Goal: Information Seeking & Learning: Check status

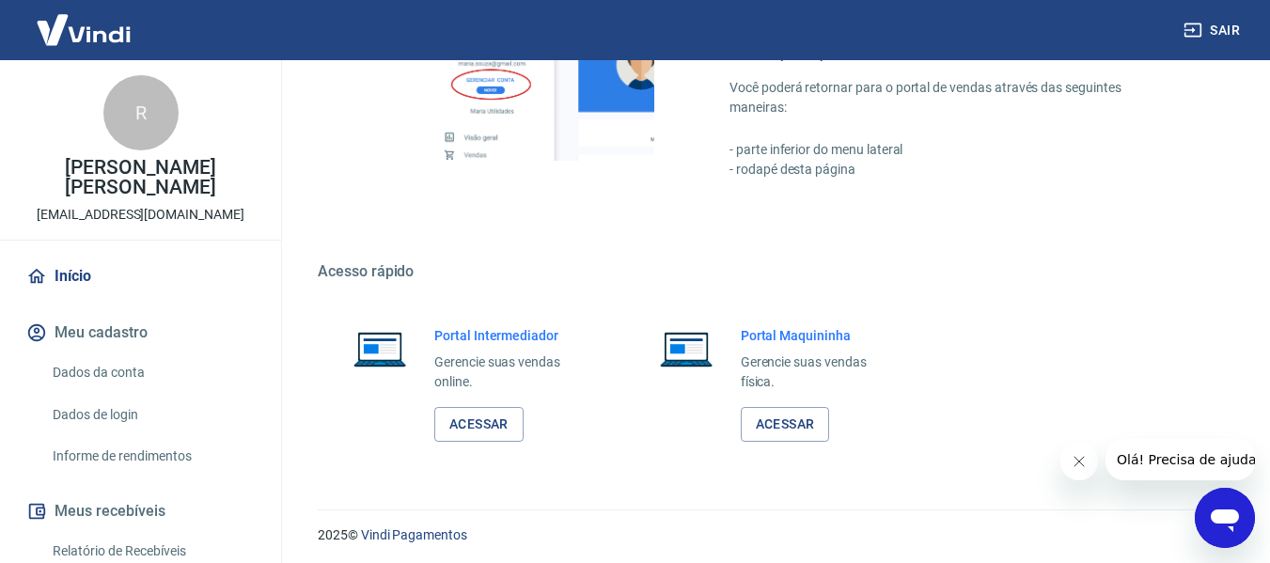
scroll to position [980, 0]
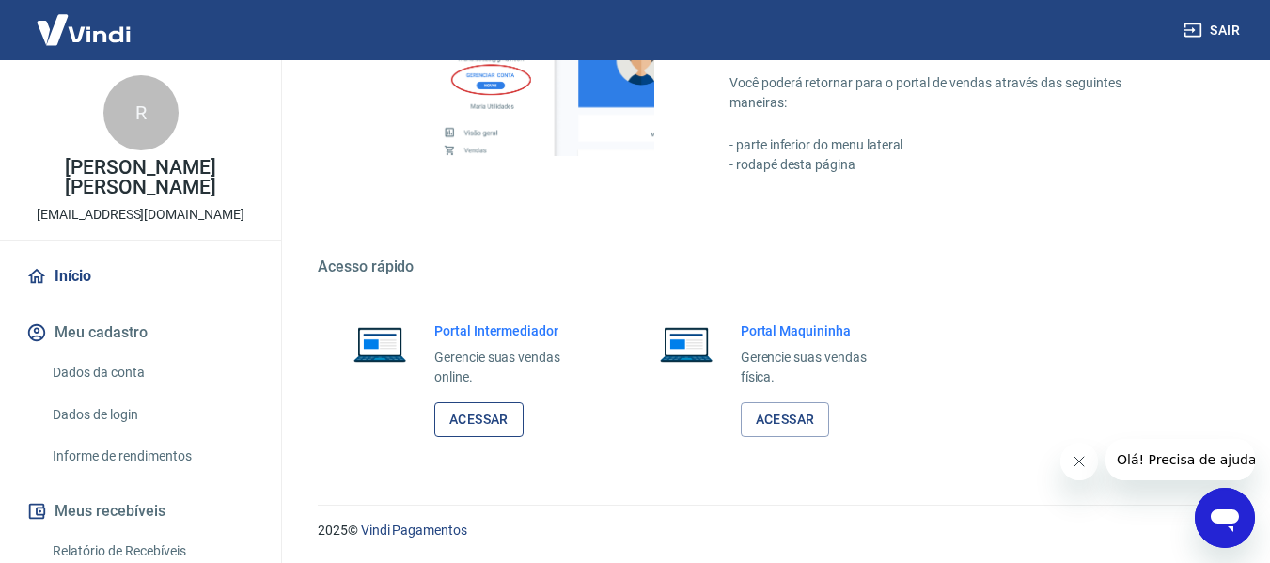
click at [490, 423] on link "Acessar" at bounding box center [478, 419] width 89 height 35
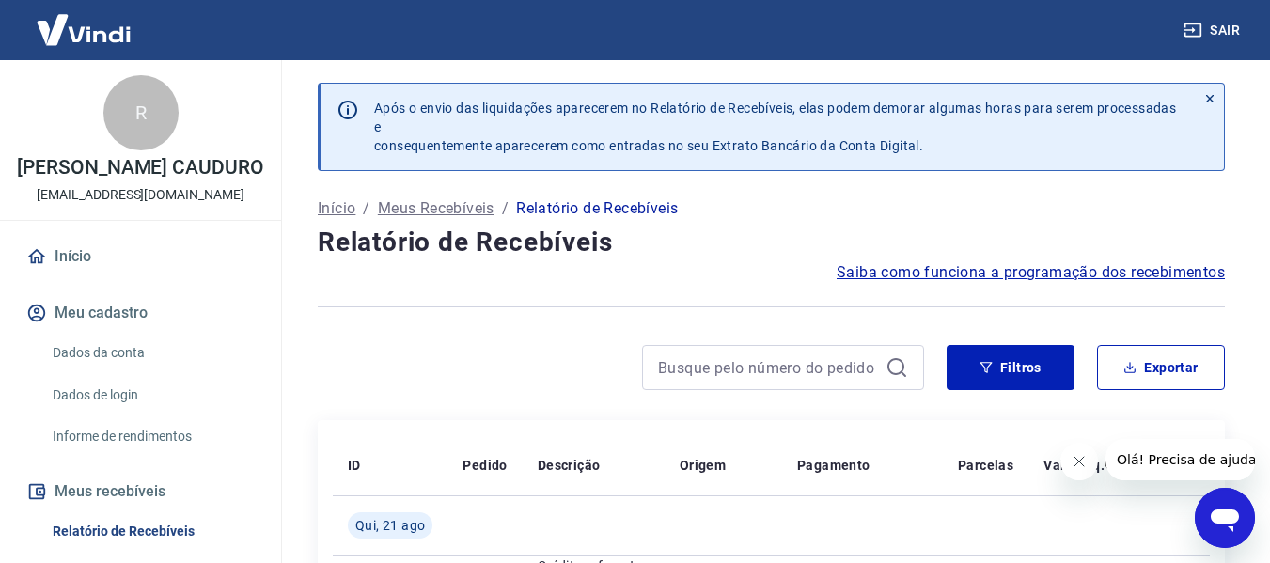
click at [89, 26] on img at bounding box center [84, 29] width 122 height 57
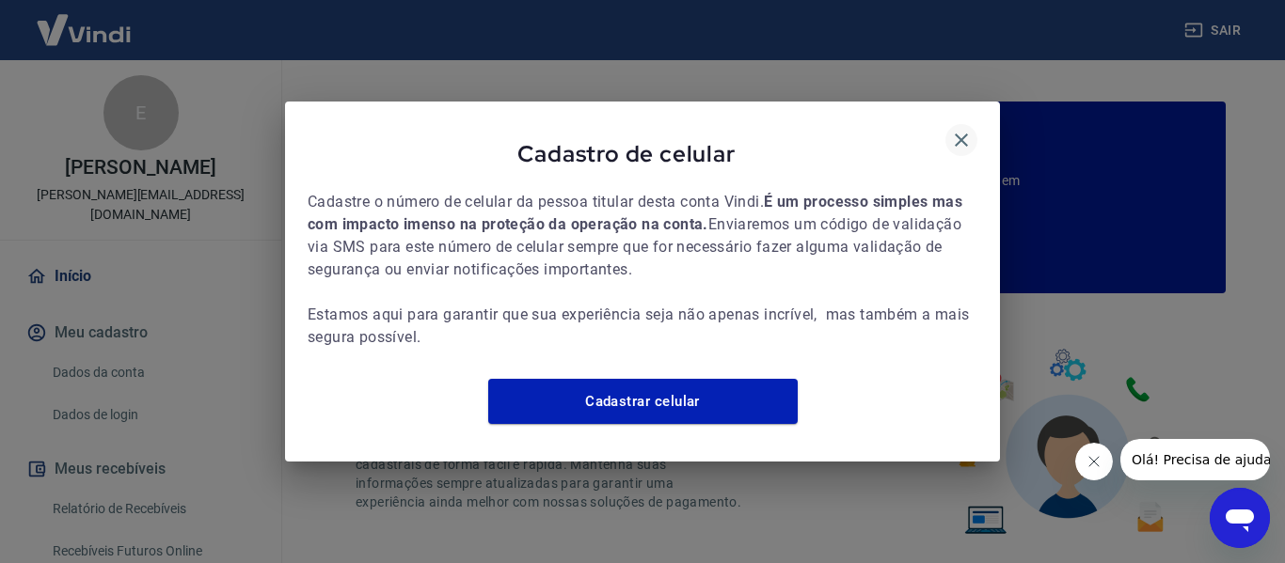
click at [957, 129] on icon "button" at bounding box center [961, 140] width 23 height 23
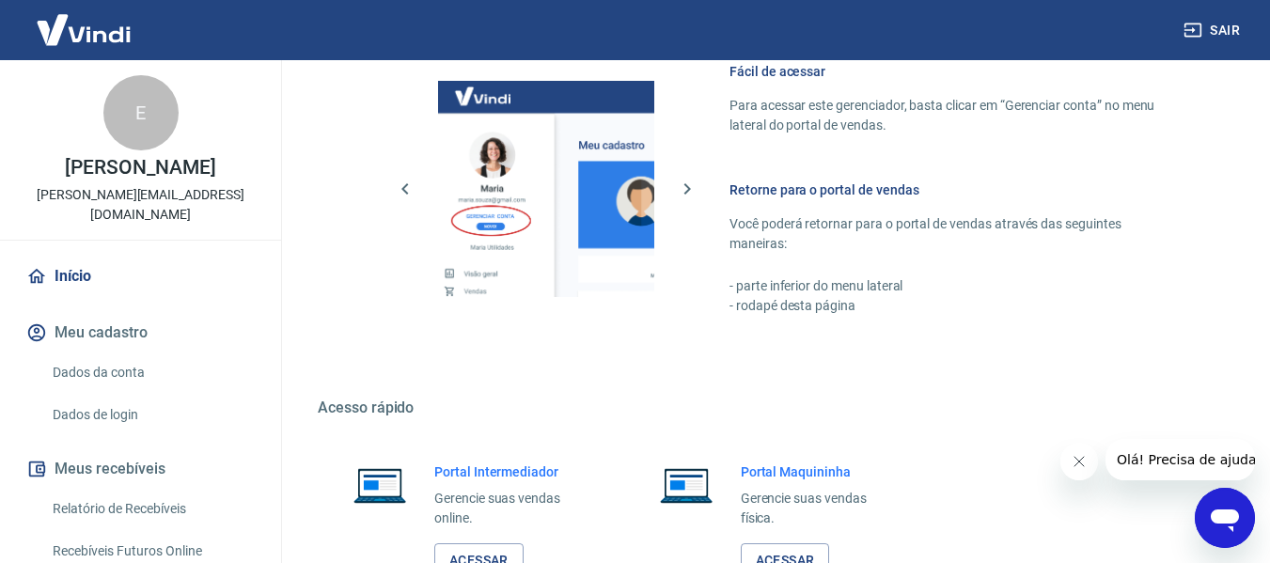
scroll to position [1128, 0]
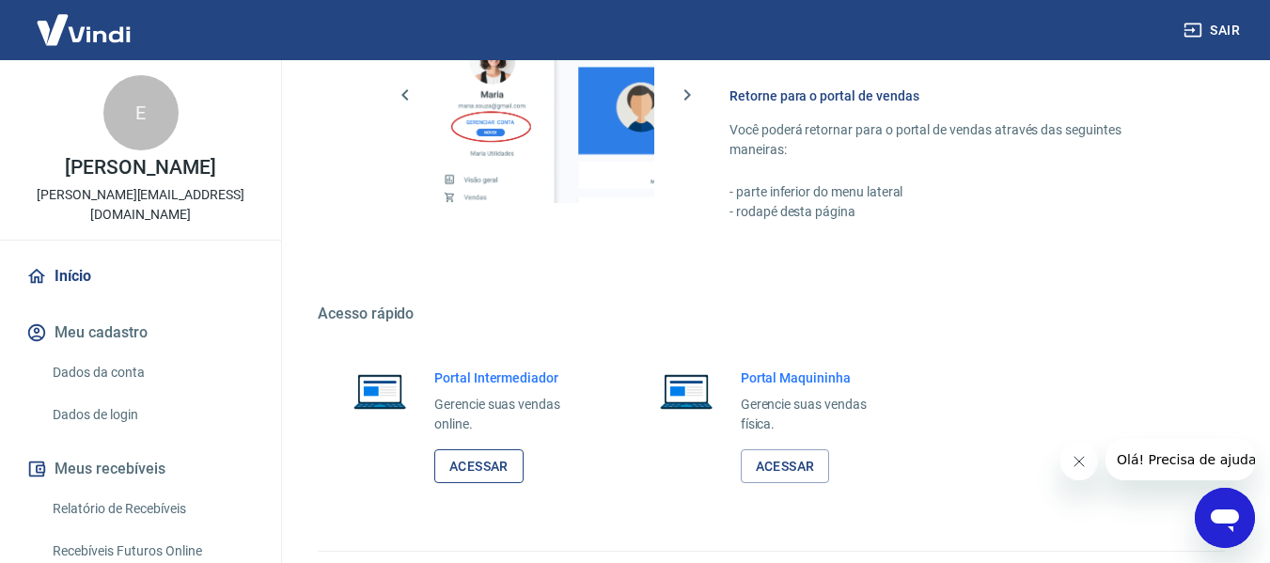
click at [478, 460] on link "Acessar" at bounding box center [478, 466] width 89 height 35
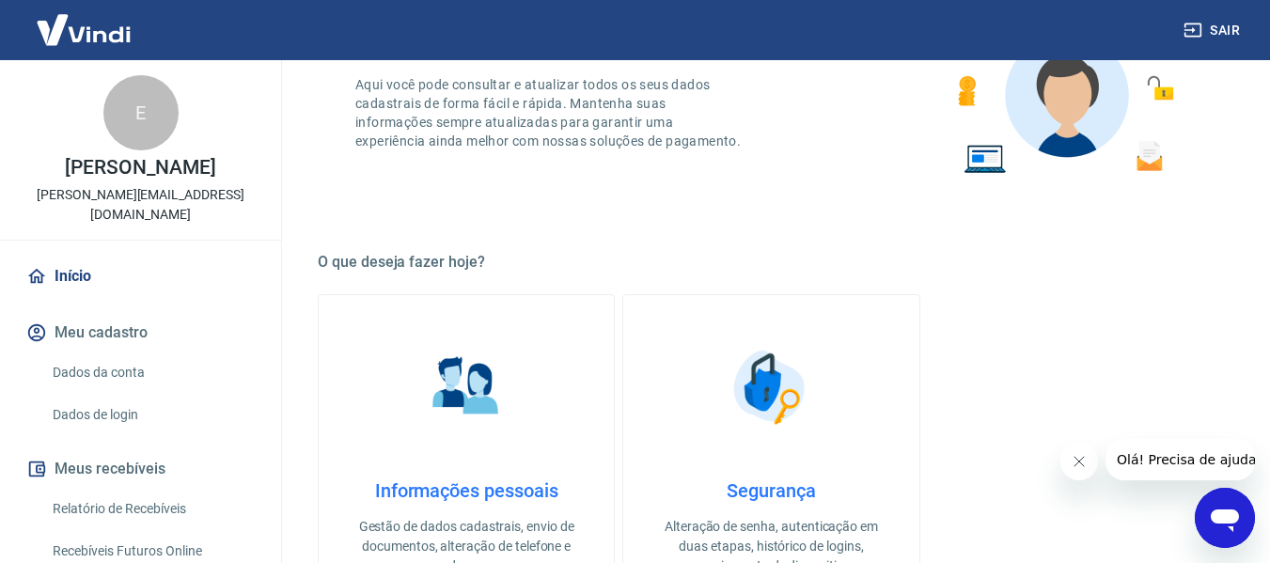
scroll to position [328, 0]
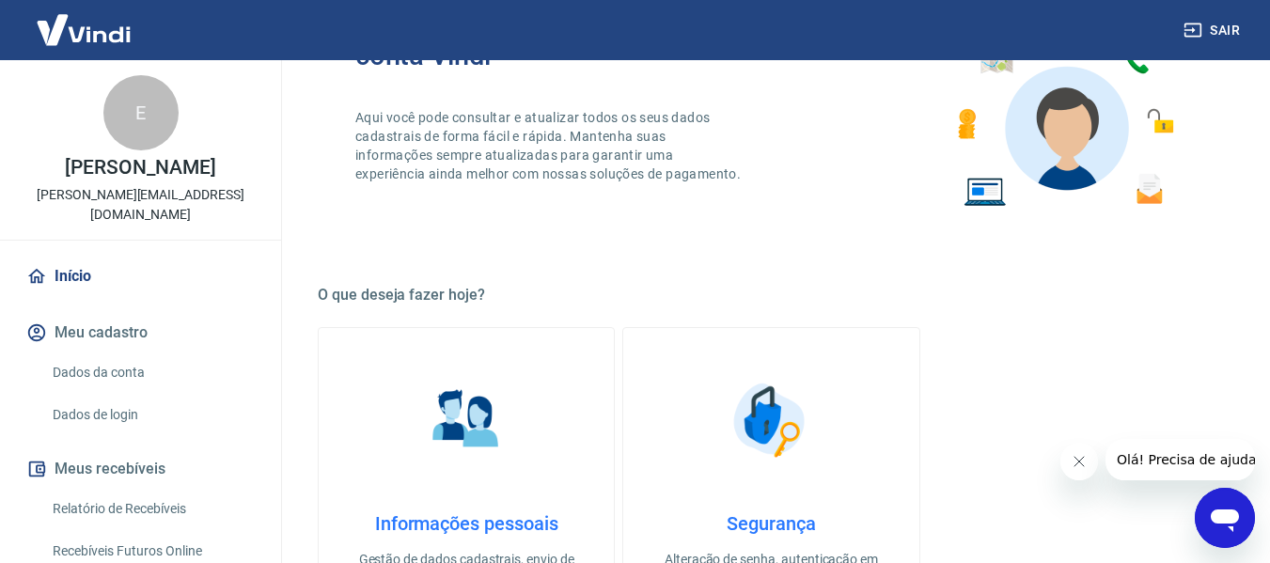
click at [110, 175] on p "Eduardo da Rosa" at bounding box center [140, 168] width 150 height 20
click at [129, 111] on div "E" at bounding box center [140, 112] width 75 height 75
click at [99, 40] on img at bounding box center [84, 29] width 122 height 57
click at [93, 24] on img at bounding box center [84, 29] width 122 height 57
click at [106, 39] on img at bounding box center [84, 29] width 122 height 57
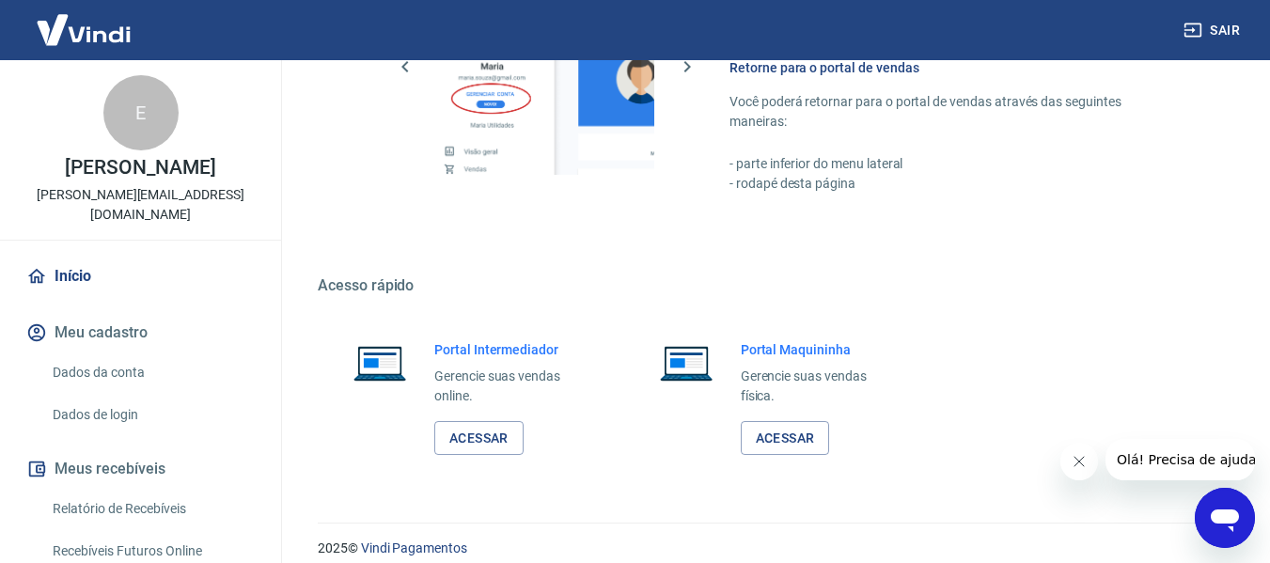
scroll to position [1175, 0]
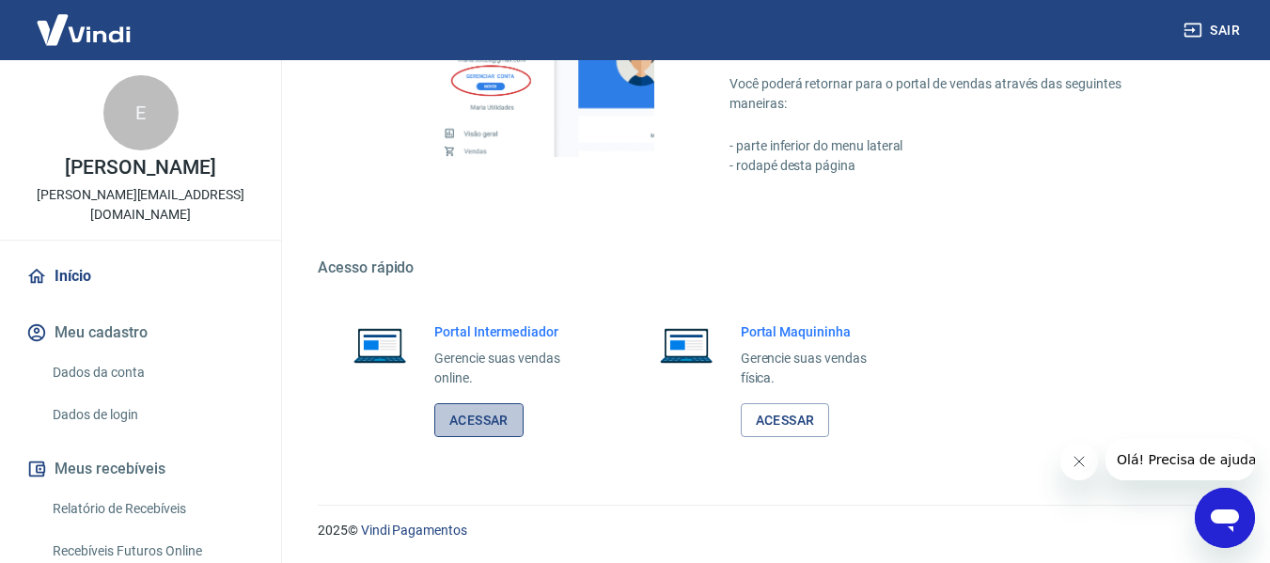
click at [500, 415] on link "Acessar" at bounding box center [478, 420] width 89 height 35
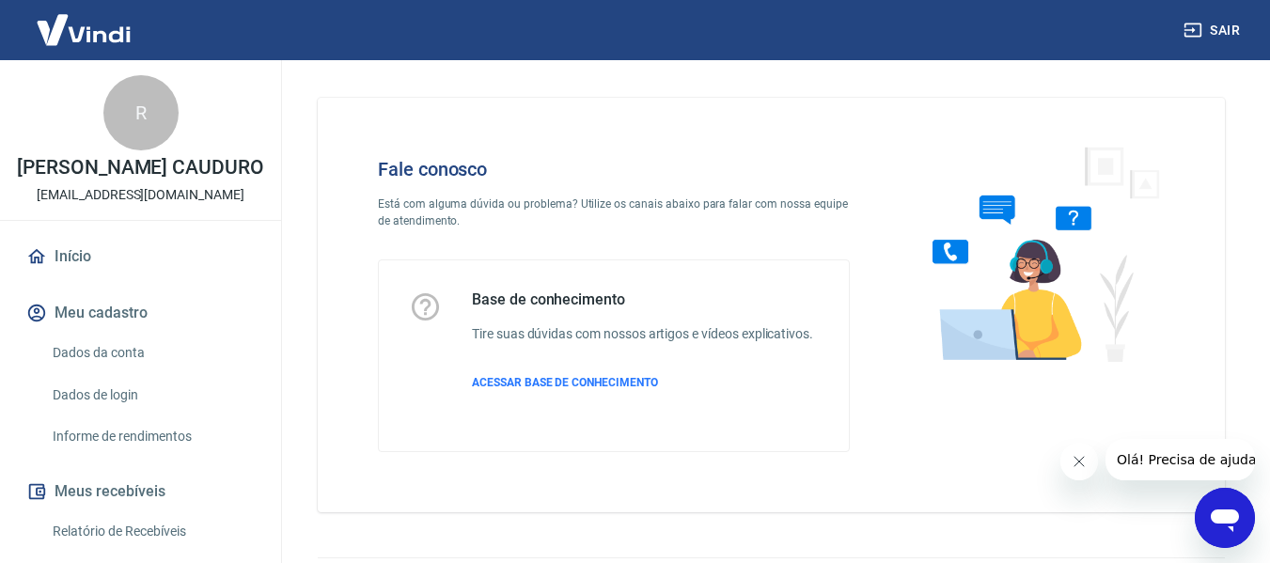
click at [1228, 520] on icon "Abrir janela de mensagens" at bounding box center [1225, 521] width 28 height 23
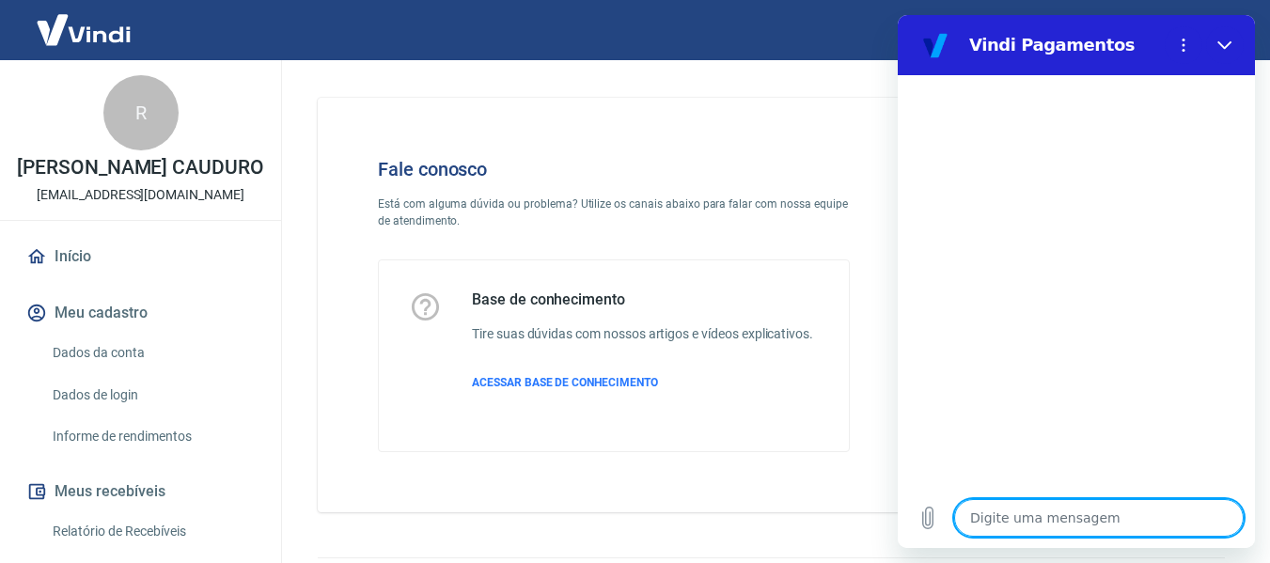
type textarea "B"
type textarea "x"
type textarea "Bo"
type textarea "x"
type textarea "Bom"
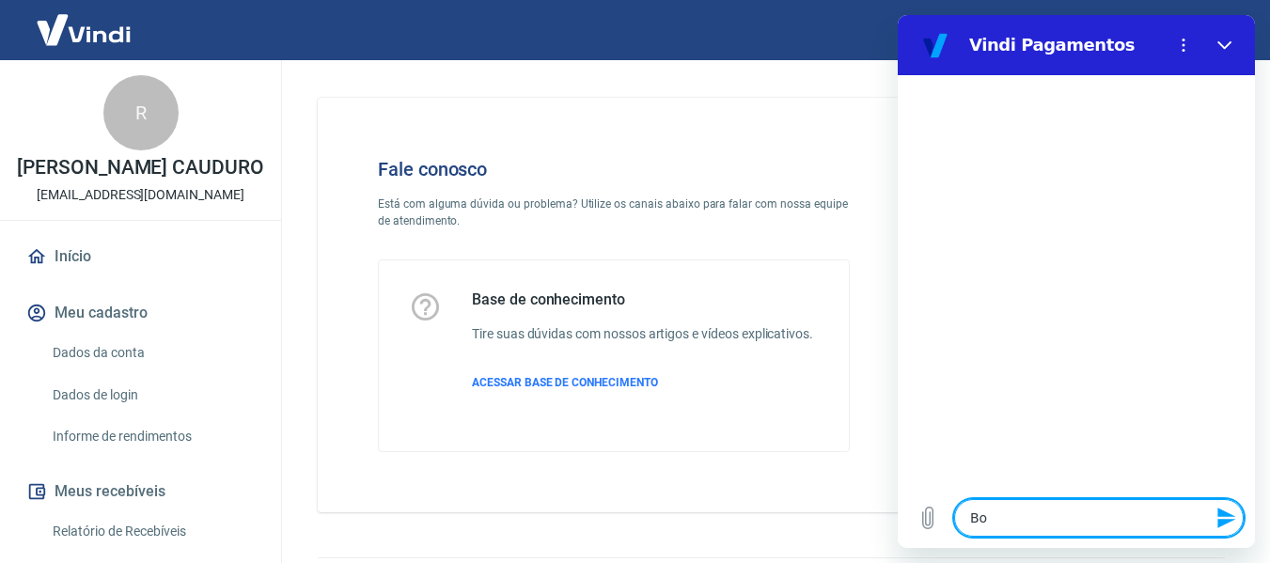
type textarea "x"
type textarea "Bom"
type textarea "x"
type textarea "Bom d"
type textarea "x"
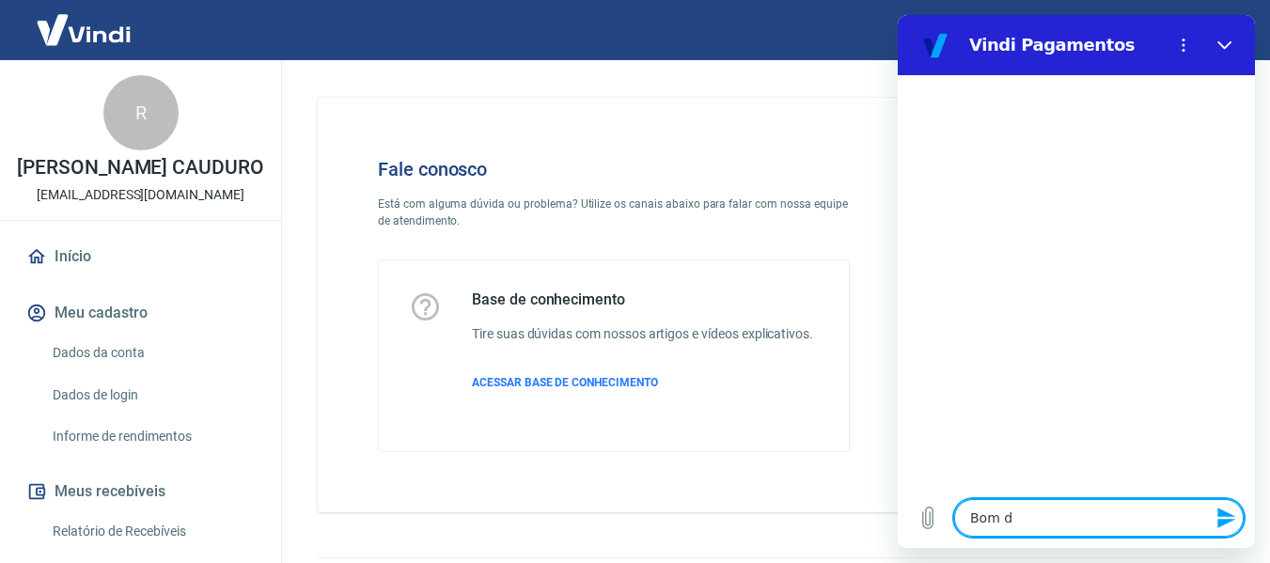
type textarea "Bom da"
type textarea "x"
type textarea "Bom d"
type textarea "x"
type textarea "Bom di"
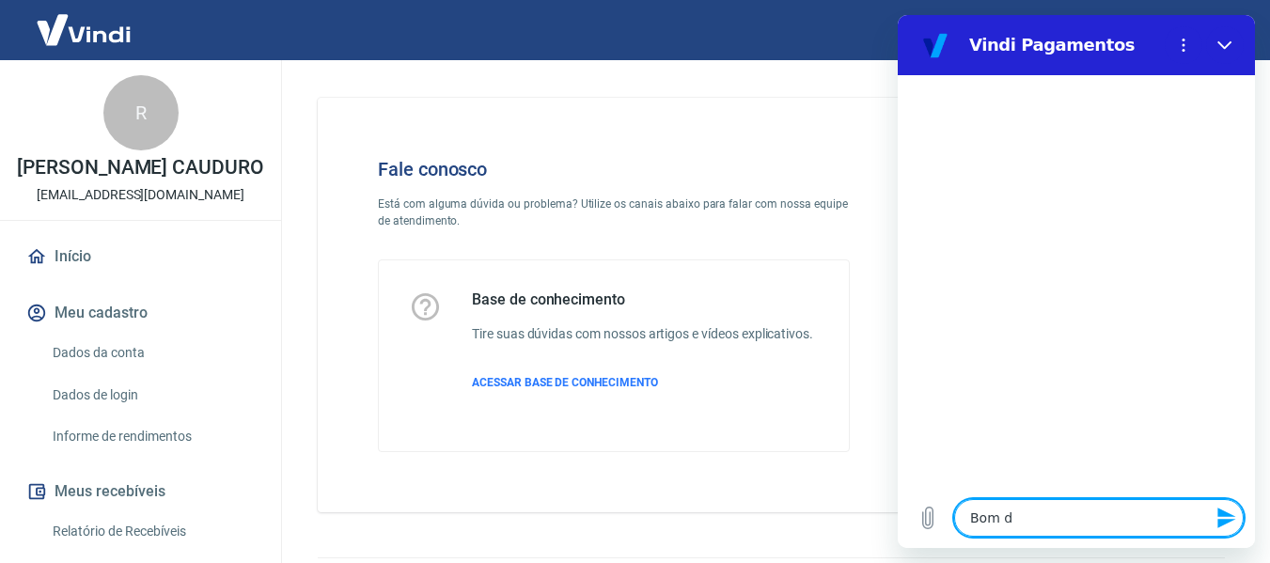
type textarea "x"
type textarea "Bom dia"
type textarea "x"
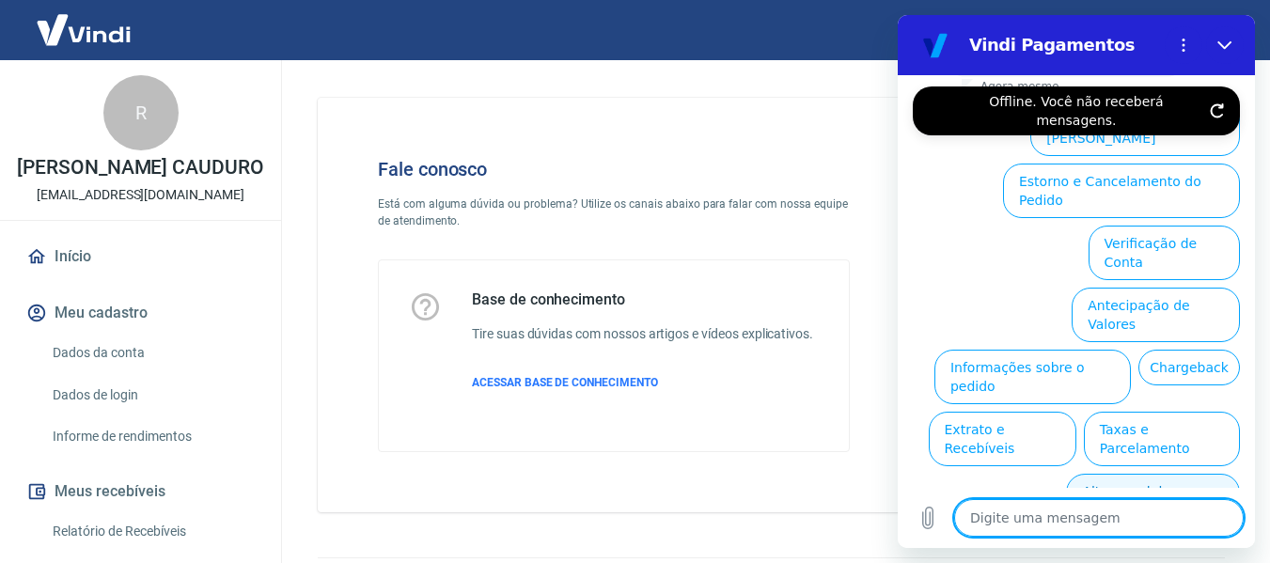
scroll to position [75, 0]
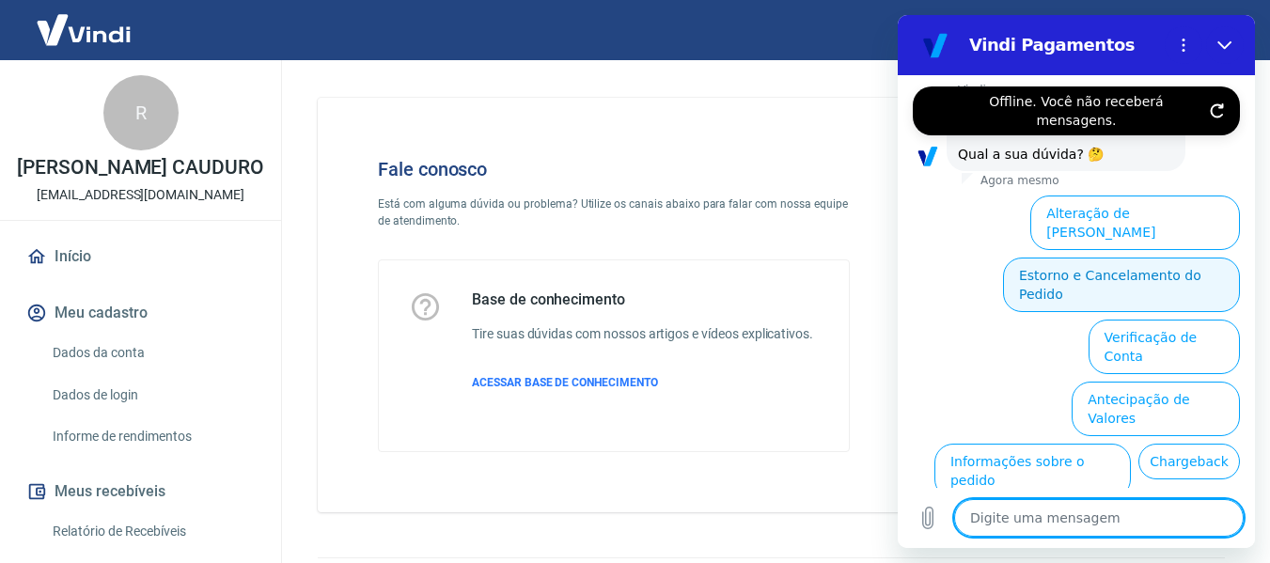
click at [1126, 260] on button "Estorno e Cancelamento do Pedido" at bounding box center [1121, 285] width 237 height 55
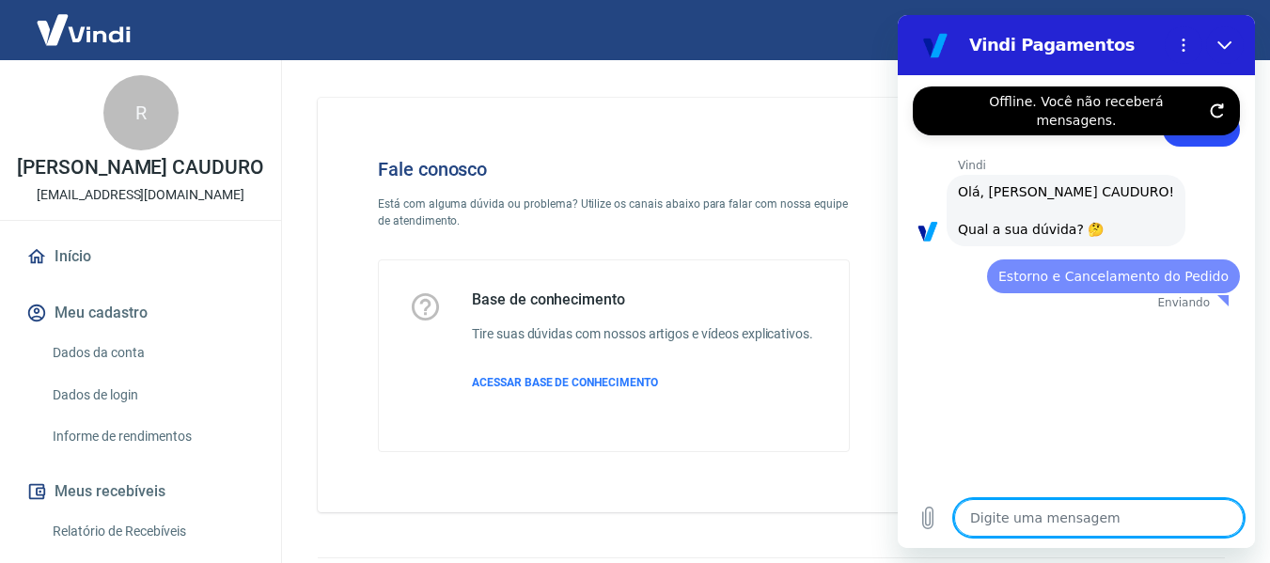
scroll to position [0, 0]
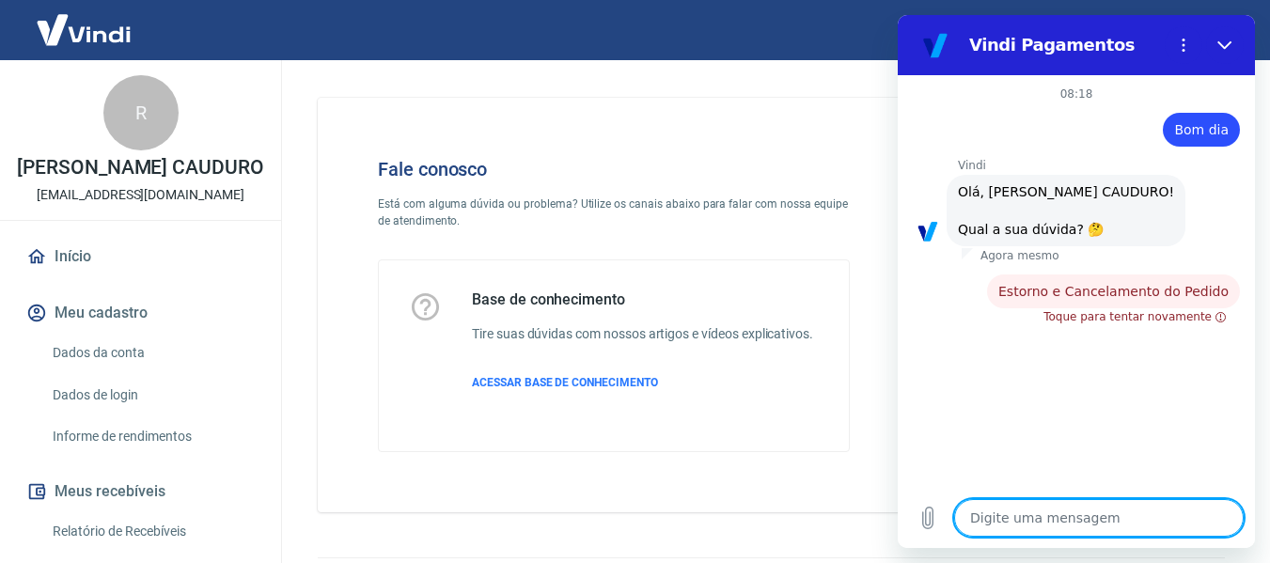
type textarea "x"
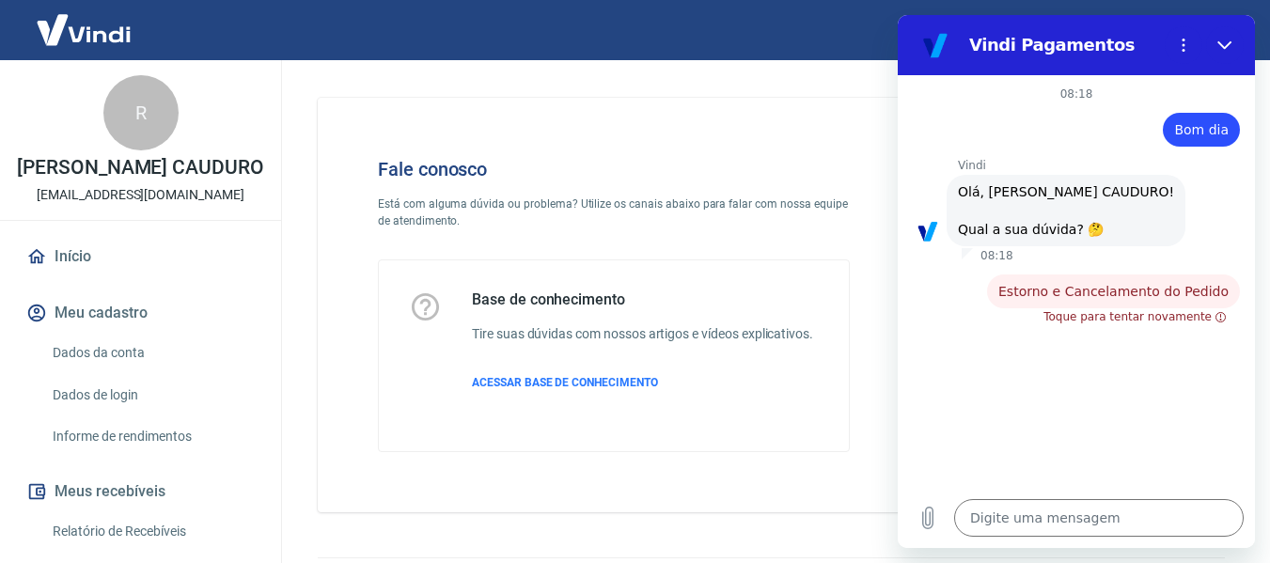
click at [1155, 294] on span "Estorno e Cancelamento do Pedido" at bounding box center [1114, 291] width 230 height 15
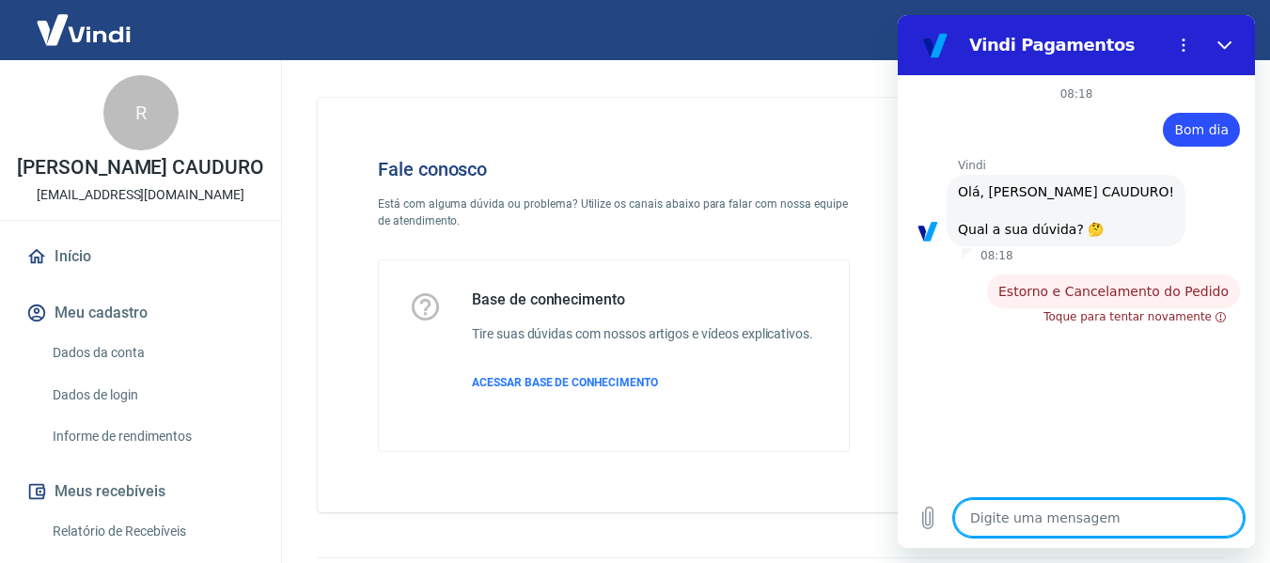
click at [1032, 519] on textarea at bounding box center [1099, 518] width 290 height 38
type textarea "o"
type textarea "x"
type textarea "ol"
type textarea "x"
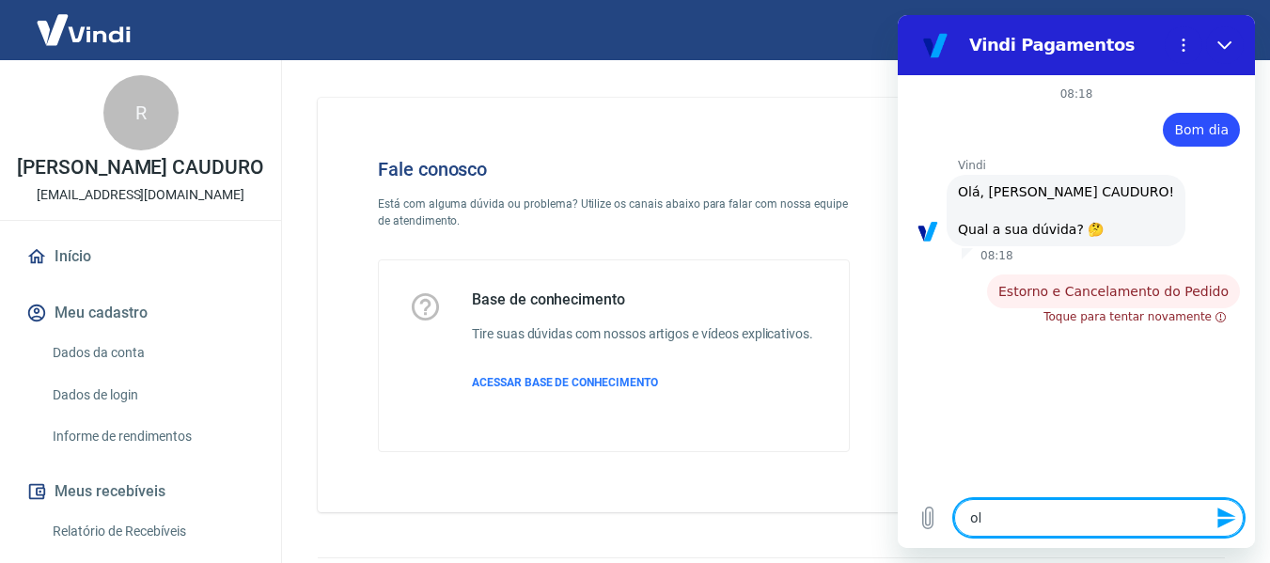
type textarea "ola"
type textarea "x"
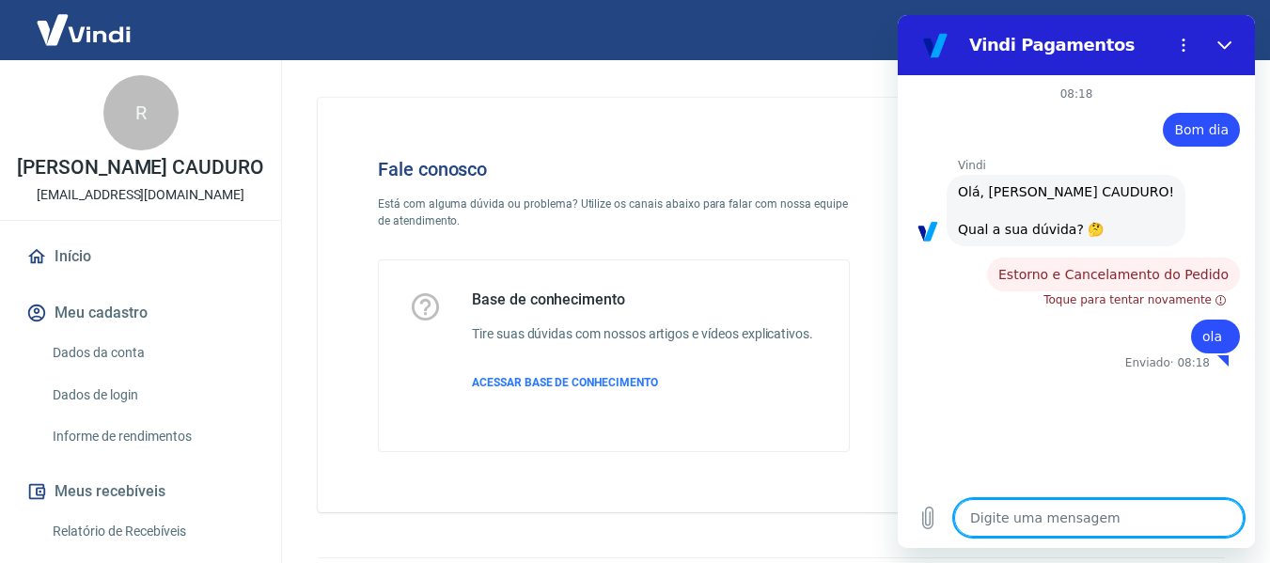
type textarea "x"
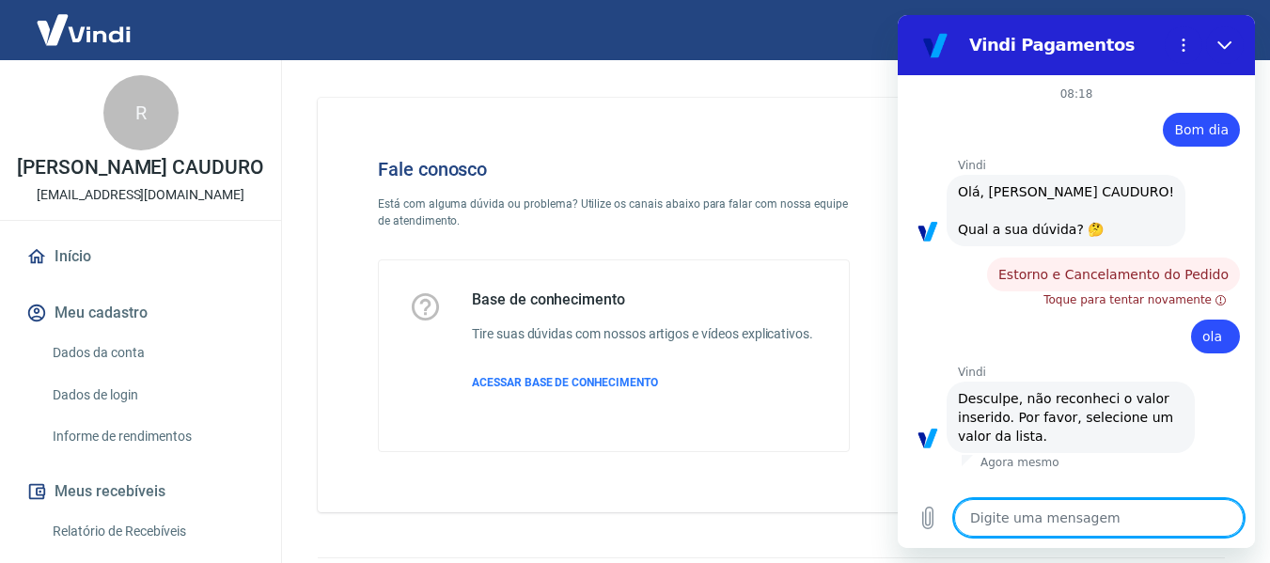
type textarea "B"
type textarea "x"
type textarea "Bo"
type textarea "x"
type textarea "Bom"
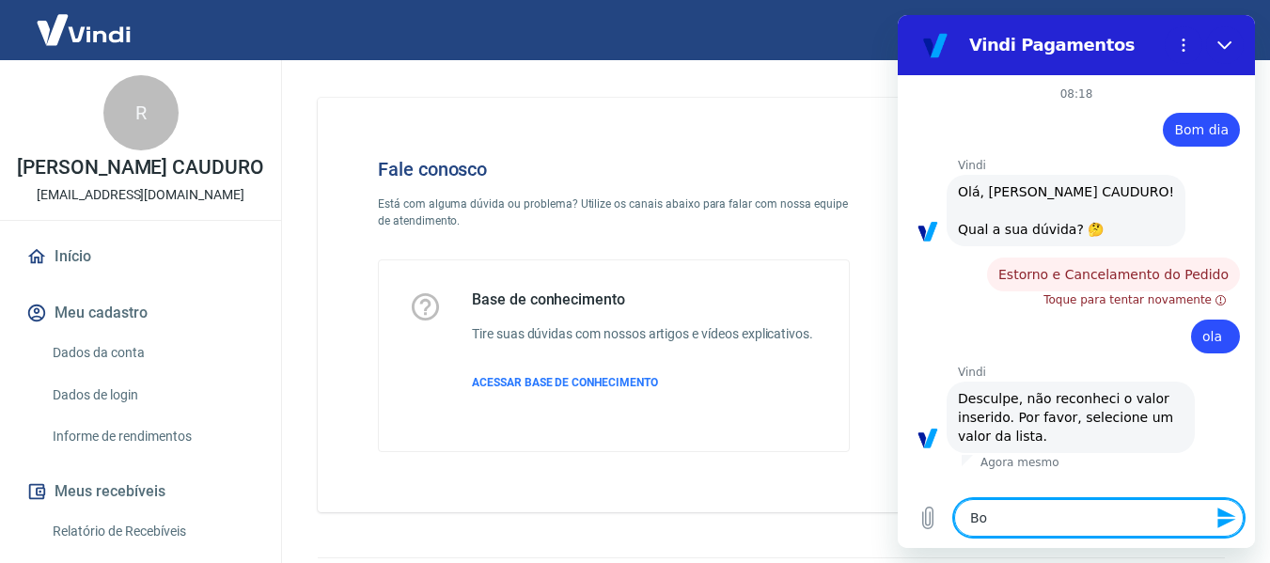
type textarea "x"
type textarea "Bom"
type textarea "x"
type textarea "Bom d"
type textarea "x"
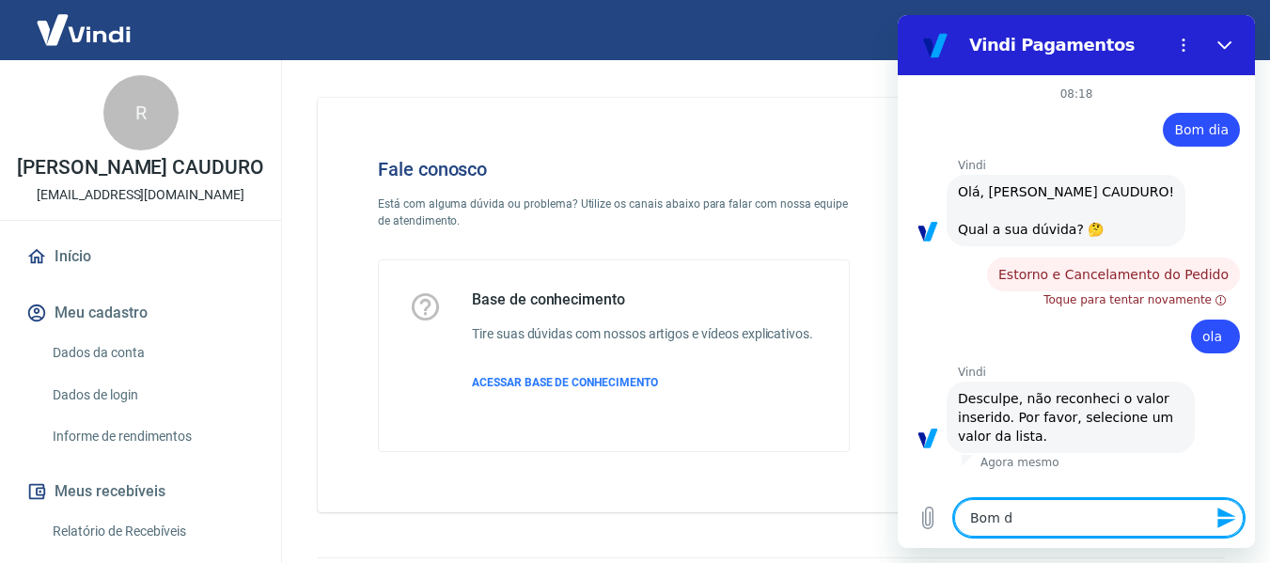
type textarea "Bom di"
type textarea "x"
type textarea "Bom dia"
type textarea "x"
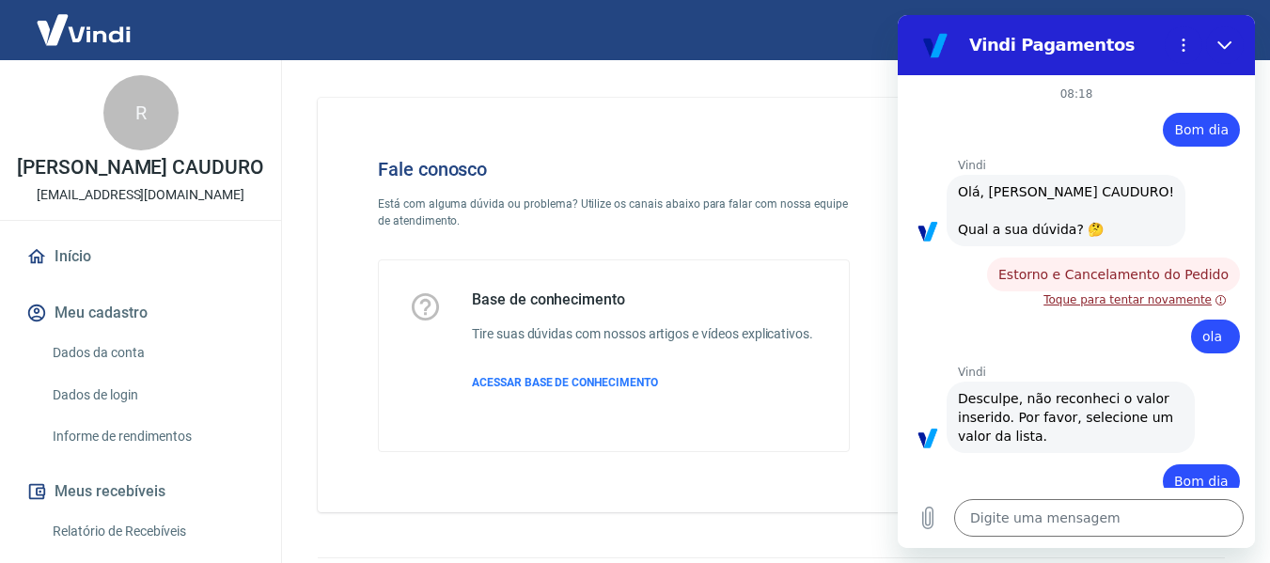
click at [1135, 302] on button "Toque para tentar novamente" at bounding box center [1136, 299] width 186 height 15
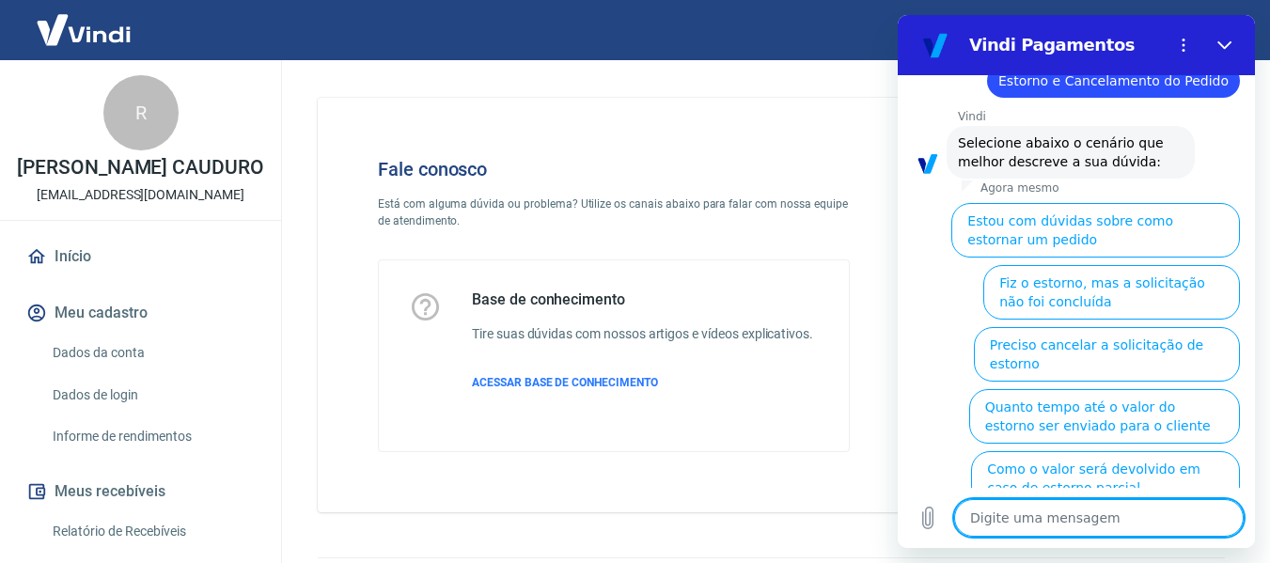
scroll to position [530, 0]
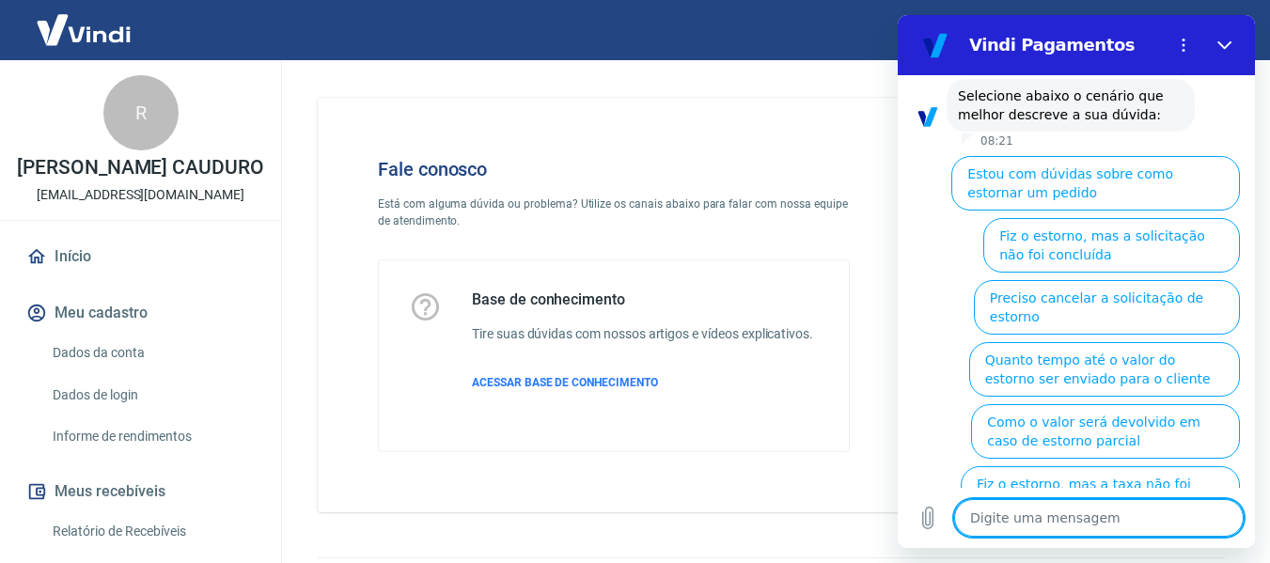
type textarea "x"
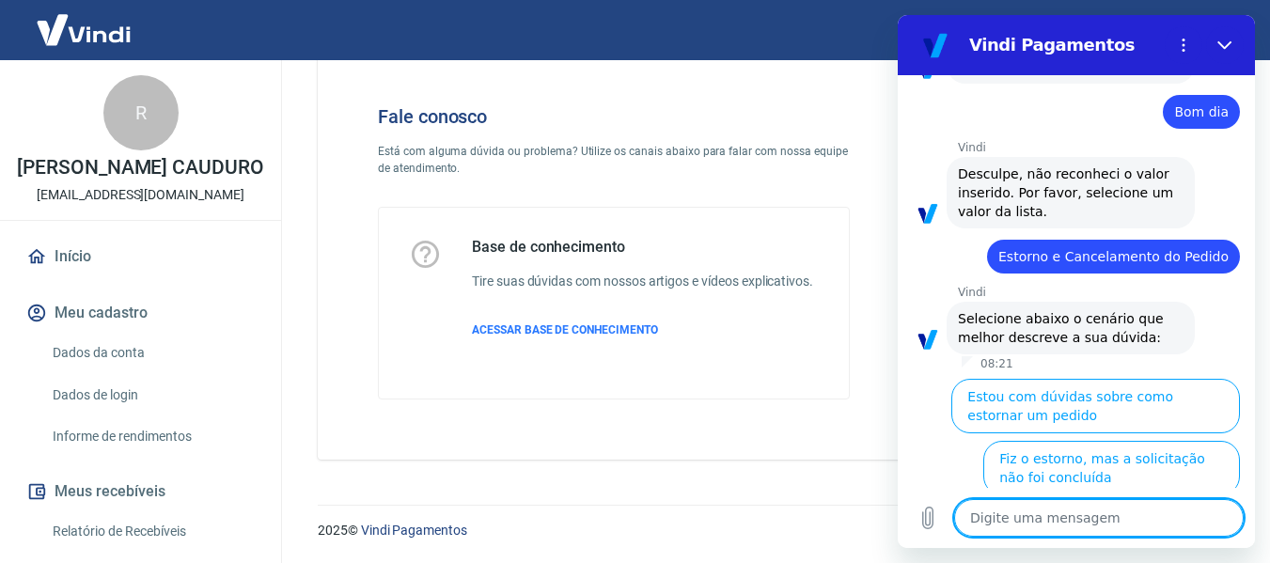
scroll to position [248, 0]
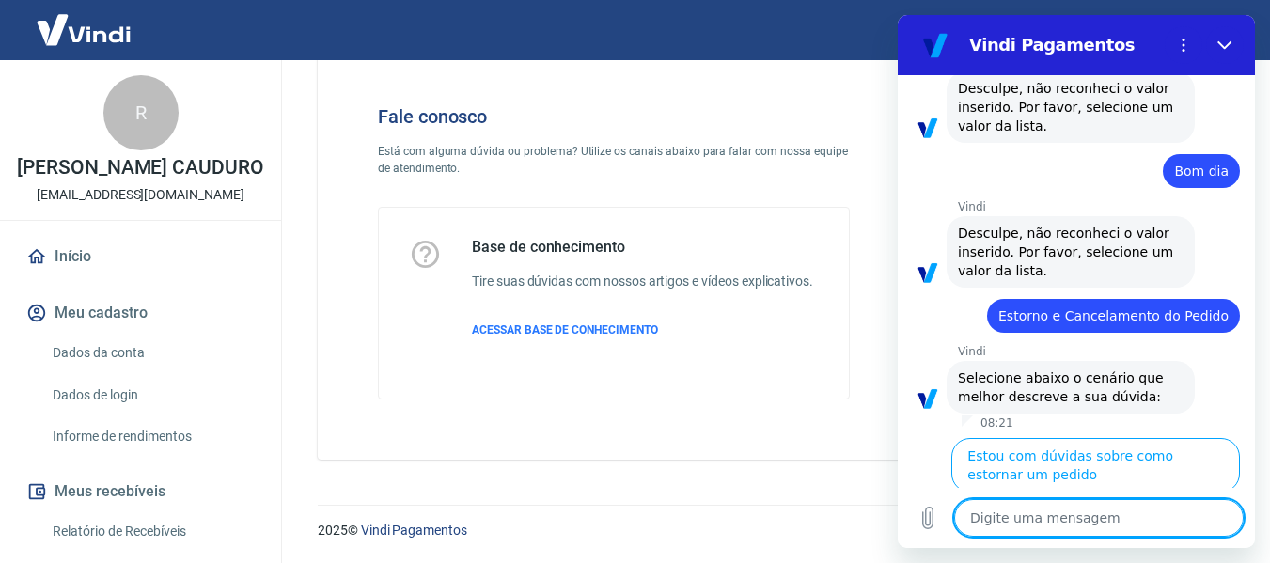
type textarea "B"
type textarea "x"
type textarea "Bo"
type textarea "x"
type textarea "Bom"
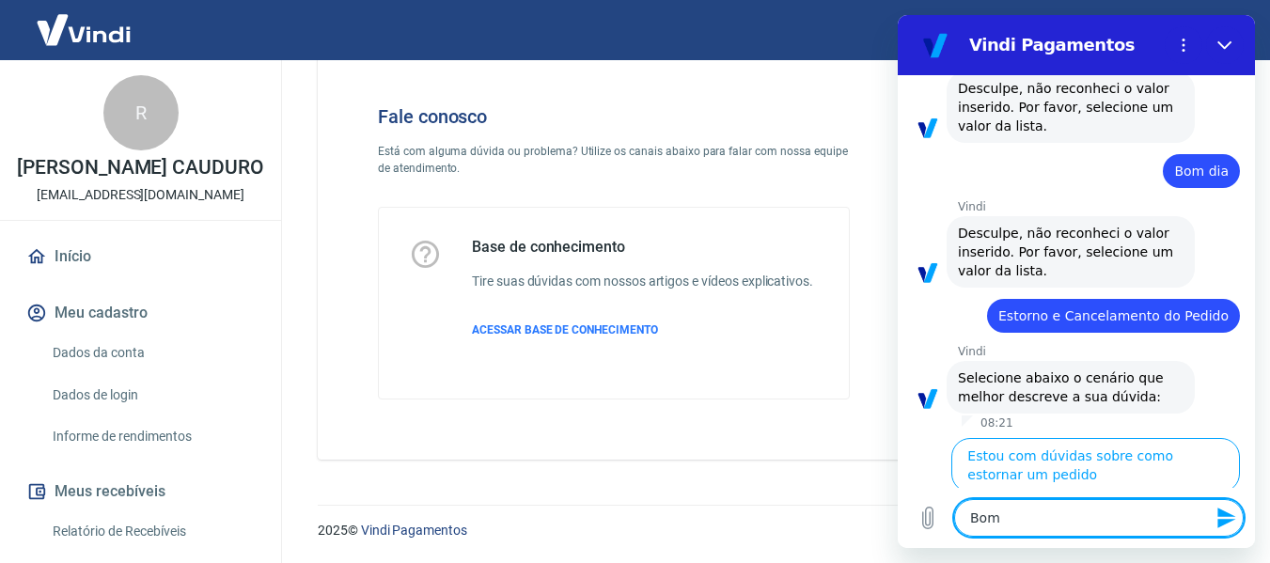
type textarea "x"
type textarea "Bom"
type textarea "x"
type textarea "Bom d"
type textarea "x"
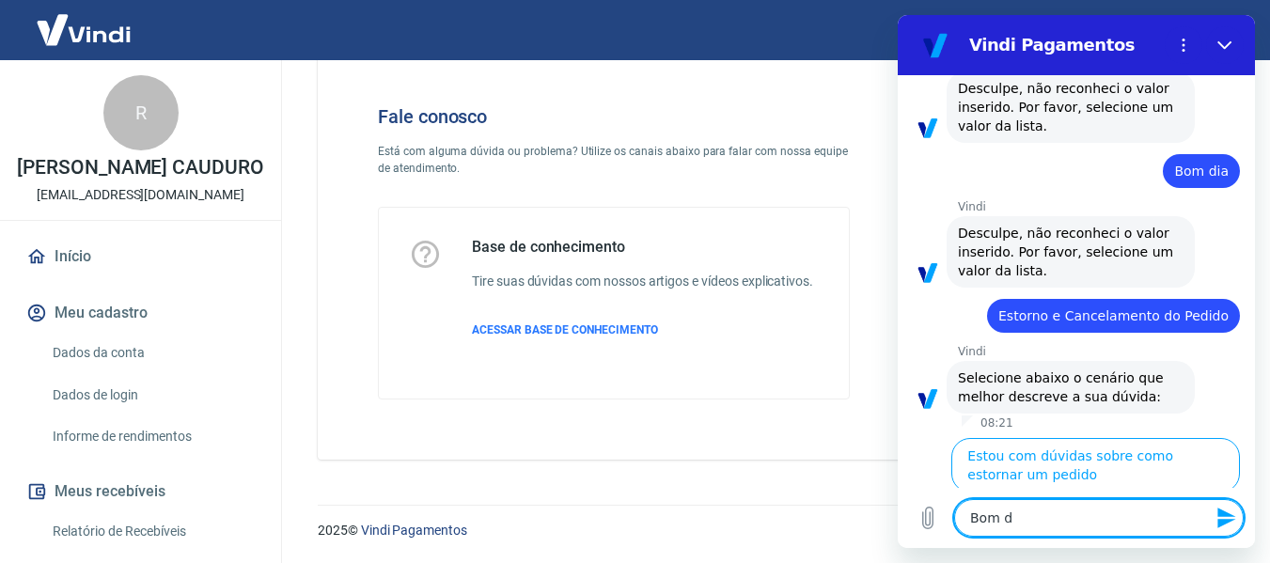
type textarea "Bom di"
type textarea "x"
type textarea "Bom dia"
type textarea "x"
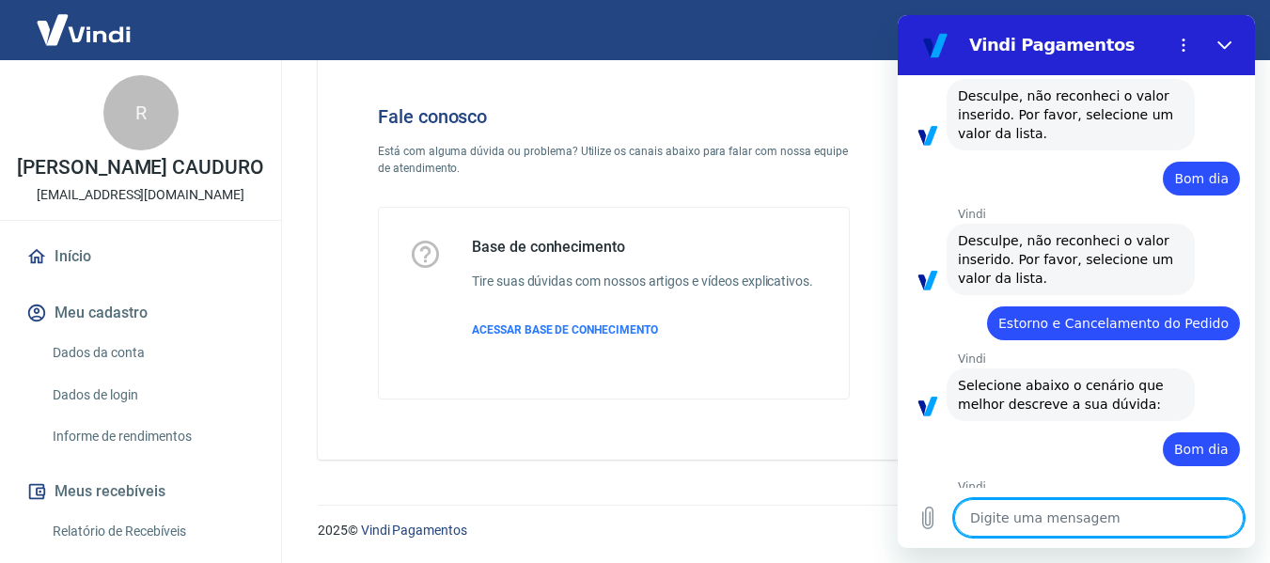
type textarea "x"
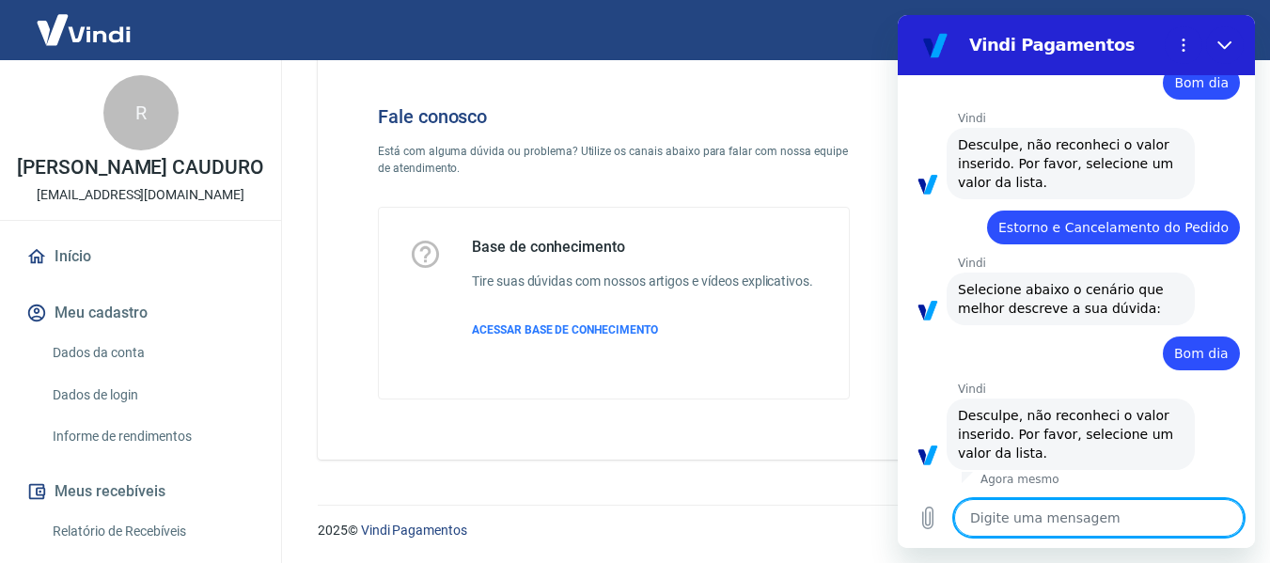
scroll to position [340, 0]
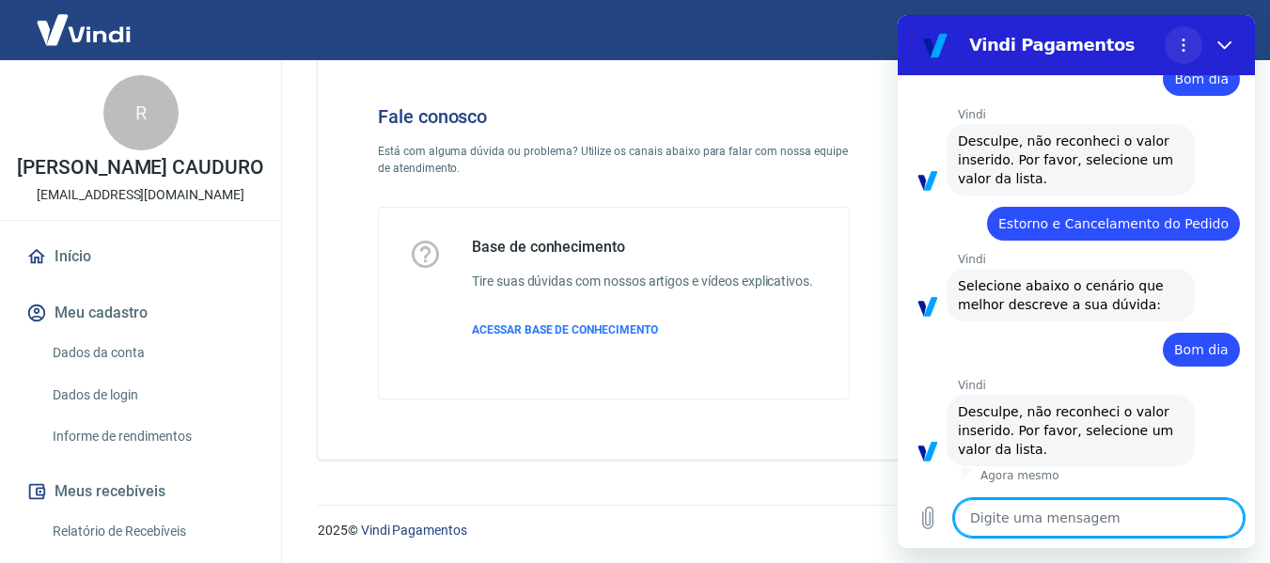
click at [1183, 45] on circle "Menu de opções" at bounding box center [1184, 45] width 3 height 3
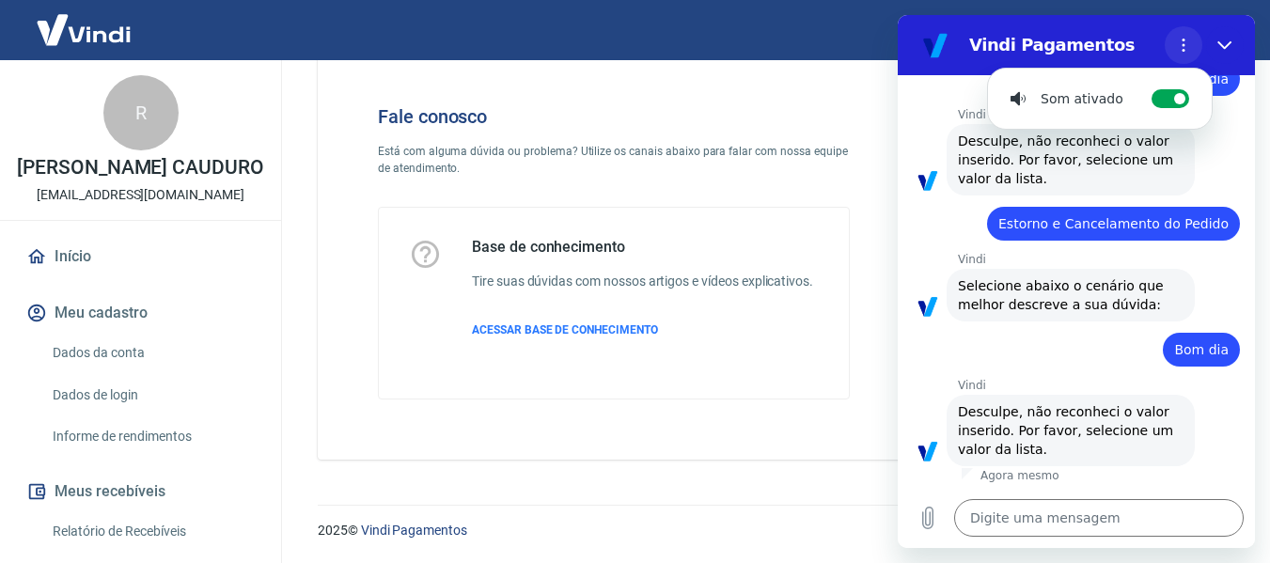
click at [1183, 45] on circle "Menu de opções" at bounding box center [1184, 45] width 3 height 3
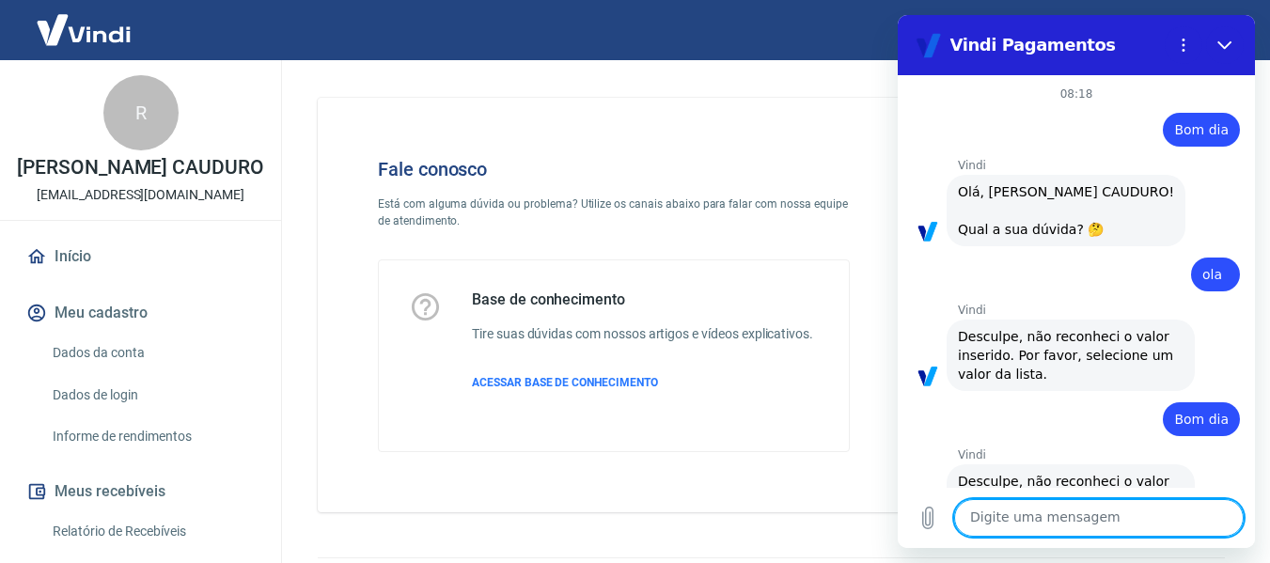
scroll to position [340, 0]
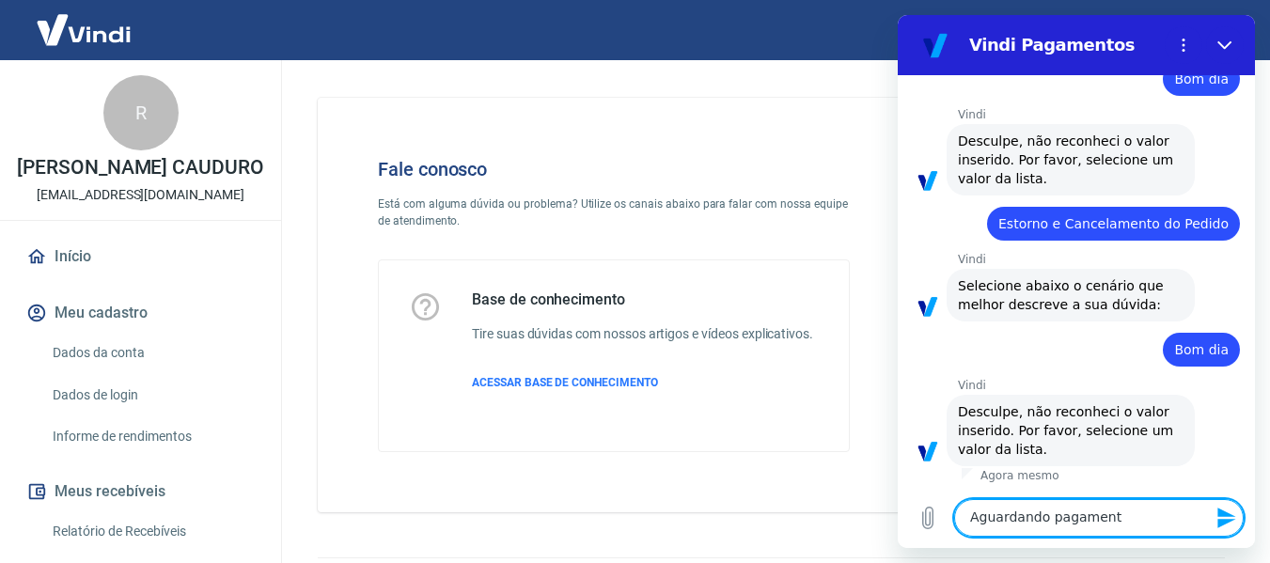
type textarea "Aguardando pagamento"
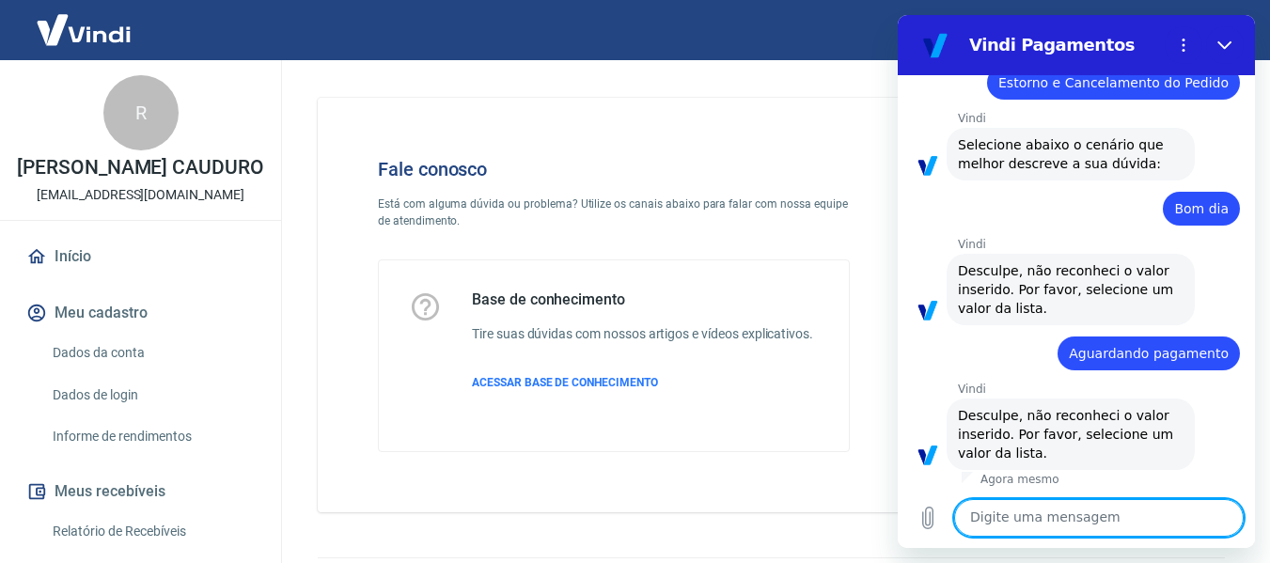
scroll to position [485, 0]
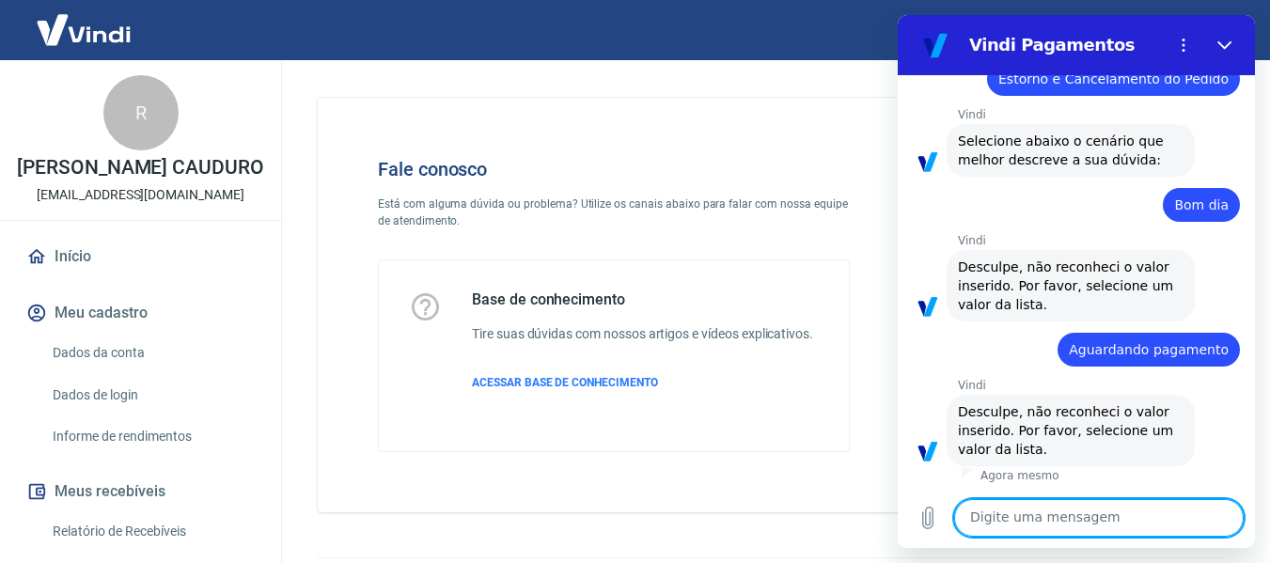
click at [1048, 513] on textarea at bounding box center [1099, 518] width 290 height 38
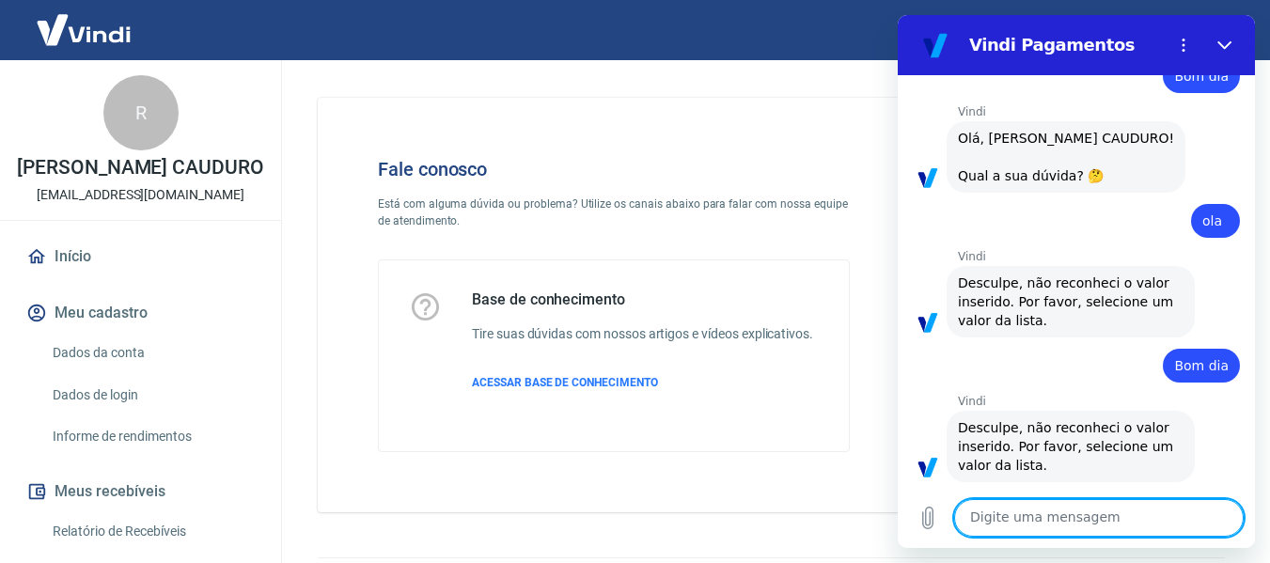
scroll to position [0, 0]
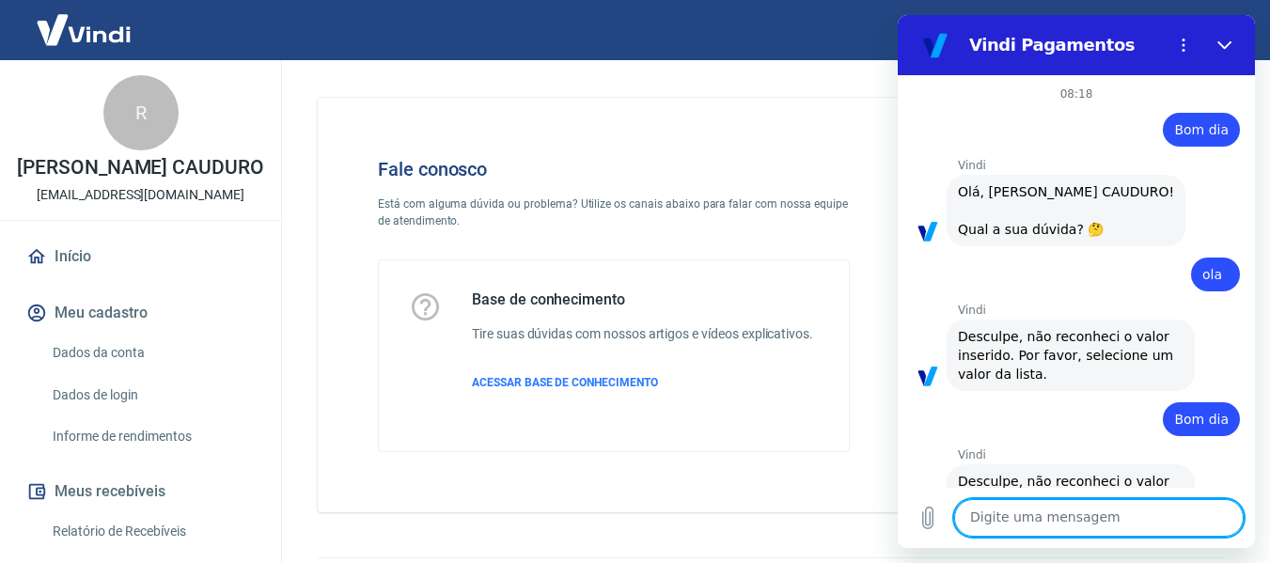
click at [1033, 234] on span "Olá, ROGERIO BORDIN CAUDURO! Qual a sua dúvida? 🤔" at bounding box center [1066, 210] width 216 height 53
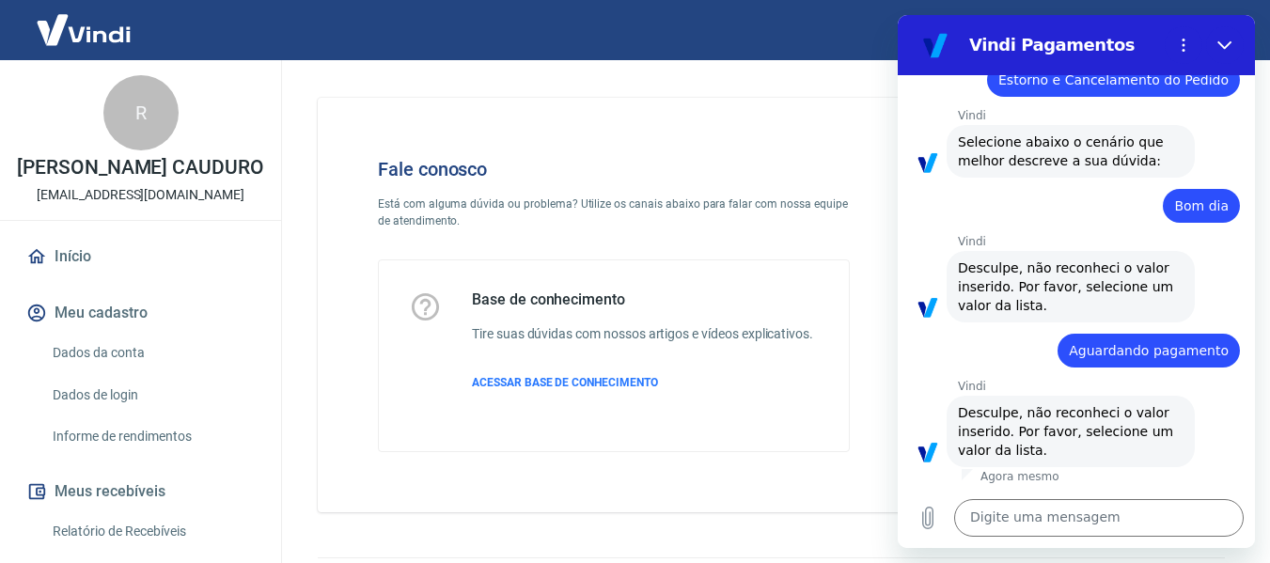
scroll to position [485, 0]
click at [1226, 41] on icon "Fechar" at bounding box center [1225, 45] width 15 height 15
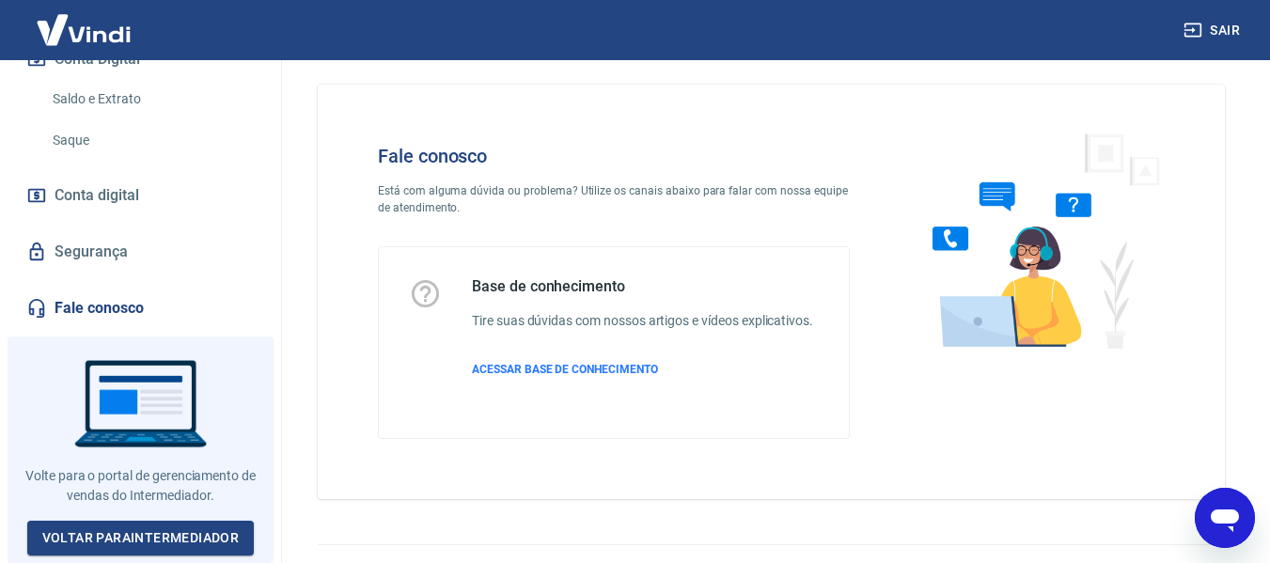
scroll to position [53, 0]
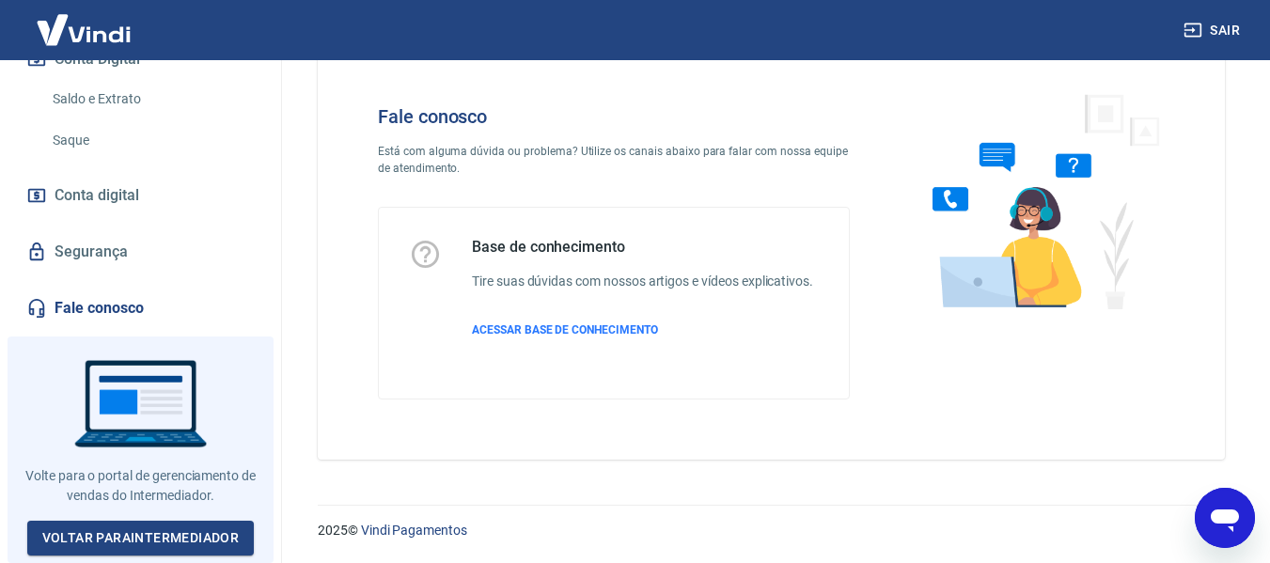
click at [107, 323] on link "Fale conosco" at bounding box center [141, 308] width 236 height 41
click at [1264, 531] on div "2025 © Vindi Pagamentos" at bounding box center [772, 522] width 998 height 81
click at [1234, 517] on icon "Abrir janela de mensagens" at bounding box center [1225, 521] width 28 height 23
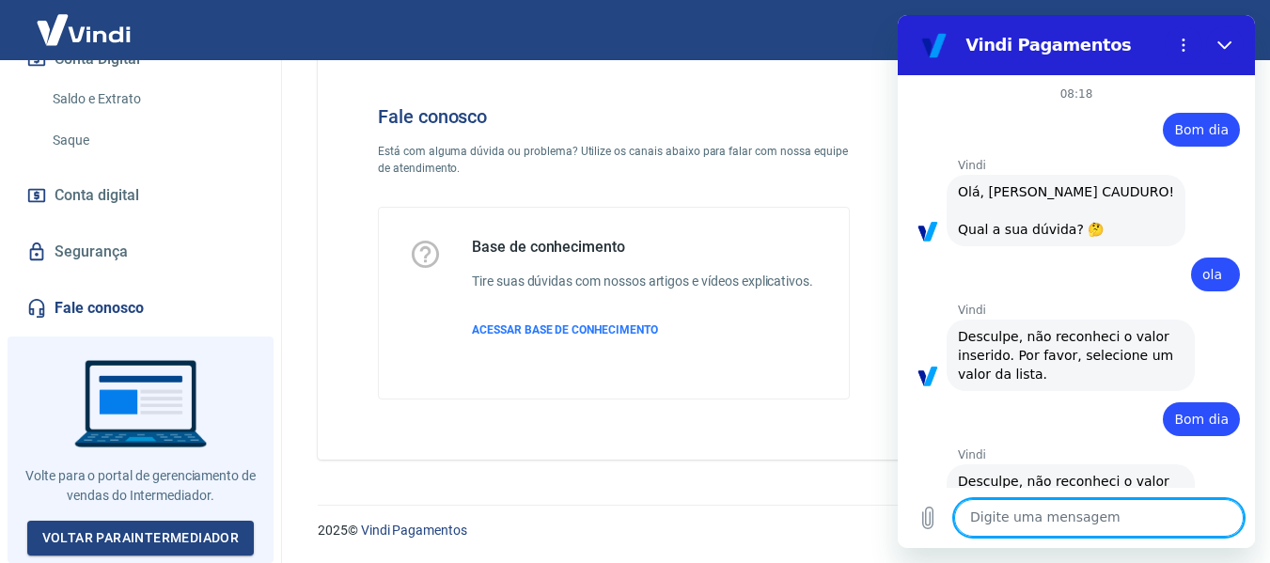
scroll to position [485, 0]
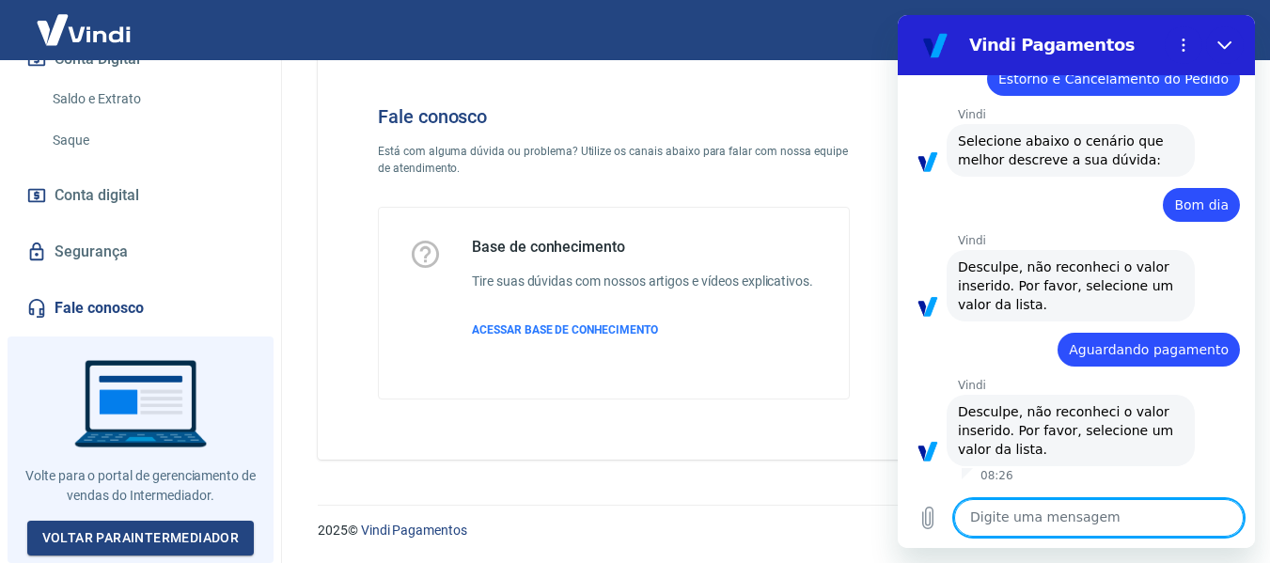
click at [1071, 506] on textarea at bounding box center [1099, 518] width 290 height 38
type textarea "O"
type textarea "x"
type textarea "Ol"
type textarea "x"
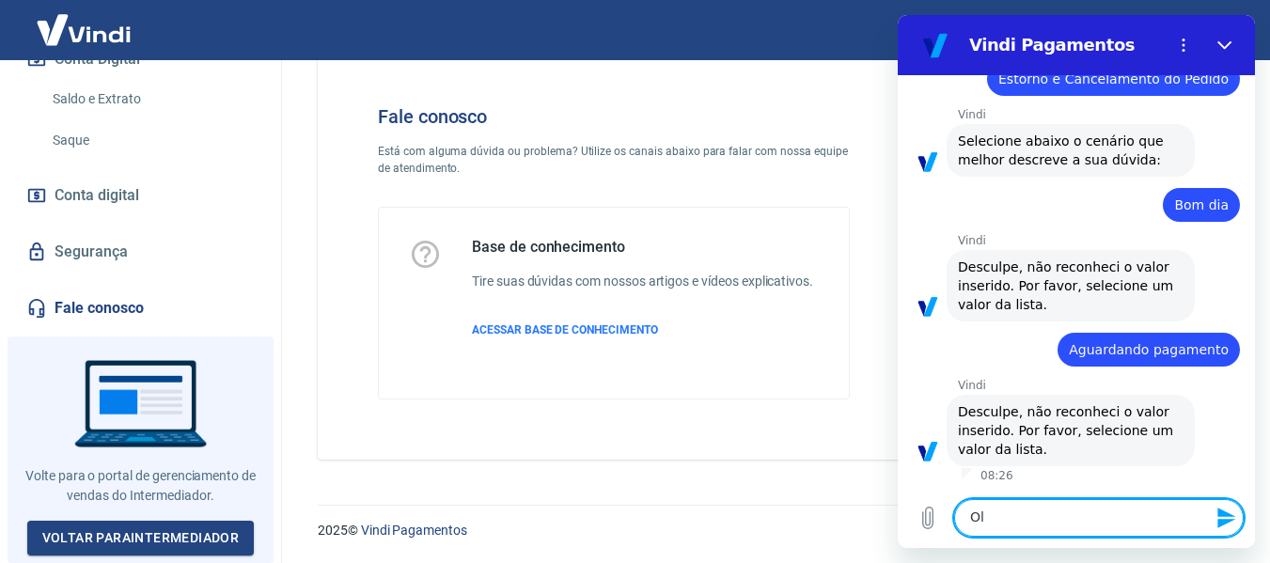
type textarea "Olá"
type textarea "x"
type textarea "Olá,"
type textarea "x"
type textarea "Olá,"
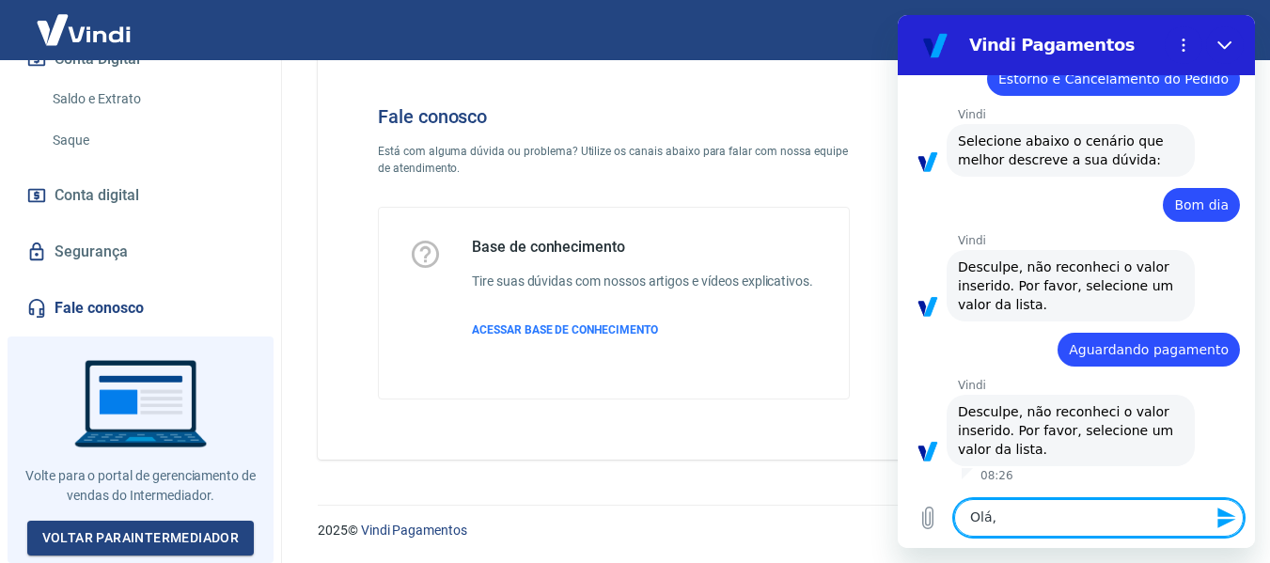
type textarea "x"
type textarea "Olá, b"
type textarea "x"
type textarea "Olá, bo"
type textarea "x"
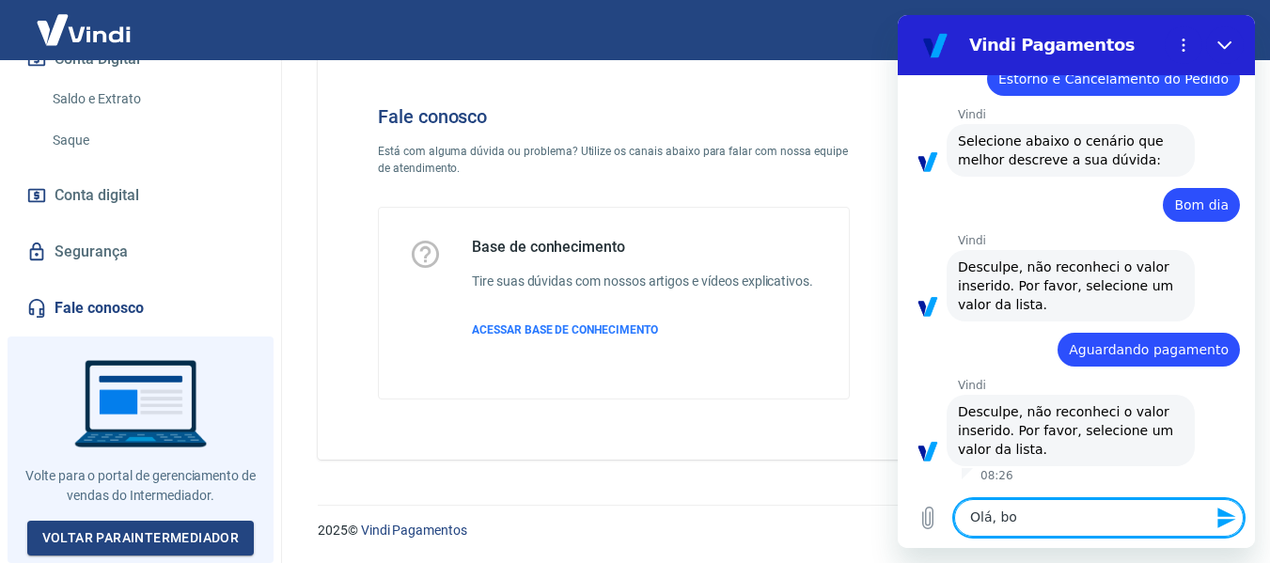
type textarea "Olá, bom"
type textarea "x"
type textarea "Olá, bom"
type textarea "x"
type textarea "Olá, bom d"
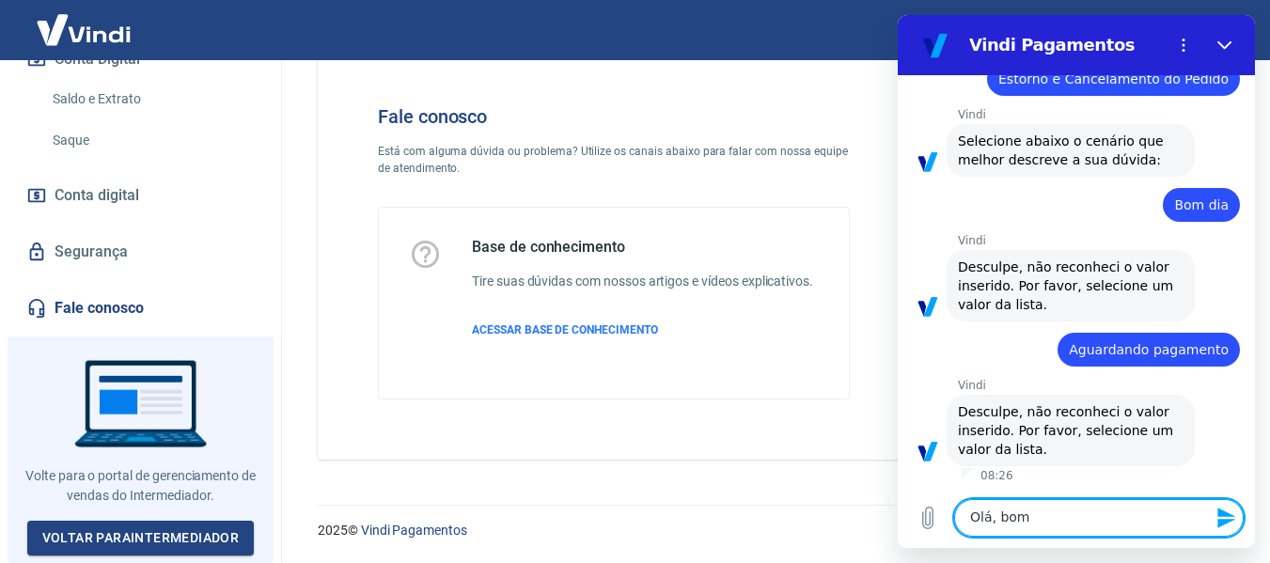
type textarea "x"
type textarea "Olá, bom di"
type textarea "x"
type textarea "Olá, bom dia"
type textarea "x"
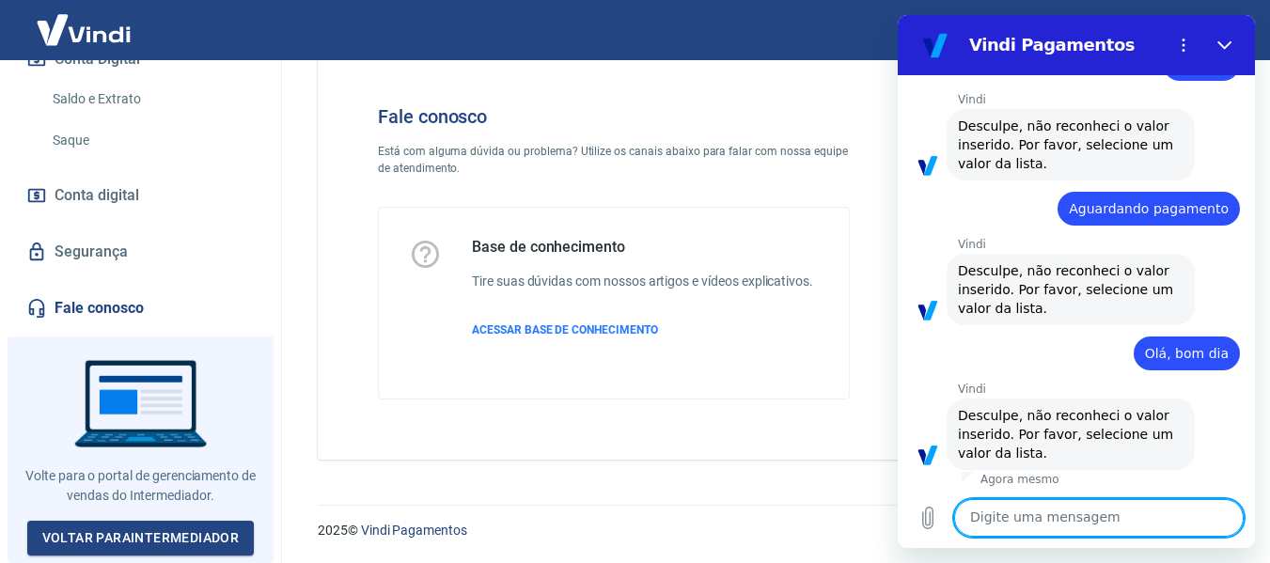
scroll to position [630, 0]
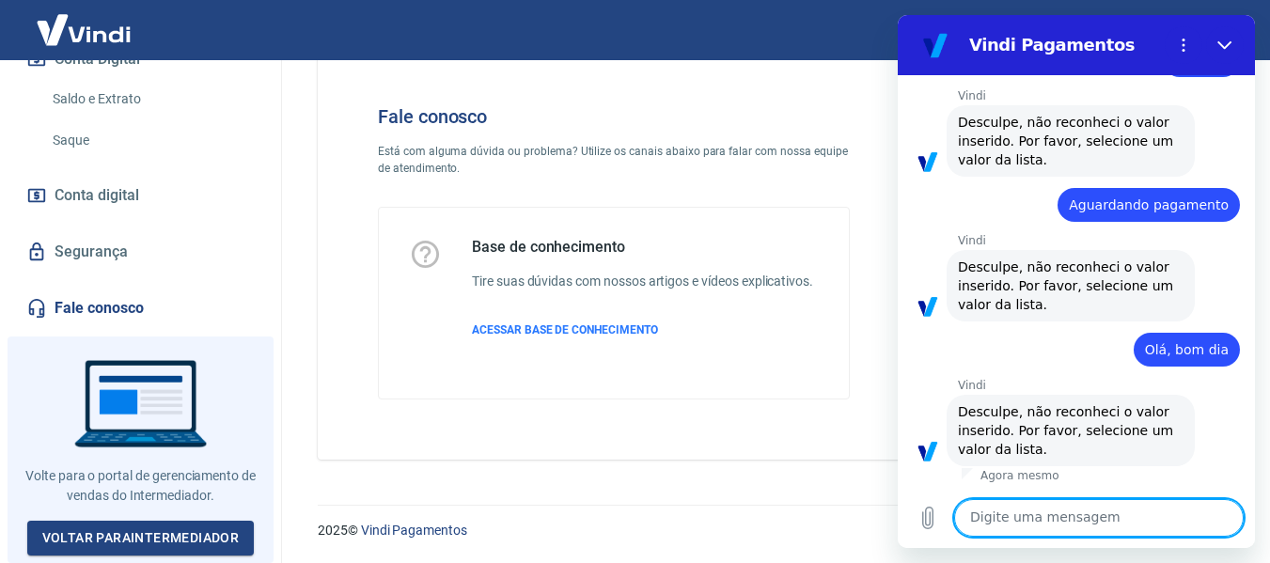
click at [1108, 427] on span "Desculpe, não reconheci o valor inserido. Por favor, selecione um valor da list…" at bounding box center [1068, 430] width 220 height 53
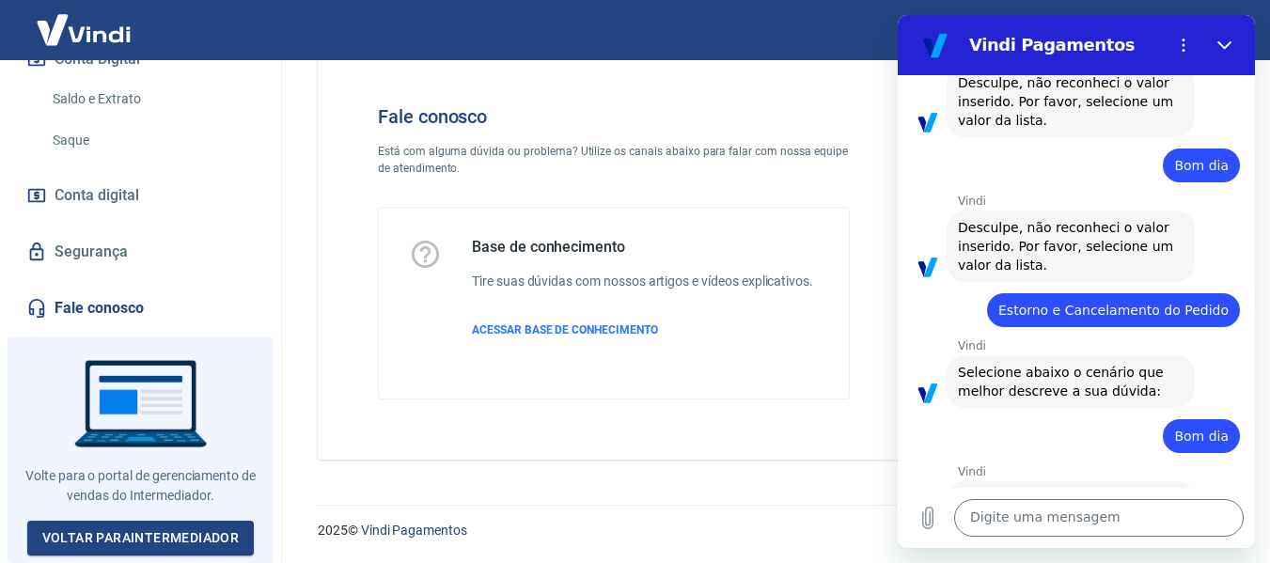
scroll to position [0, 0]
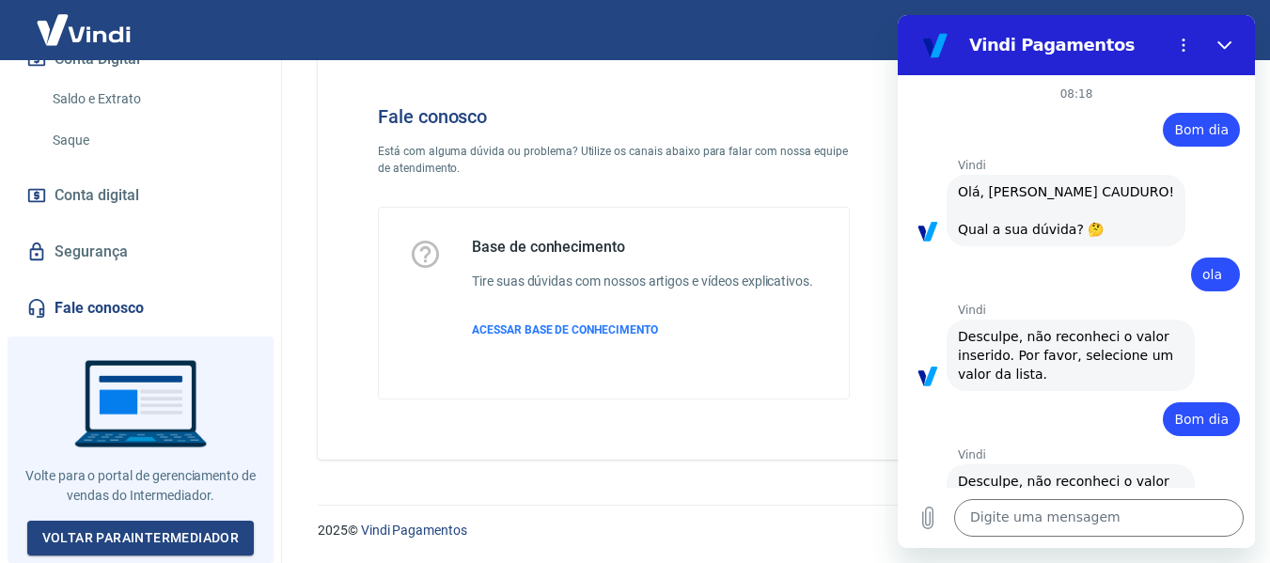
click at [1114, 209] on div "Vindi diz: Olá, ROGERIO BORDIN CAUDURO! Qual a sua dúvida? 🤔" at bounding box center [1066, 210] width 239 height 71
click at [1025, 237] on span "Olá, ROGERIO BORDIN CAUDURO! Qual a sua dúvida? 🤔" at bounding box center [1066, 210] width 216 height 53
click at [1203, 272] on span "ola" at bounding box center [1213, 274] width 20 height 15
click at [1179, 44] on icon "Menu de opções" at bounding box center [1183, 45] width 15 height 15
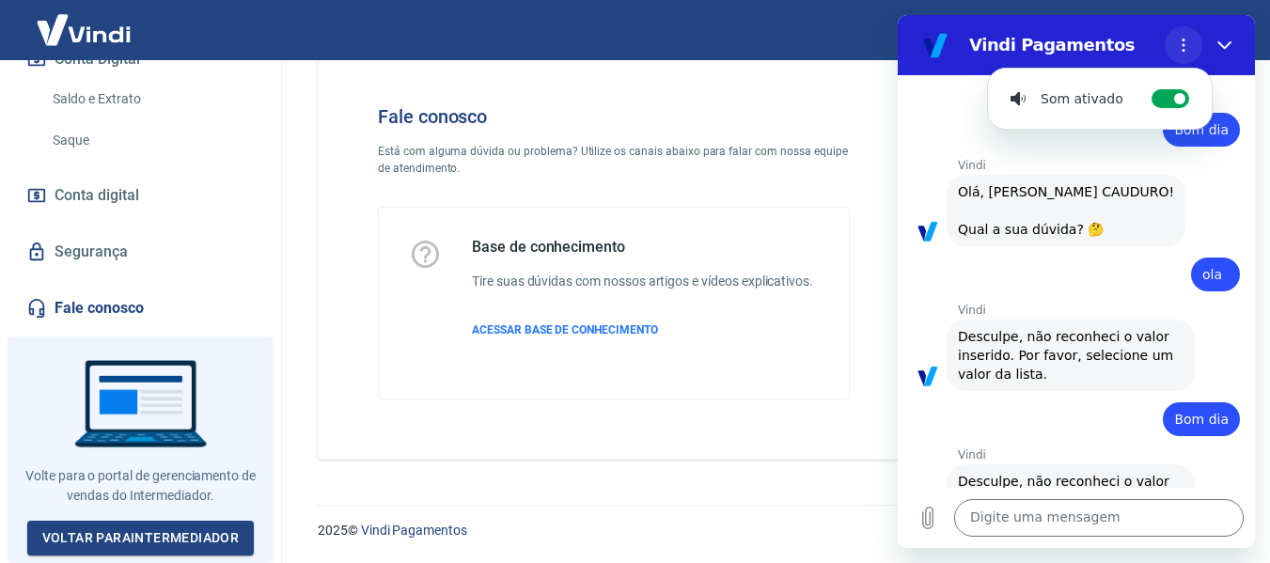
click at [1179, 44] on icon "Menu de opções" at bounding box center [1183, 45] width 15 height 15
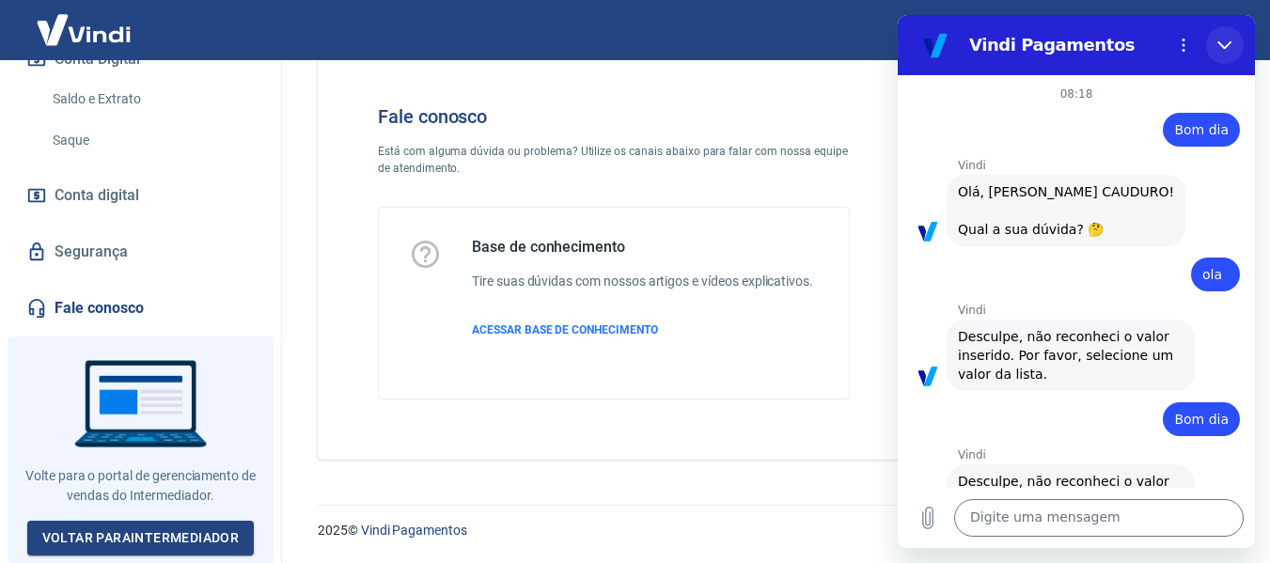
drag, startPoint x: 1229, startPoint y: 39, endPoint x: 1944, endPoint y: 20, distance: 714.9
click at [1229, 39] on icon "Fechar" at bounding box center [1225, 45] width 15 height 15
type textarea "x"
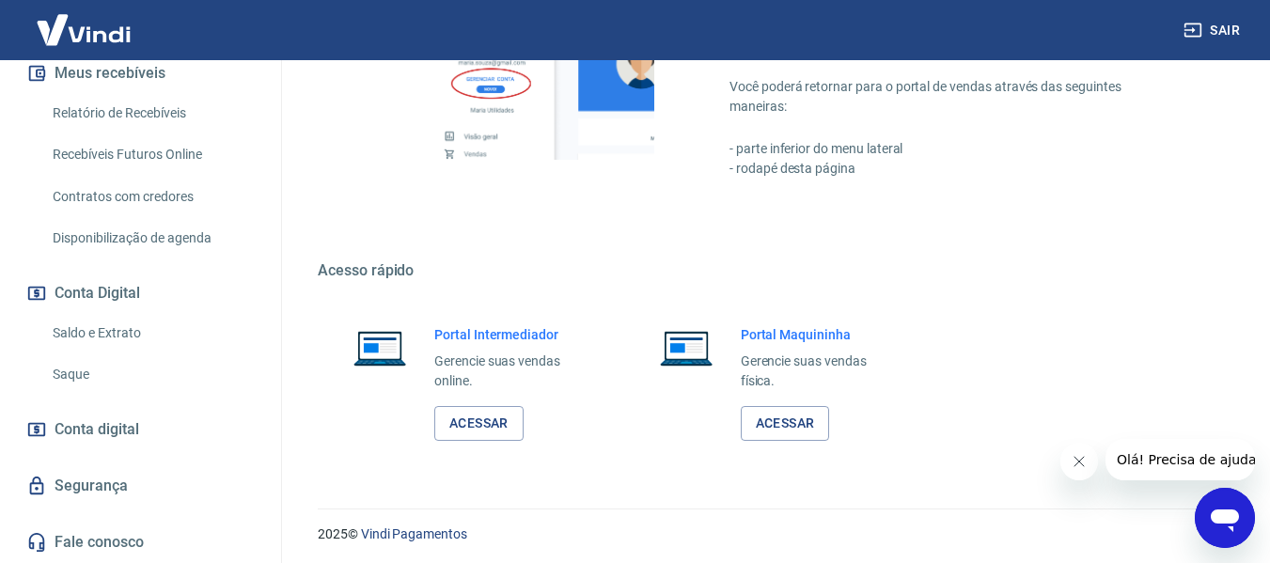
scroll to position [980, 0]
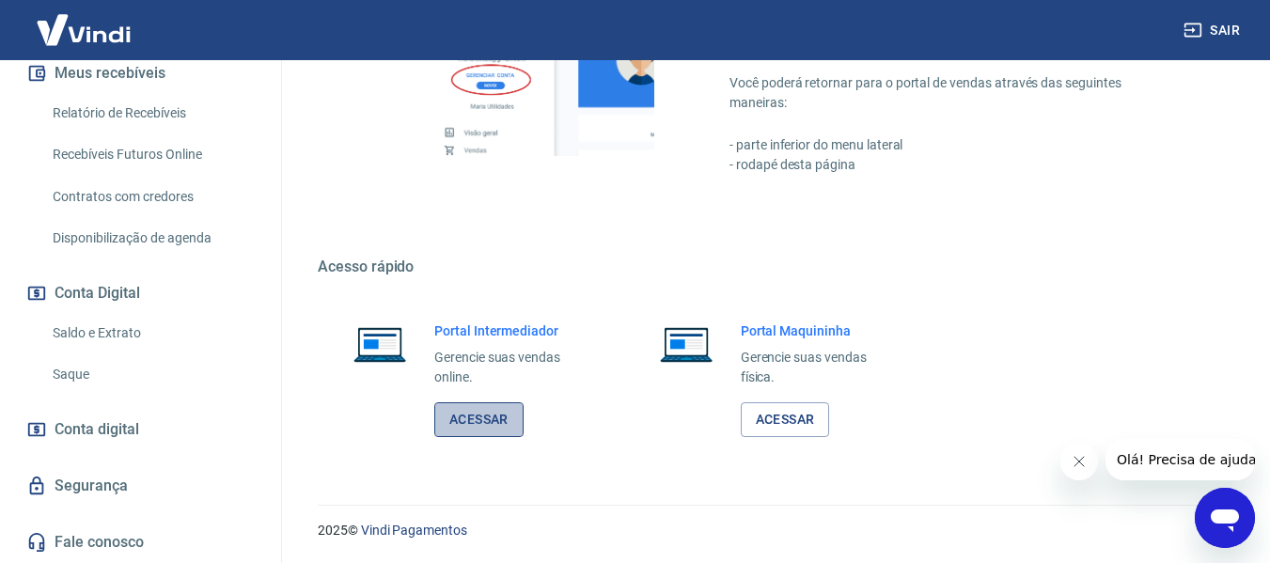
click at [476, 422] on link "Acessar" at bounding box center [478, 419] width 89 height 35
click at [496, 419] on link "Acessar" at bounding box center [478, 419] width 89 height 35
click at [485, 423] on link "Acessar" at bounding box center [478, 419] width 89 height 35
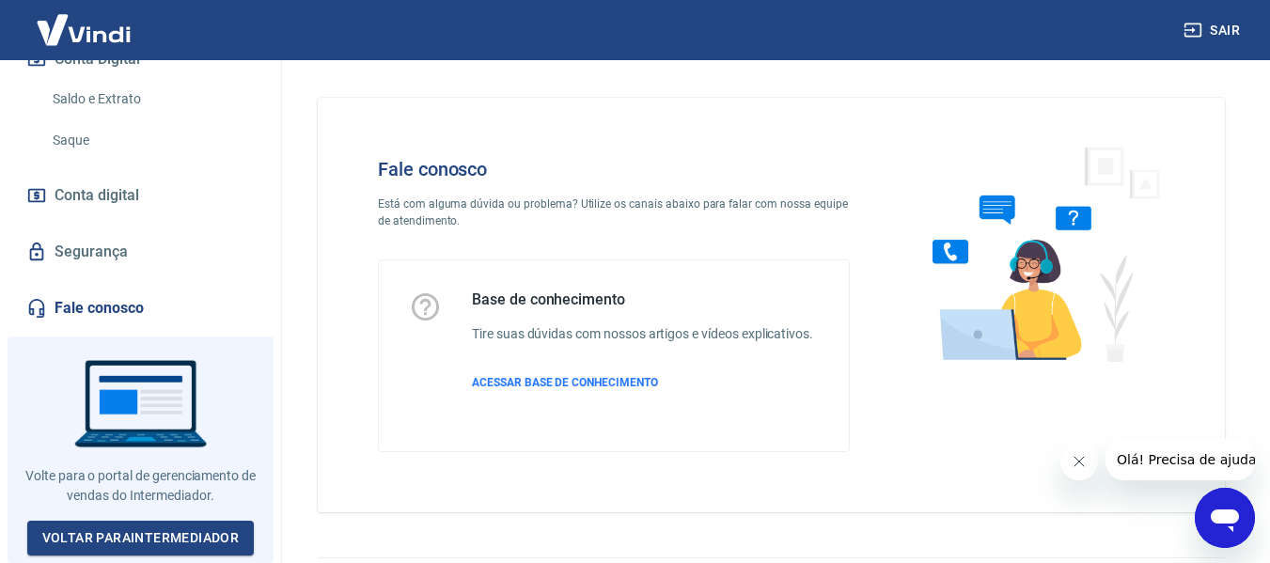
scroll to position [53, 0]
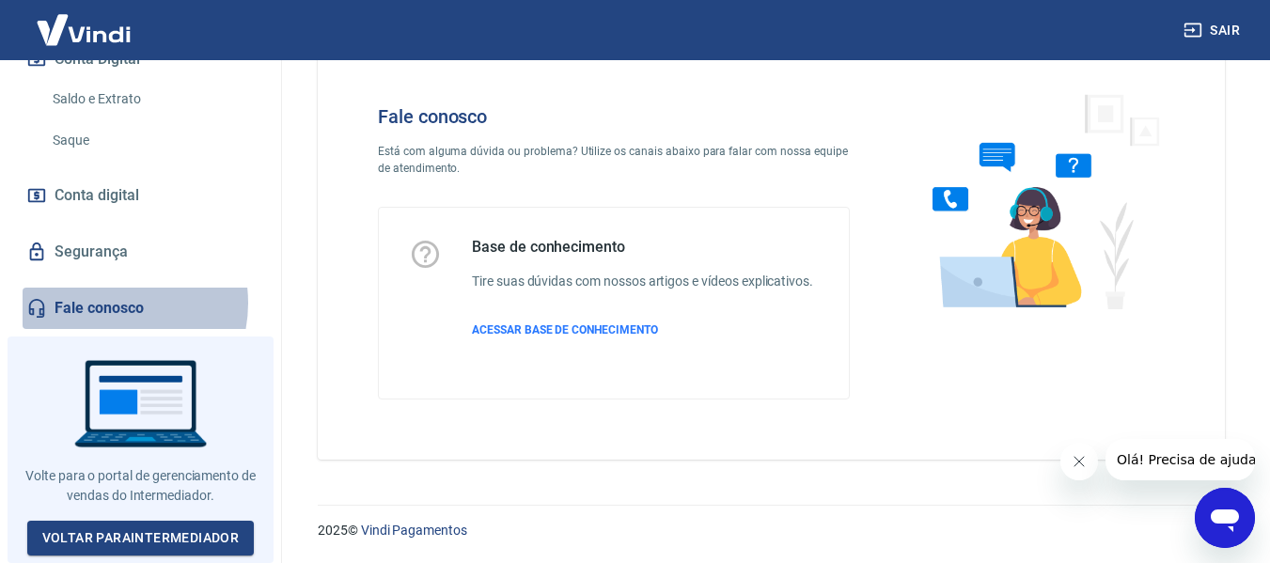
click at [104, 309] on link "Fale conosco" at bounding box center [141, 308] width 236 height 41
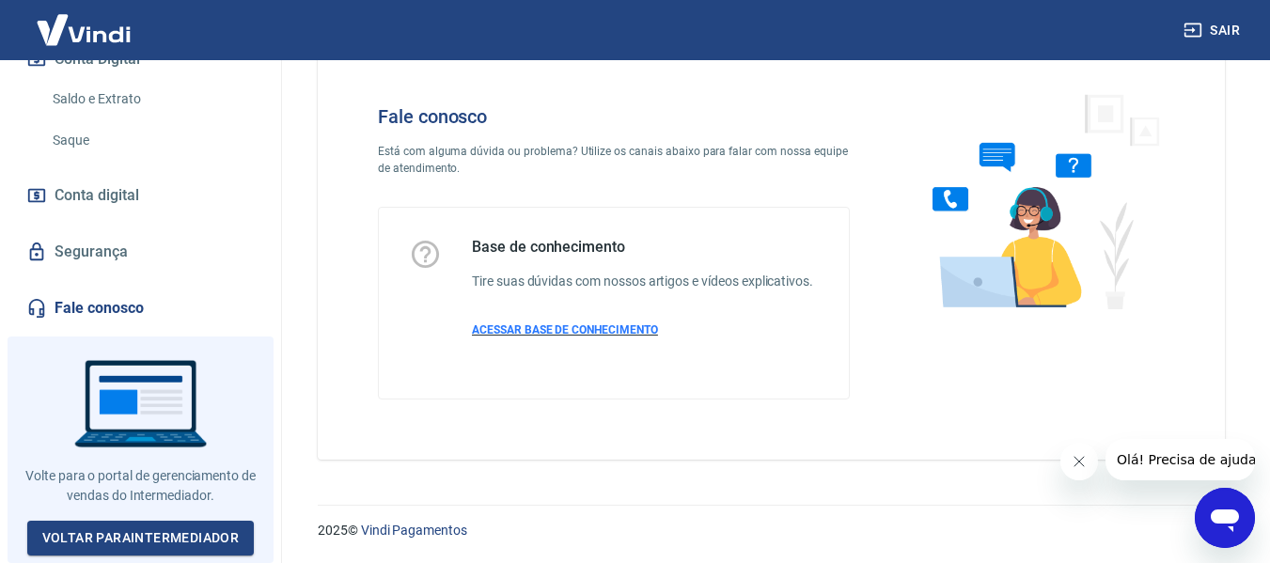
click at [539, 331] on span "ACESSAR BASE DE CONHECIMENTO" at bounding box center [565, 329] width 186 height 13
click at [536, 329] on span "ACESSAR BASE DE CONHECIMENTO" at bounding box center [565, 329] width 186 height 13
click at [1219, 520] on icon "Abrir janela de mensagens" at bounding box center [1225, 521] width 28 height 23
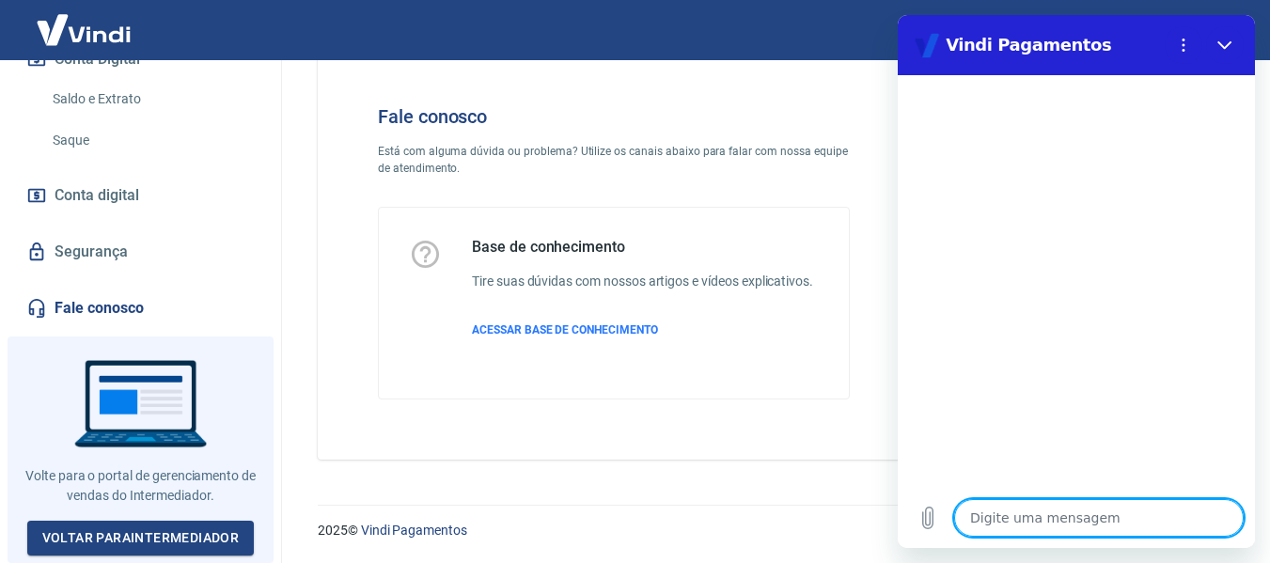
type textarea "B"
type textarea "x"
type textarea "Bo"
type textarea "x"
type textarea "Bom"
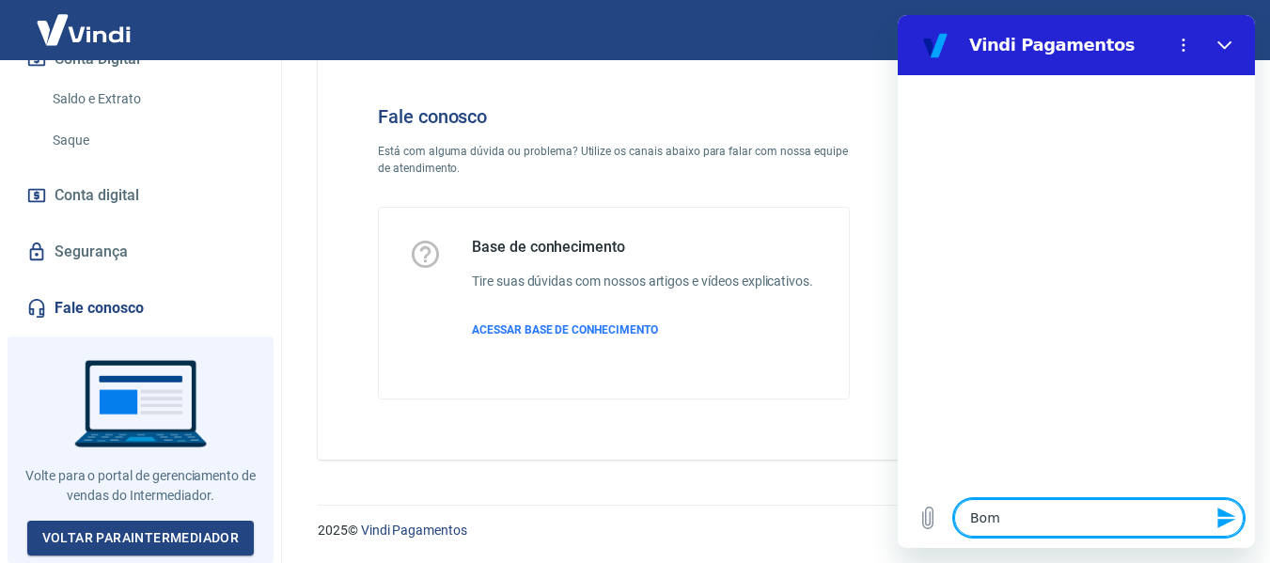
type textarea "x"
type textarea "Bom"
type textarea "x"
type textarea "Bom d"
type textarea "x"
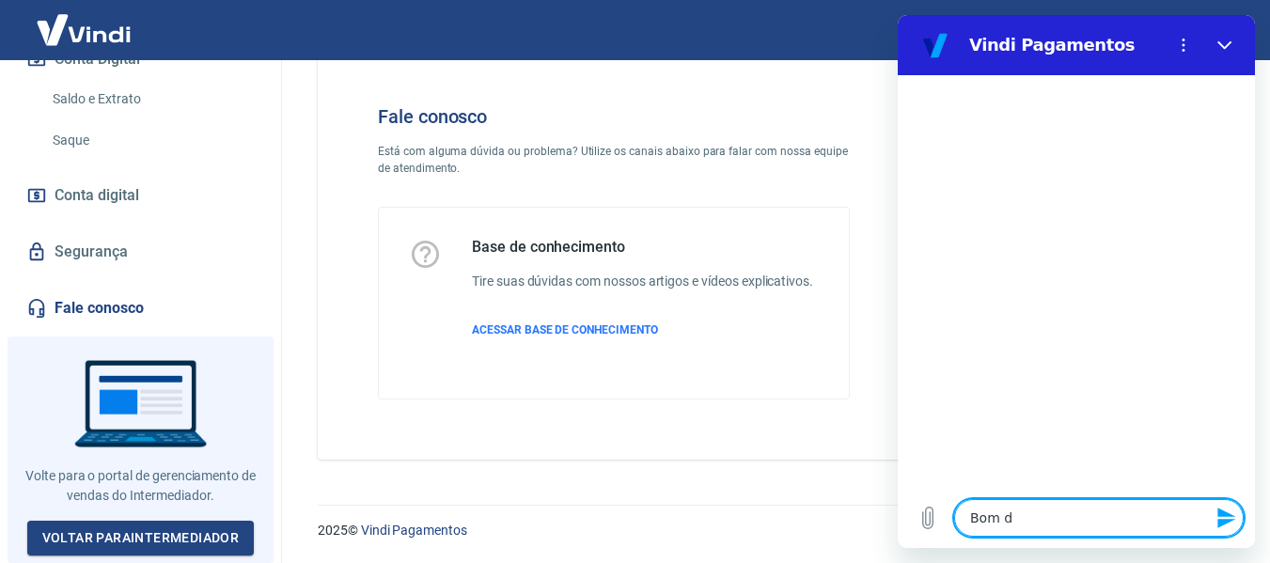
type textarea "Bom di"
type textarea "x"
type textarea "Bom dia"
type textarea "x"
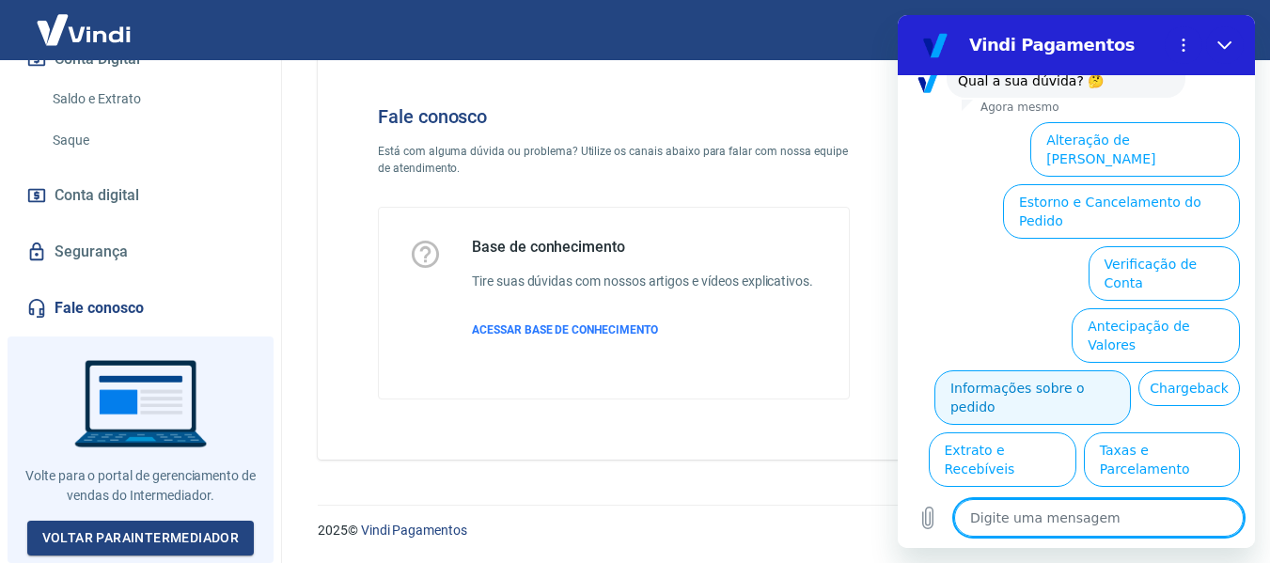
scroll to position [169, 0]
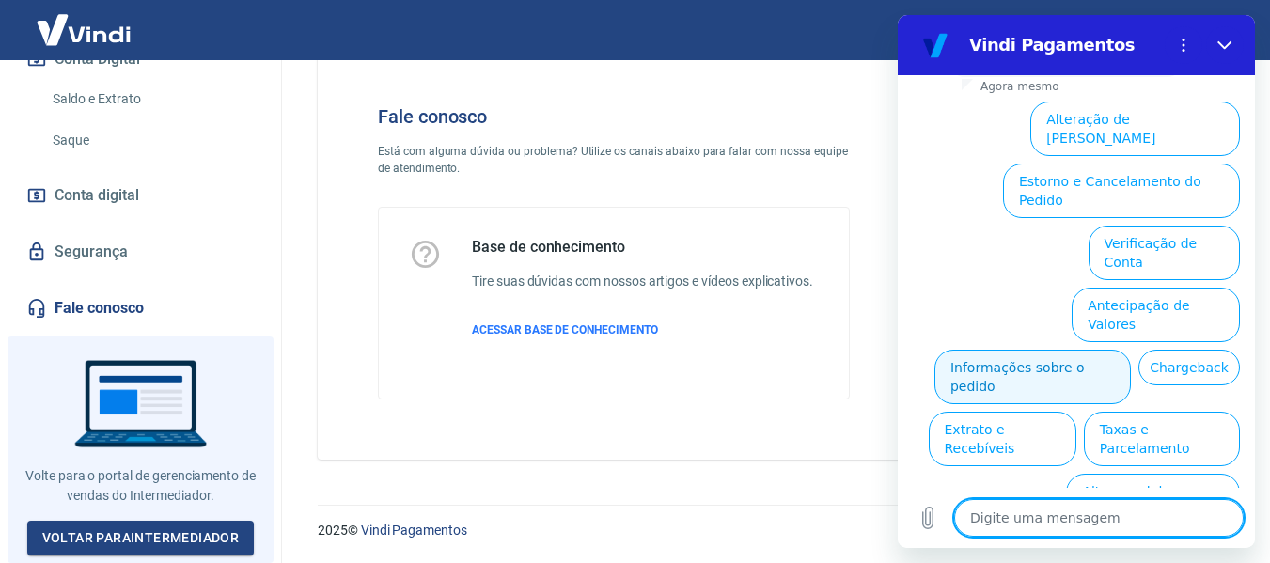
click at [1131, 350] on button "Informações sobre o pedido" at bounding box center [1033, 377] width 197 height 55
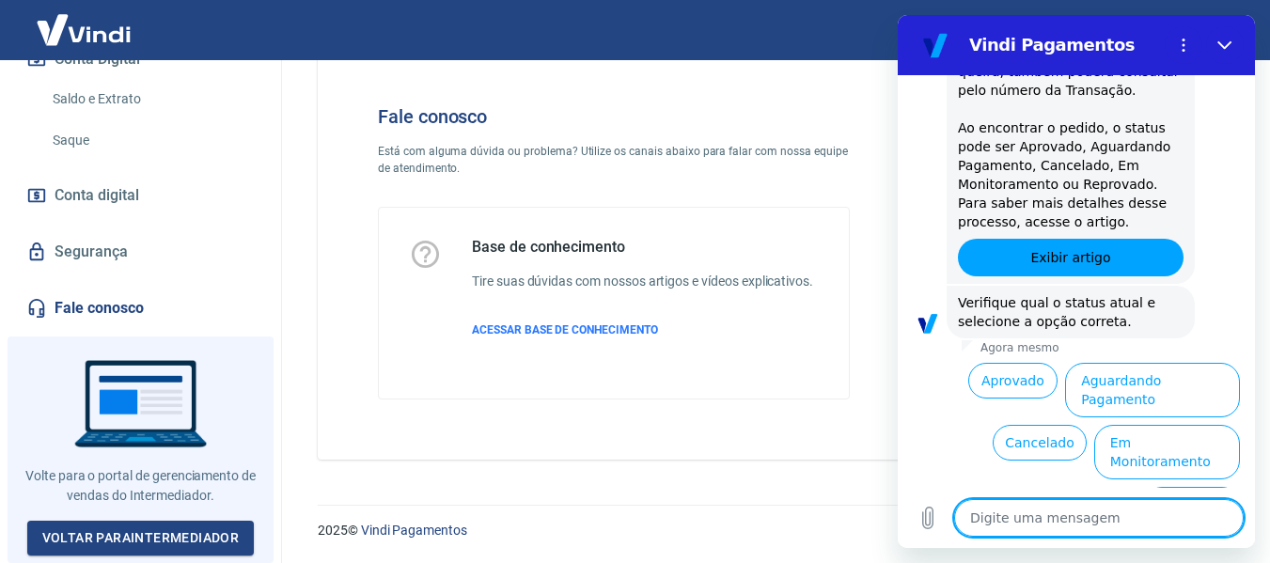
scroll to position [493, 0]
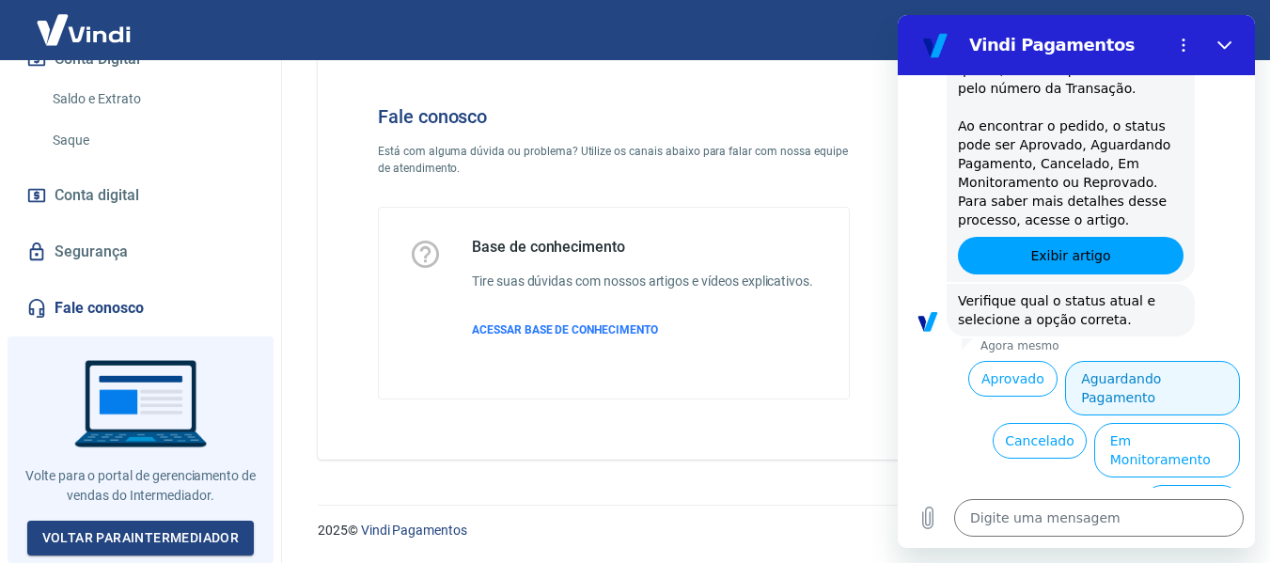
click at [1103, 382] on button "Aguardando Pagamento" at bounding box center [1152, 388] width 175 height 55
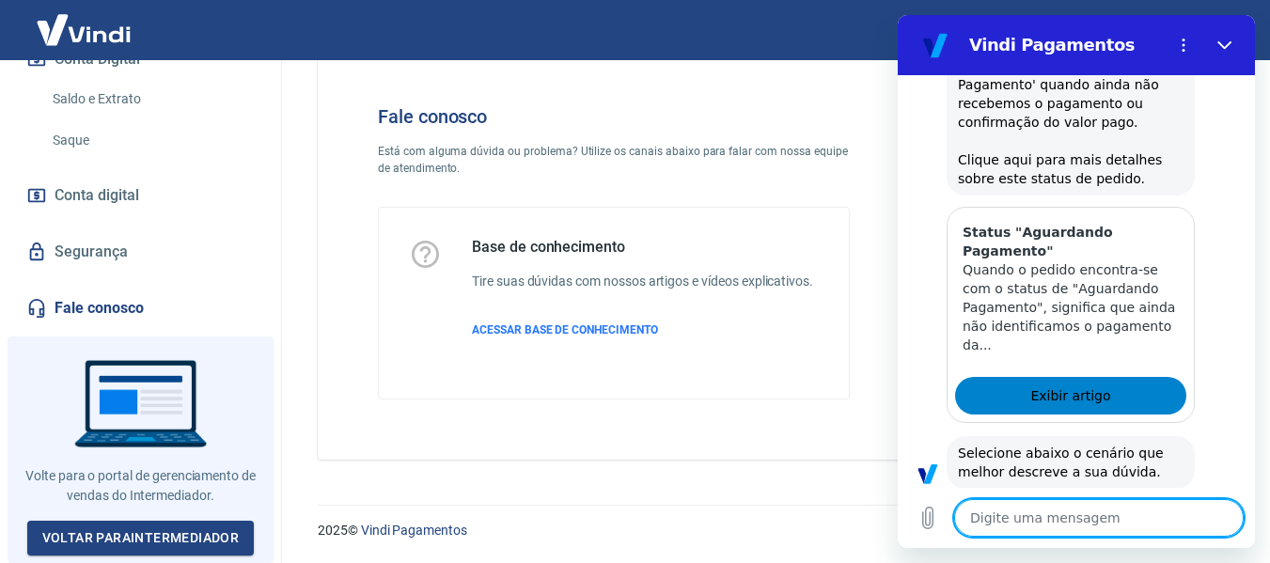
scroll to position [1025, 0]
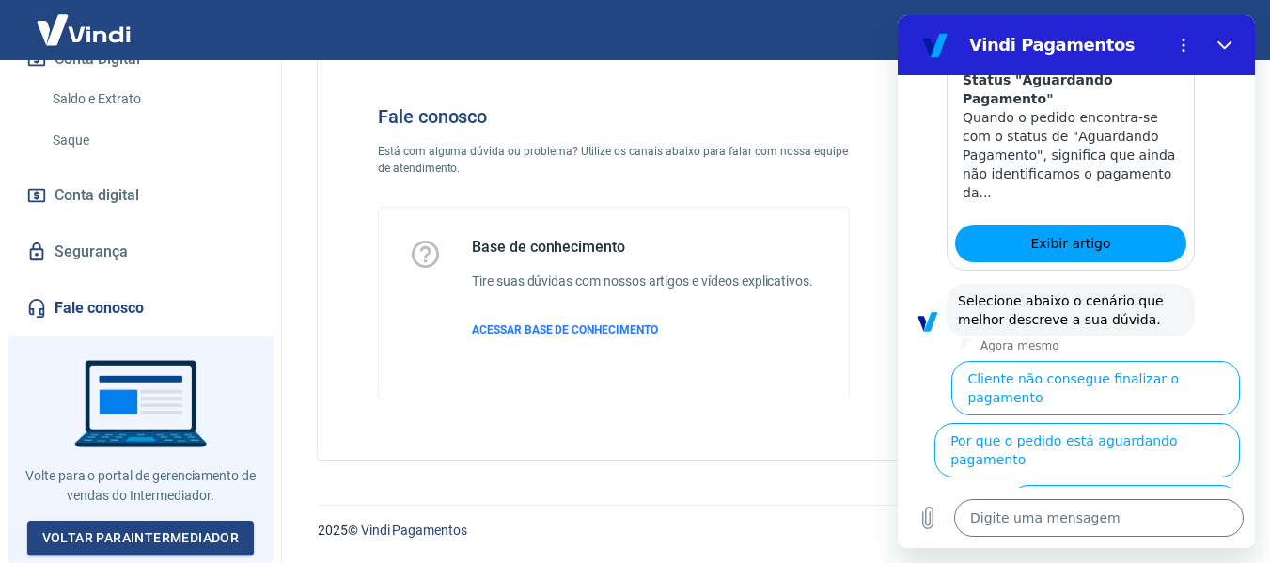
click at [1142, 485] on button "Cliente pagou, mas pedido consta 'Aguardando Pagamento'" at bounding box center [1125, 521] width 230 height 73
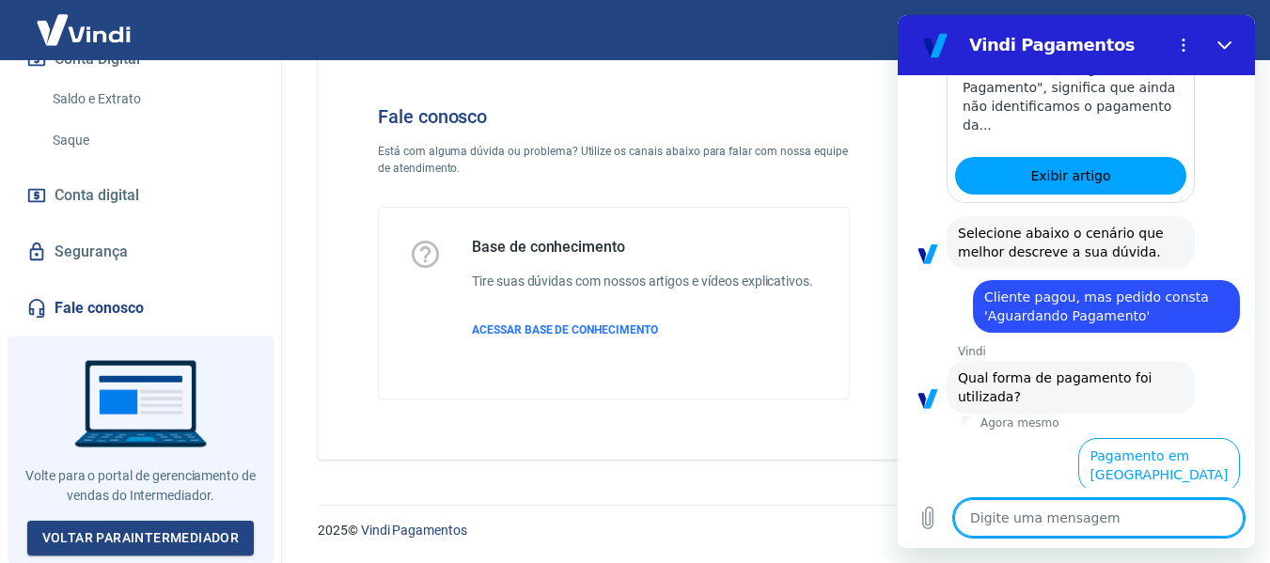
scroll to position [1151, 0]
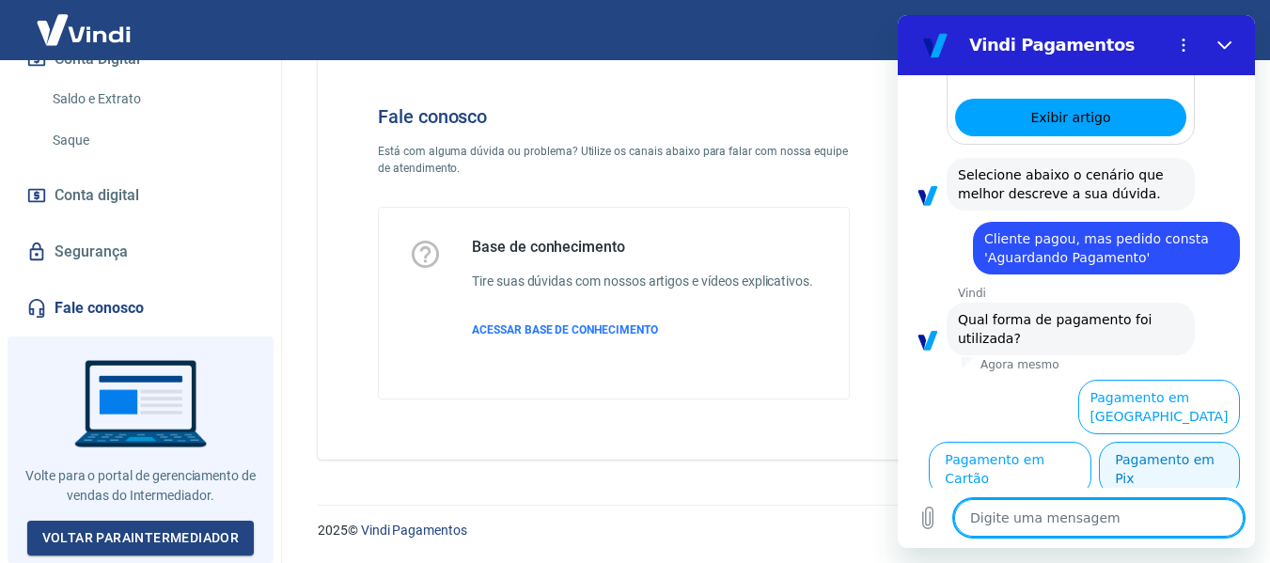
click at [1162, 465] on button "Pagamento em Pix" at bounding box center [1169, 469] width 141 height 55
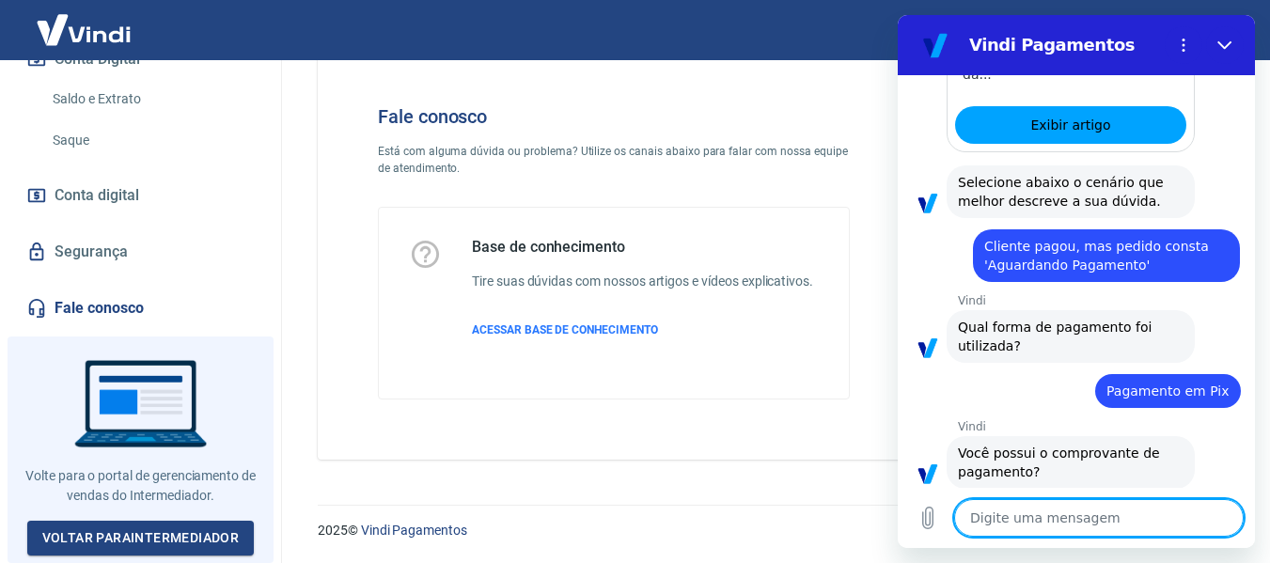
scroll to position [1190, 0]
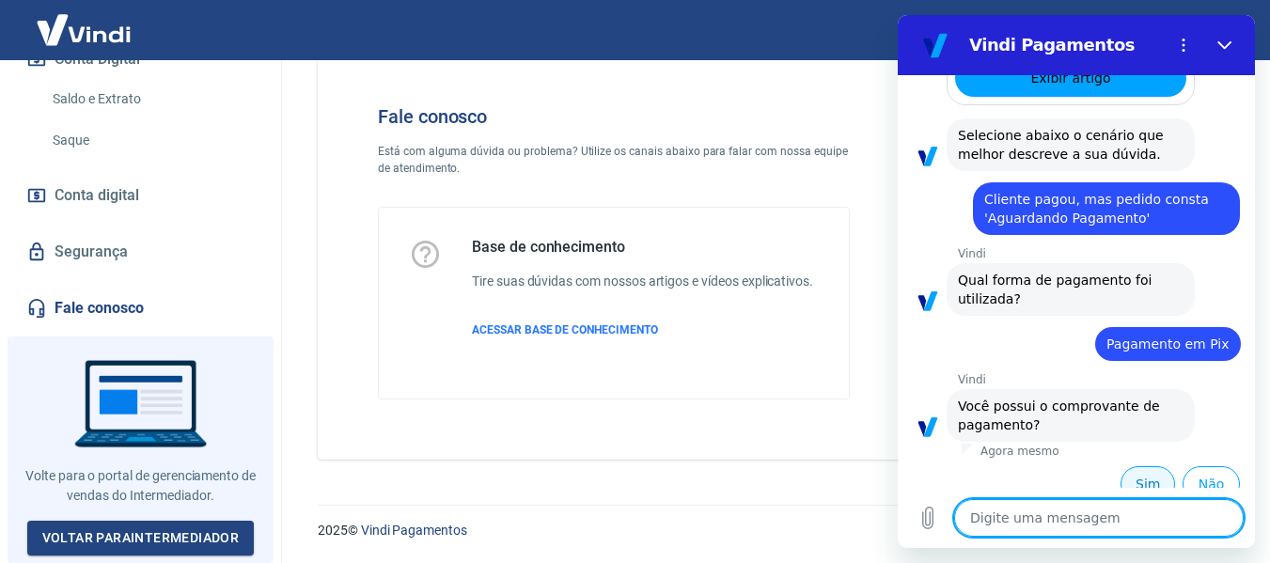
click at [1152, 466] on button "Sim" at bounding box center [1148, 484] width 55 height 36
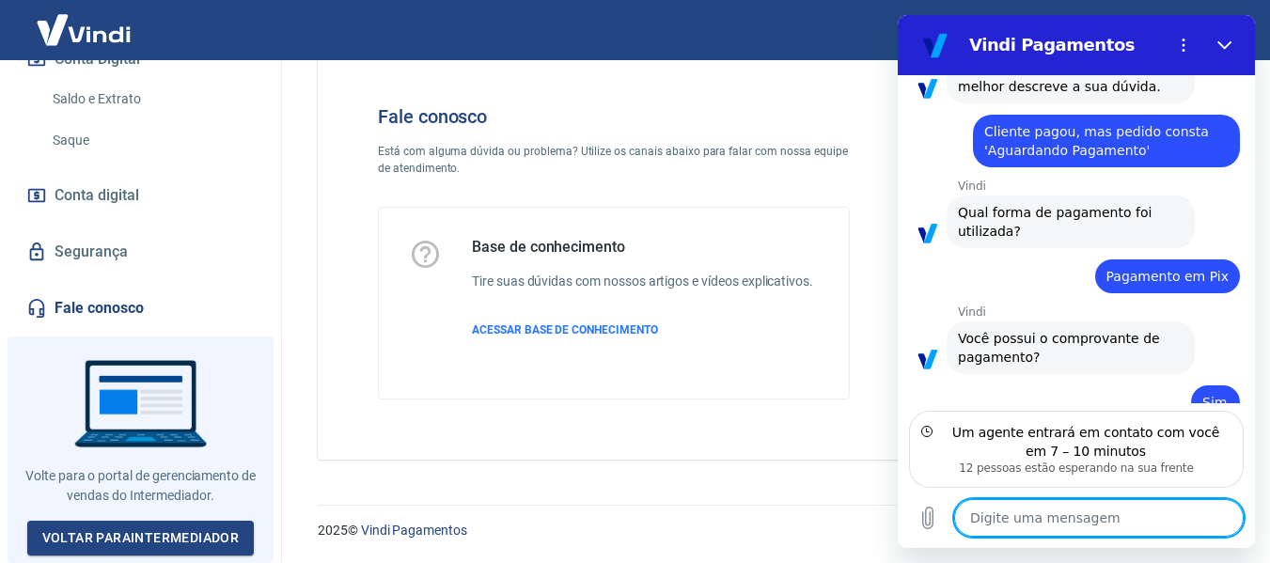
scroll to position [1343, 0]
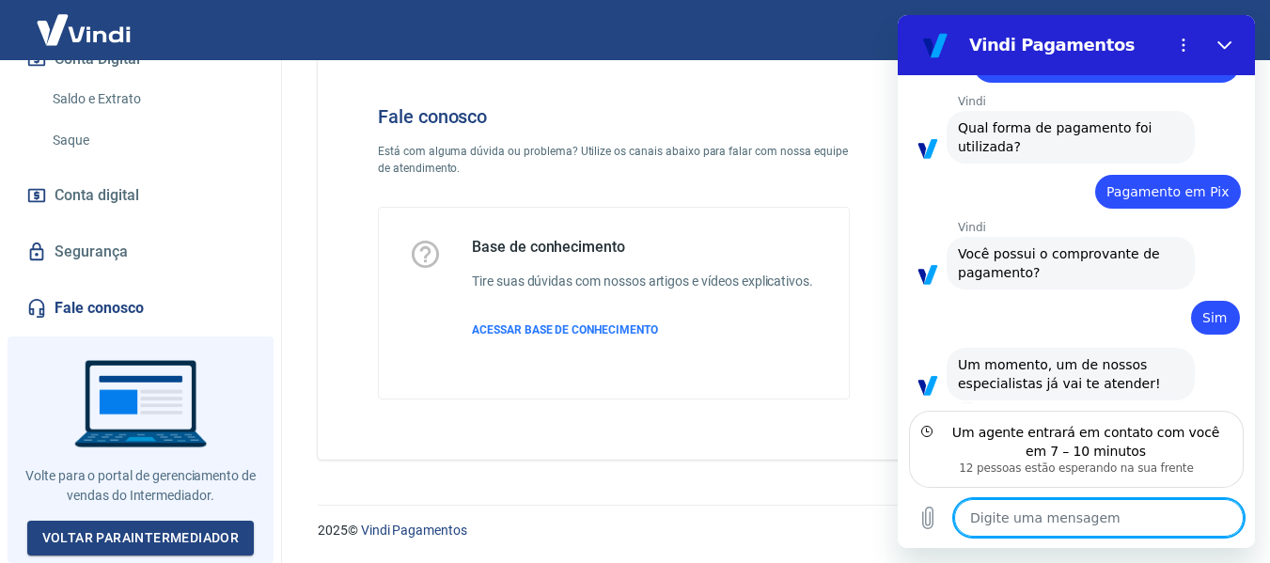
type textarea "x"
click at [1020, 514] on textarea at bounding box center [1099, 518] width 290 height 38
type textarea "O"
type textarea "x"
type textarea "Ol"
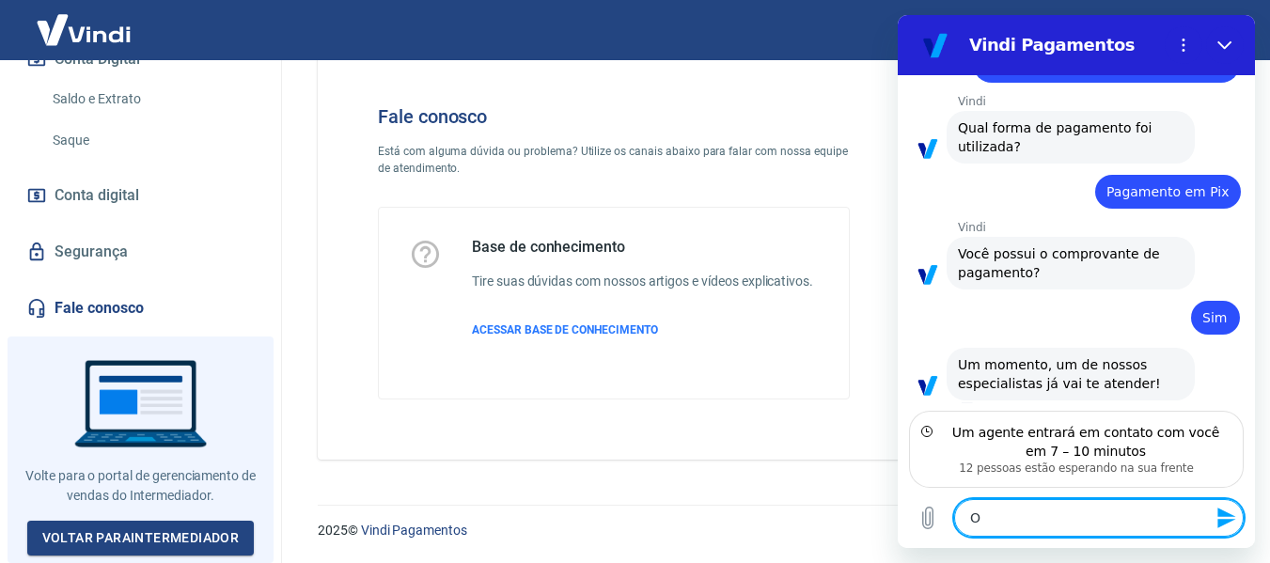
type textarea "x"
type textarea "Olá"
type textarea "x"
type textarea "Olá]"
type textarea "x"
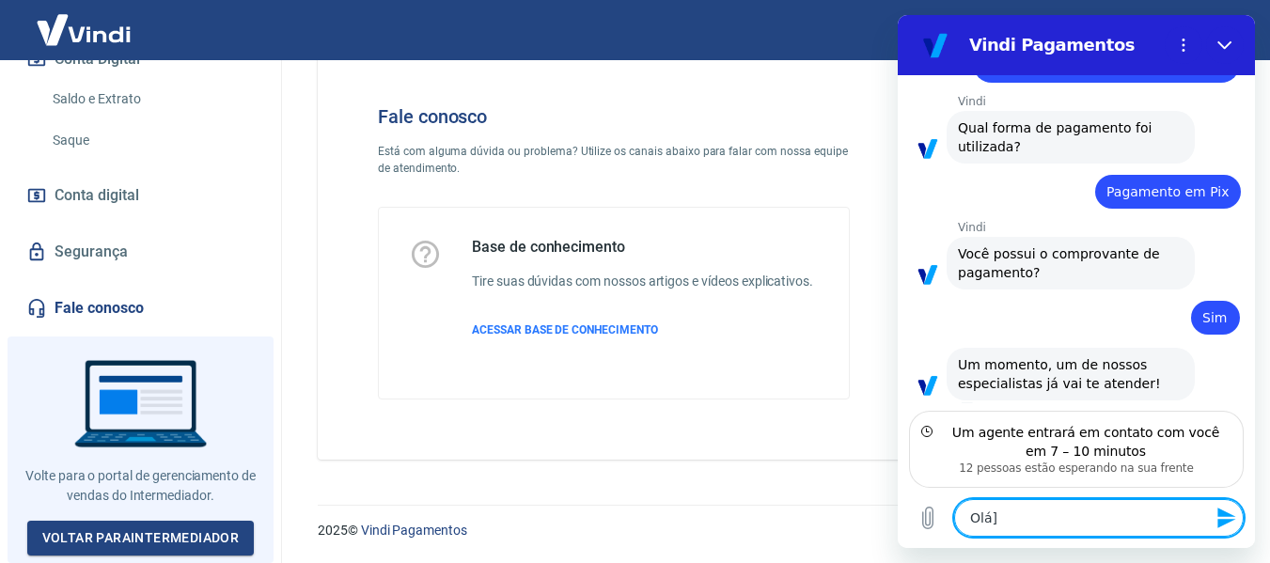
type textarea "Olá"
type textarea "x"
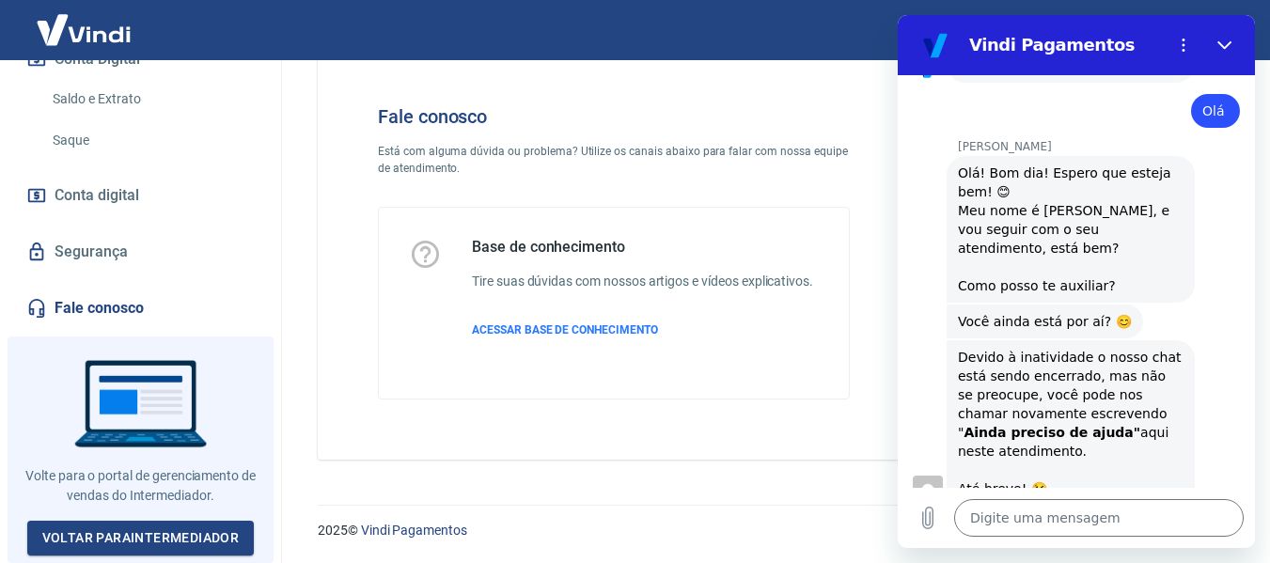
scroll to position [1663, 0]
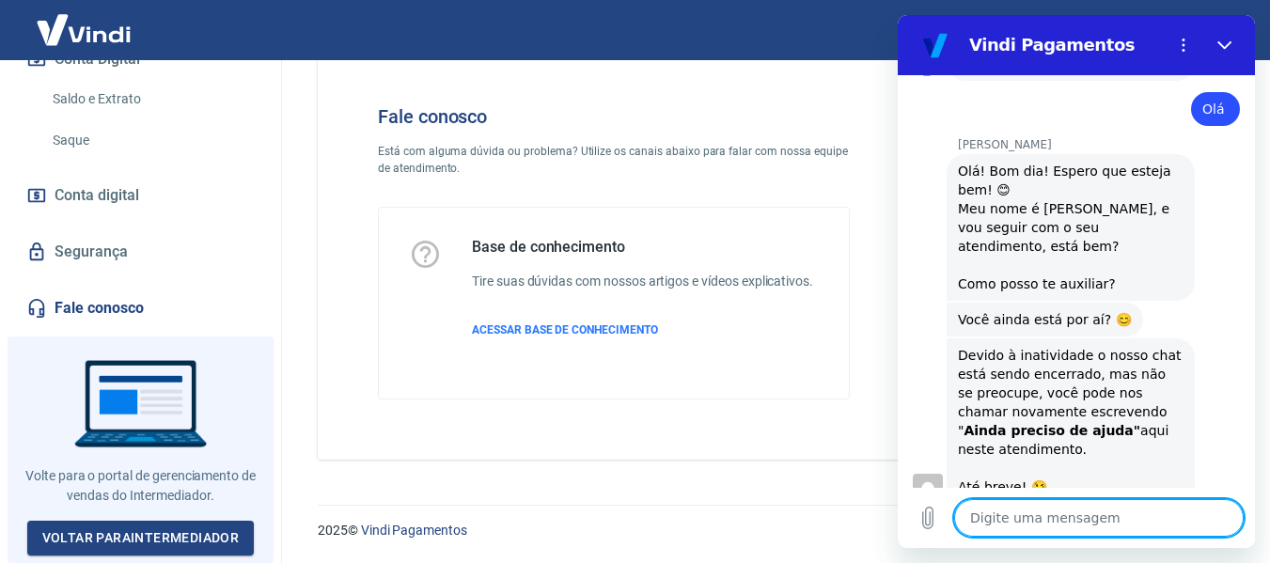
type textarea "x"
type textarea "O"
type textarea "x"
type textarea "Ol"
type textarea "x"
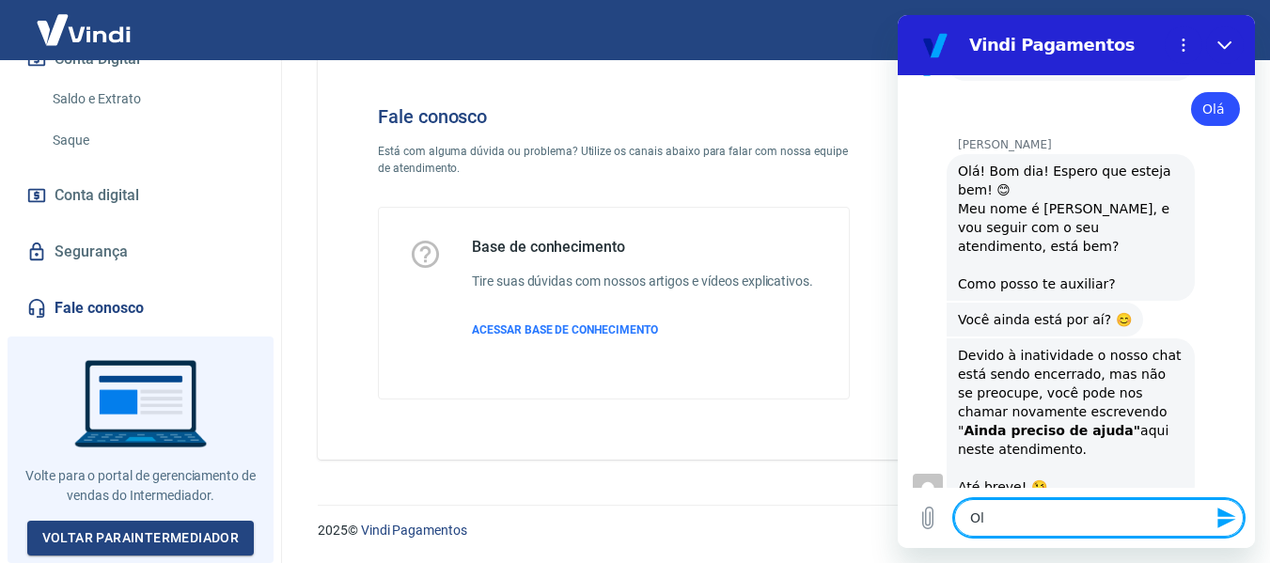
type textarea "Ola"
type textarea "x"
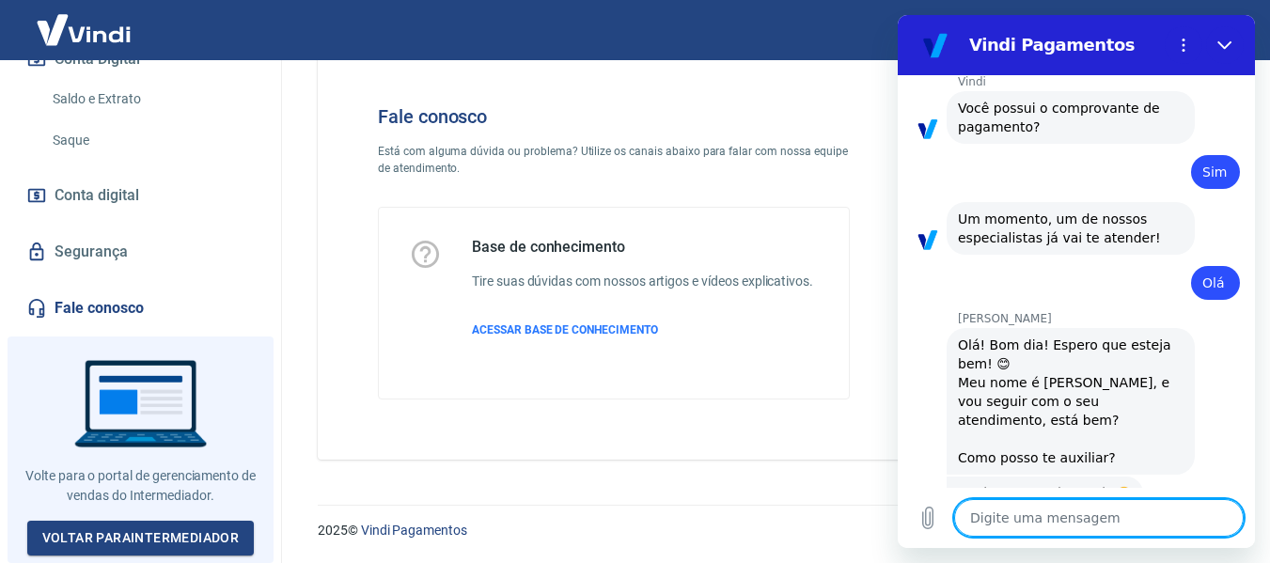
scroll to position [1520, 0]
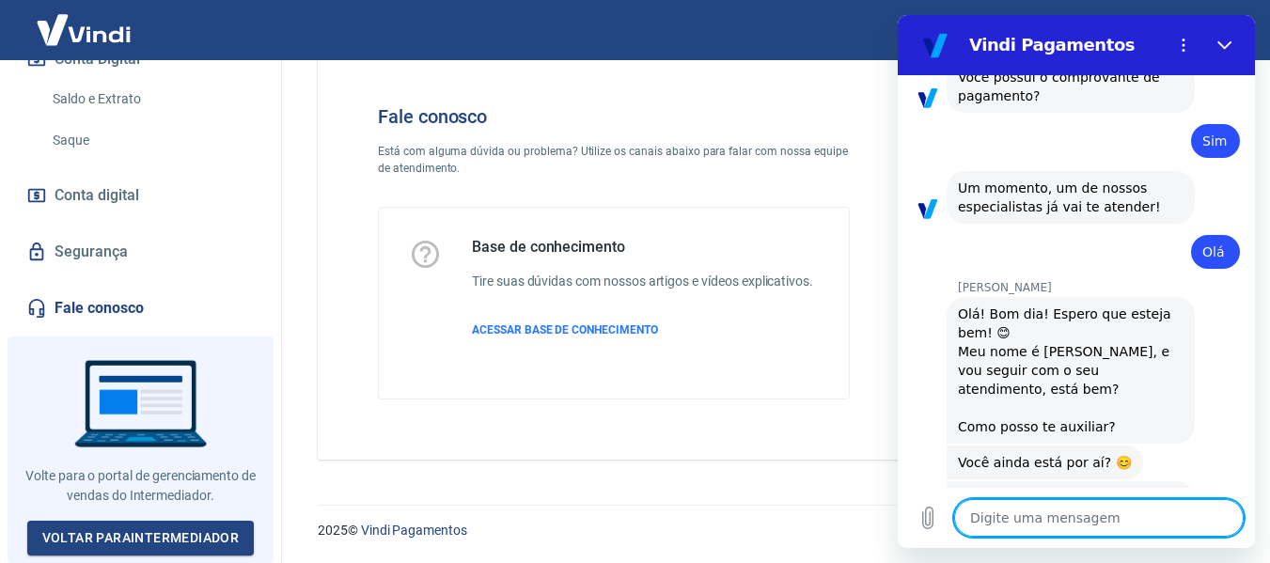
type textarea "x"
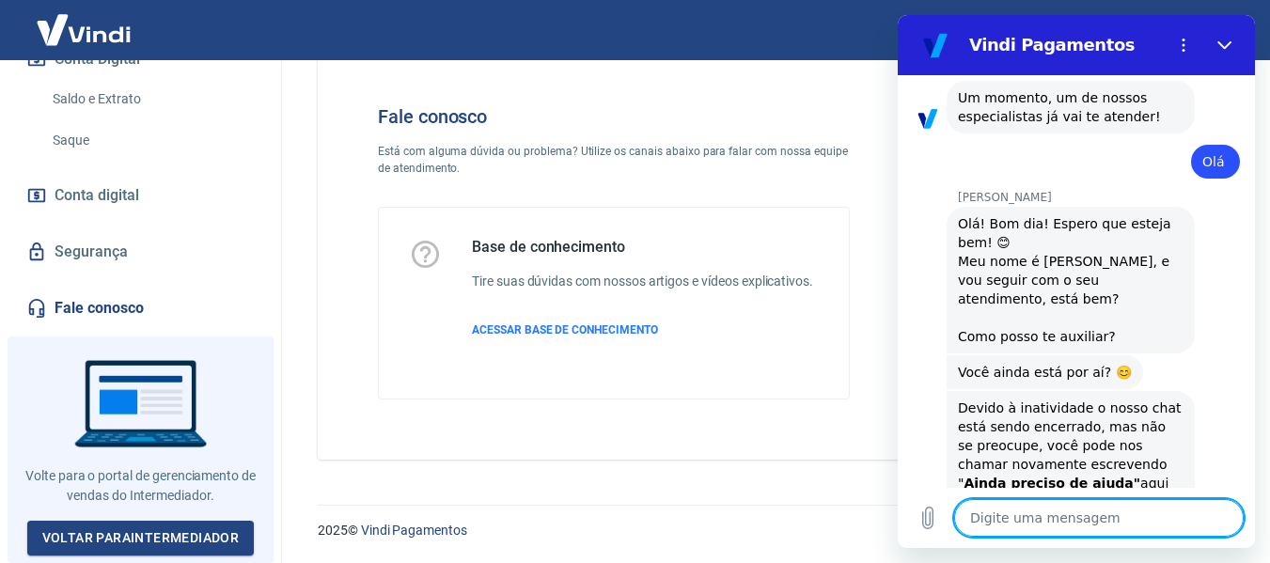
scroll to position [1708, 0]
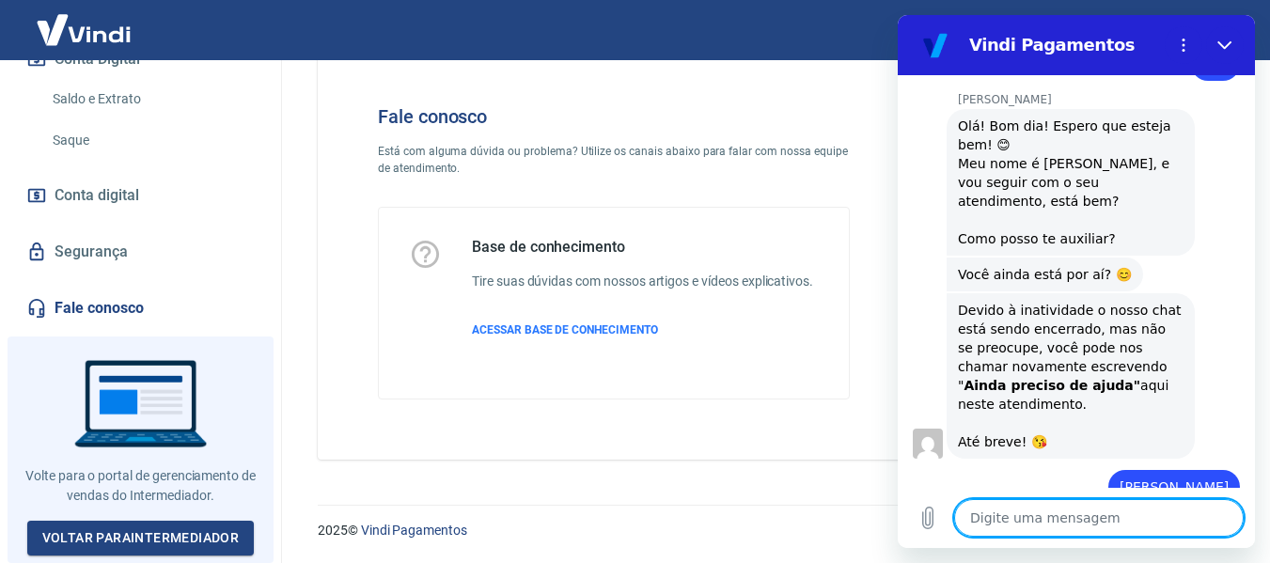
type textarea "A"
type textarea "x"
type textarea "Ai"
type textarea "x"
type textarea "Ain"
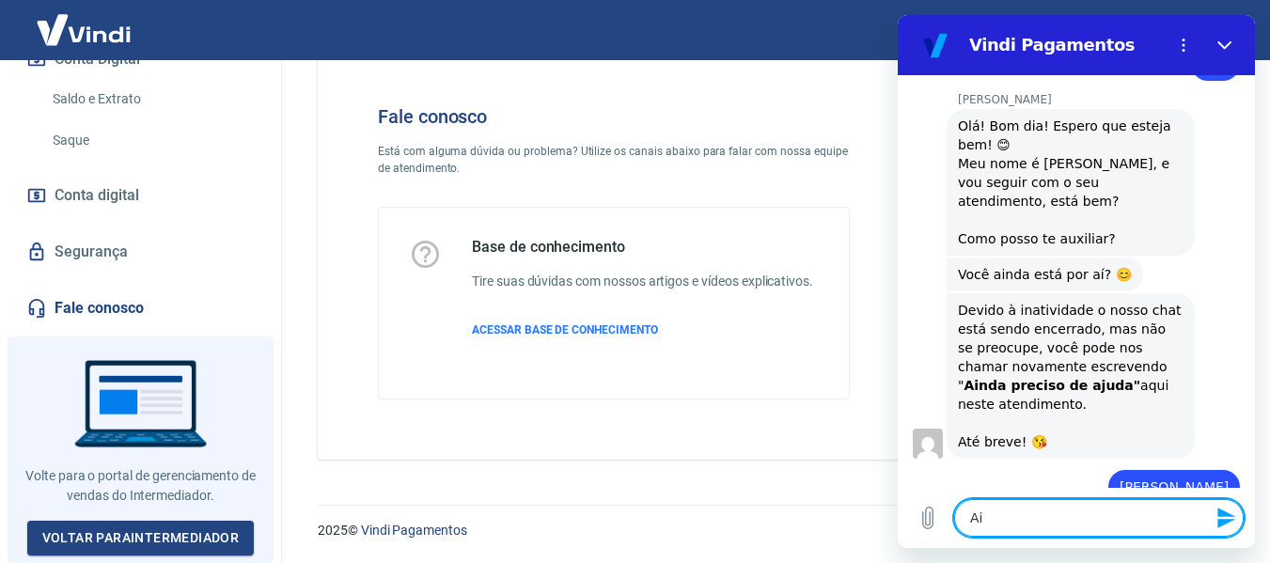
type textarea "x"
type textarea "Aind"
type textarea "x"
type textarea "Ainda"
type textarea "x"
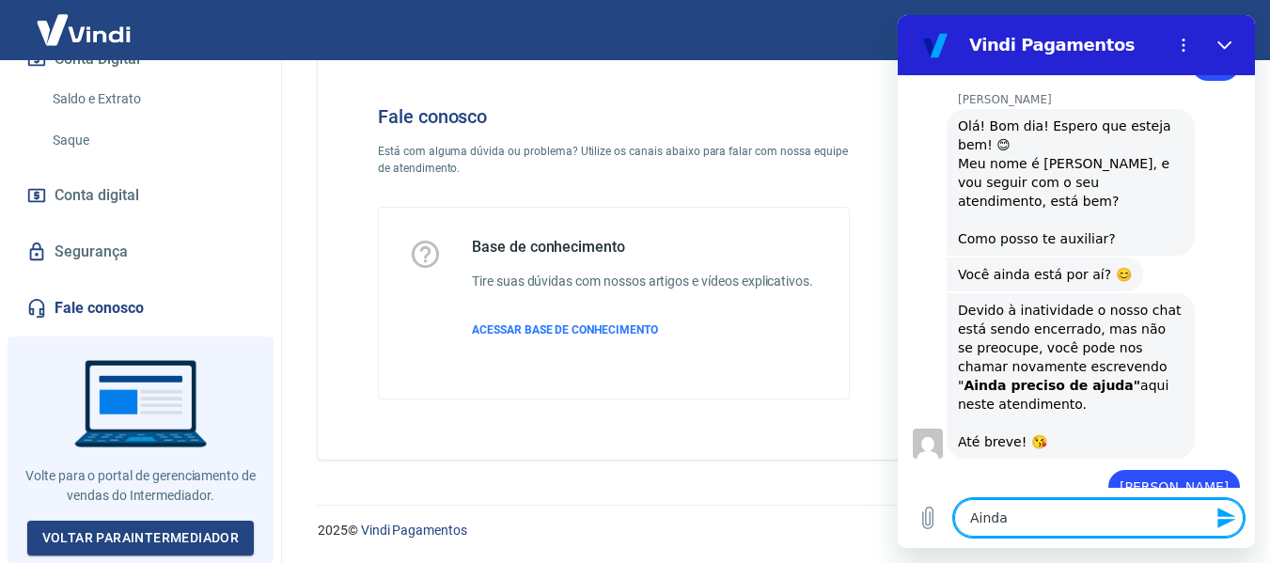
type textarea "Ainda"
type textarea "x"
type textarea "Ainda p"
type textarea "x"
type textarea "Ainda pr"
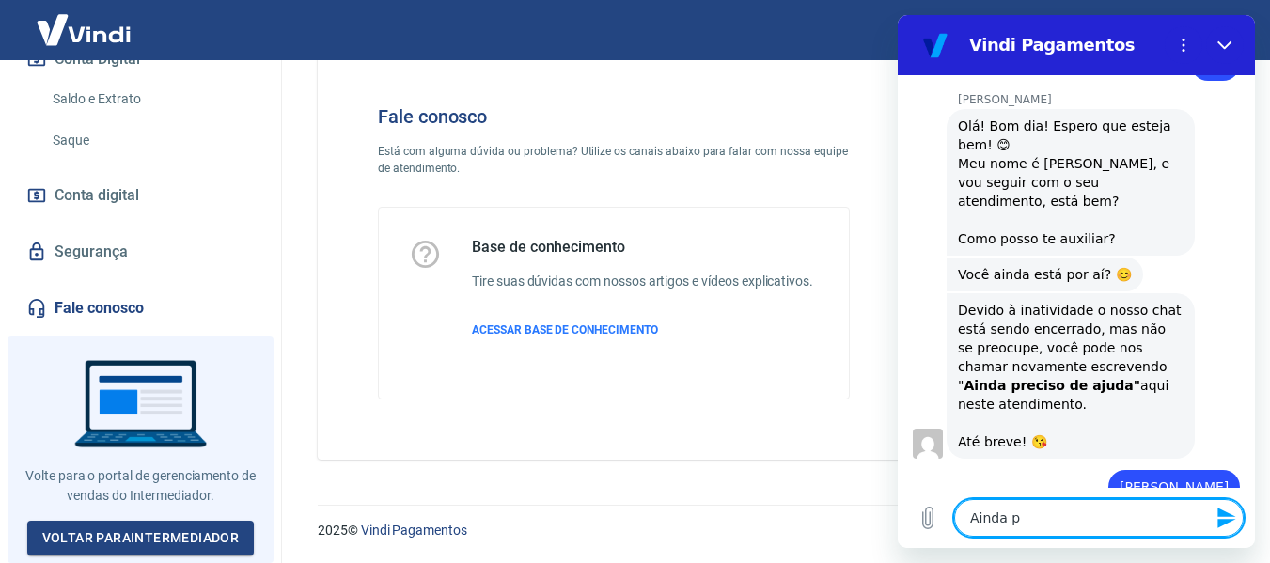
type textarea "x"
type textarea "Ainda pre"
type textarea "x"
type textarea "Ainda prec"
type textarea "x"
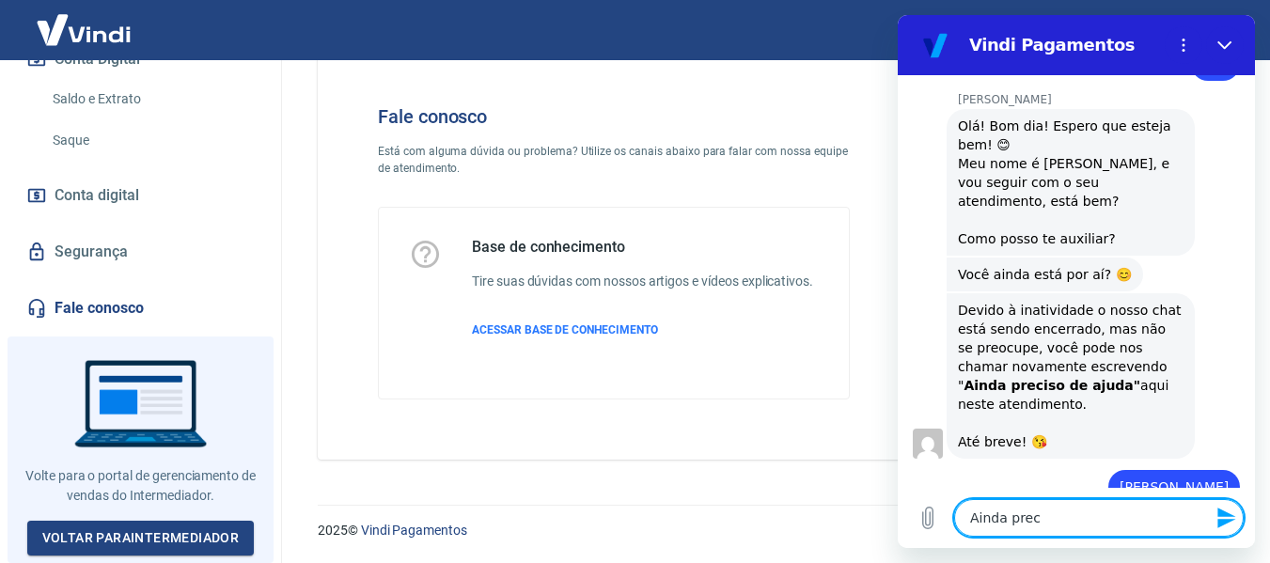
type textarea "Ainda preci"
type textarea "x"
type textarea "Ainda precis"
type textarea "x"
type textarea "Ainda preciso"
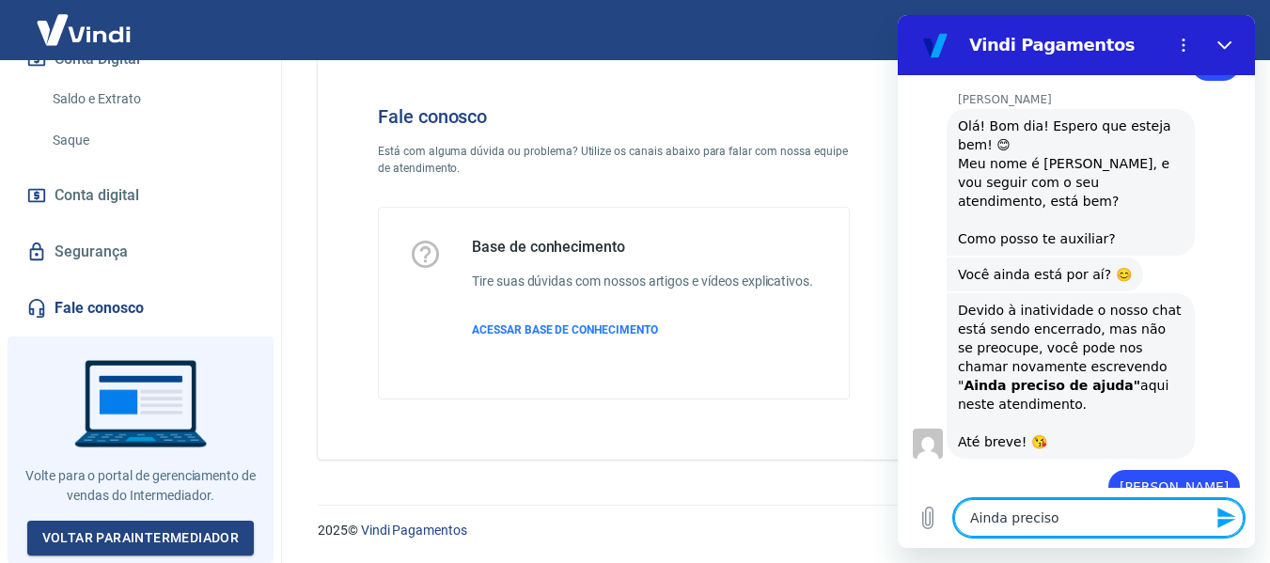
type textarea "x"
type textarea "Ainda preciso"
type textarea "x"
type textarea "Ainda preciso d"
type textarea "x"
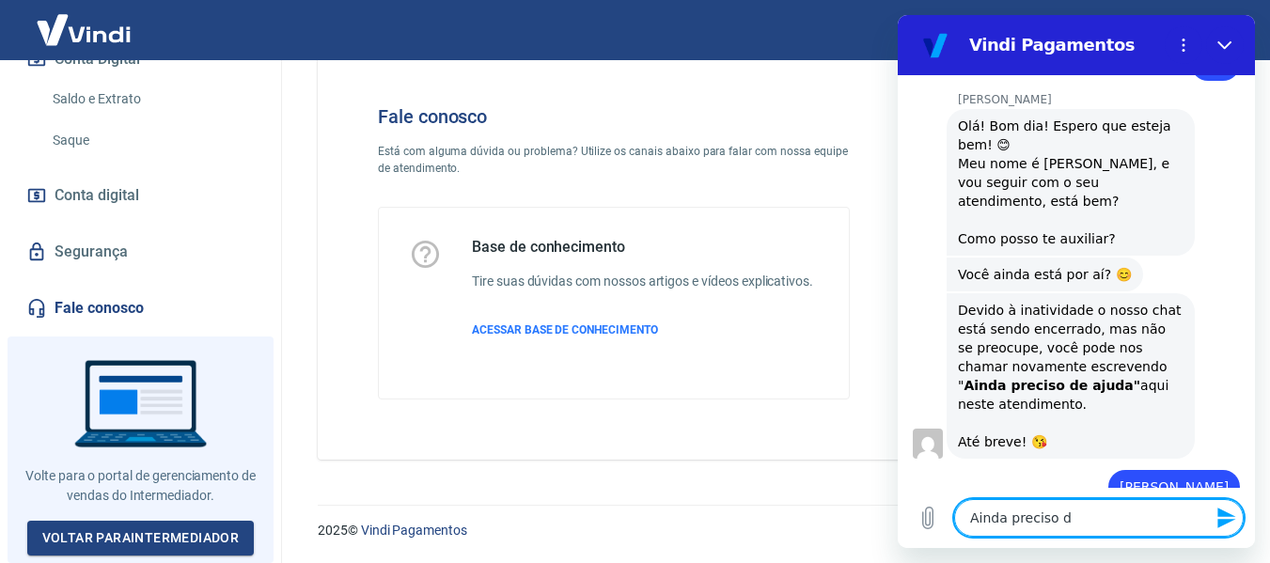
type textarea "Ainda preciso de"
type textarea "x"
type textarea "Ainda preciso de"
type textarea "x"
type textarea "Ainda preciso de a"
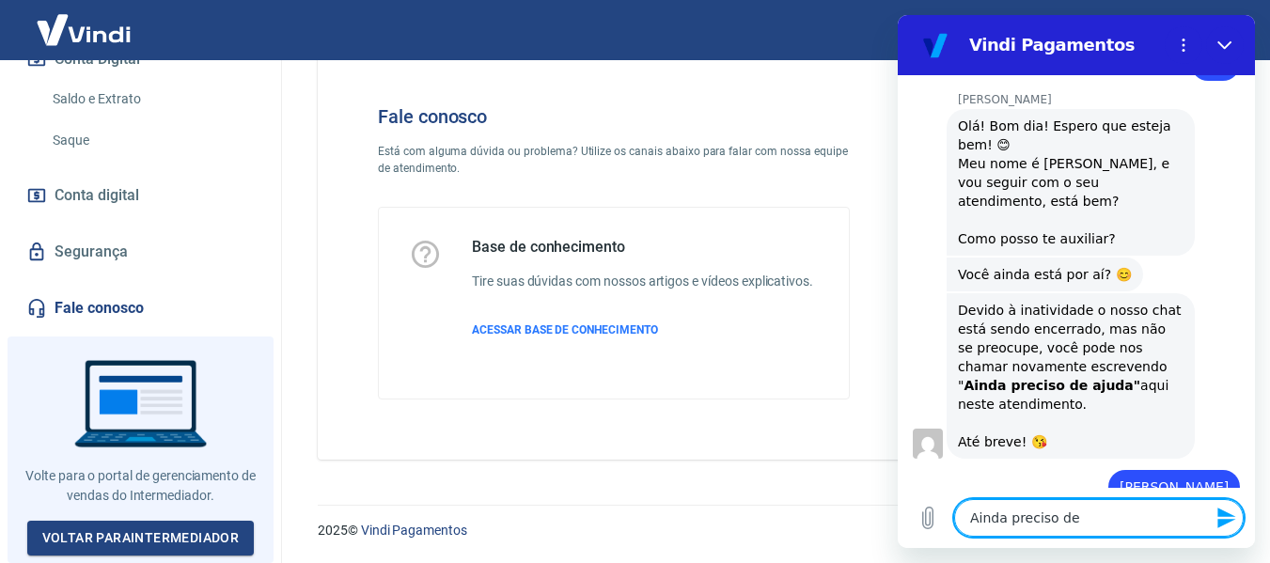
type textarea "x"
type textarea "Ainda preciso de aj"
type textarea "x"
type textarea "Ainda preciso de aju"
type textarea "x"
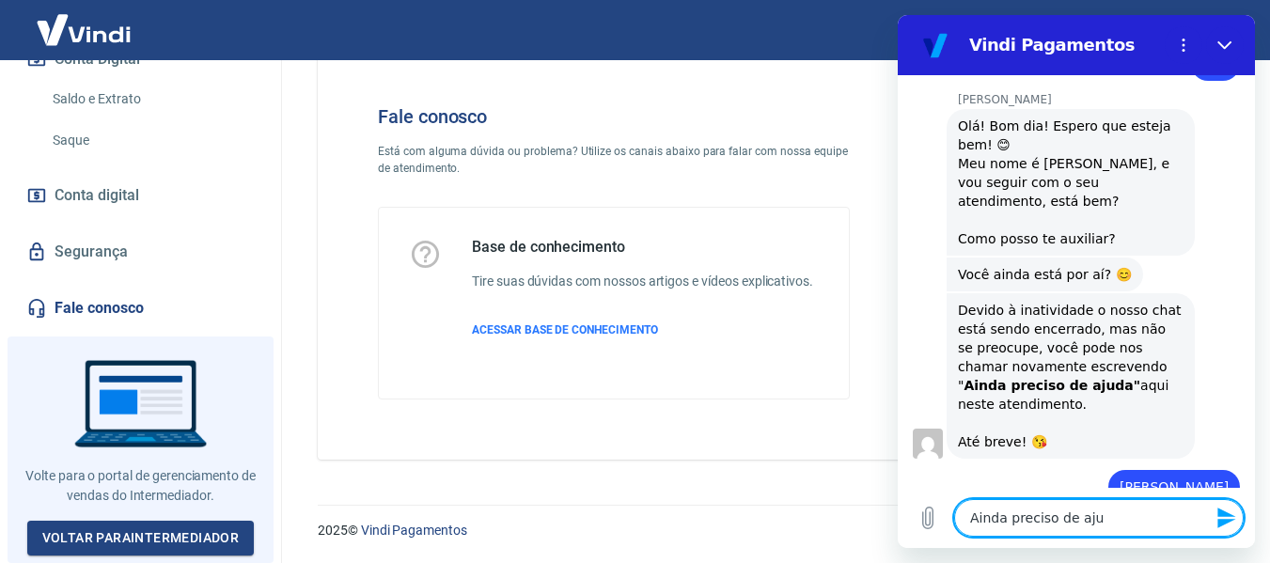
type textarea "Ainda preciso de ajud"
type textarea "x"
type textarea "Ainda preciso de ajuda"
type textarea "x"
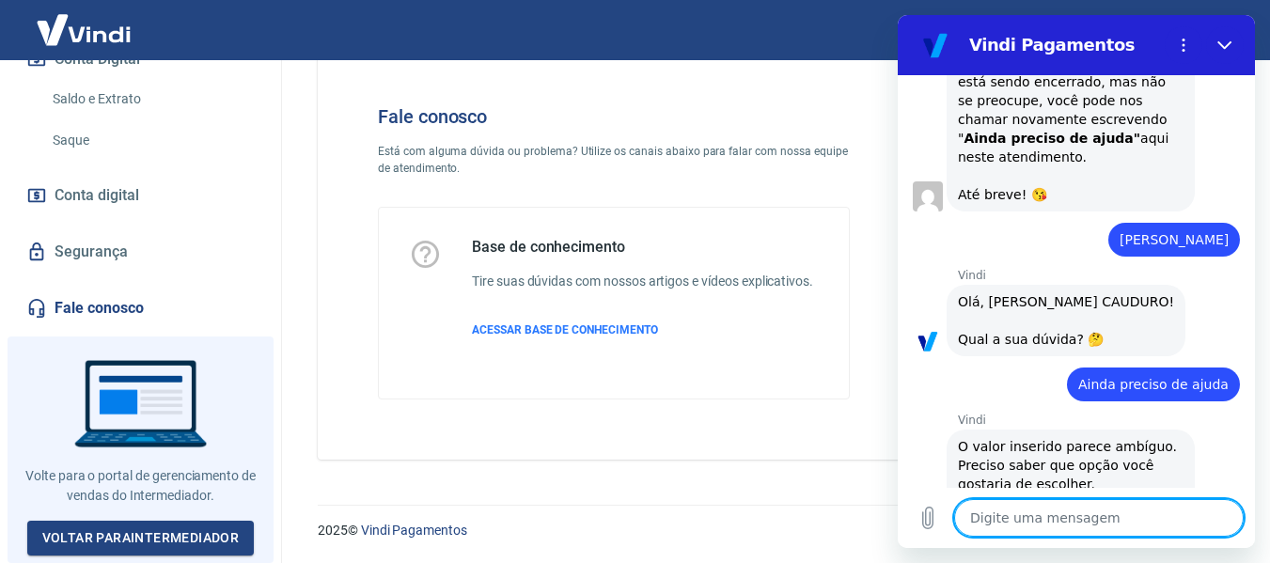
type textarea "x"
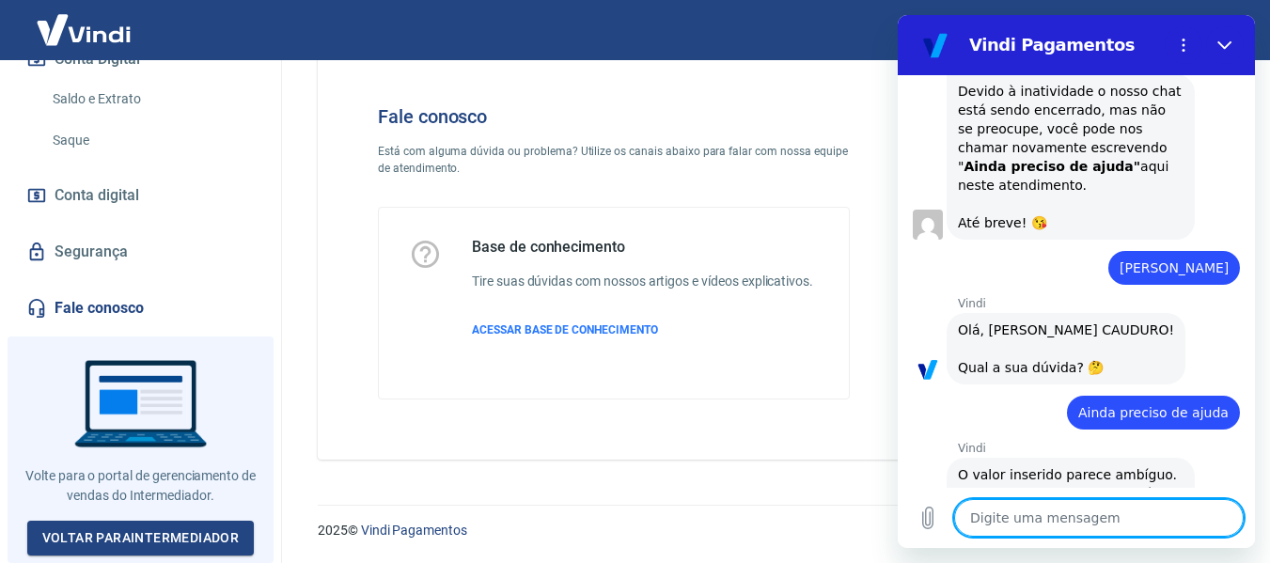
scroll to position [2009, 0]
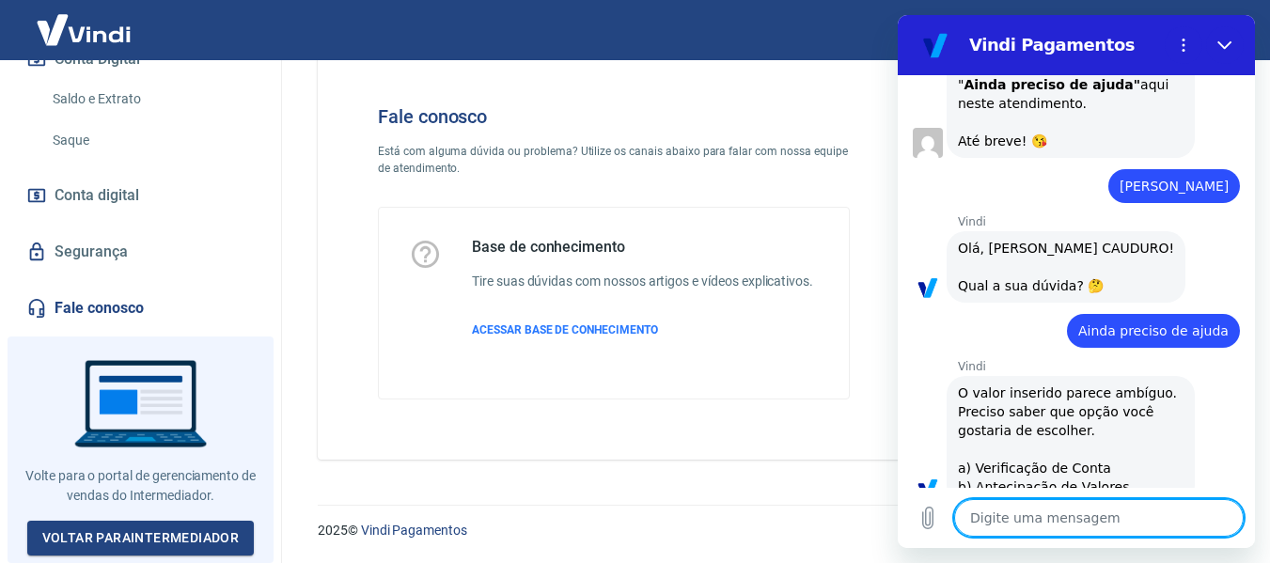
type textarea "A"
type textarea "x"
type textarea "Ag"
type textarea "x"
type textarea "Agu"
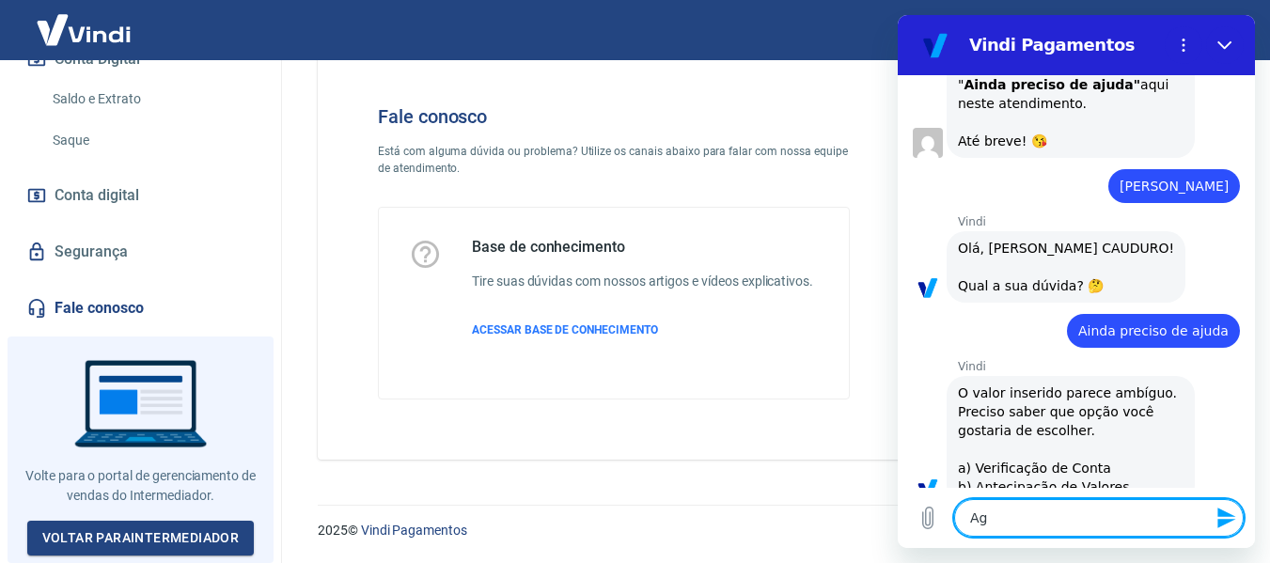
type textarea "x"
type textarea "Agua"
type textarea "x"
type textarea "Aguar"
type textarea "x"
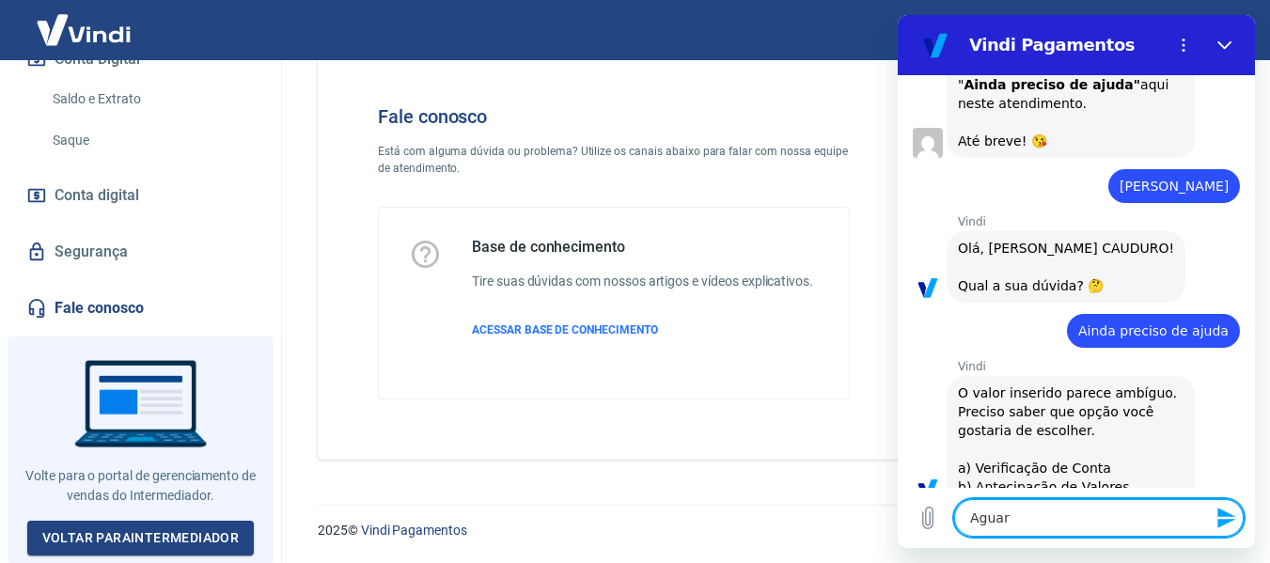
type textarea "Aguard"
type textarea "x"
type textarea "Aguarda"
type textarea "x"
type textarea "Aguardan"
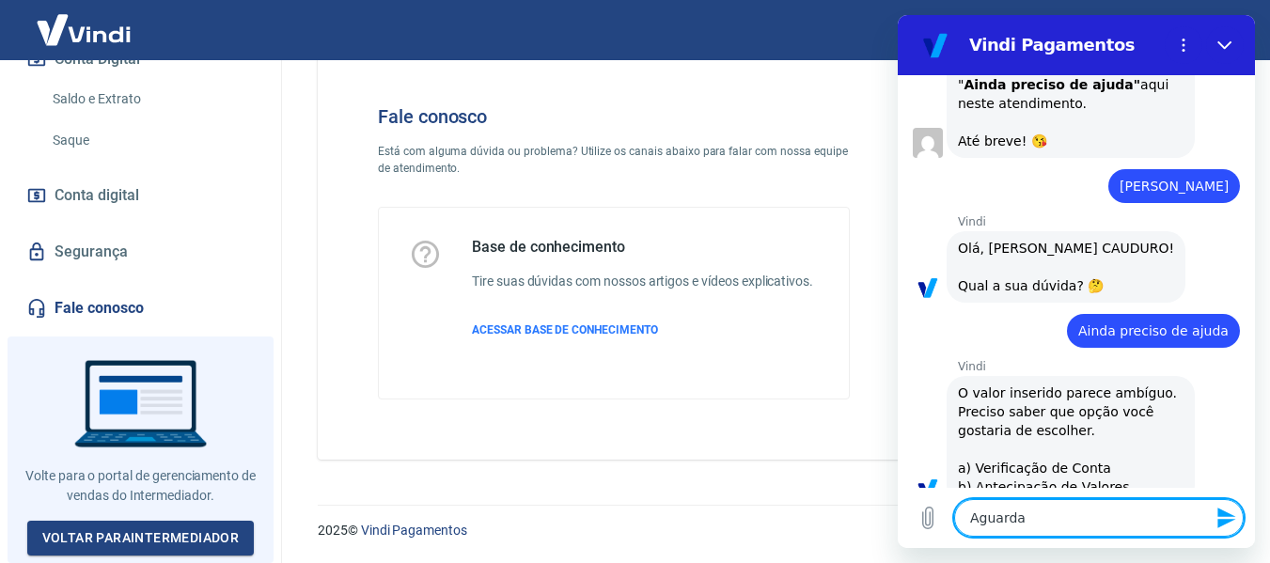
type textarea "x"
type textarea "Aguardand"
type textarea "x"
type textarea "Aguardando"
type textarea "x"
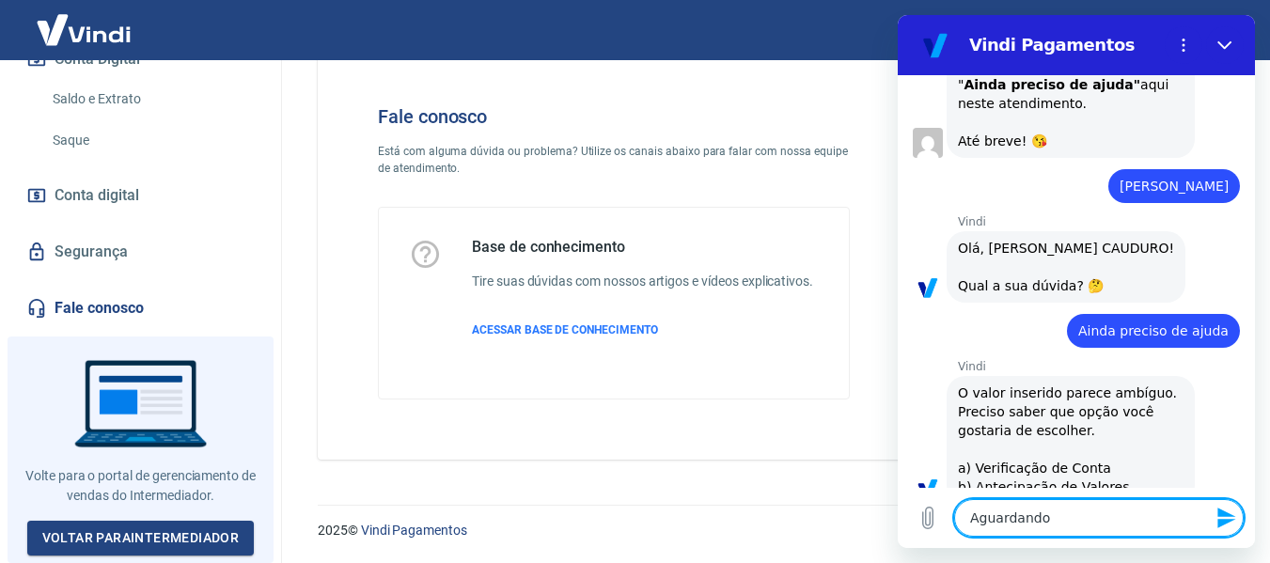
type textarea "Aguardando"
type textarea "x"
type textarea "Aguardando p"
type textarea "x"
type textarea "Aguardando pa"
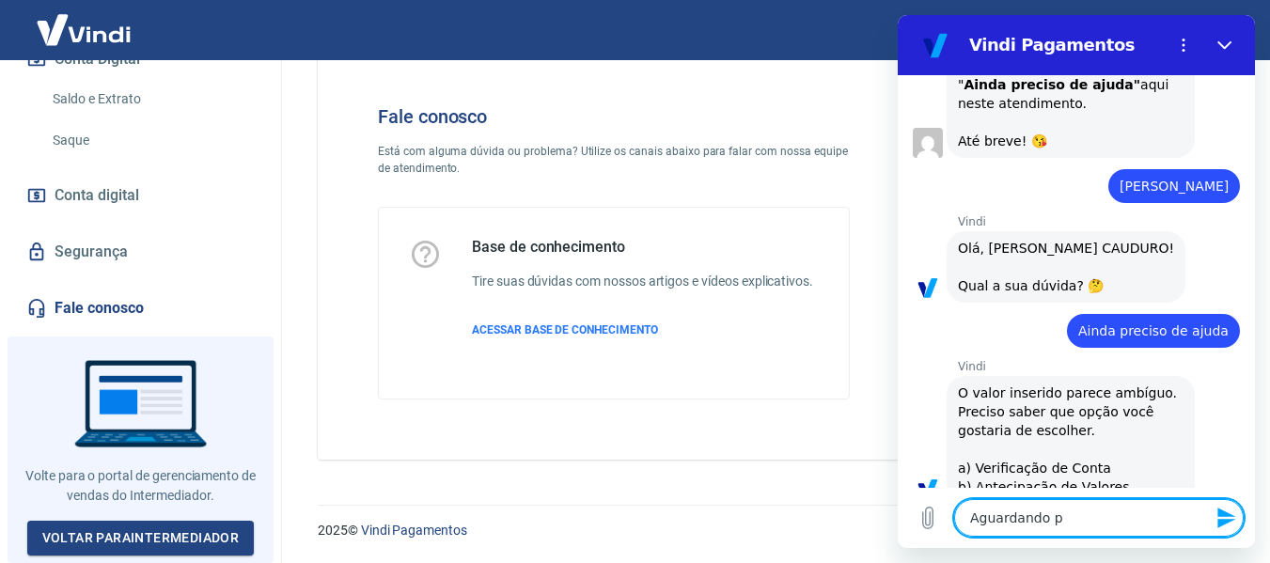
type textarea "x"
type textarea "Aguardando pag"
type textarea "x"
type textarea "Aguardando paga"
type textarea "x"
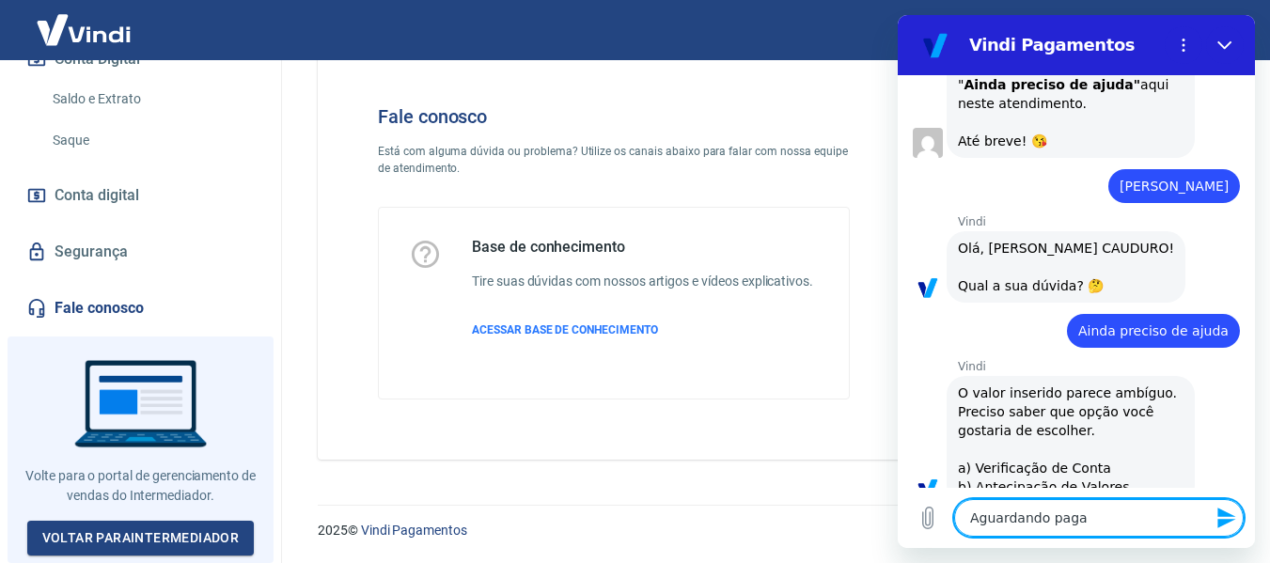
type textarea "Aguardando pagam"
type textarea "x"
type textarea "Aguardando pagame"
type textarea "x"
type textarea "Aguardando pagamen"
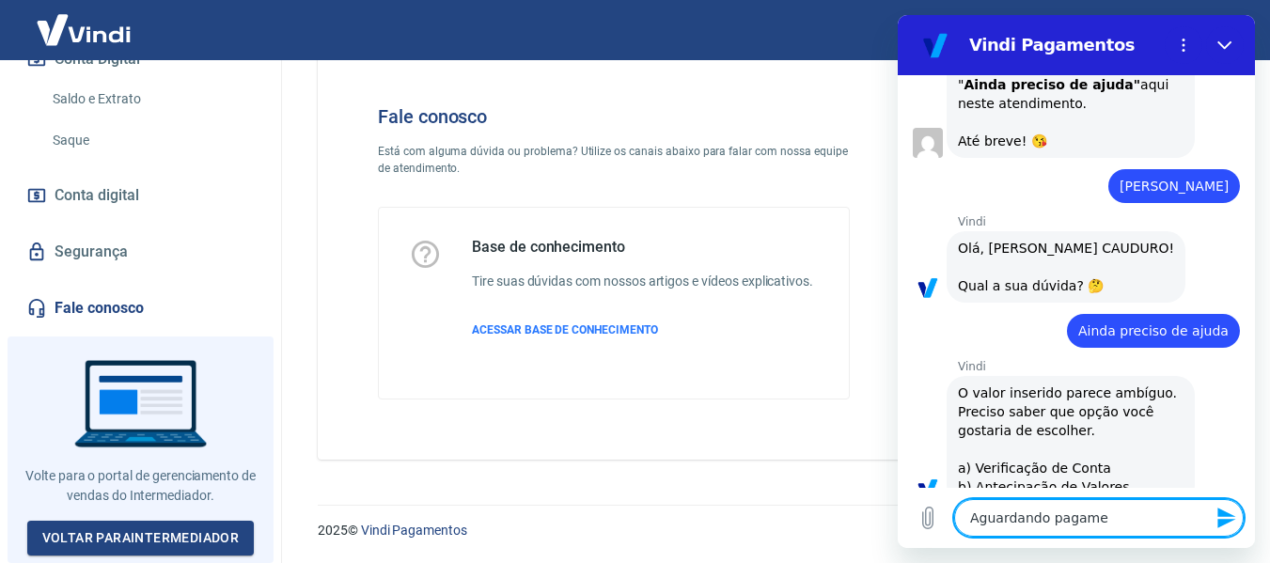
type textarea "x"
type textarea "Aguardando pagament"
type textarea "x"
type textarea "Aguardando pagamento"
type textarea "x"
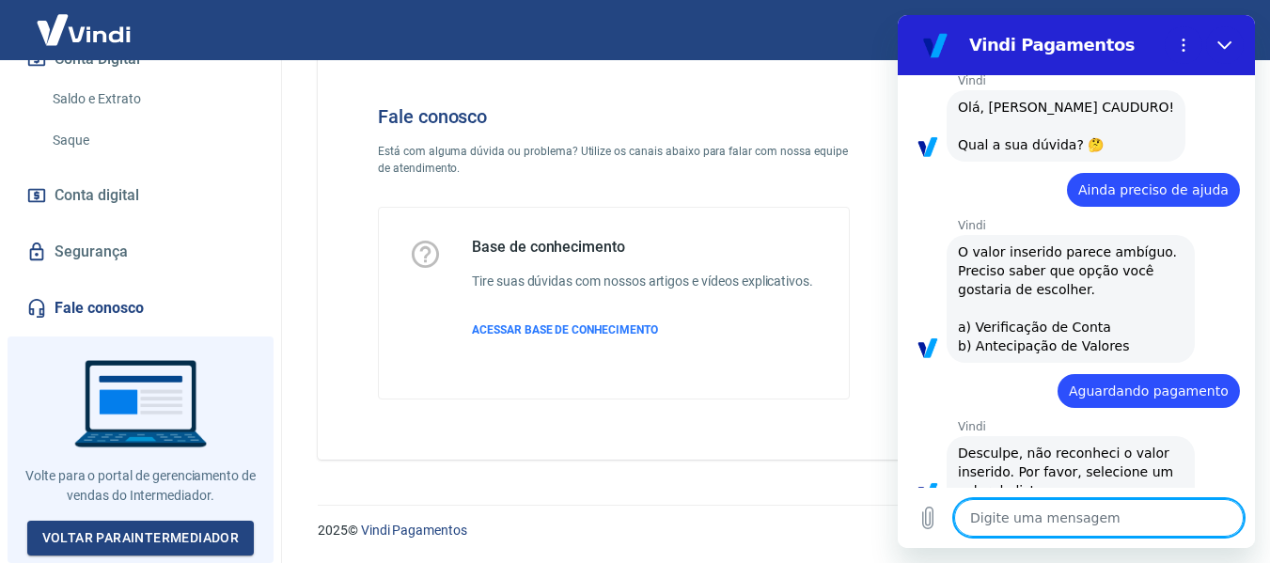
scroll to position [2153, 0]
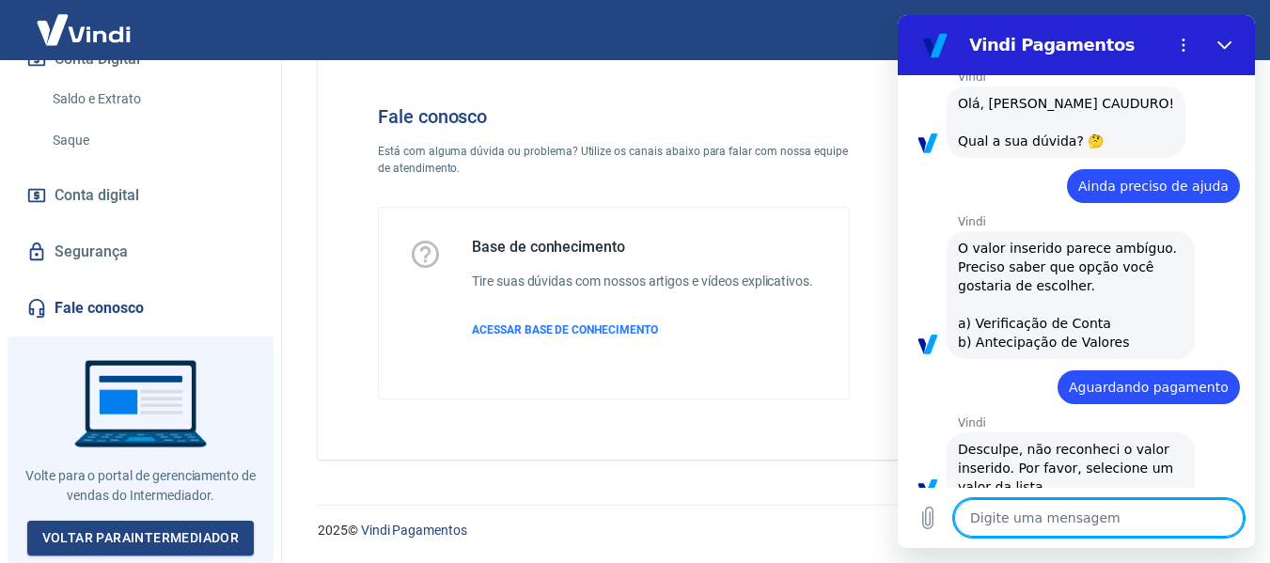
type textarea "x"
type textarea "B"
type textarea "x"
type textarea "Bo"
type textarea "x"
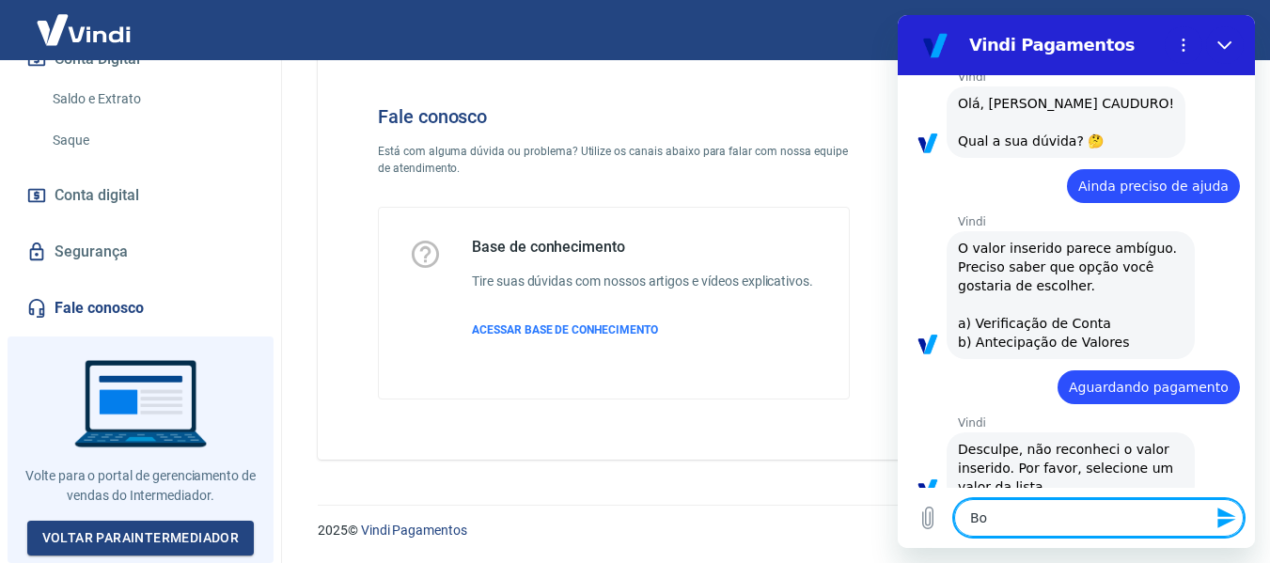
type textarea "Bom"
type textarea "x"
type textarea "Bom"
type textarea "x"
type textarea "Bom d"
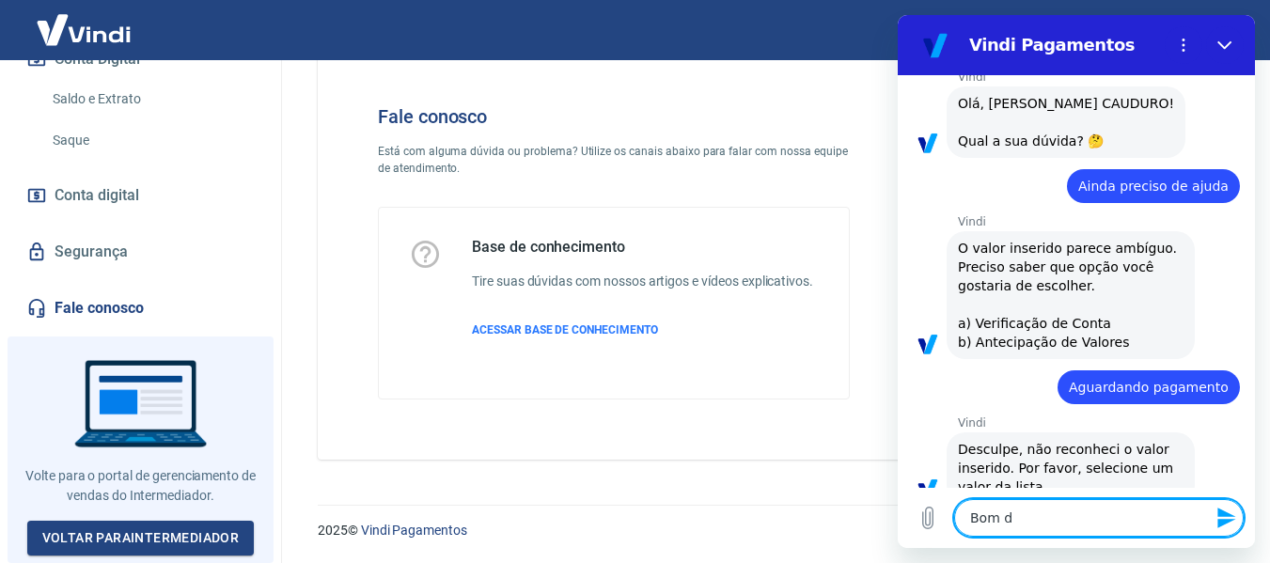
type textarea "x"
type textarea "Bom di"
type textarea "x"
type textarea "Bom dia"
type textarea "x"
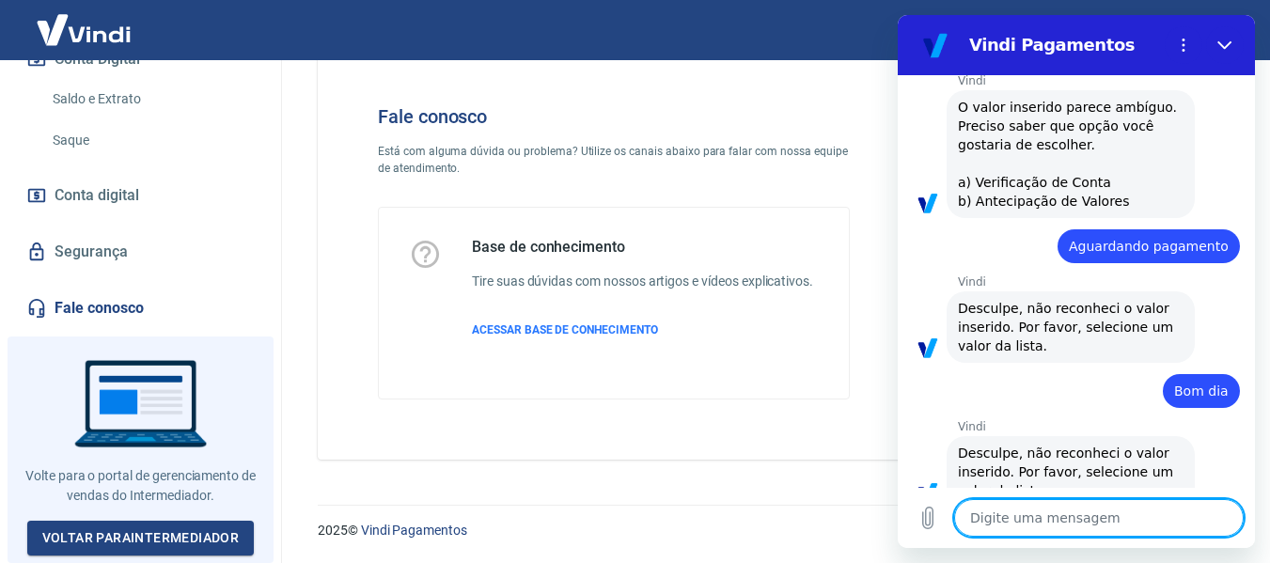
scroll to position [2298, 0]
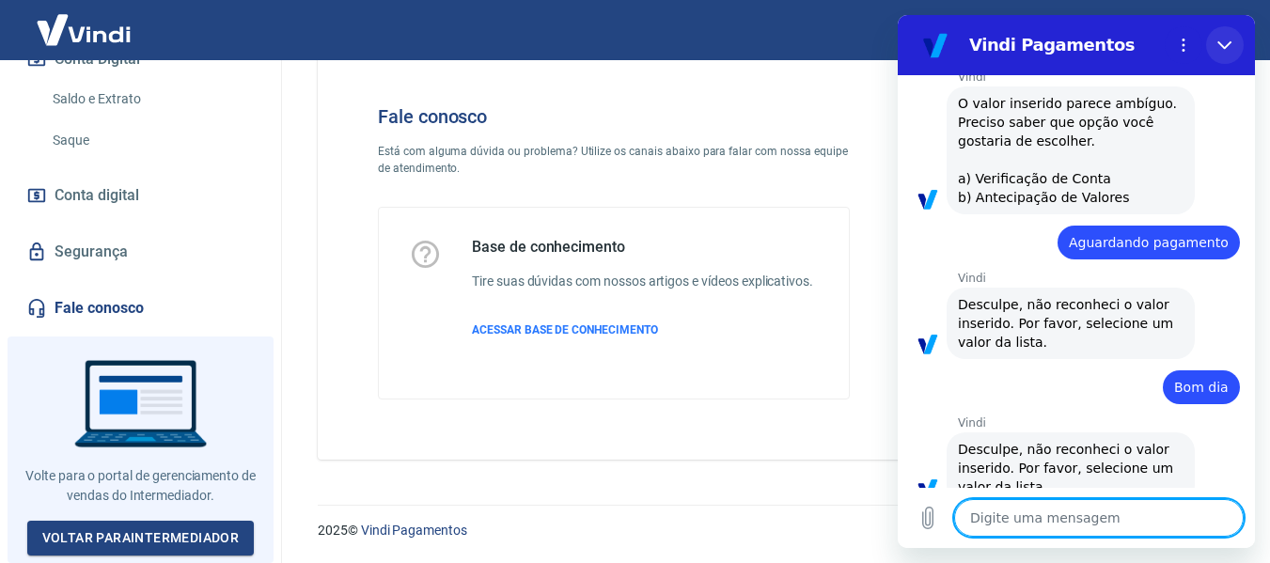
click at [1224, 39] on icon "Fechar" at bounding box center [1225, 45] width 15 height 15
type textarea "x"
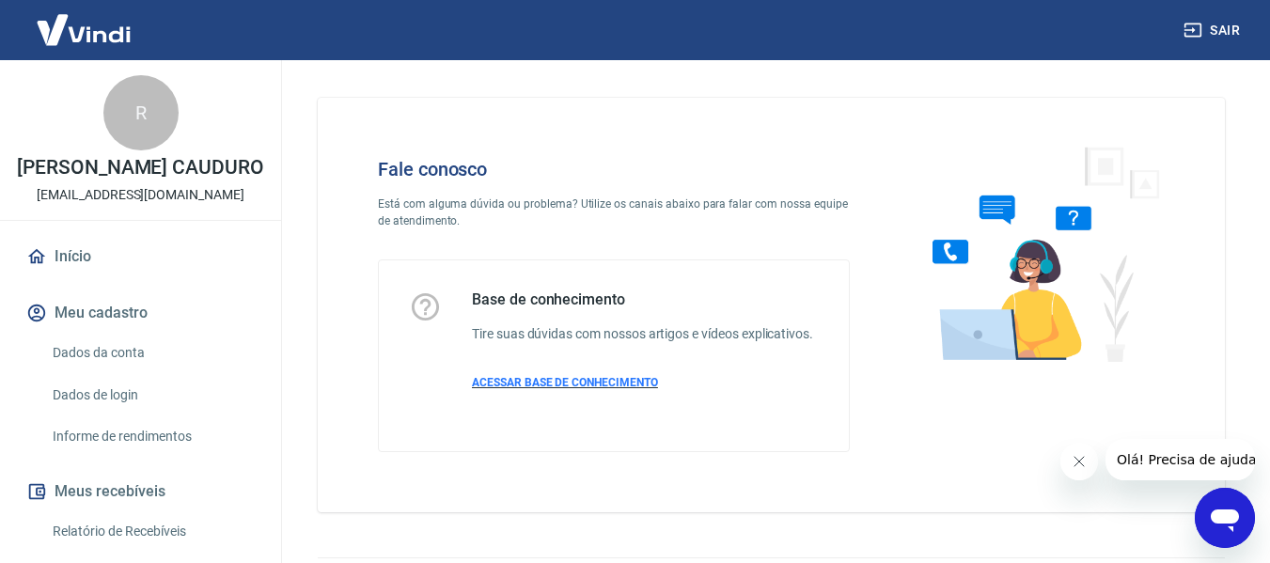
click at [559, 385] on span "ACESSAR BASE DE CONHECIMENTO" at bounding box center [565, 382] width 186 height 13
click at [1222, 507] on icon "Abrir janela de mensagens" at bounding box center [1225, 518] width 34 height 34
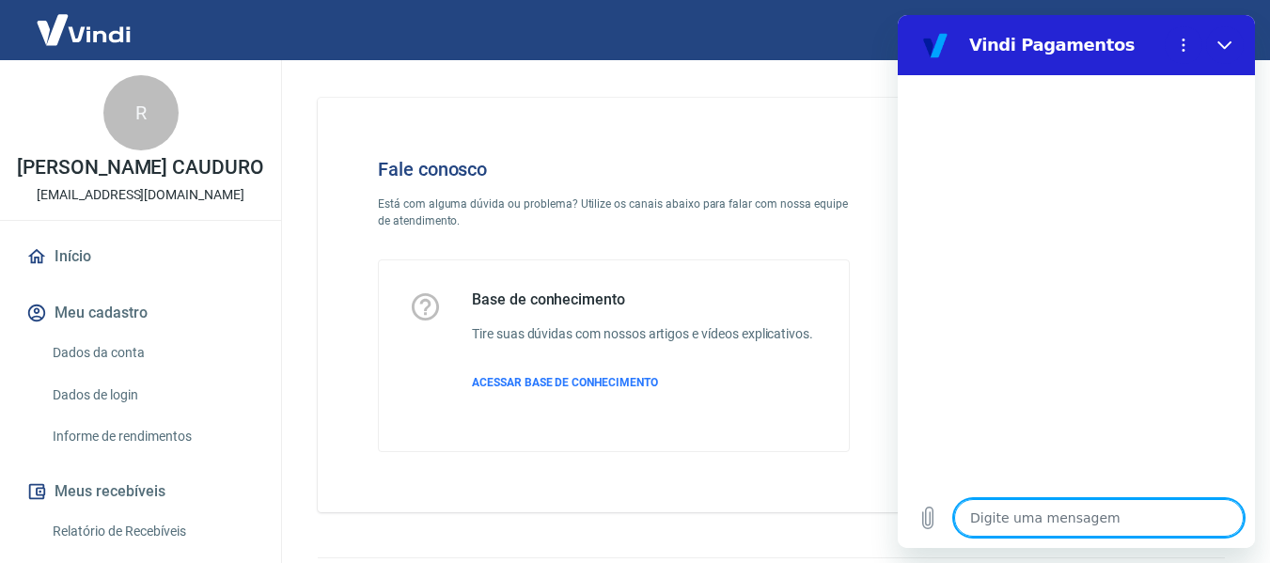
type textarea "B"
type textarea "x"
type textarea "Bo"
type textarea "x"
type textarea "Bom"
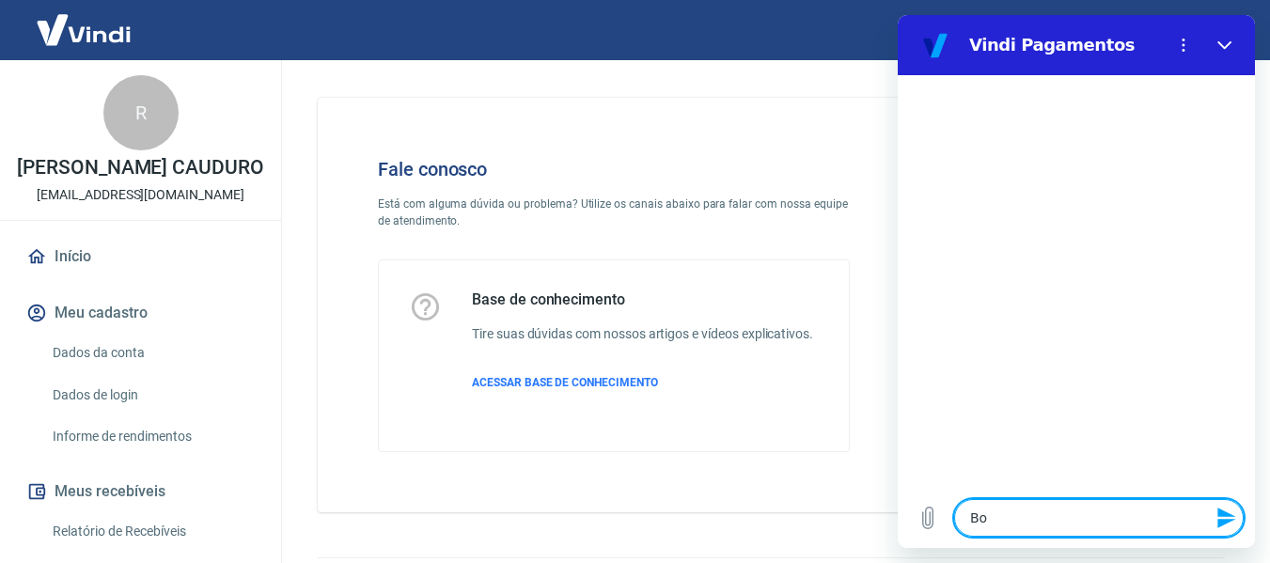
type textarea "x"
type textarea "Bom"
type textarea "x"
type textarea "Bom d"
type textarea "x"
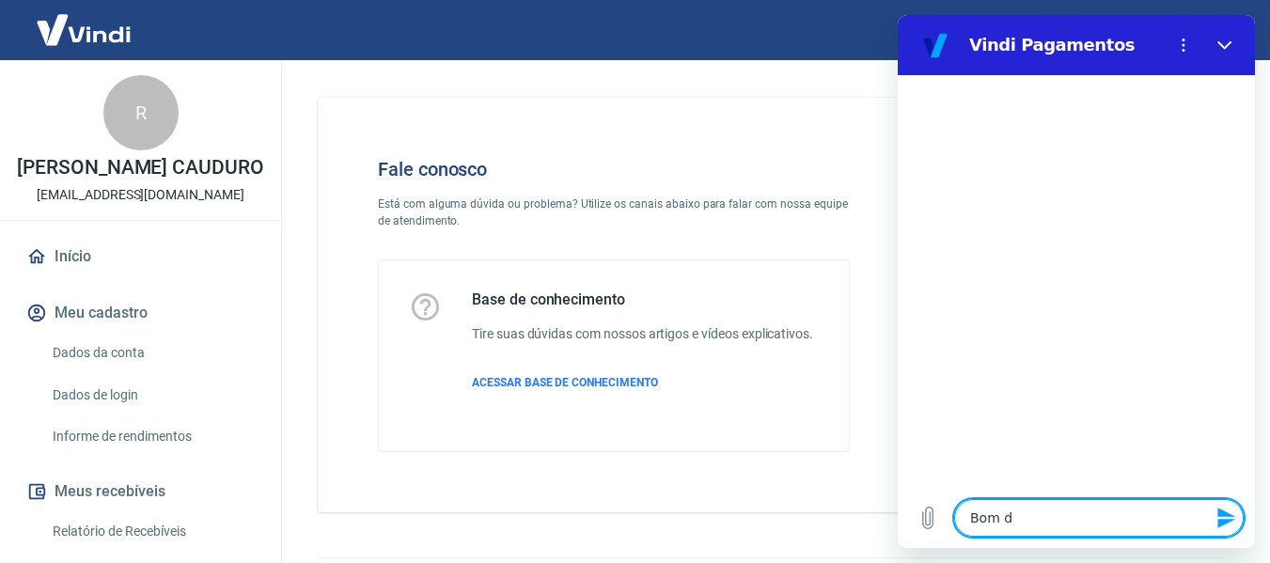
type textarea "Bom di"
type textarea "x"
type textarea "Bom dia"
type textarea "x"
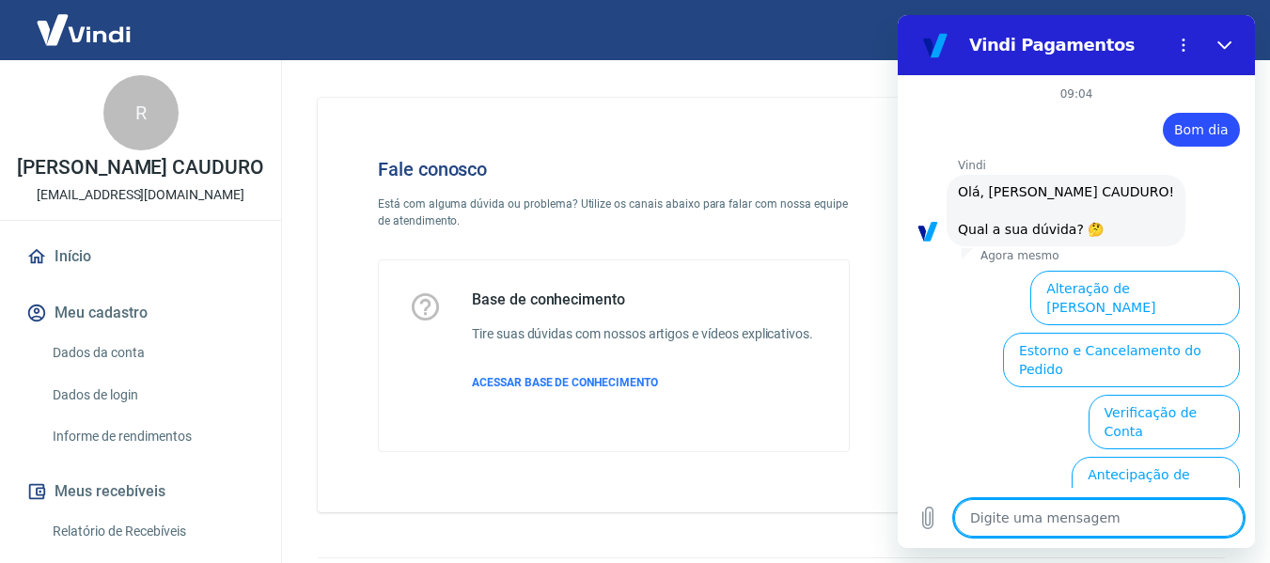
scroll to position [169, 0]
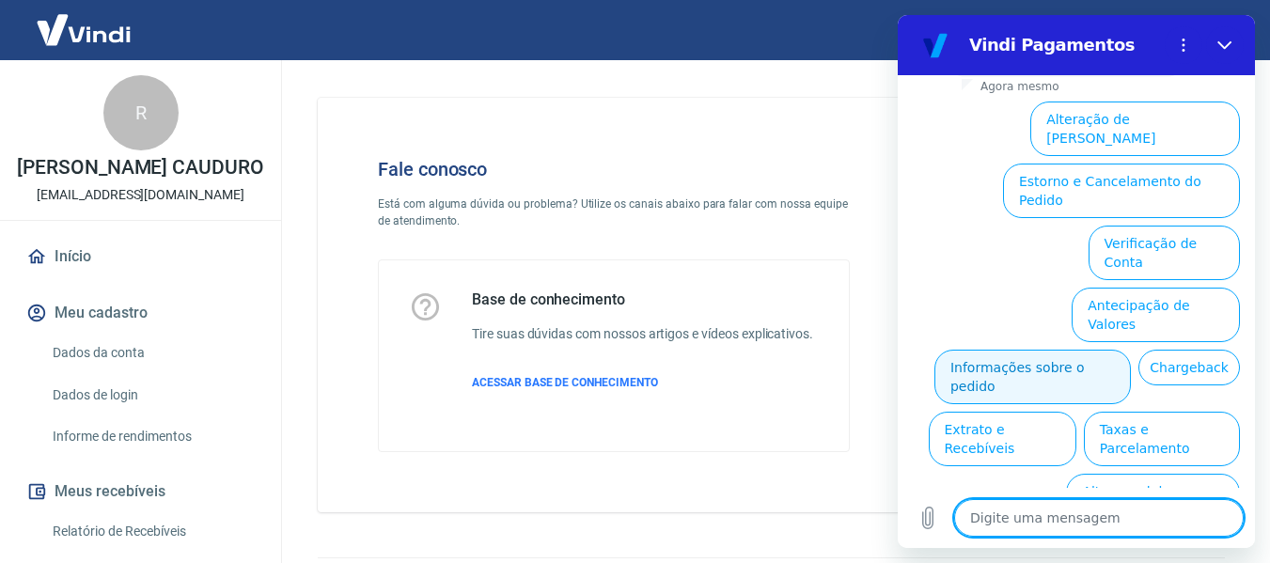
click at [1115, 350] on button "Informações sobre o pedido" at bounding box center [1033, 377] width 197 height 55
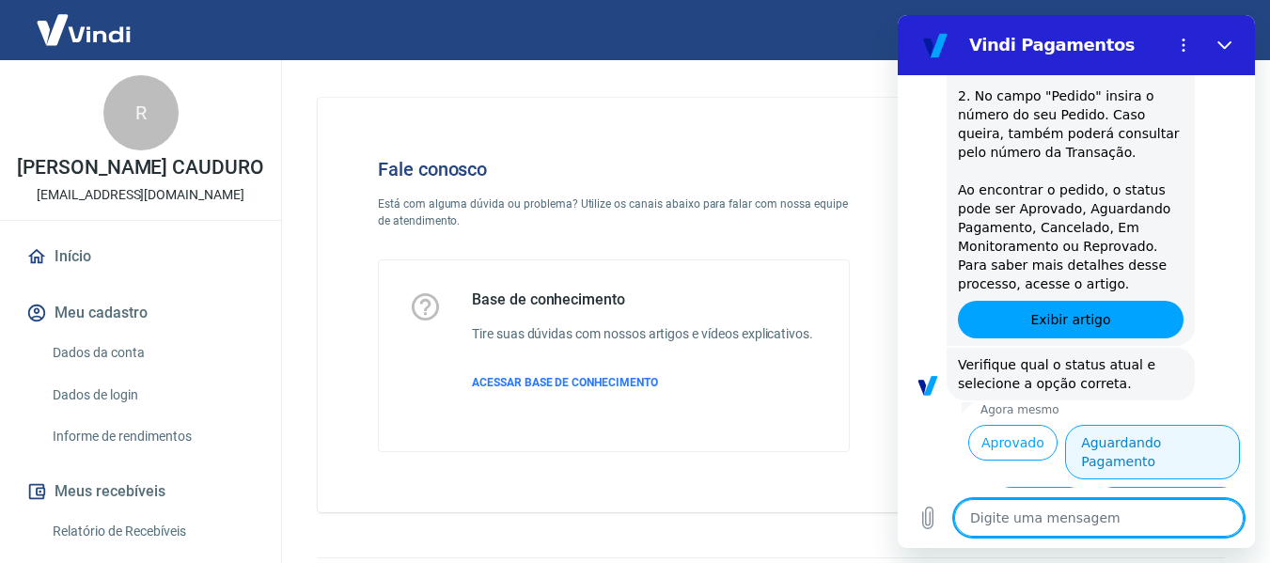
scroll to position [493, 0]
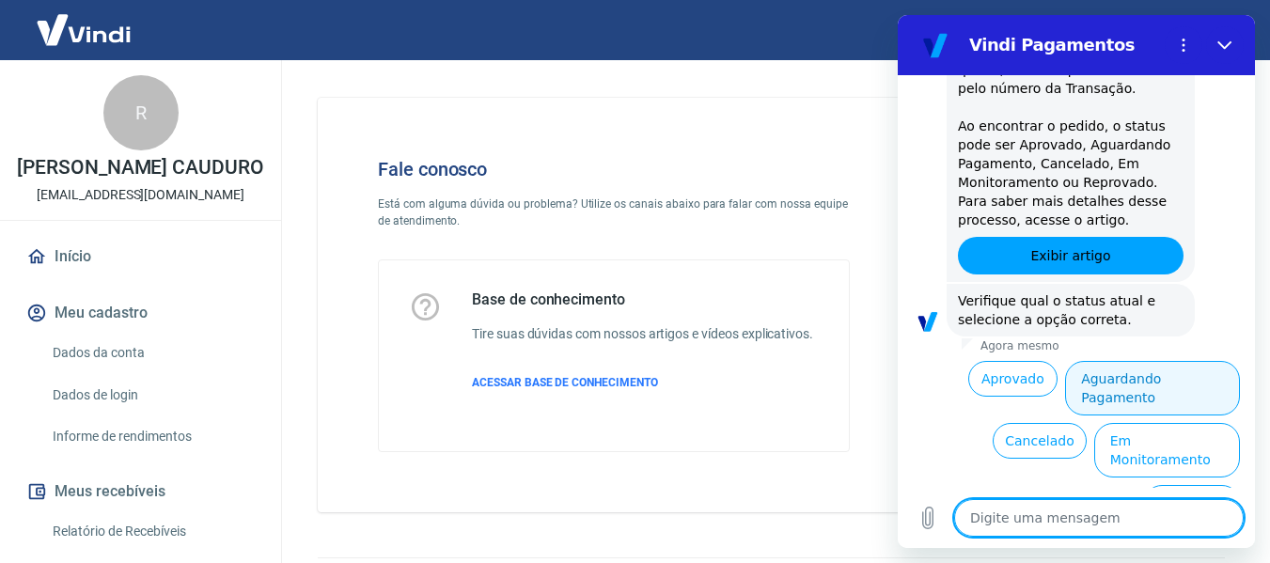
click at [1151, 383] on button "Aguardando Pagamento" at bounding box center [1152, 388] width 175 height 55
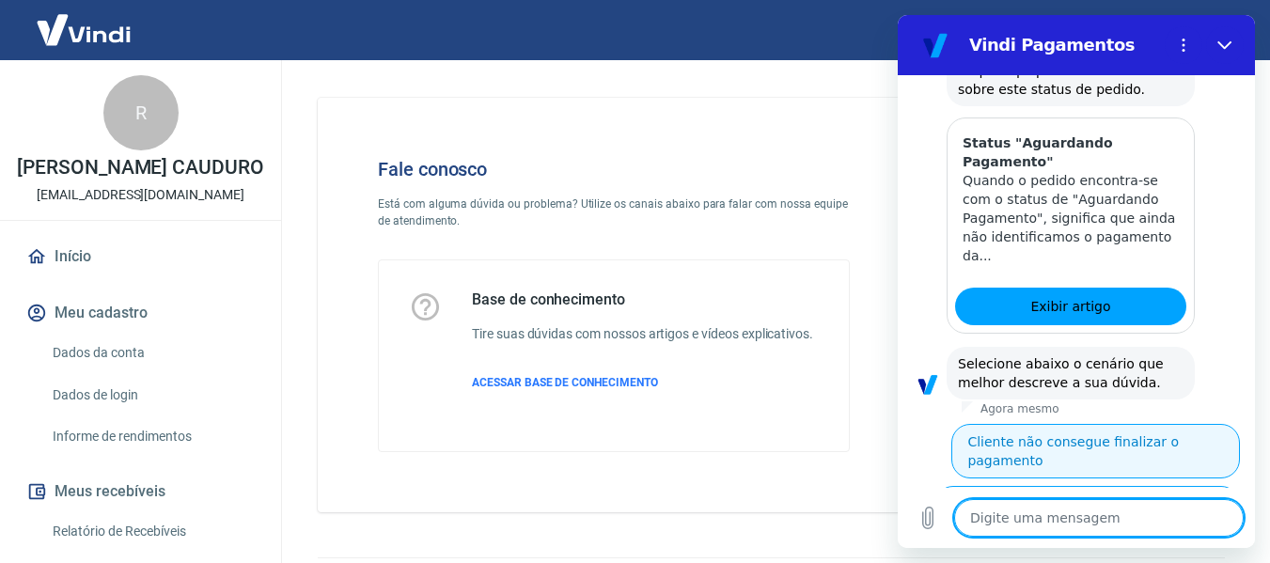
scroll to position [1025, 0]
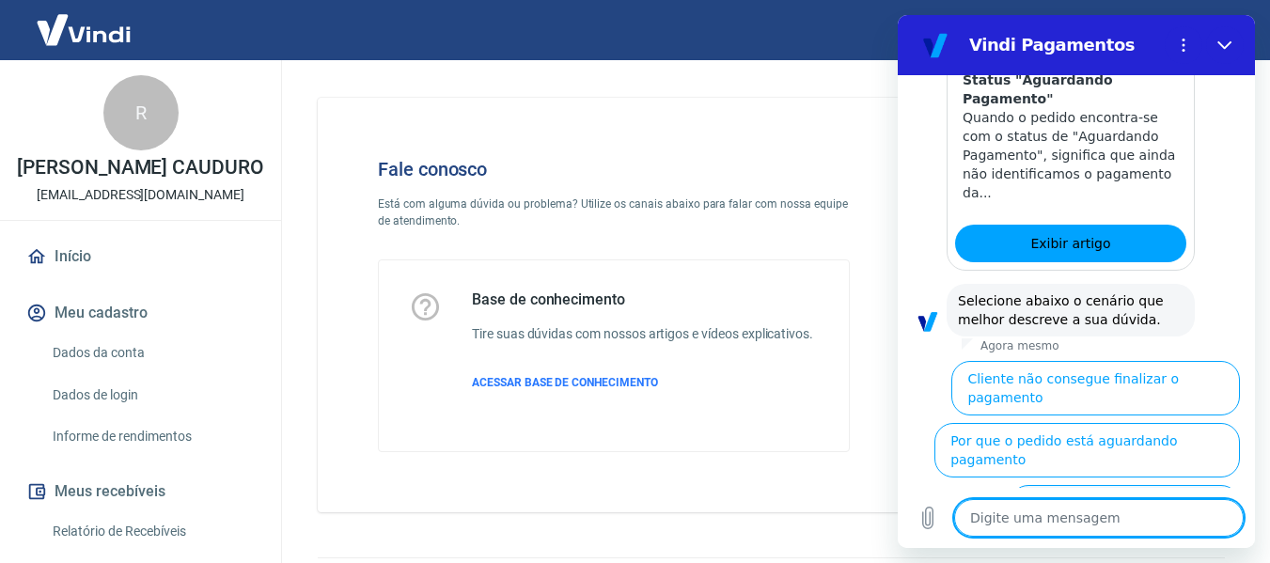
click at [1086, 485] on button "Cliente pagou, mas pedido consta 'Aguardando Pagamento'" at bounding box center [1125, 521] width 230 height 73
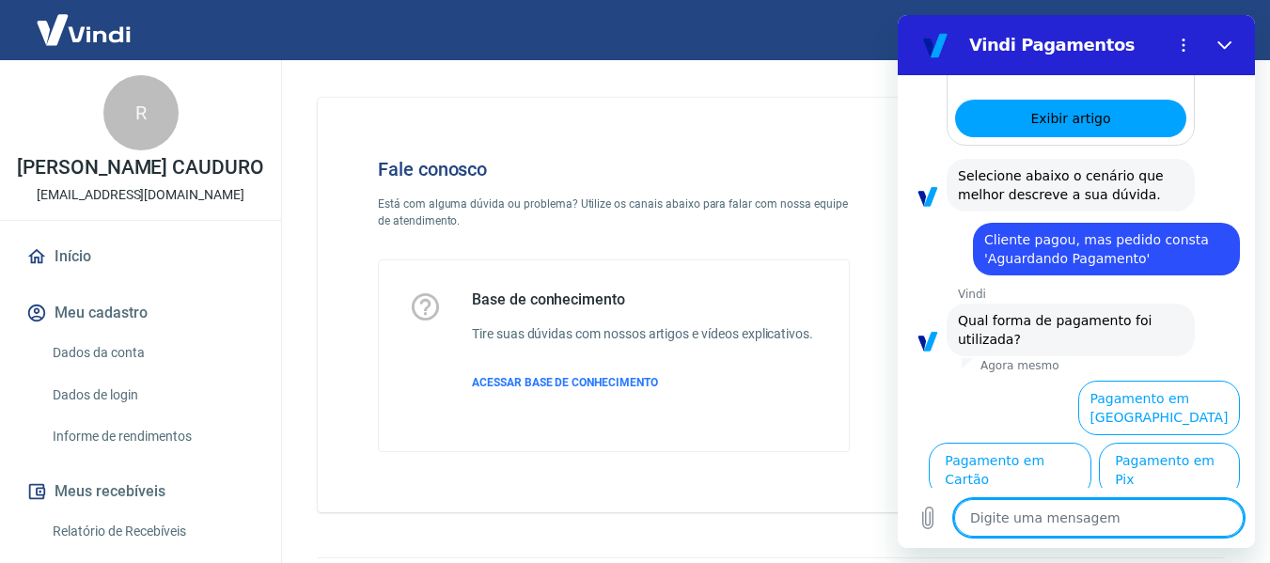
scroll to position [1151, 0]
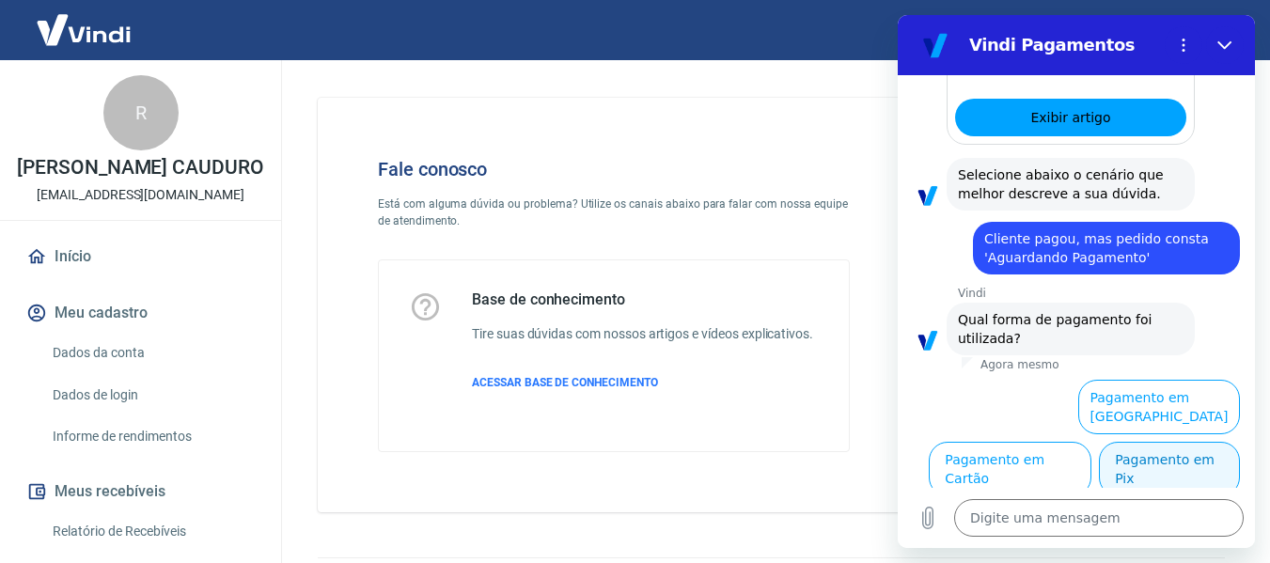
click at [1153, 476] on button "Pagamento em Pix" at bounding box center [1169, 469] width 141 height 55
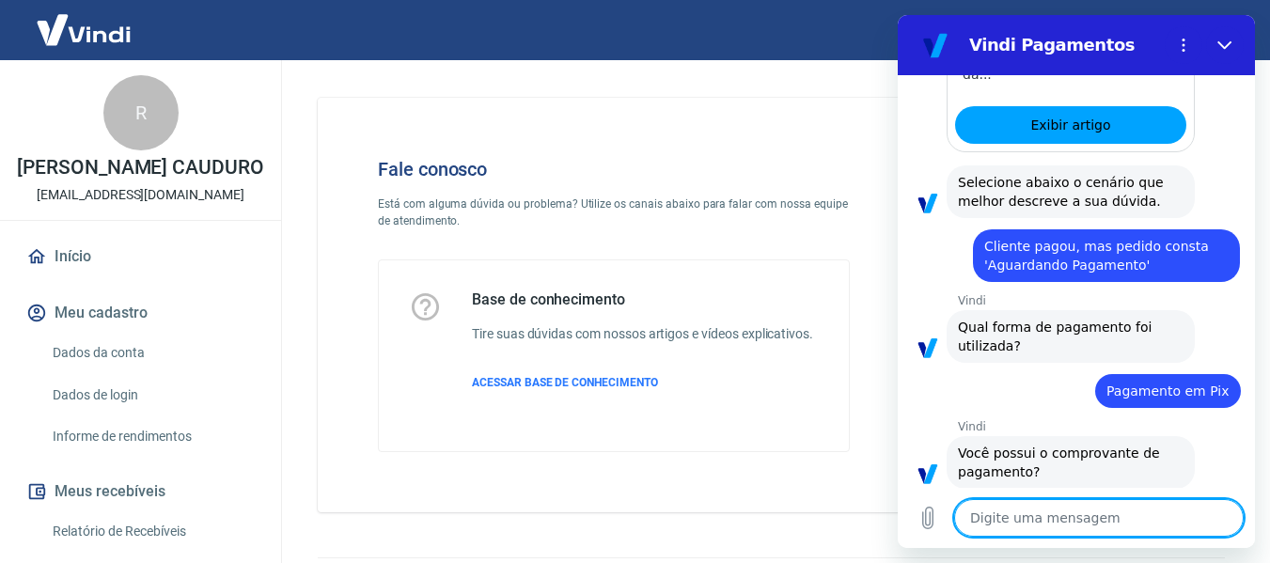
scroll to position [1190, 0]
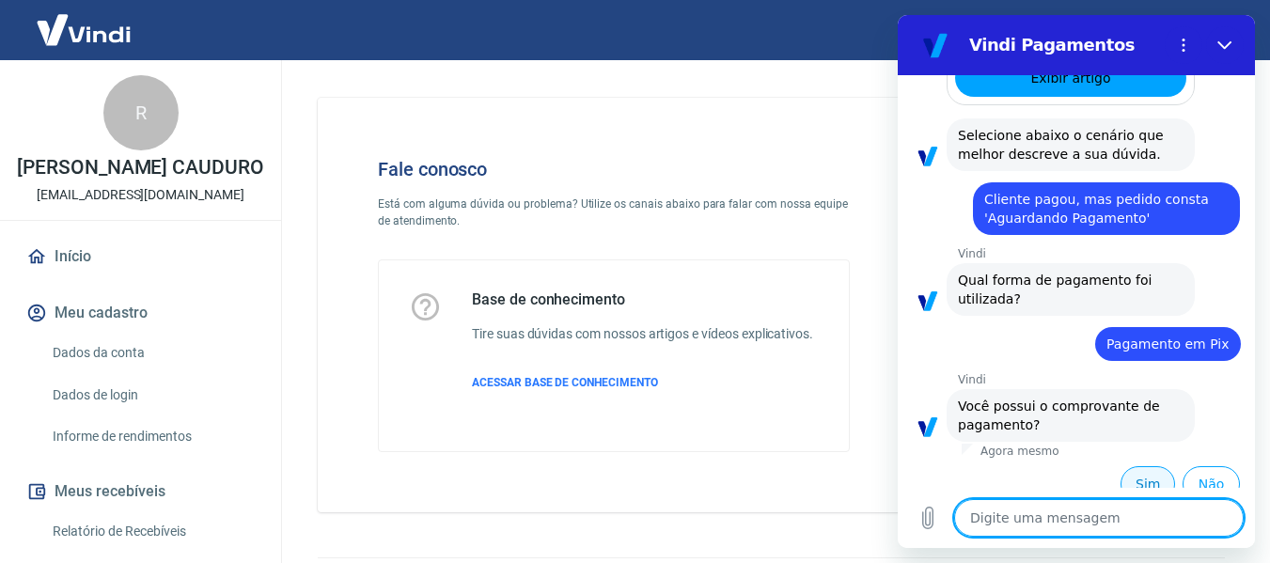
click at [1143, 472] on button "Sim" at bounding box center [1148, 484] width 55 height 36
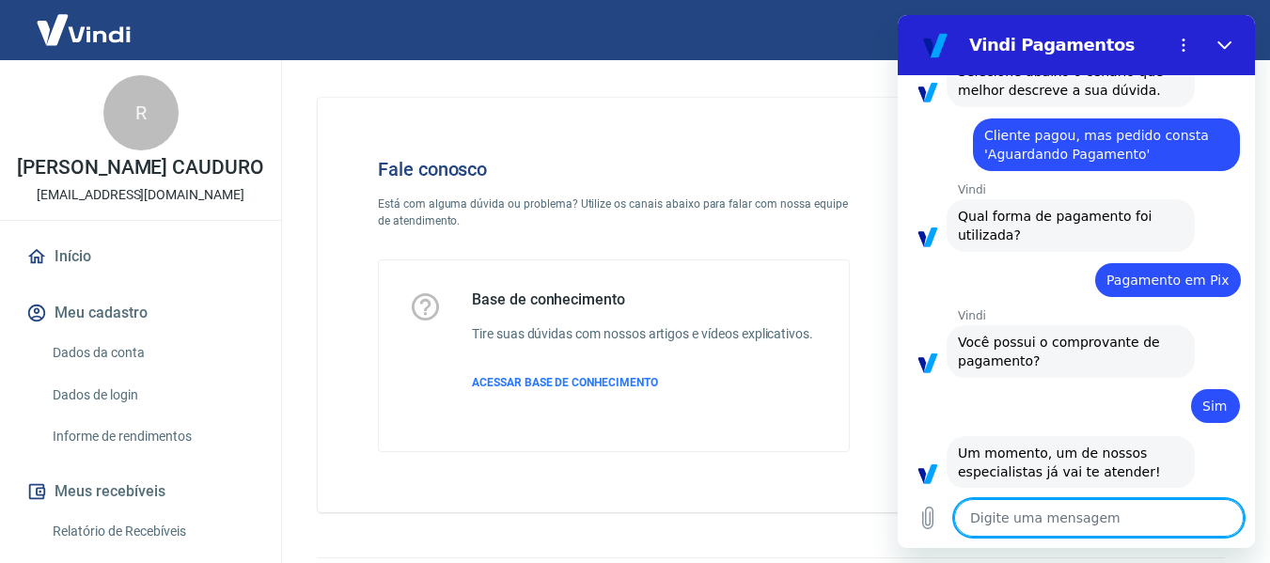
scroll to position [1258, 0]
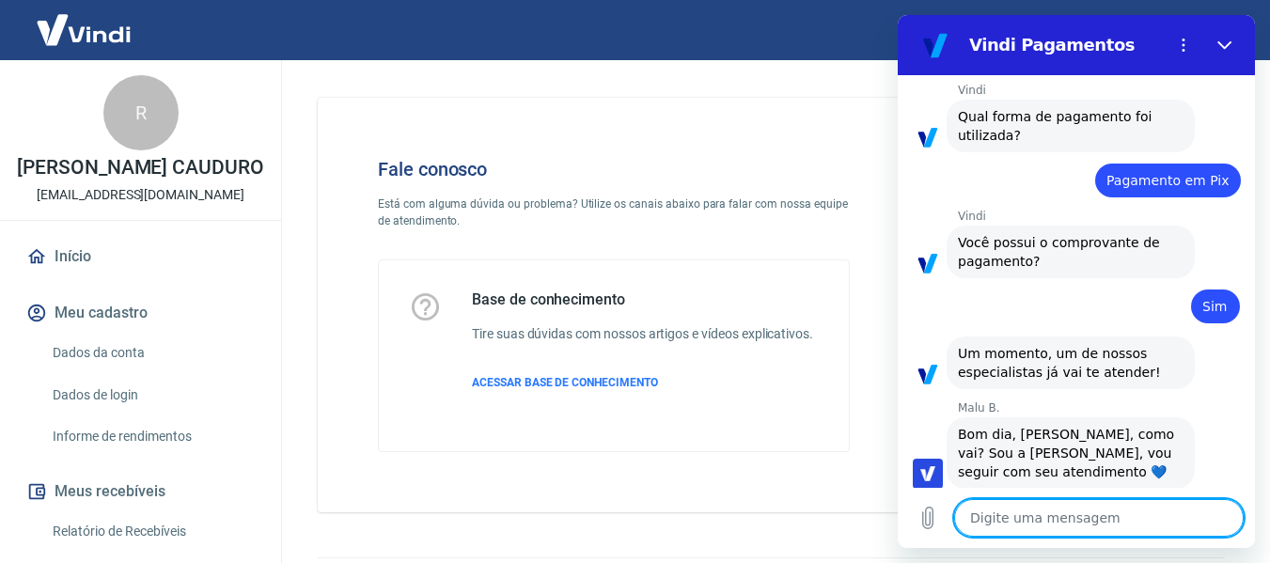
type textarea "x"
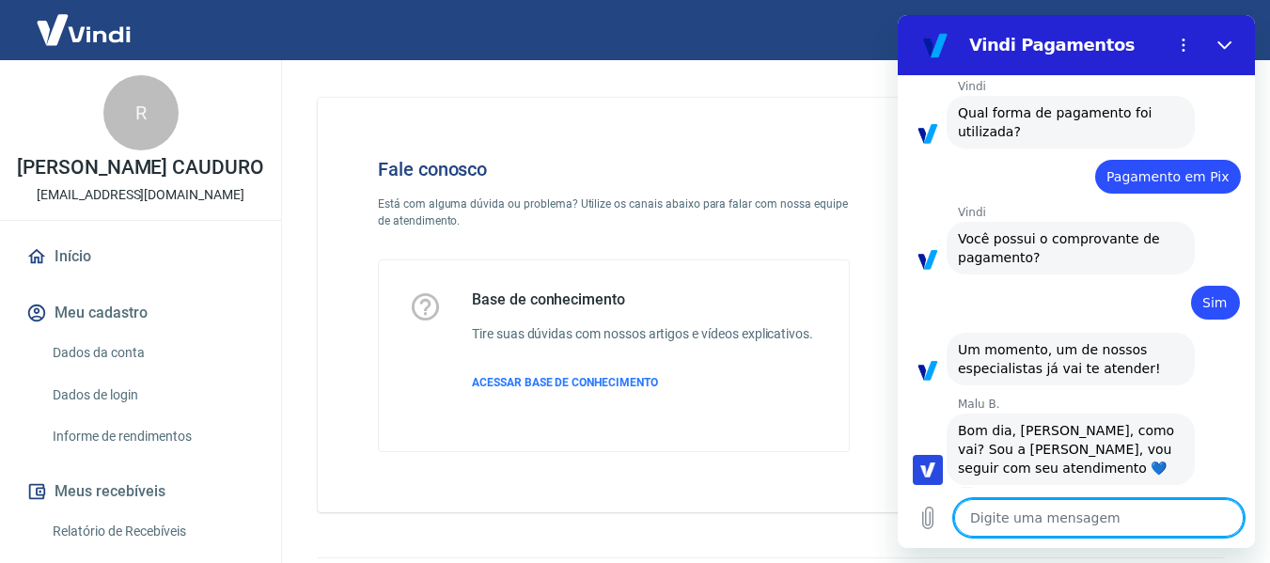
click at [1073, 512] on textarea at bounding box center [1099, 518] width 290 height 38
type textarea "B"
type textarea "x"
type textarea "Bo"
type textarea "x"
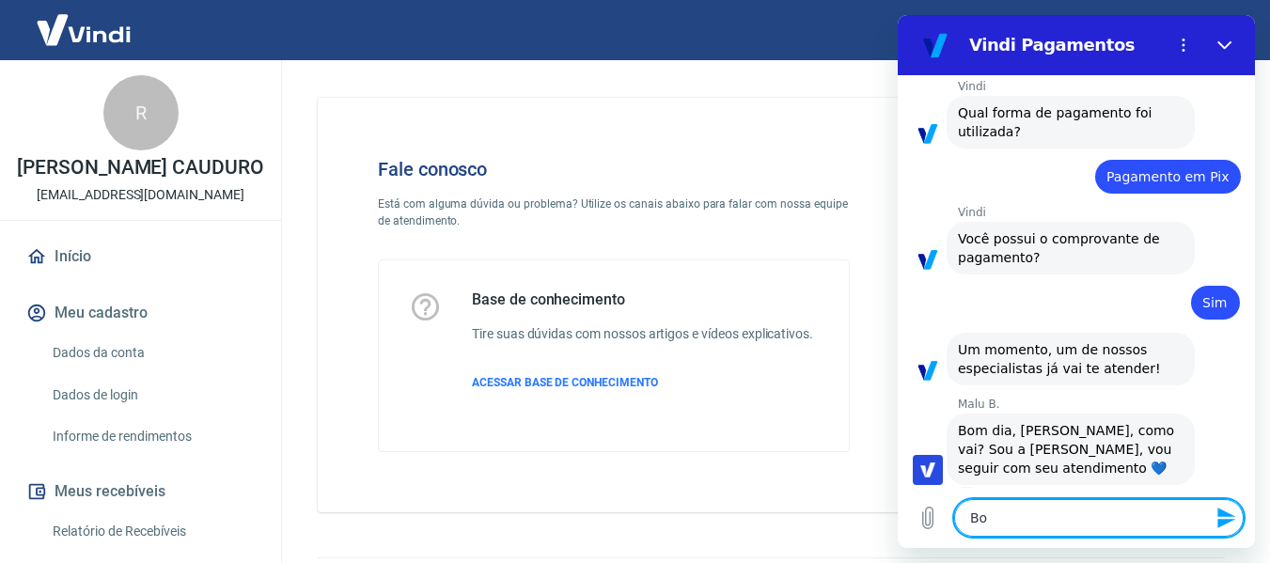
type textarea "Bom"
type textarea "x"
type textarea "Bom"
type textarea "x"
type textarea "Bom d"
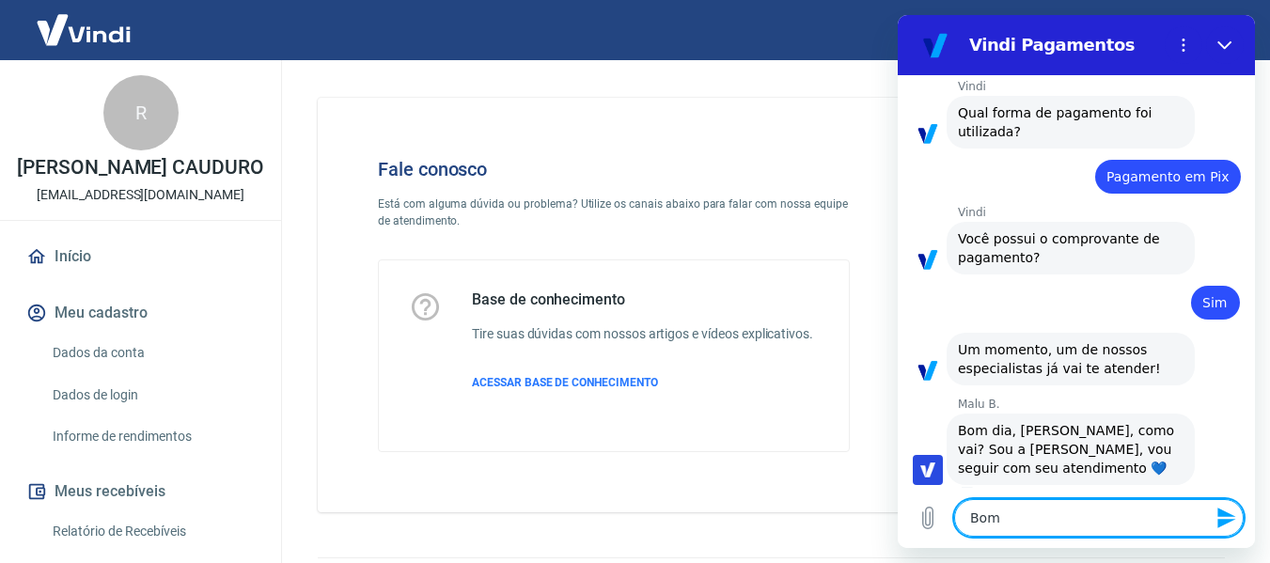
type textarea "x"
type textarea "Bom da"
type textarea "x"
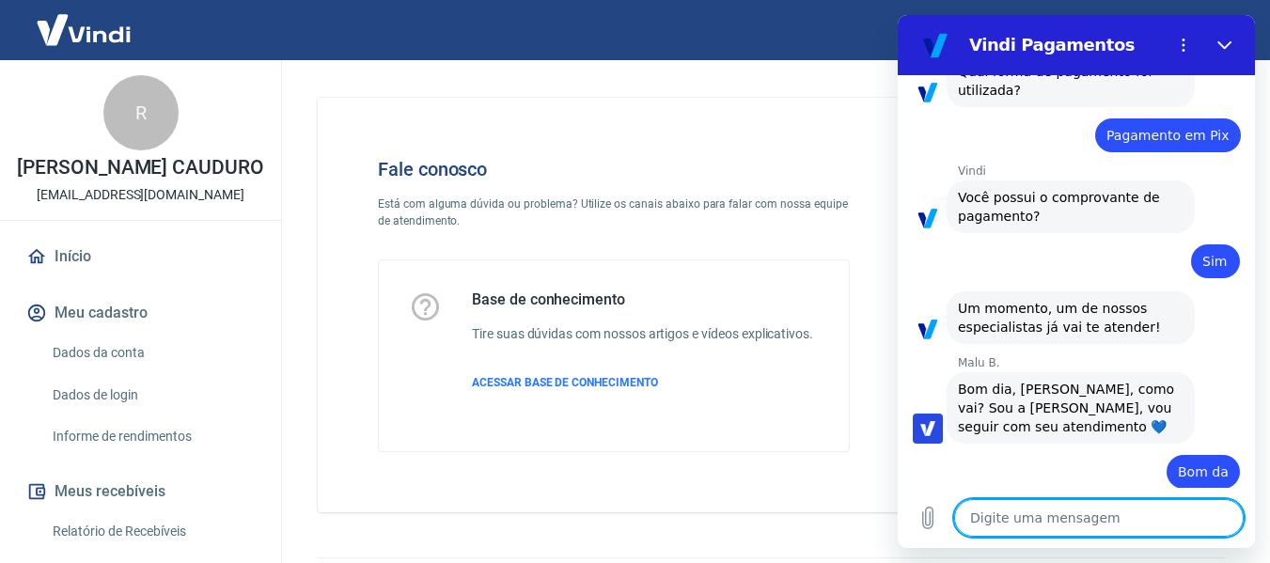
scroll to position [1403, 0]
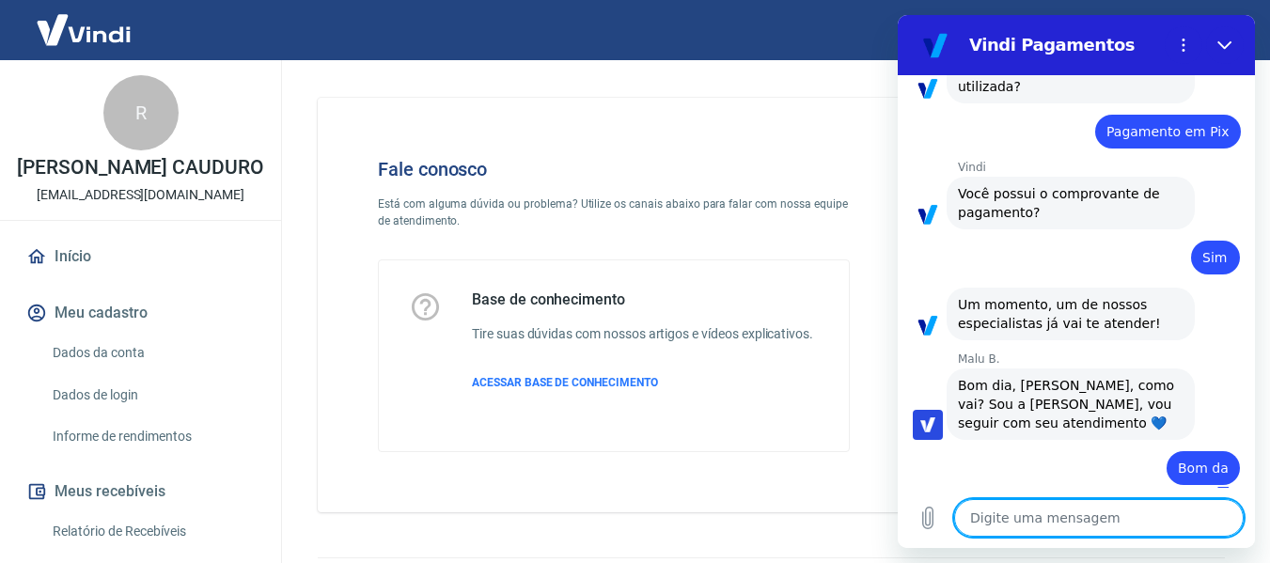
type textarea "x"
type textarea "p"
type textarea "x"
type textarea "pe"
type textarea "x"
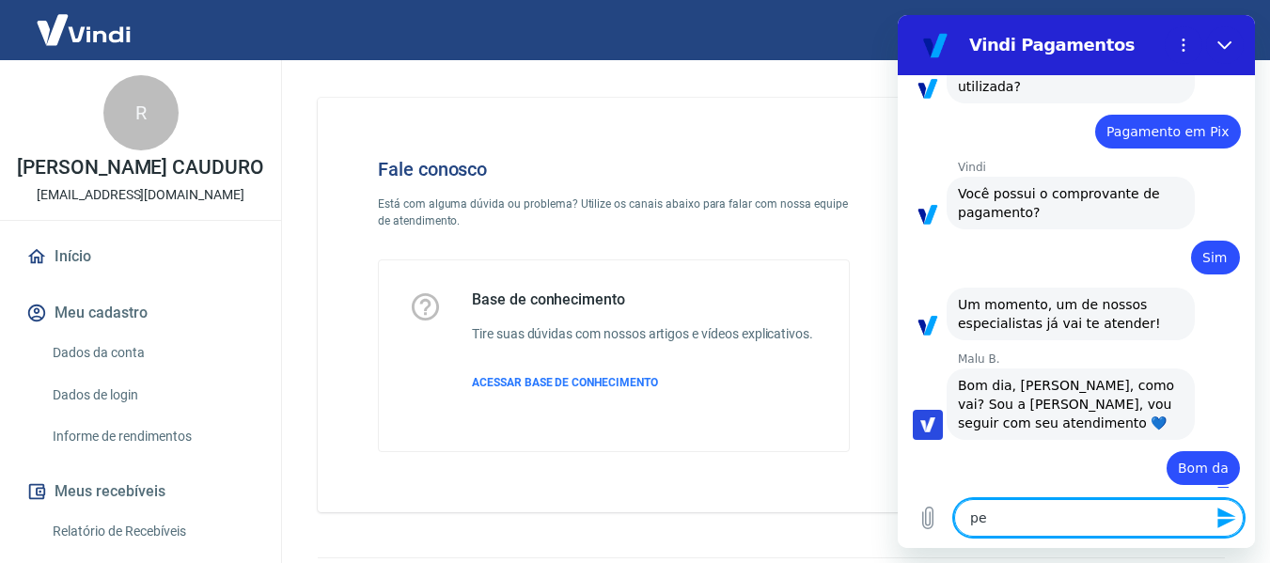
type textarea "ped"
type textarea "x"
type textarea "pedi"
type textarea "x"
type textarea "pedid"
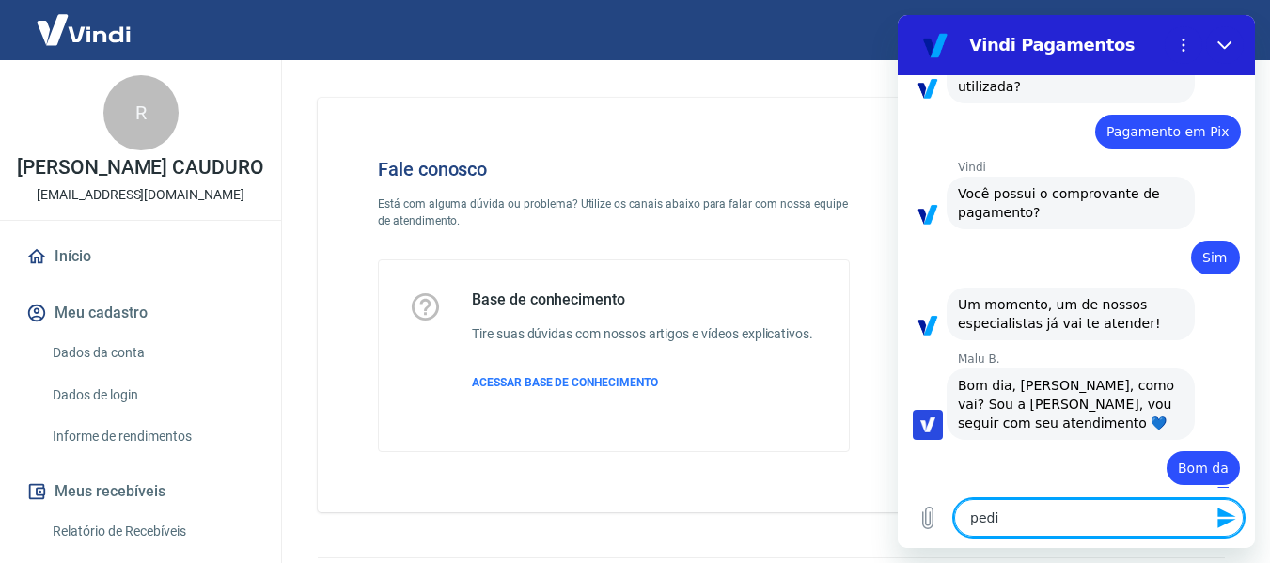
type textarea "x"
type textarea "pedido"
type textarea "x"
type textarea "pedido"
type textarea "x"
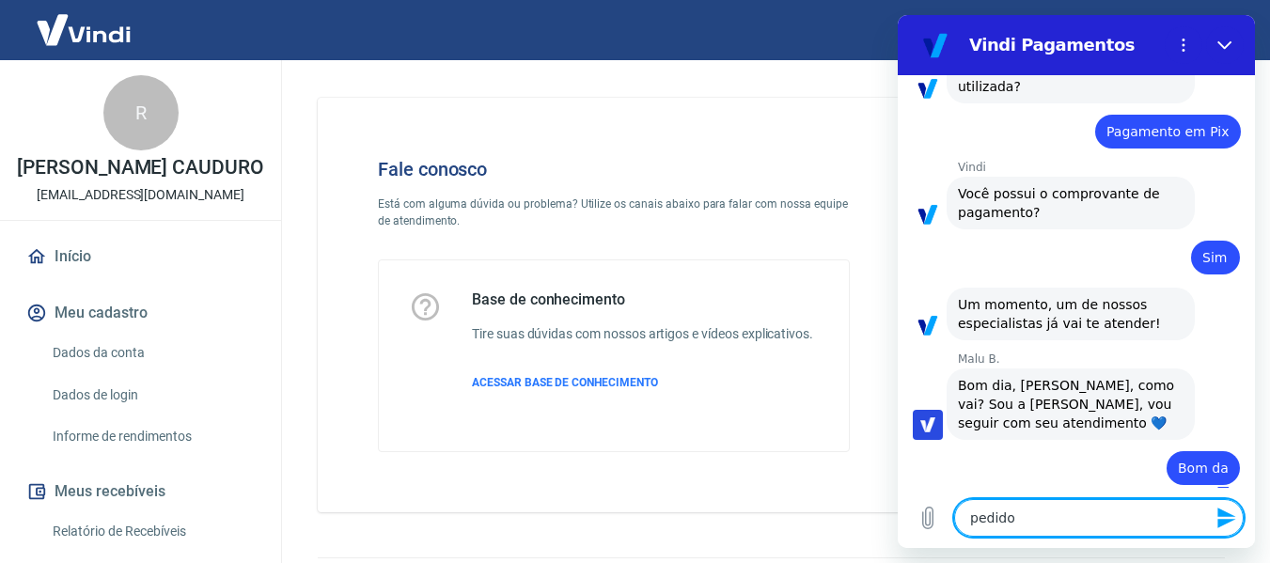
type textarea "pedido 8"
type textarea "x"
type textarea "pedido 85"
type textarea "x"
type textarea "pedido 855"
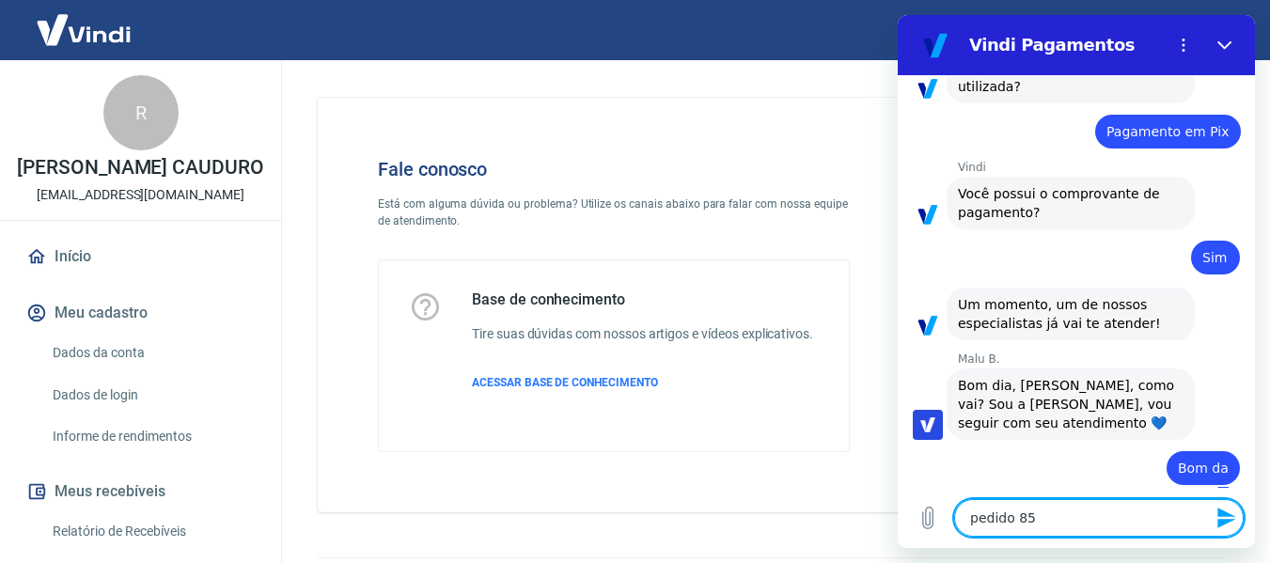
type textarea "x"
type textarea "pedido 8552"
type textarea "x"
type textarea "pedido 85521"
type textarea "x"
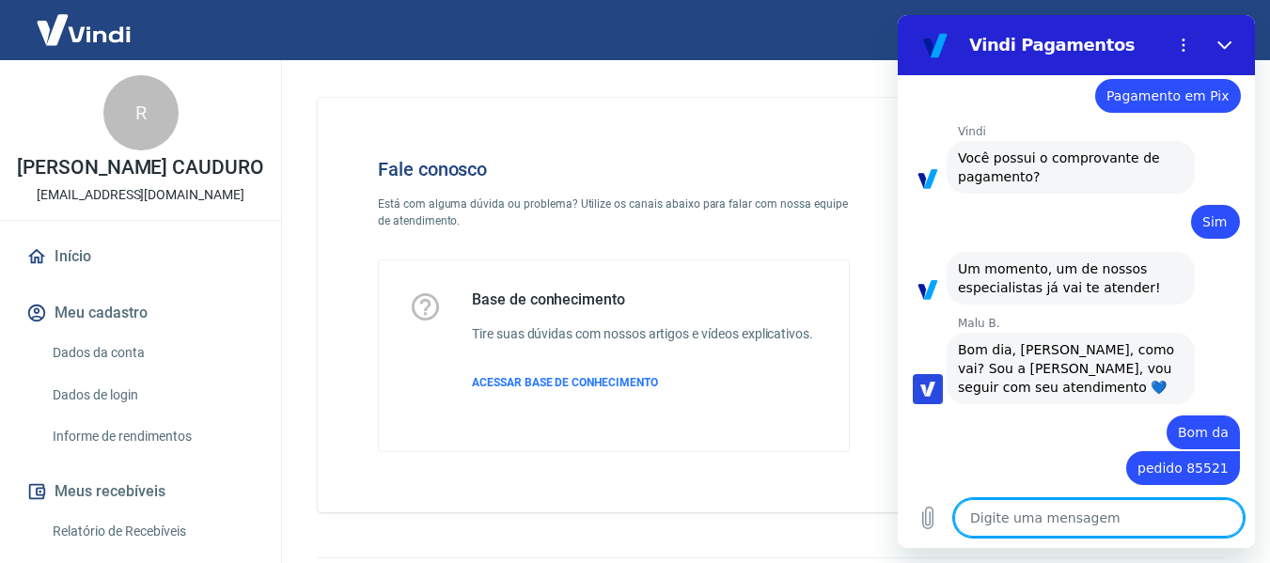
scroll to position [1474, 0]
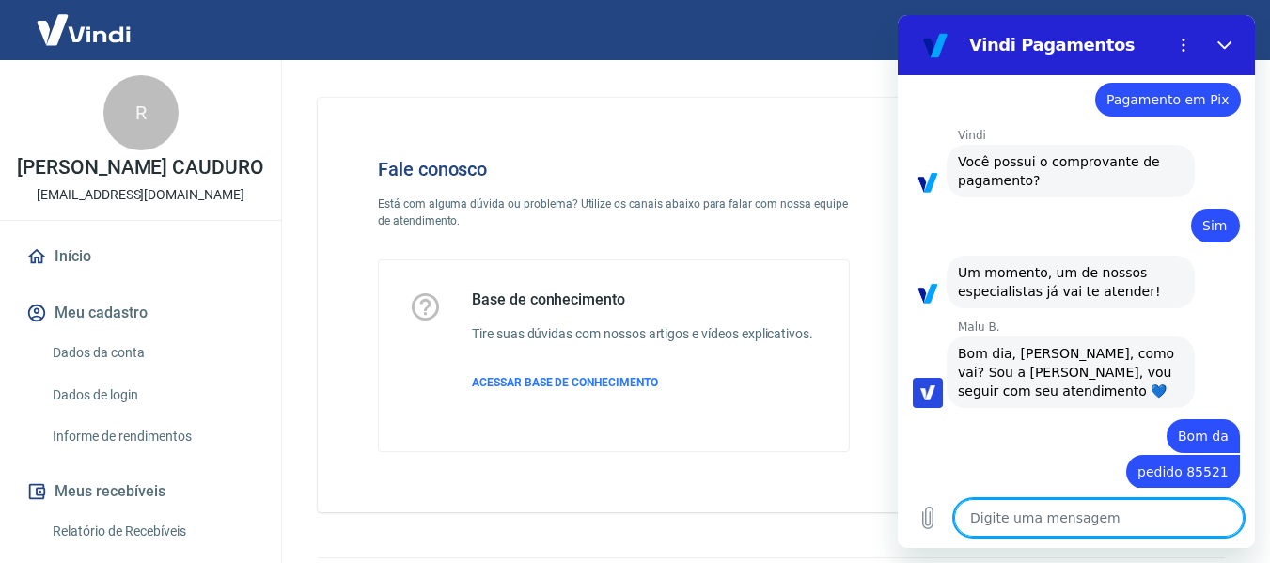
click at [1138, 519] on textarea at bounding box center [1099, 518] width 290 height 38
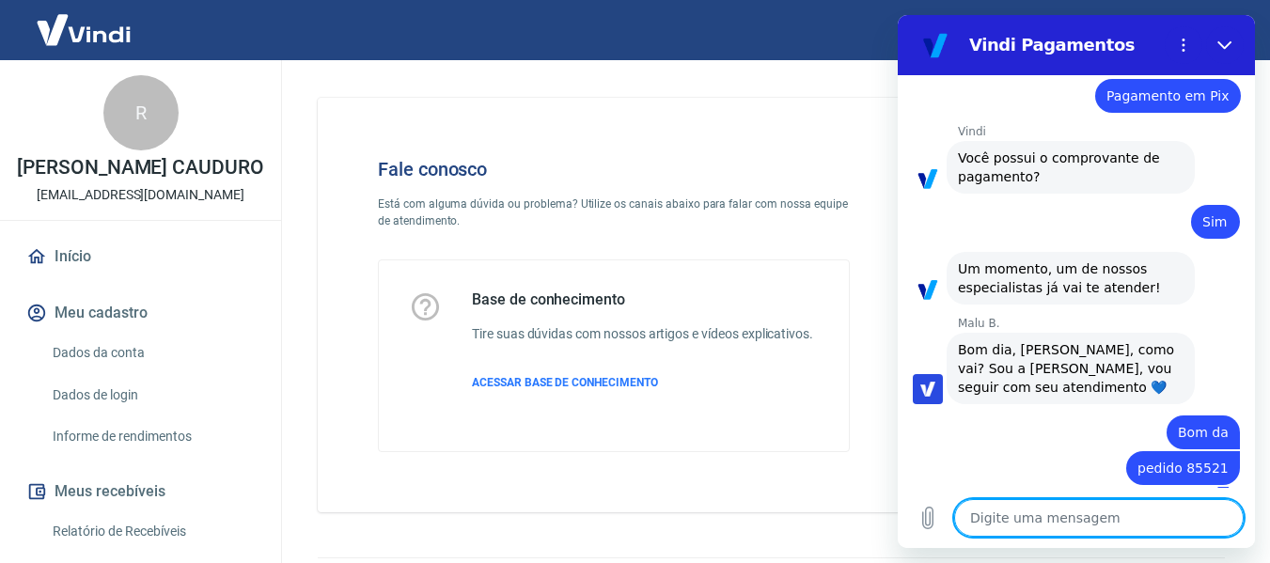
click at [1054, 523] on textarea at bounding box center [1099, 518] width 290 height 38
click at [1028, 517] on textarea at bounding box center [1099, 518] width 290 height 38
type textarea "x"
click at [993, 511] on textarea at bounding box center [1099, 518] width 290 height 38
type textarea "p"
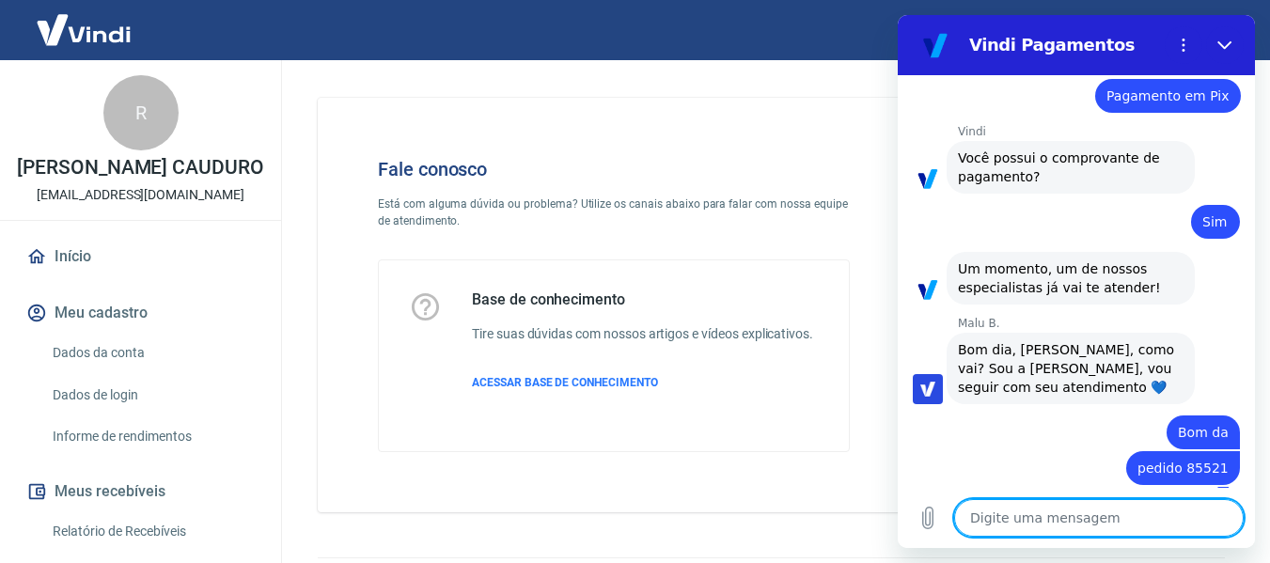
type textarea "x"
type textarea "po"
type textarea "x"
type textarea "pod"
type textarea "x"
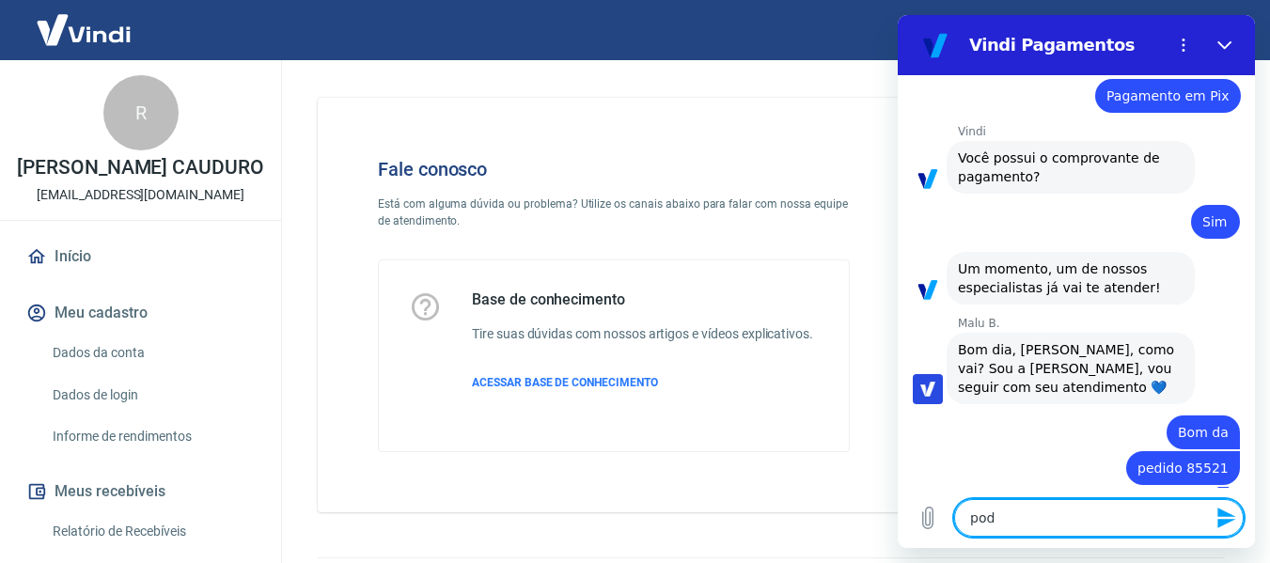
type textarea "pode"
type textarea "x"
type textarea "pode"
type textarea "x"
type textarea "pode m"
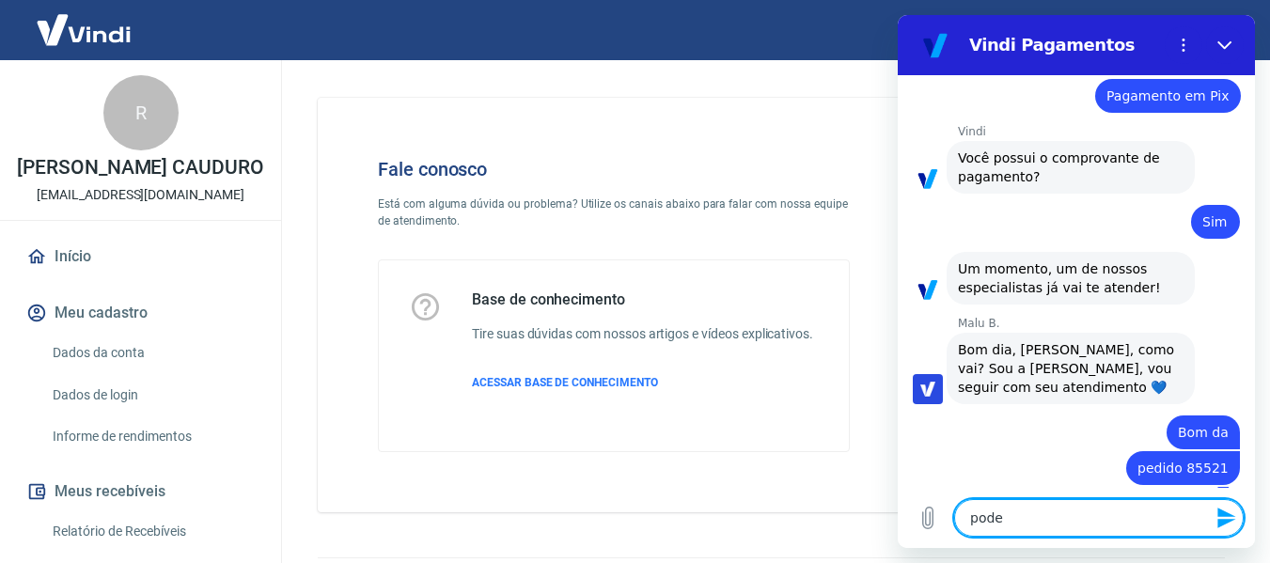
type textarea "x"
type textarea "pode me"
type textarea "x"
type textarea "pode me"
type textarea "x"
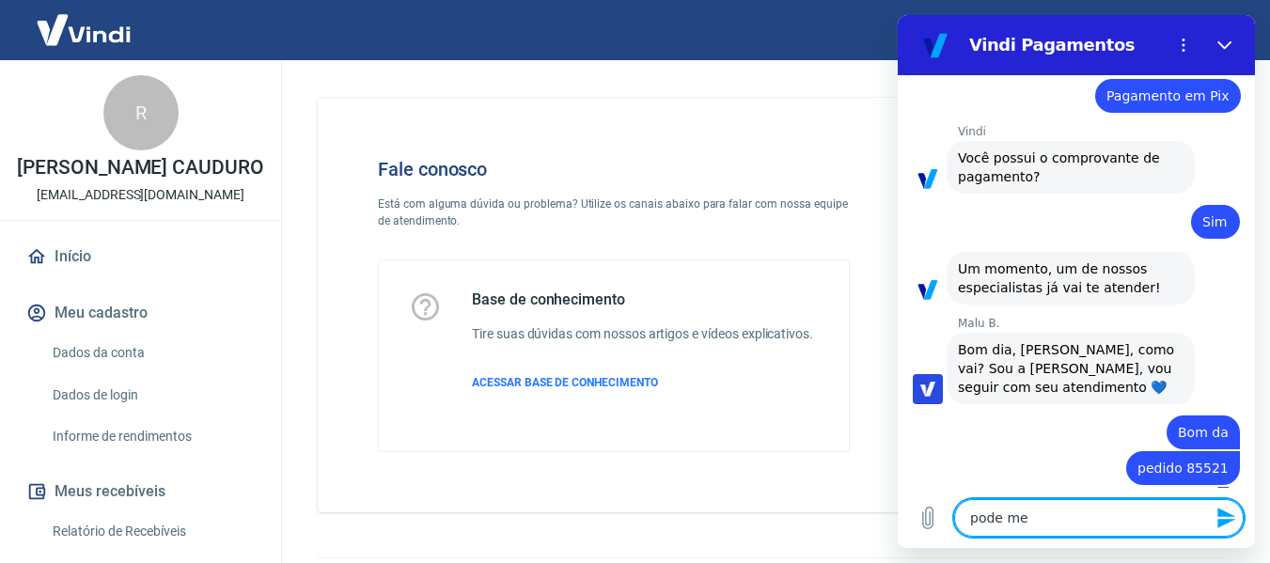
type textarea "pode me a"
type textarea "x"
type textarea "pode me aj"
type textarea "x"
type textarea "pode me aju"
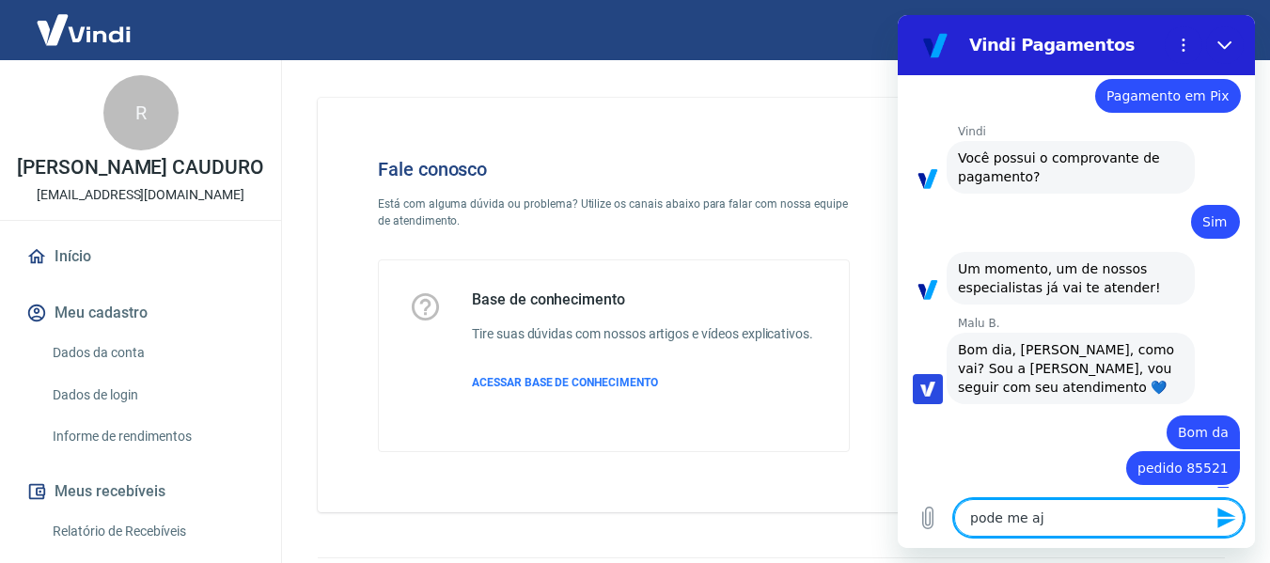
type textarea "x"
type textarea "pode me ajud"
type textarea "x"
type textarea "pode me ajuda"
type textarea "x"
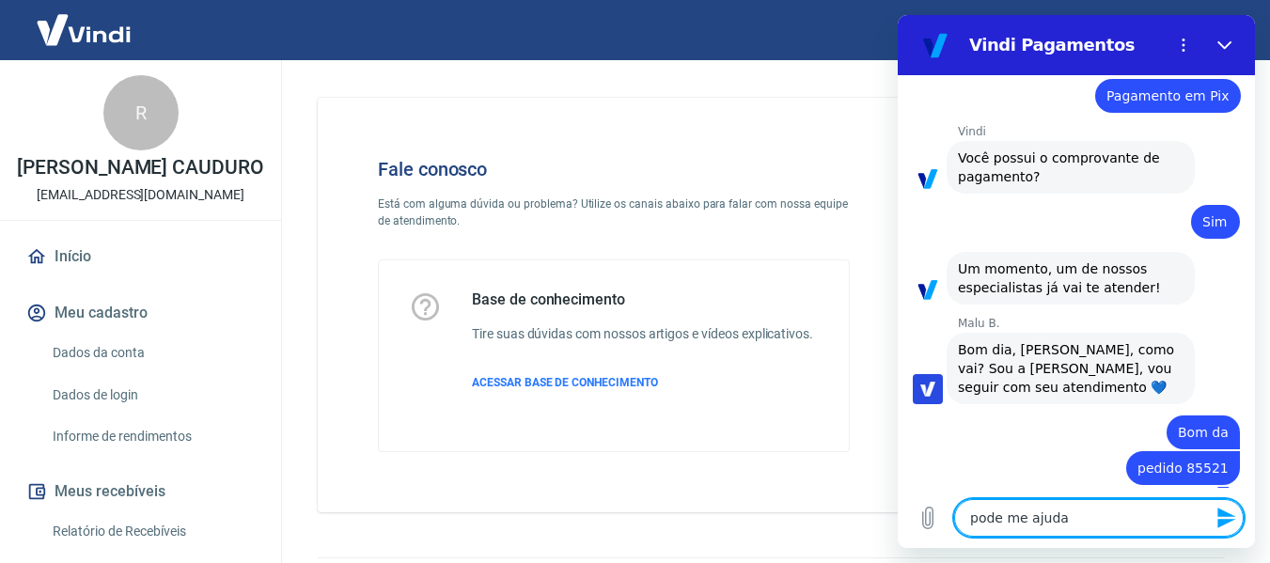
type textarea "pode me ajudar"
type textarea "x"
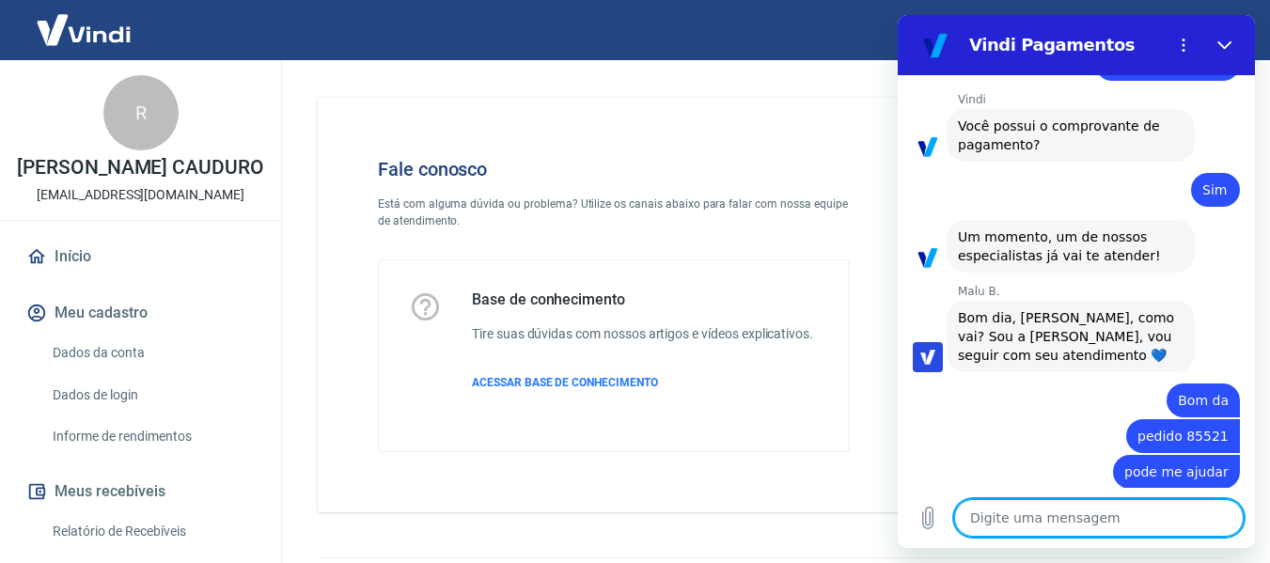
scroll to position [1474, 0]
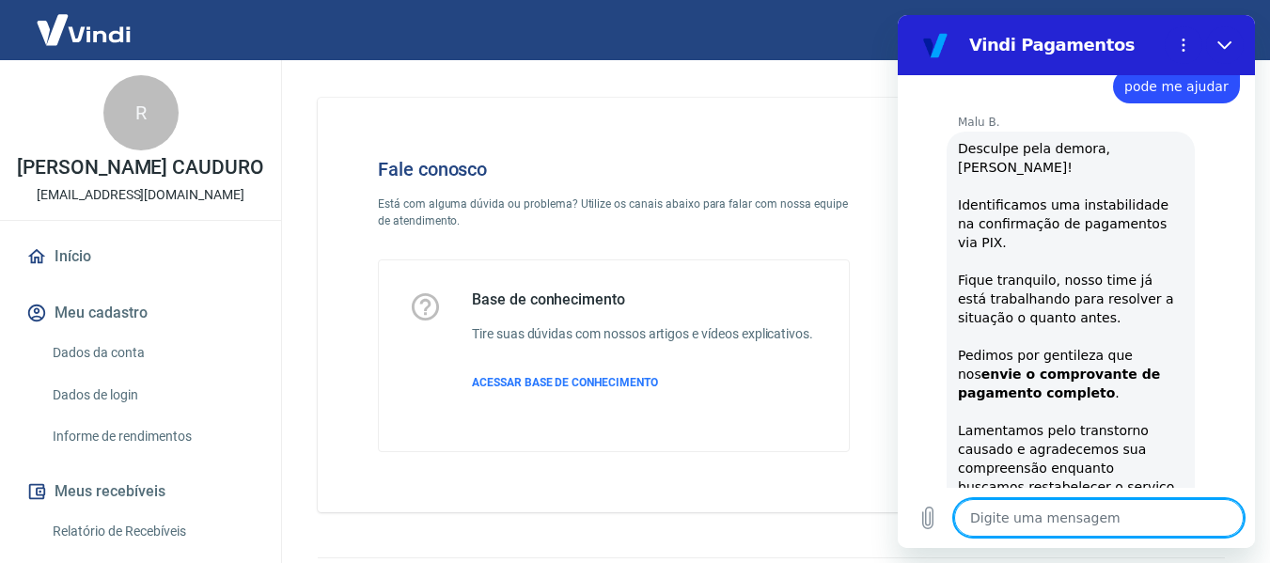
type textarea "x"
click at [1074, 507] on textarea at bounding box center [1099, 518] width 290 height 38
type textarea "m"
type textarea "x"
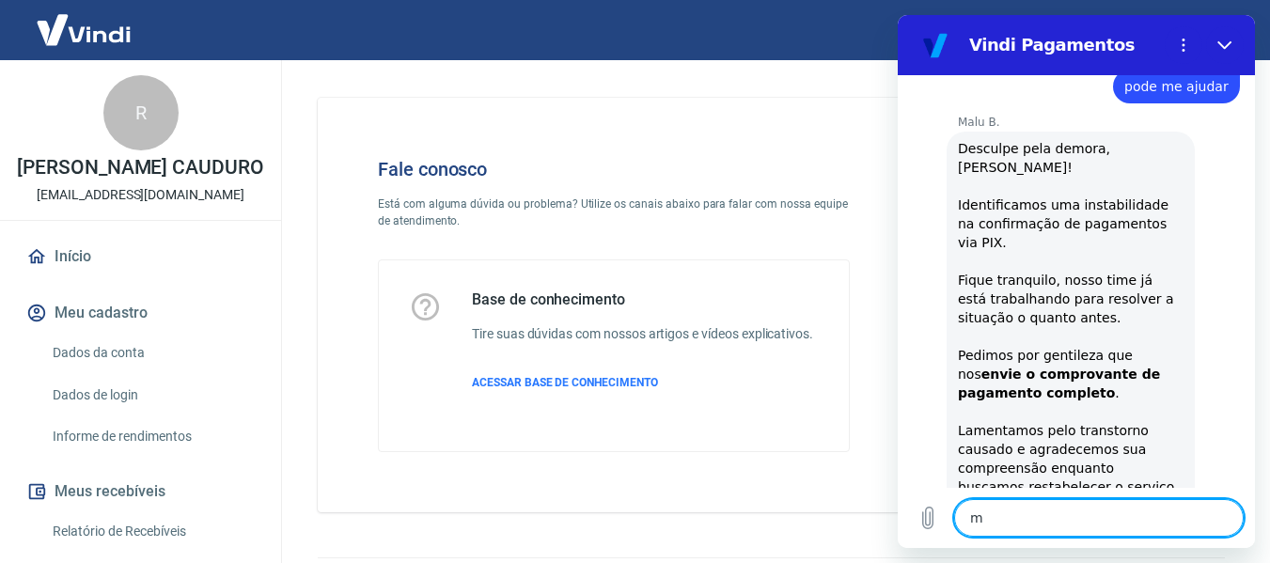
type textarea "mo"
type textarea "x"
type textarea "mom"
type textarea "x"
type textarea "mome"
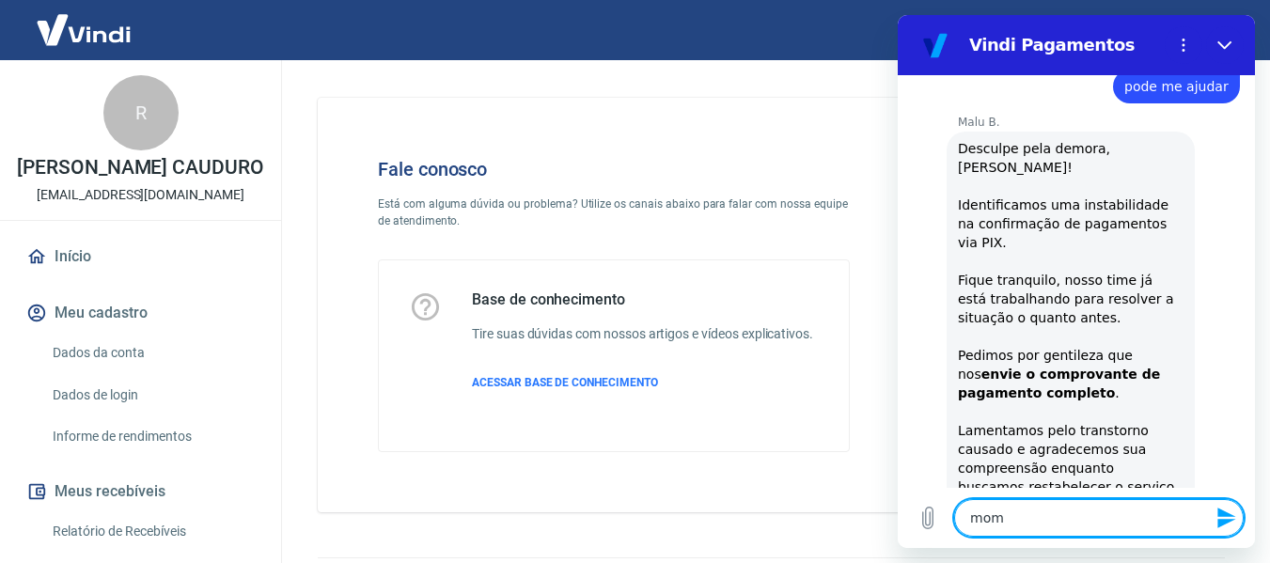
type textarea "x"
type textarea "momen"
type textarea "x"
type textarea "momeno"
type textarea "x"
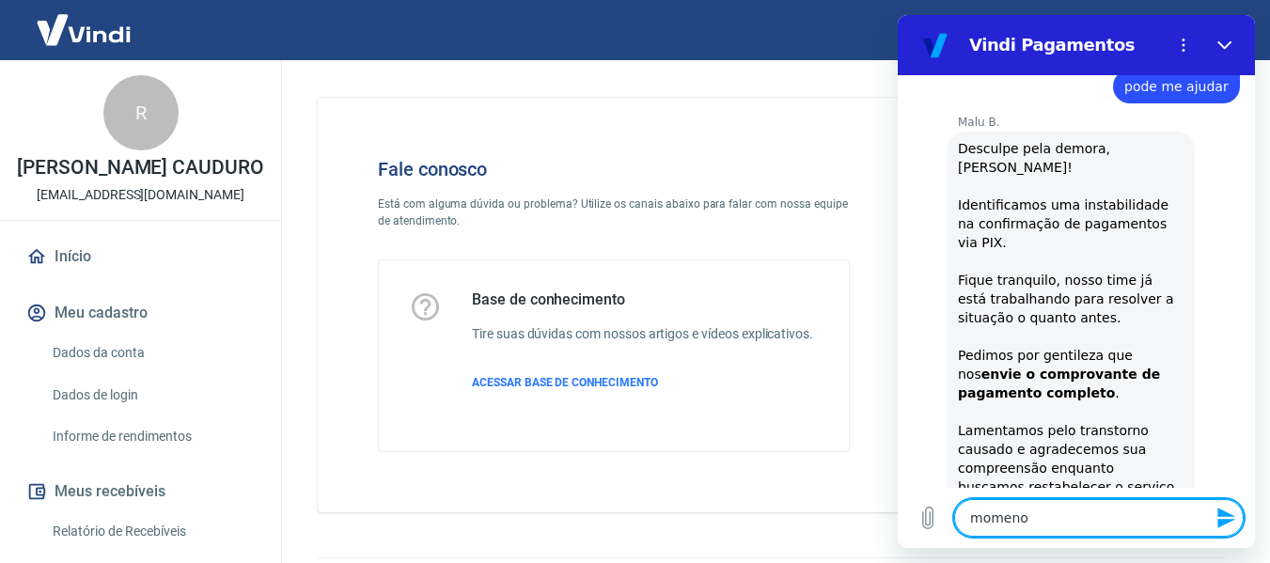
type textarea "momen"
type textarea "x"
type textarea "moment"
type textarea "x"
type textarea "momento"
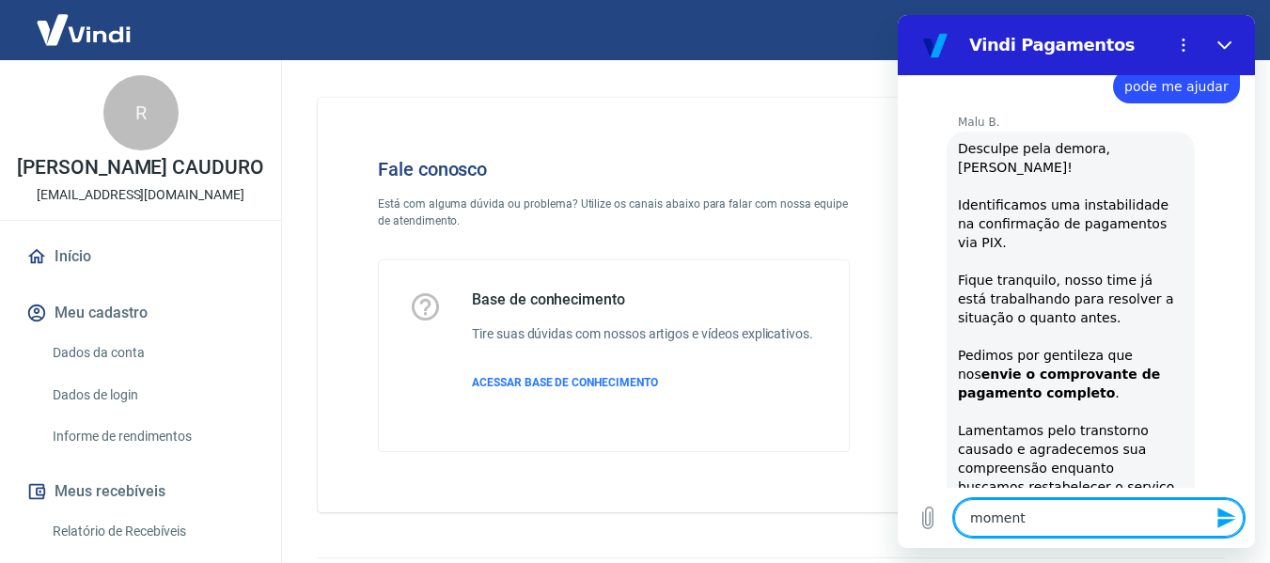
type textarea "x"
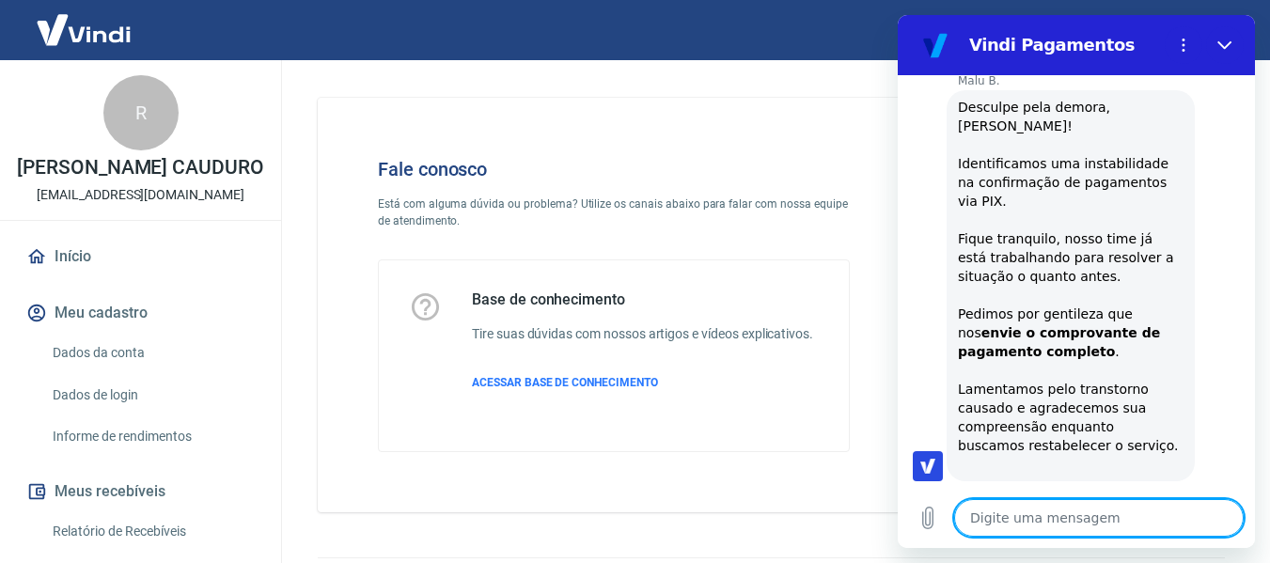
scroll to position [1901, 0]
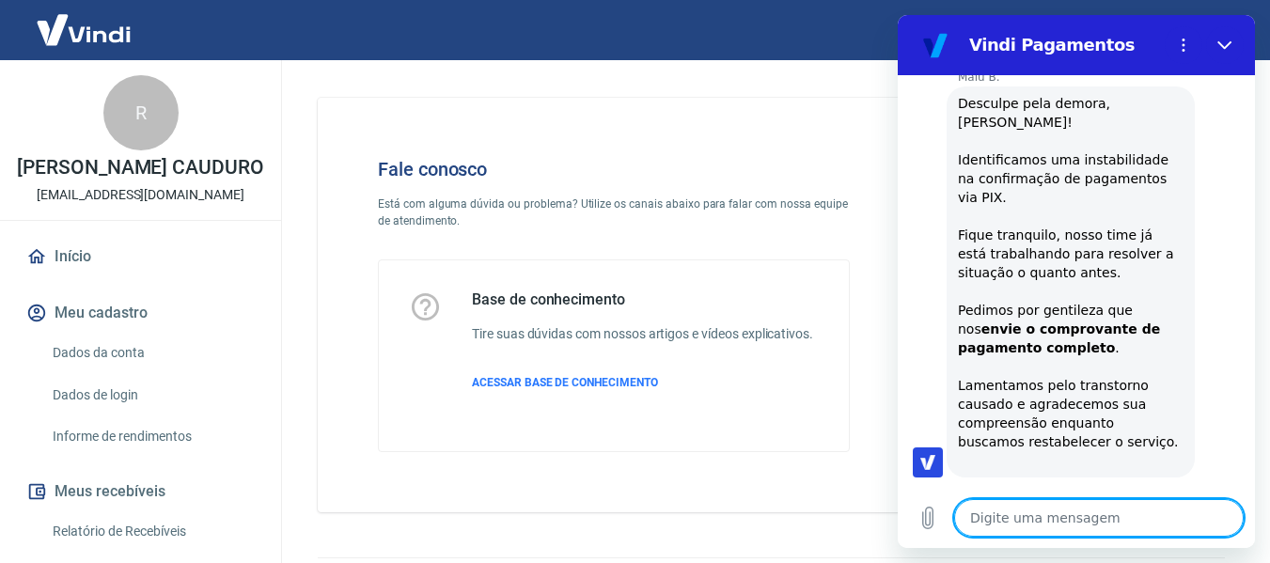
click at [1130, 512] on textarea at bounding box center [1099, 518] width 290 height 38
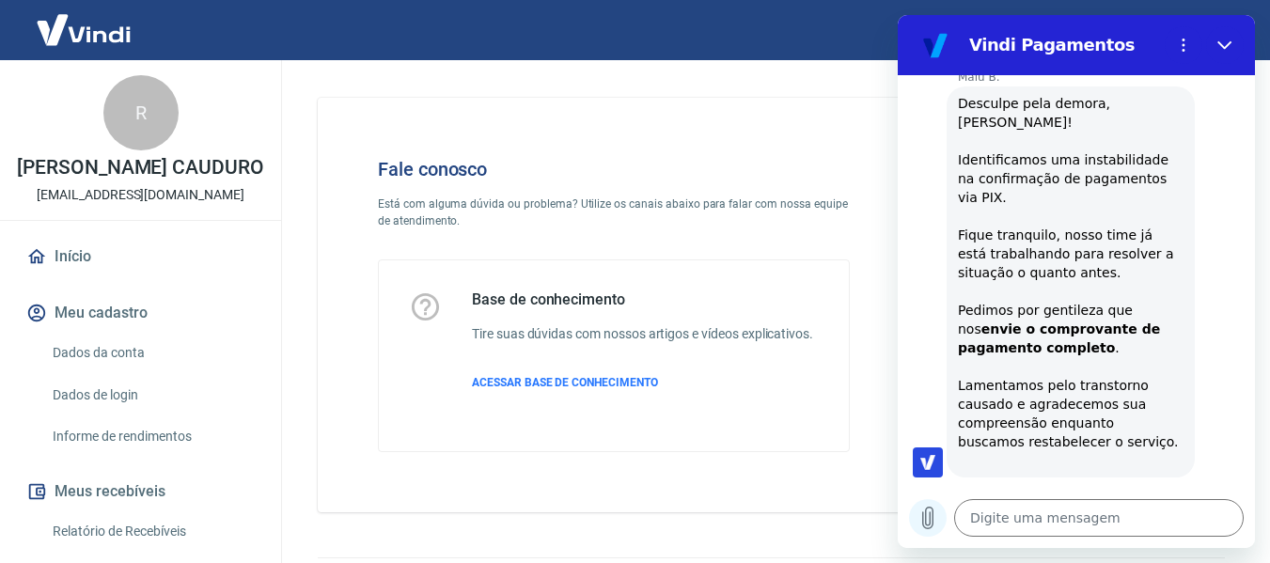
click at [920, 521] on icon "Carregar arquivo" at bounding box center [928, 518] width 23 height 23
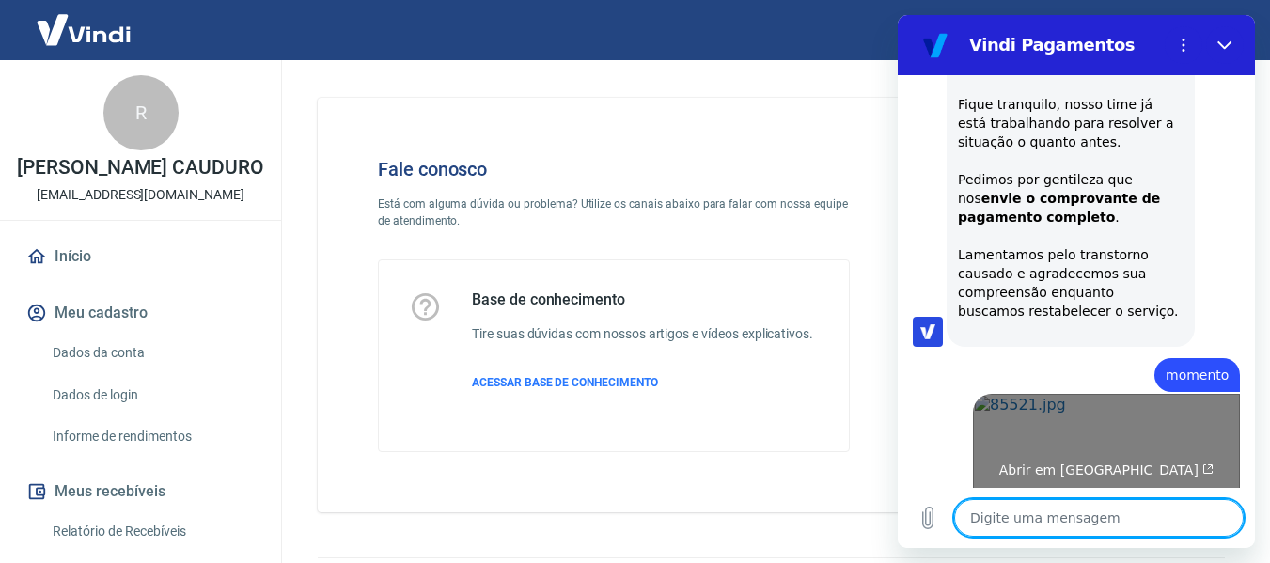
scroll to position [2041, 0]
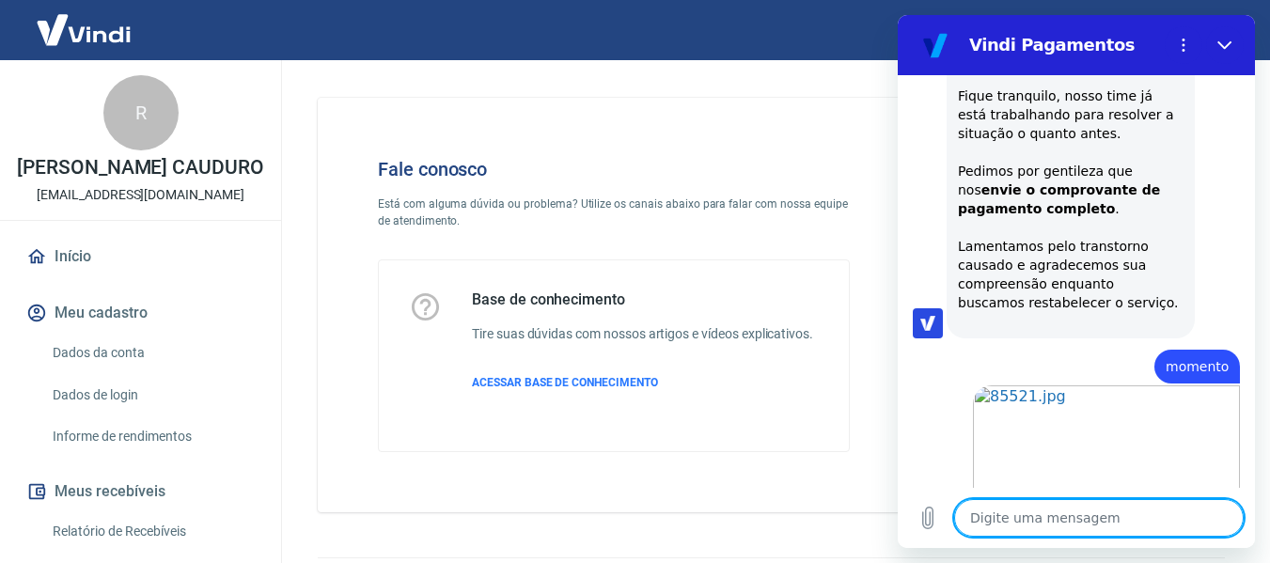
click at [1072, 515] on textarea at bounding box center [1099, 518] width 290 height 38
click at [1045, 526] on textarea at bounding box center [1099, 518] width 290 height 38
type textarea "x"
click at [1075, 523] on textarea at bounding box center [1099, 518] width 290 height 38
type textarea "A"
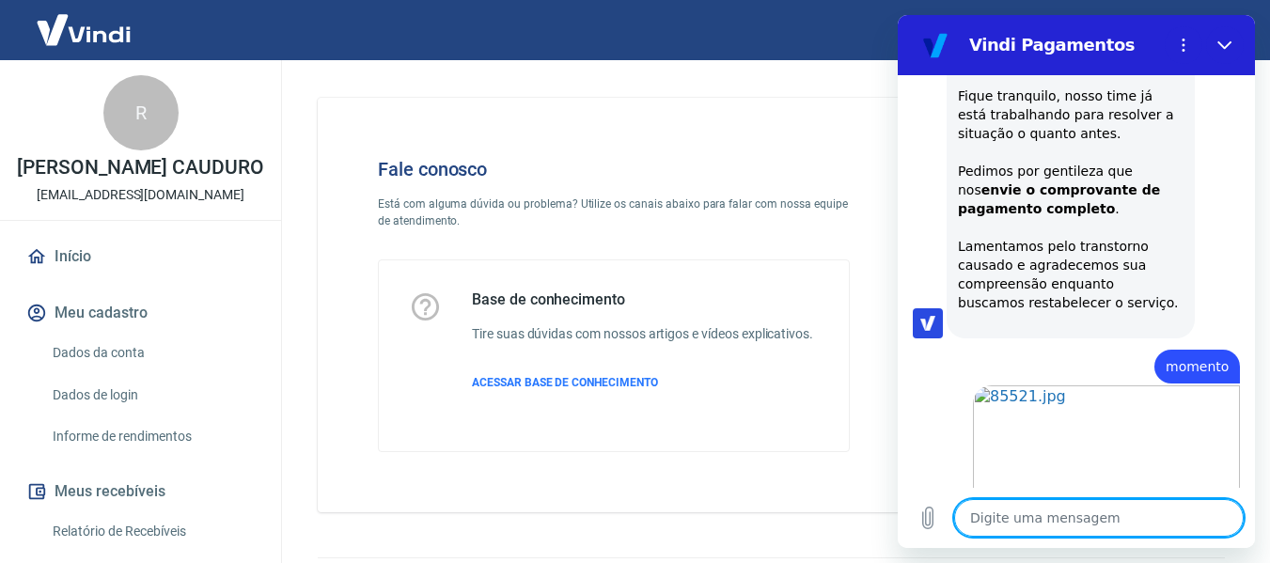
type textarea "x"
type textarea "Ag"
type textarea "x"
type textarea "Agu"
type textarea "x"
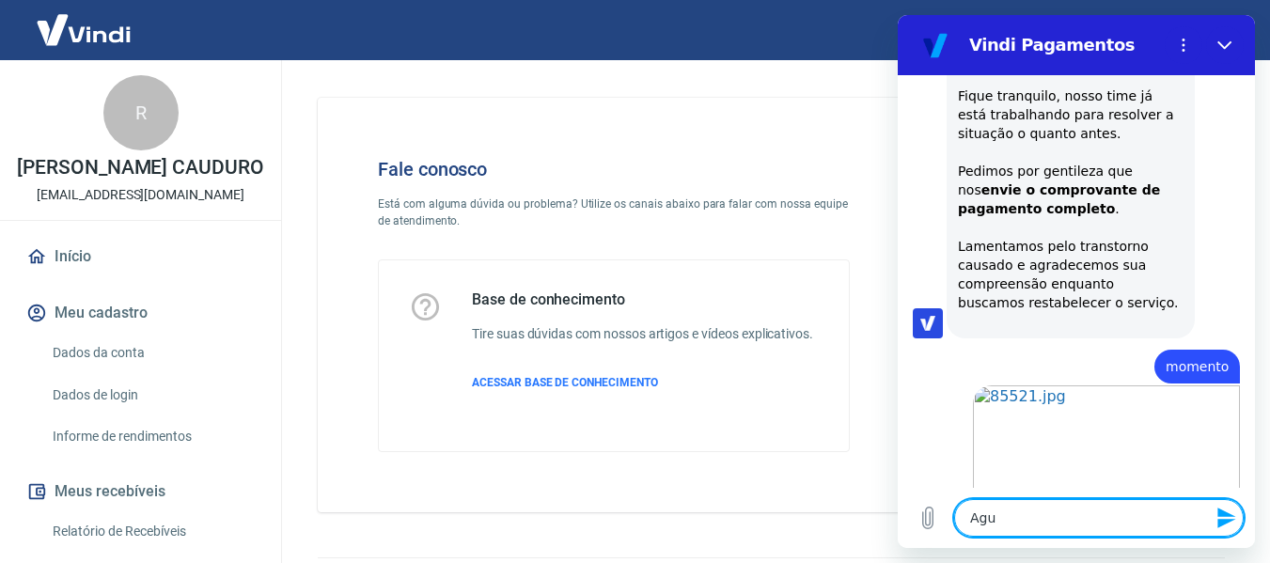
type textarea "Agua"
type textarea "x"
type textarea "Aguar"
type textarea "x"
type textarea "Aguard"
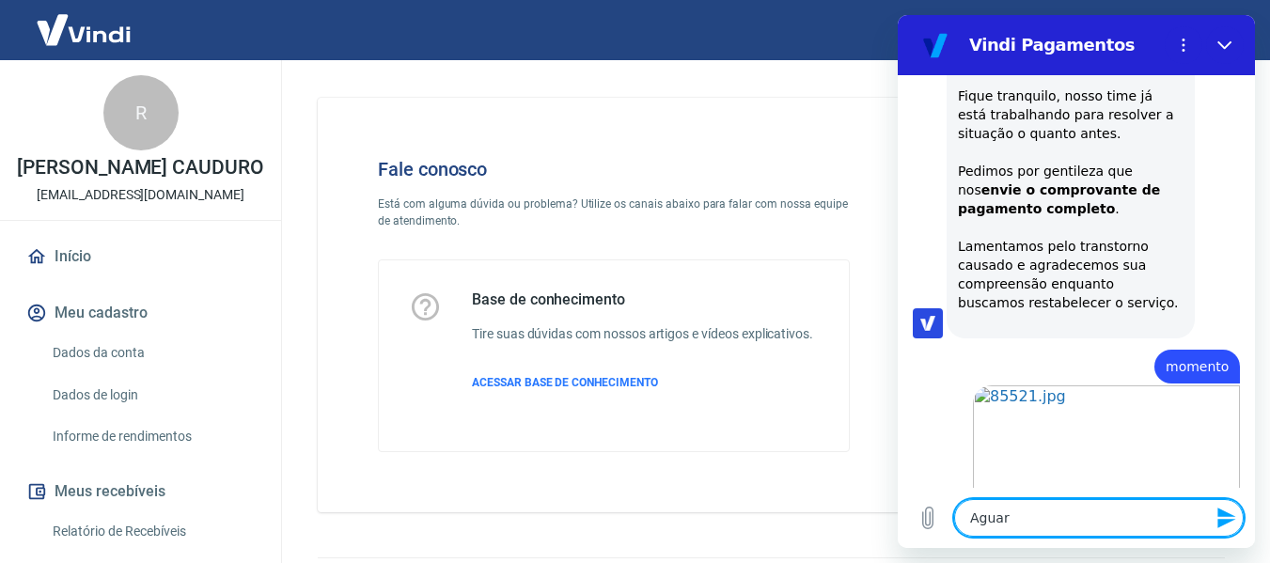
type textarea "x"
type textarea "Aguardo"
type textarea "x"
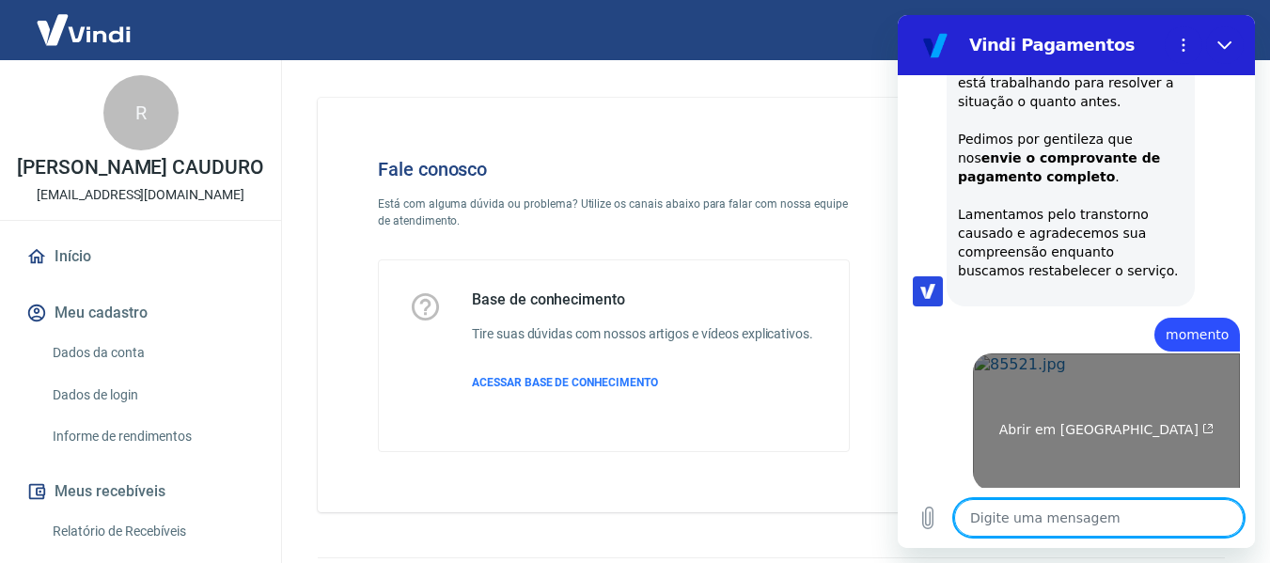
scroll to position [2076, 0]
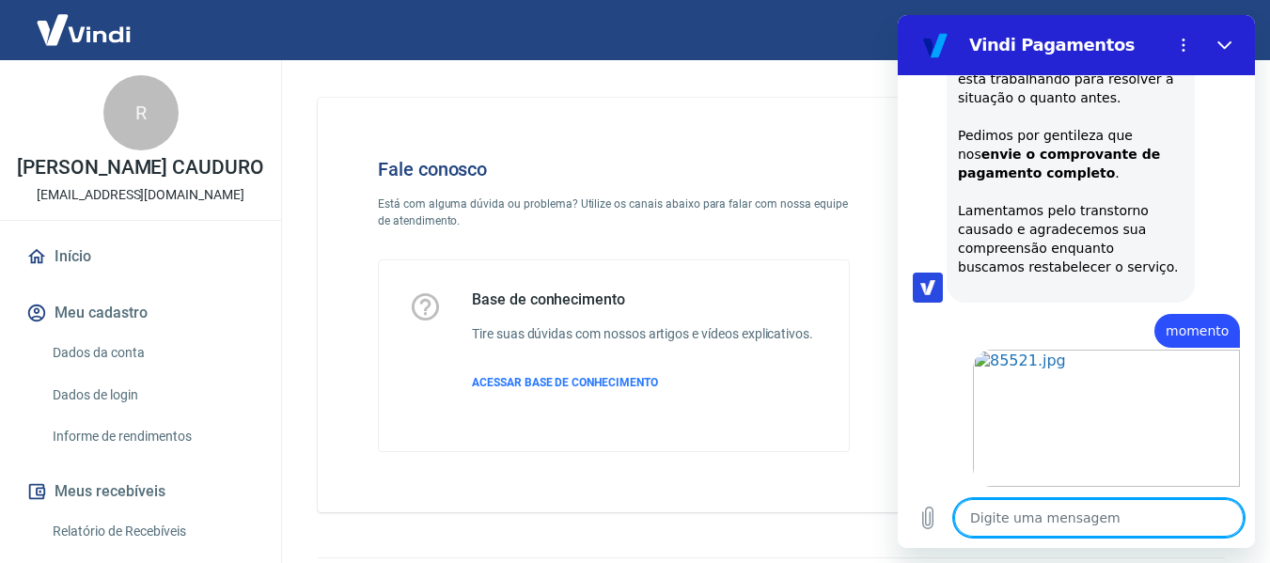
click at [1071, 512] on textarea at bounding box center [1099, 518] width 290 height 38
click at [1119, 498] on div "Digite uma mensagem x" at bounding box center [1076, 518] width 357 height 60
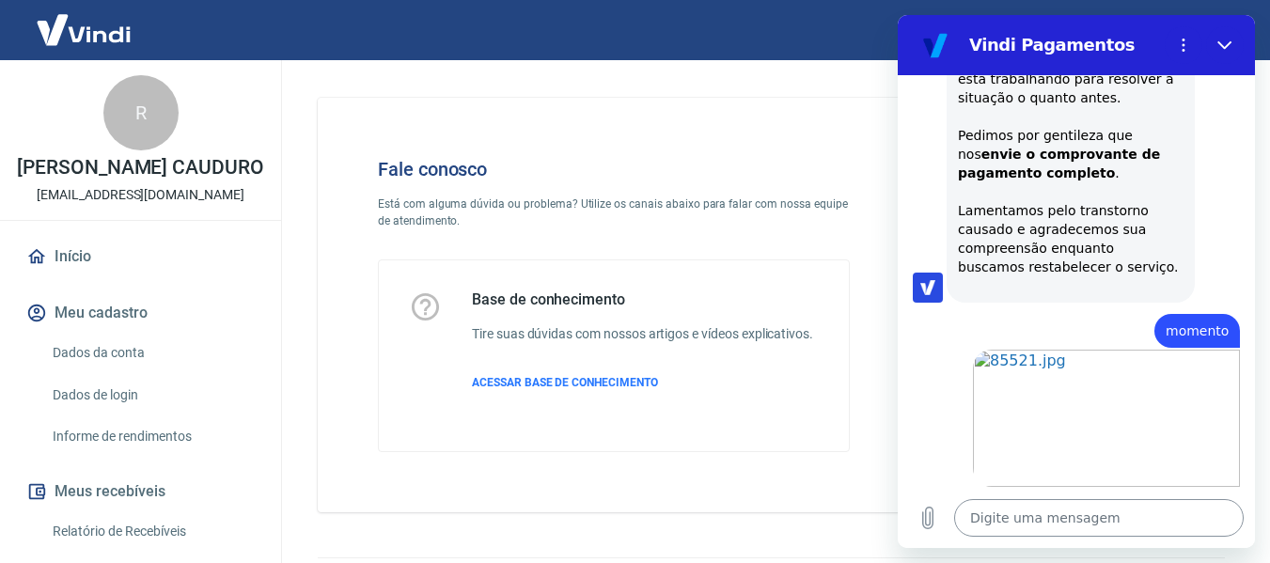
click at [1127, 512] on textarea at bounding box center [1099, 518] width 290 height 38
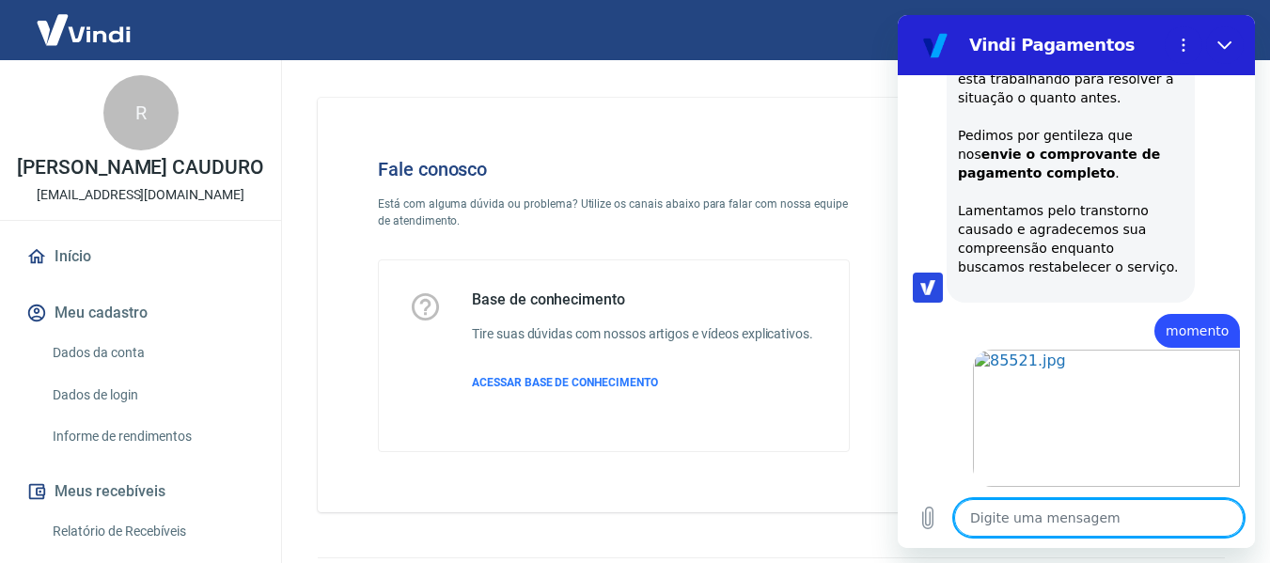
scroll to position [2112, 0]
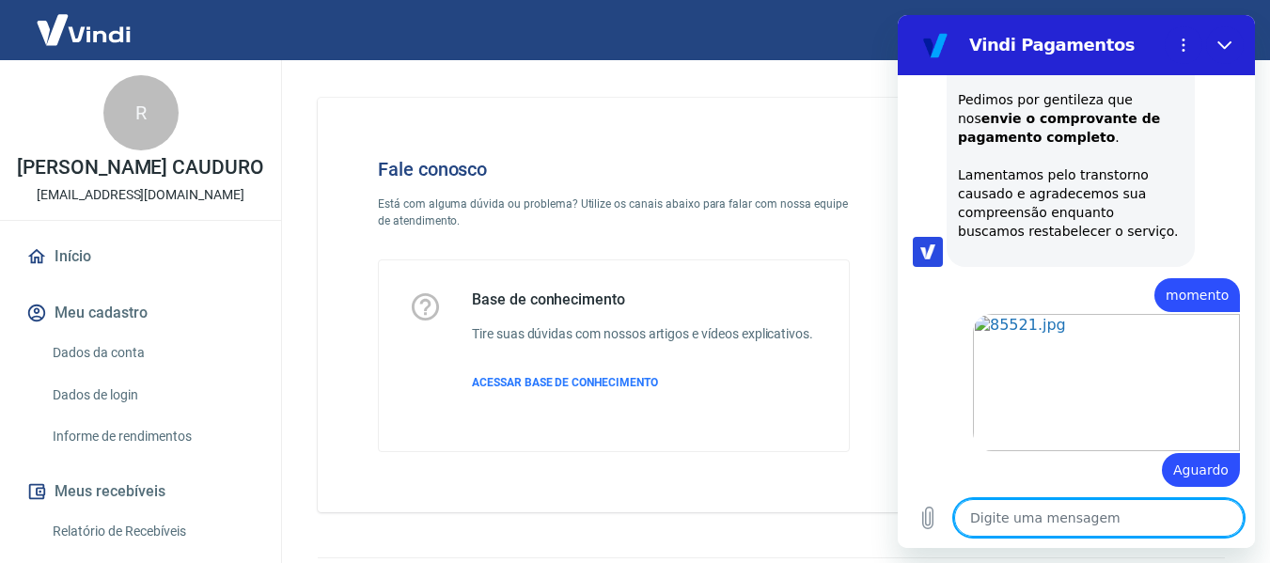
type textarea "x"
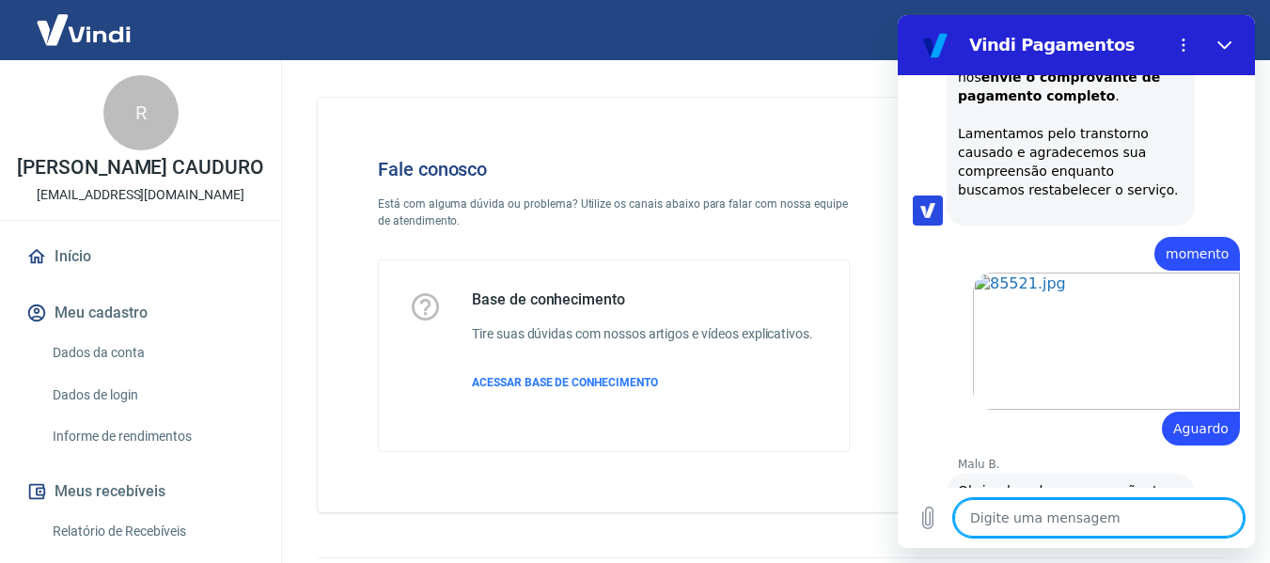
scroll to position [2157, 0]
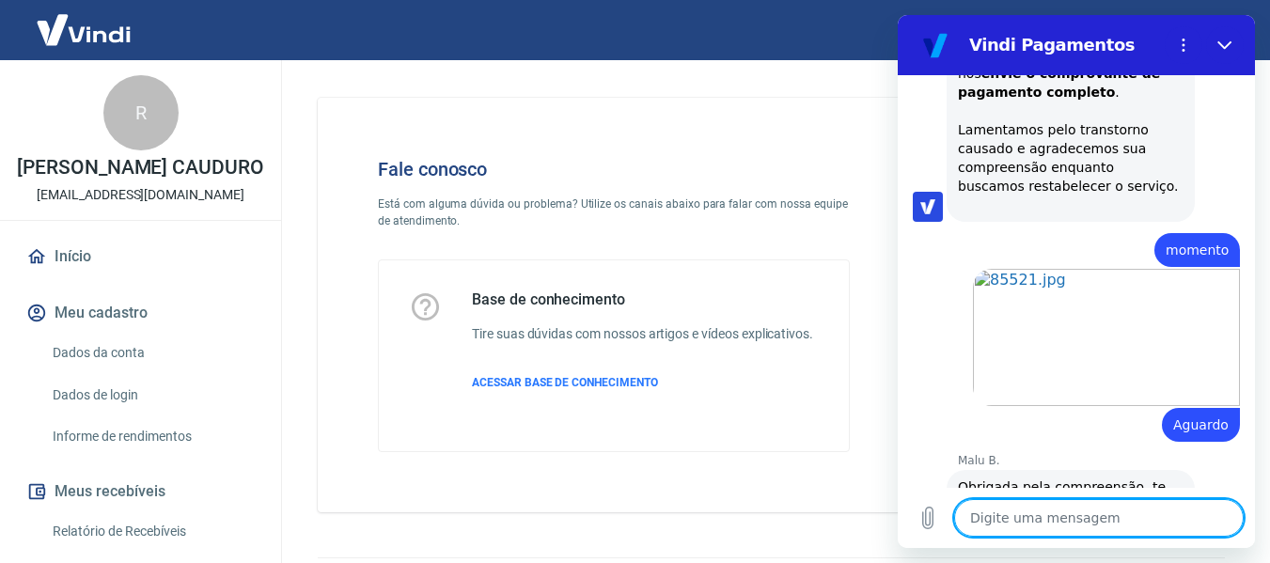
type textarea "A"
type textarea "x"
type textarea "Ag"
type textarea "x"
type textarea "Agu"
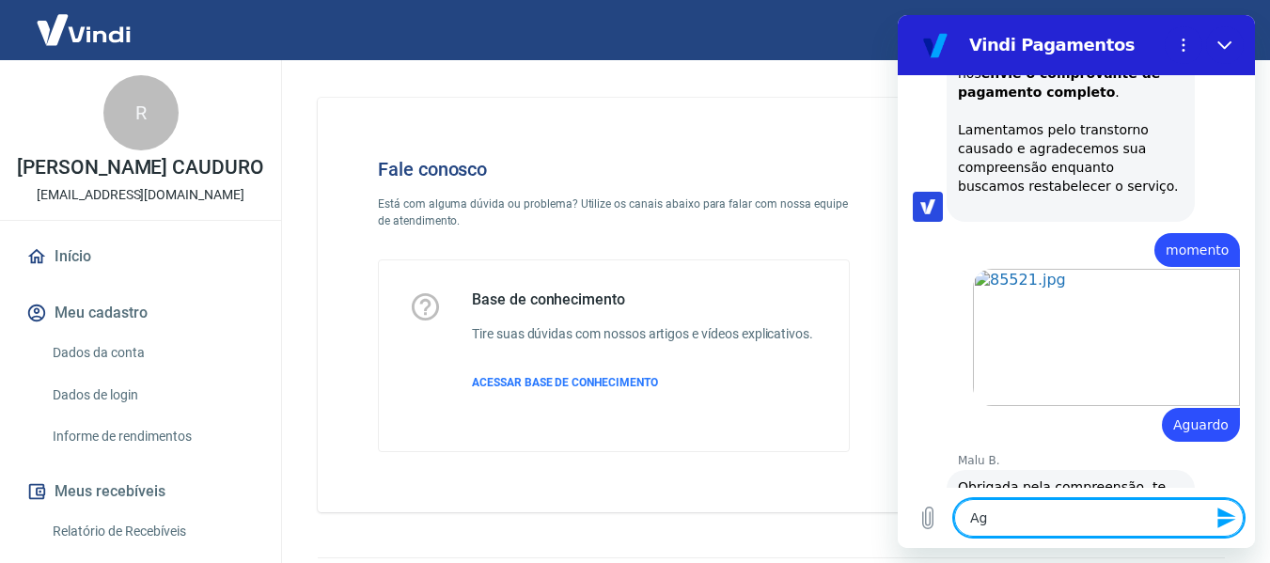
type textarea "x"
type textarea "Ague"
type textarea "x"
type textarea "Agu"
type textarea "x"
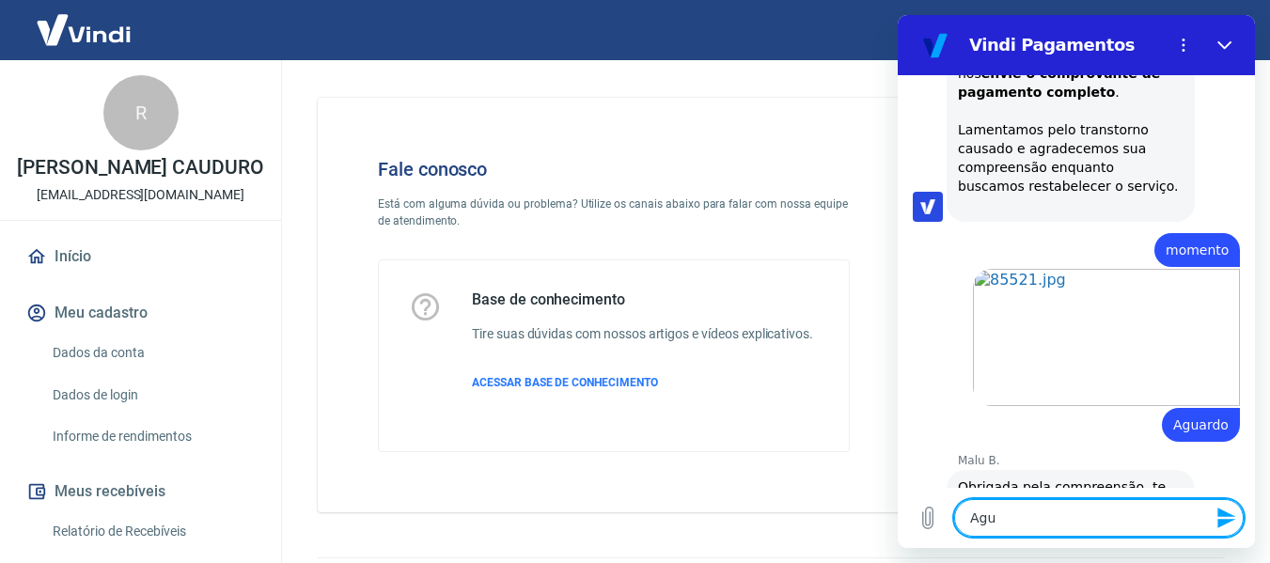
type textarea "Agua"
type textarea "x"
type textarea "Aguar"
type textarea "x"
type textarea "Aguard"
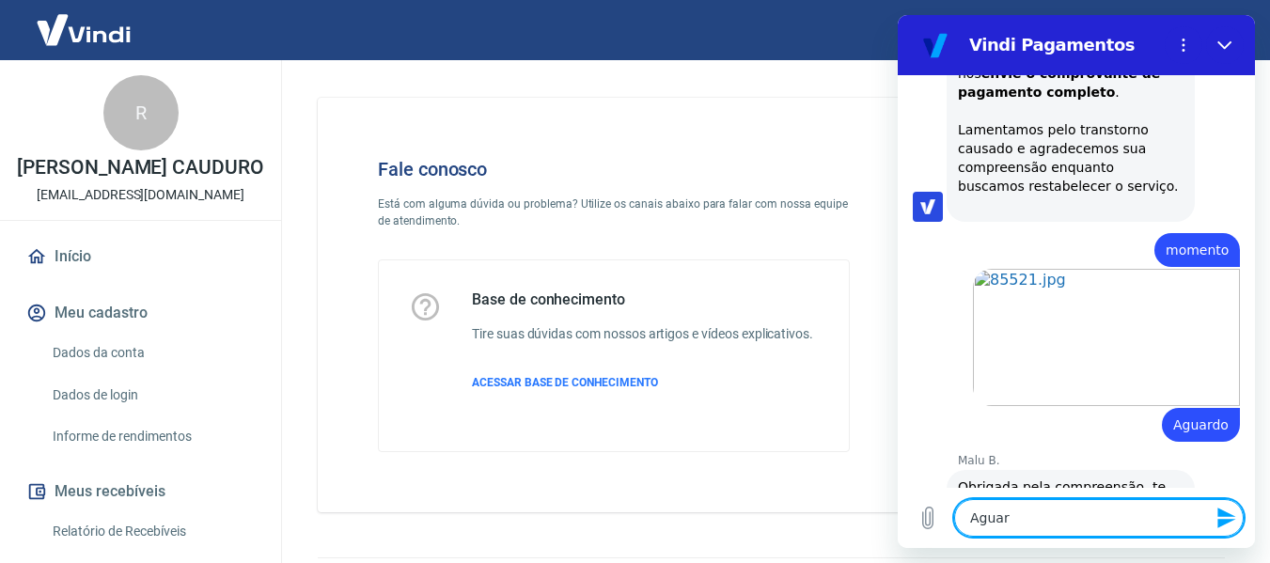
type textarea "x"
type textarea "Aguardo"
type textarea "x"
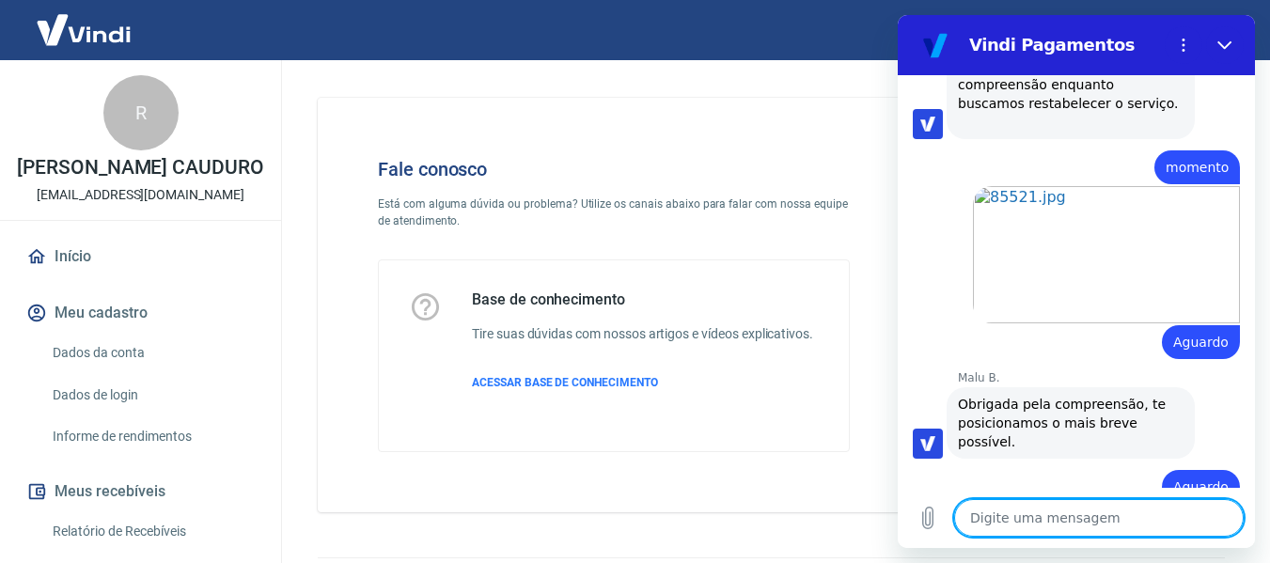
scroll to position [2238, 0]
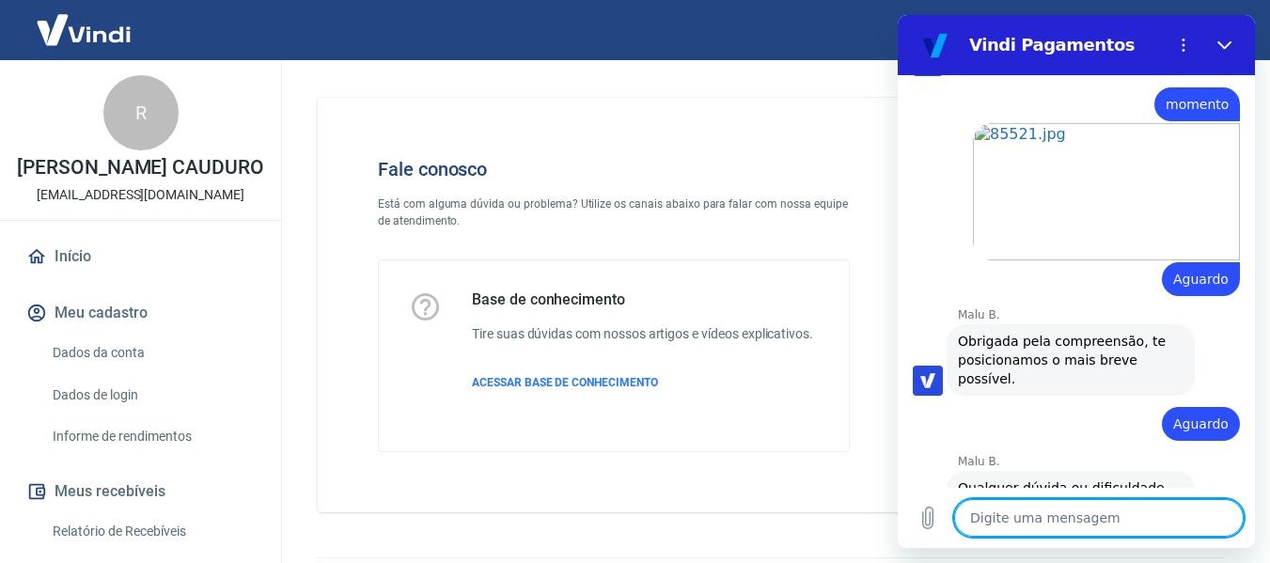
type textarea "x"
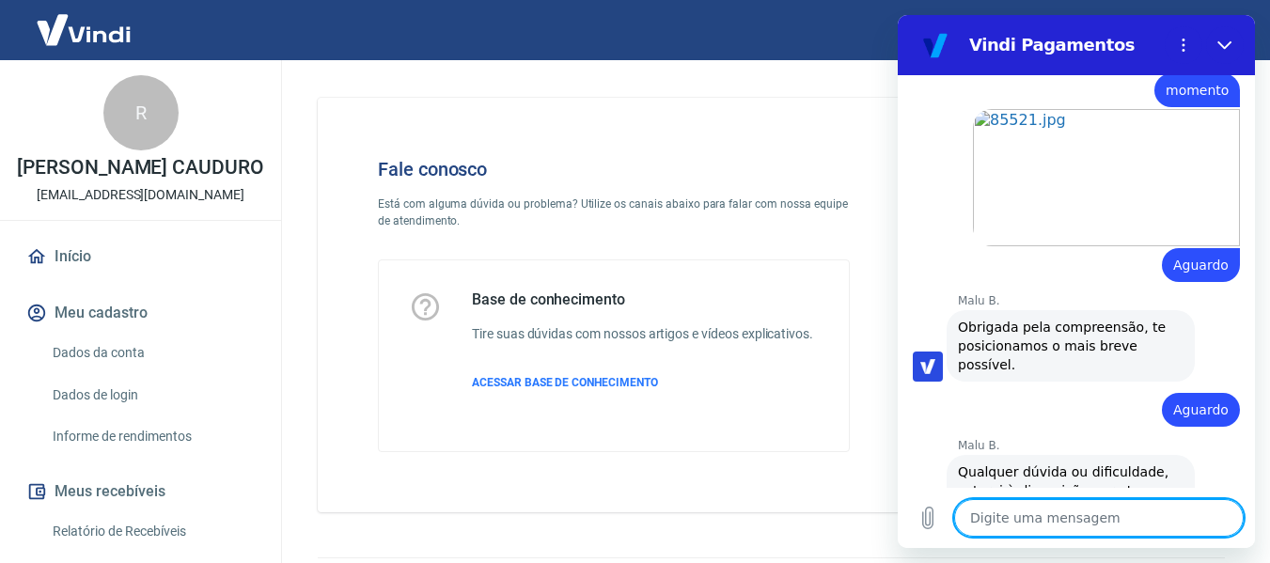
scroll to position [2321, 0]
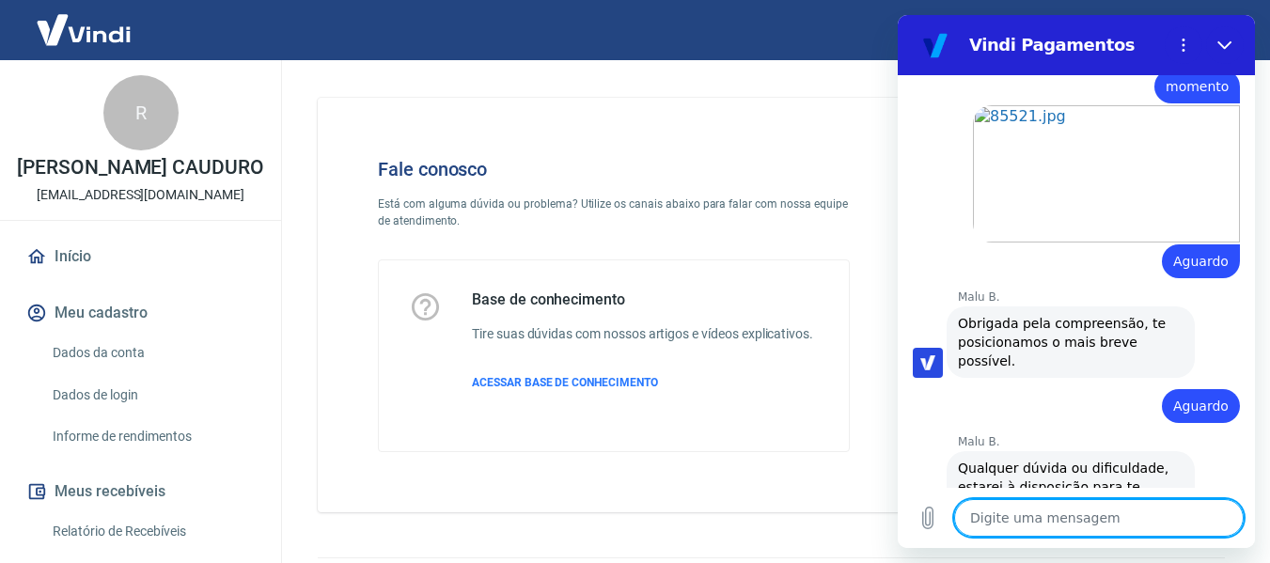
click at [1037, 524] on textarea at bounding box center [1099, 518] width 290 height 38
type textarea "A"
type textarea "x"
type textarea "o"
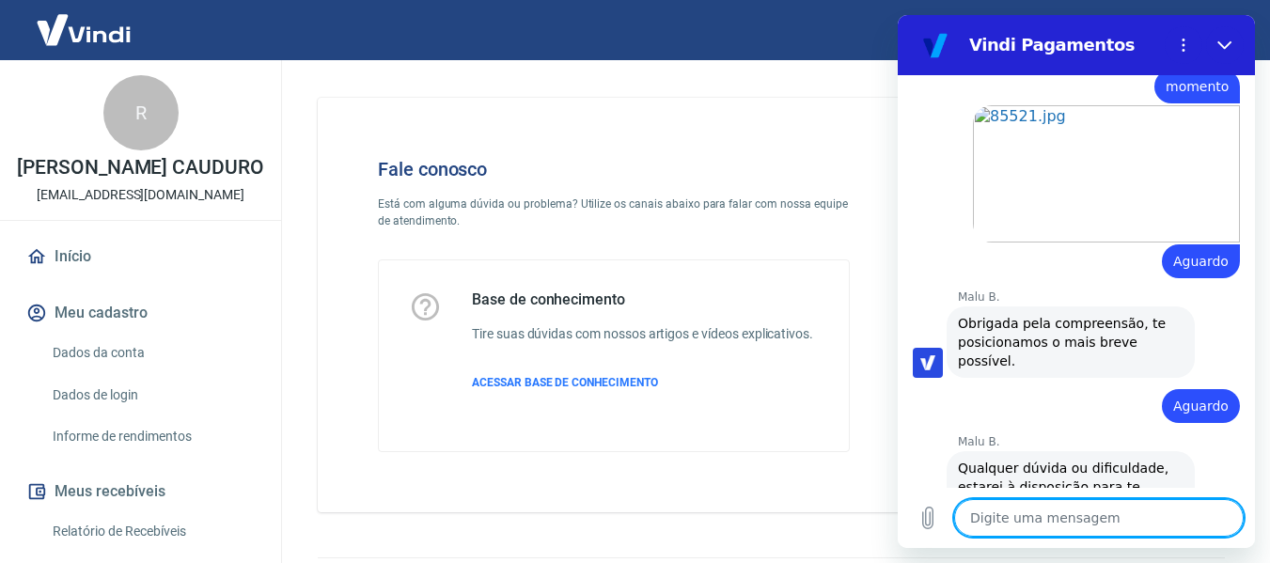
type textarea "x"
type textarea "o"
type textarea "x"
type textarea "o r"
type textarea "x"
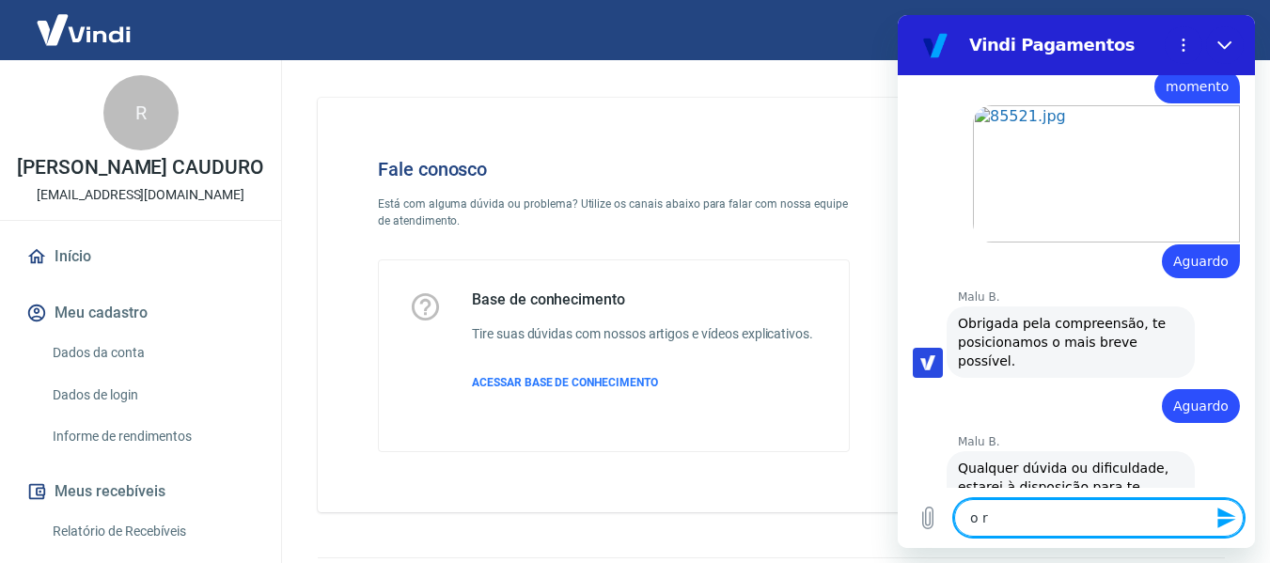
type textarea "o re"
type textarea "x"
type textarea "o ret"
type textarea "x"
type textarea "o reto"
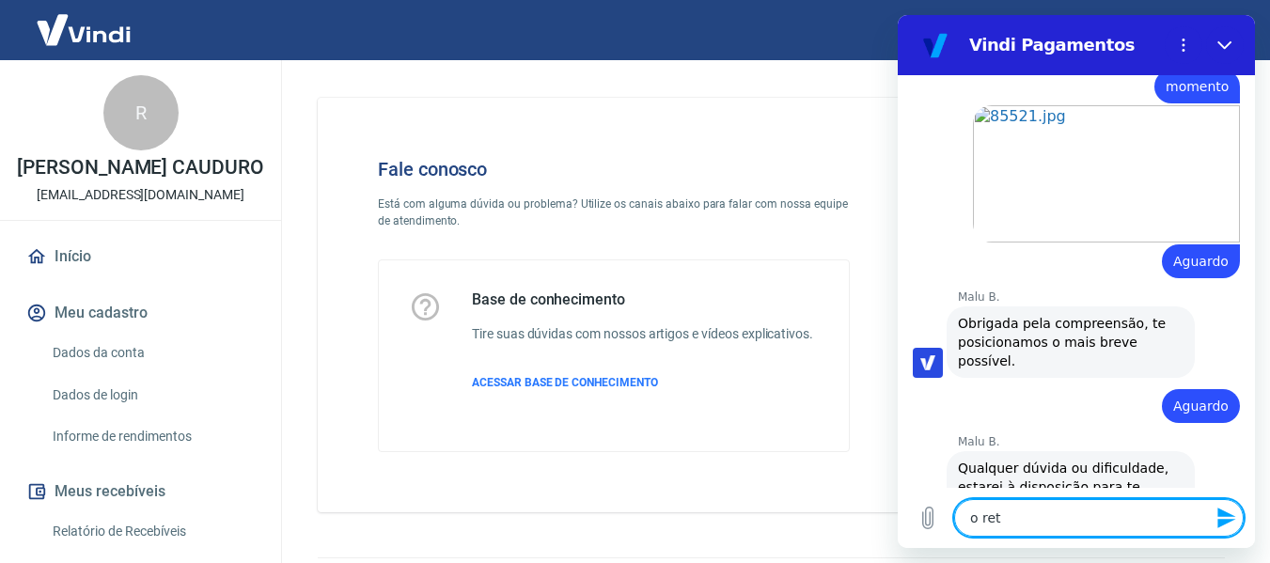
type textarea "x"
type textarea "o retor"
type textarea "x"
type textarea "o retorn"
type textarea "x"
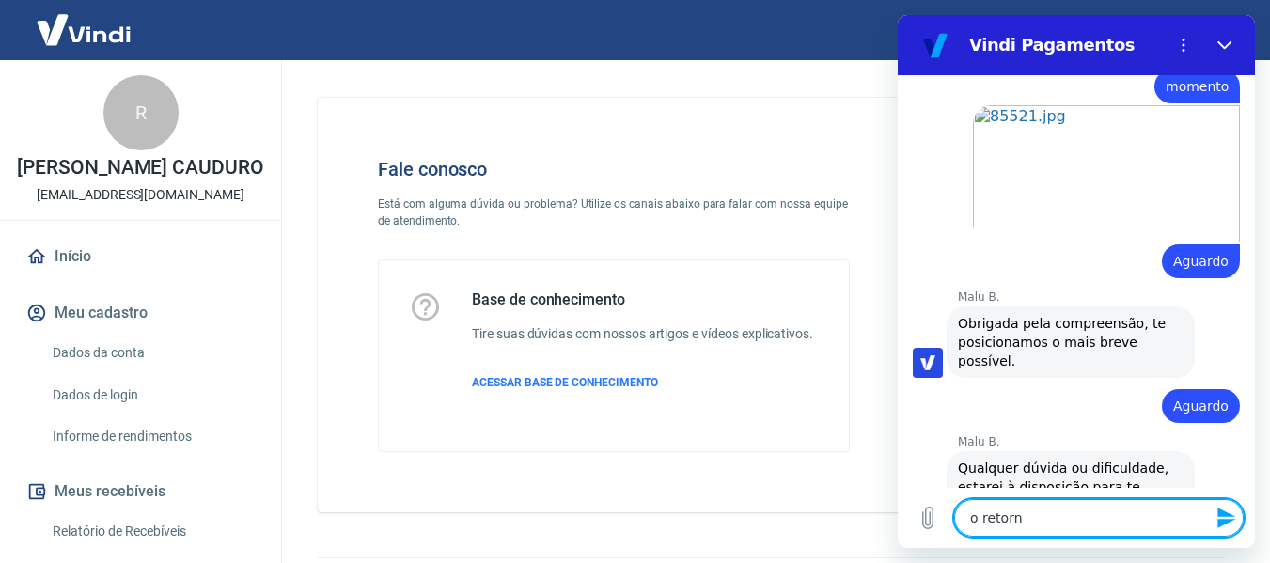
type textarea "o retorno"
type textarea "x"
type textarea "o retorno"
type textarea "x"
type textarea "o retorno s"
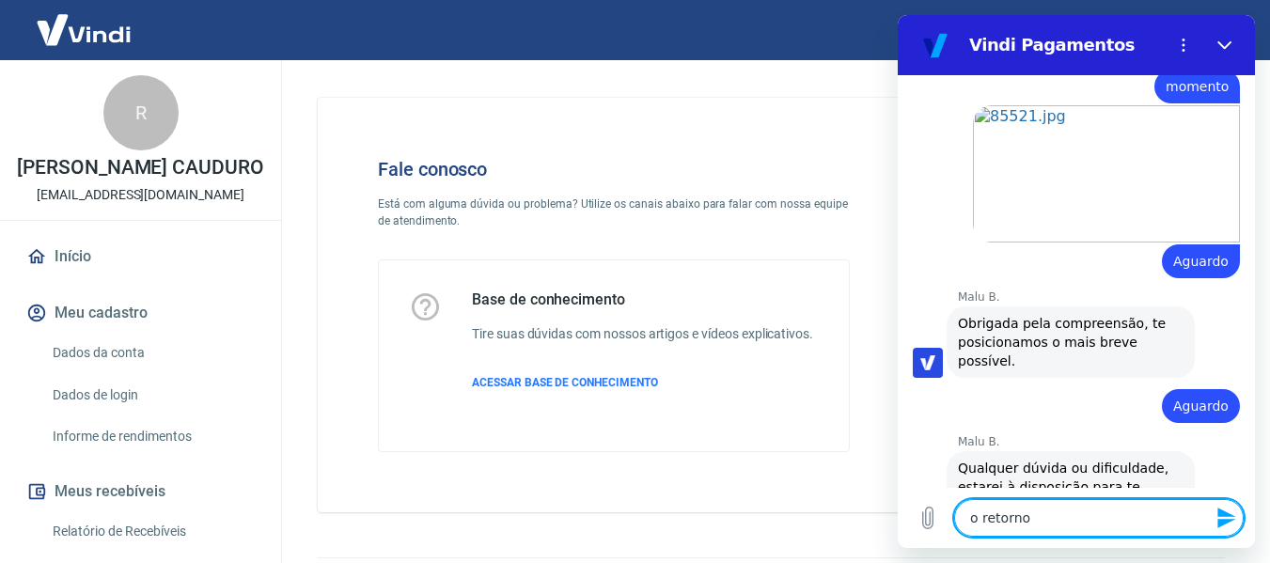
type textarea "x"
type textarea "o retorno se"
type textarea "x"
type textarea "o retorno ser"
type textarea "x"
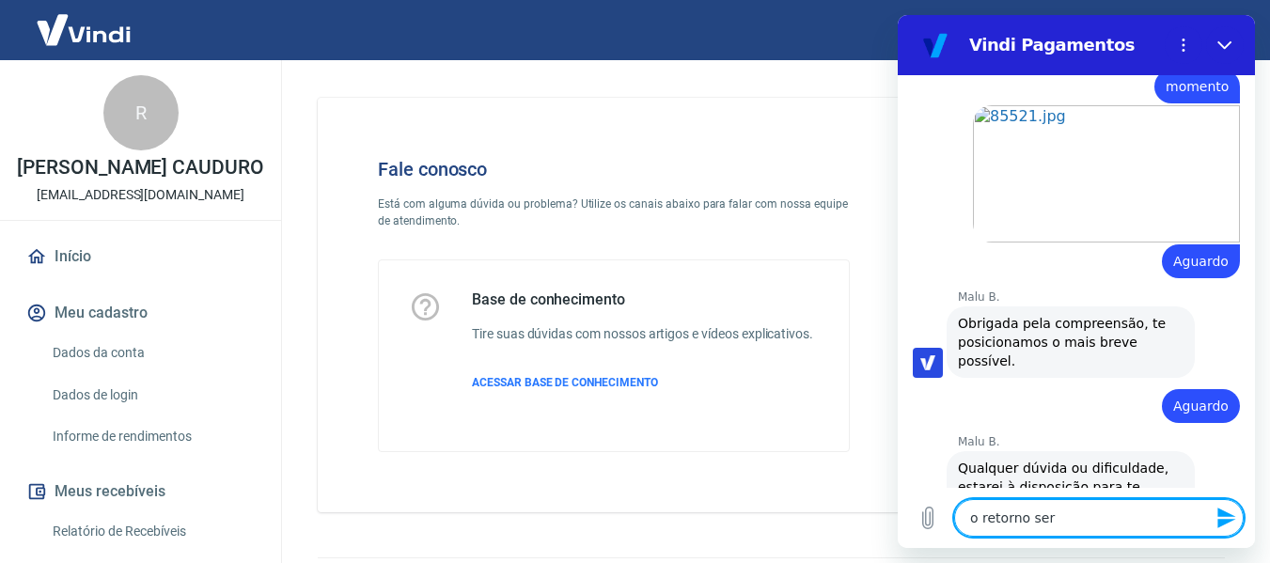
type textarea "o retorno será"
type textarea "x"
type textarea "o retorno será"
type textarea "x"
type textarea "o retorno será d"
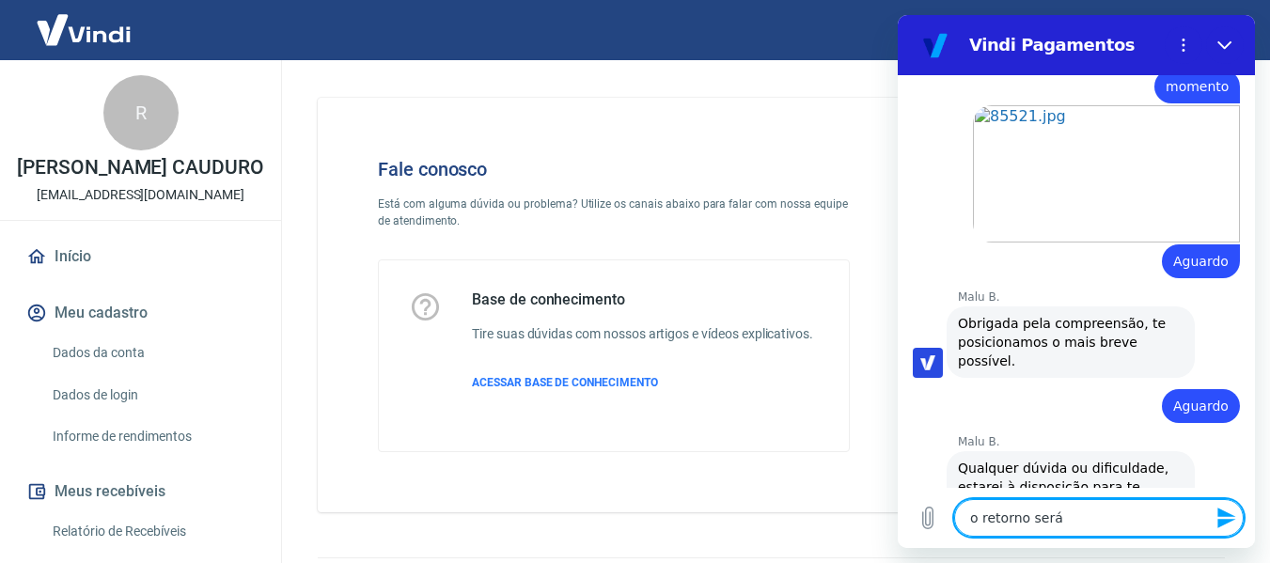
type textarea "x"
type textarea "o retorno será da"
type textarea "x"
type textarea "o retorno será dad"
type textarea "x"
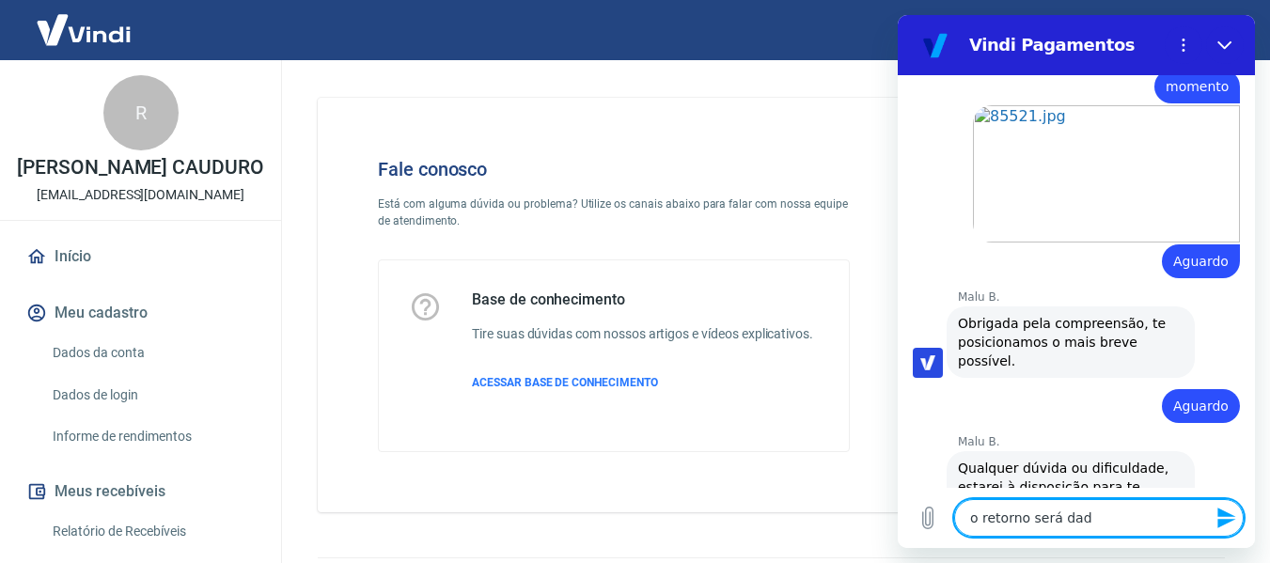
type textarea "o retorno será dado"
type textarea "x"
type textarea "o retorno será dado"
type textarea "x"
type textarea "o retorno será dado a"
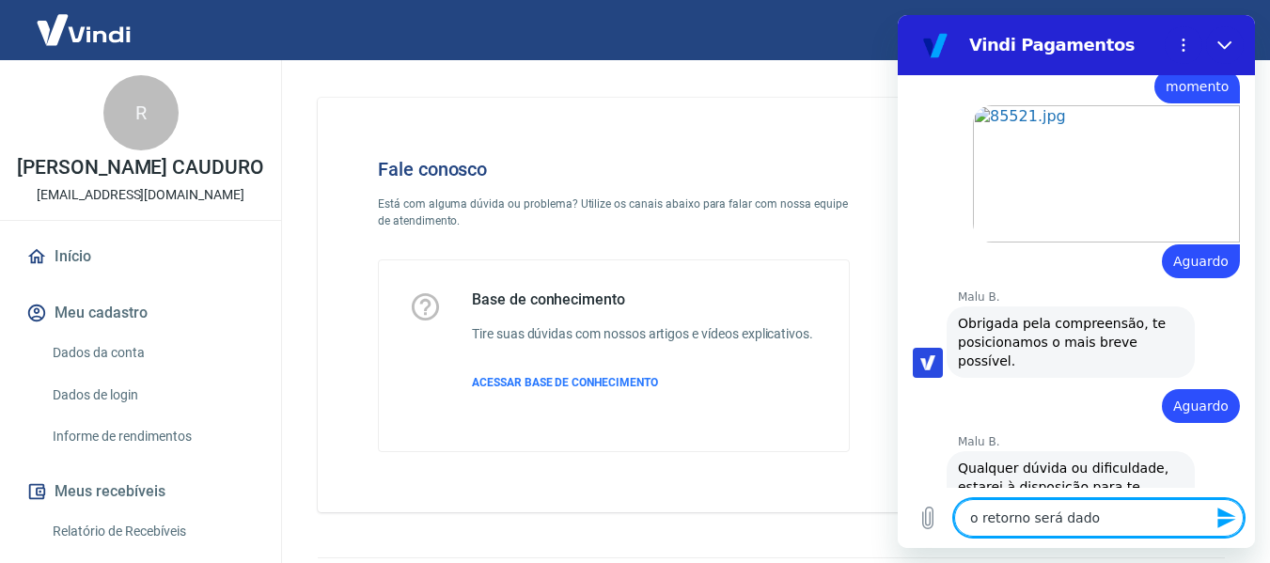
type textarea "x"
type textarea "o retorno será dado aq"
type textarea "x"
type textarea "o retorno será dado aqu"
type textarea "x"
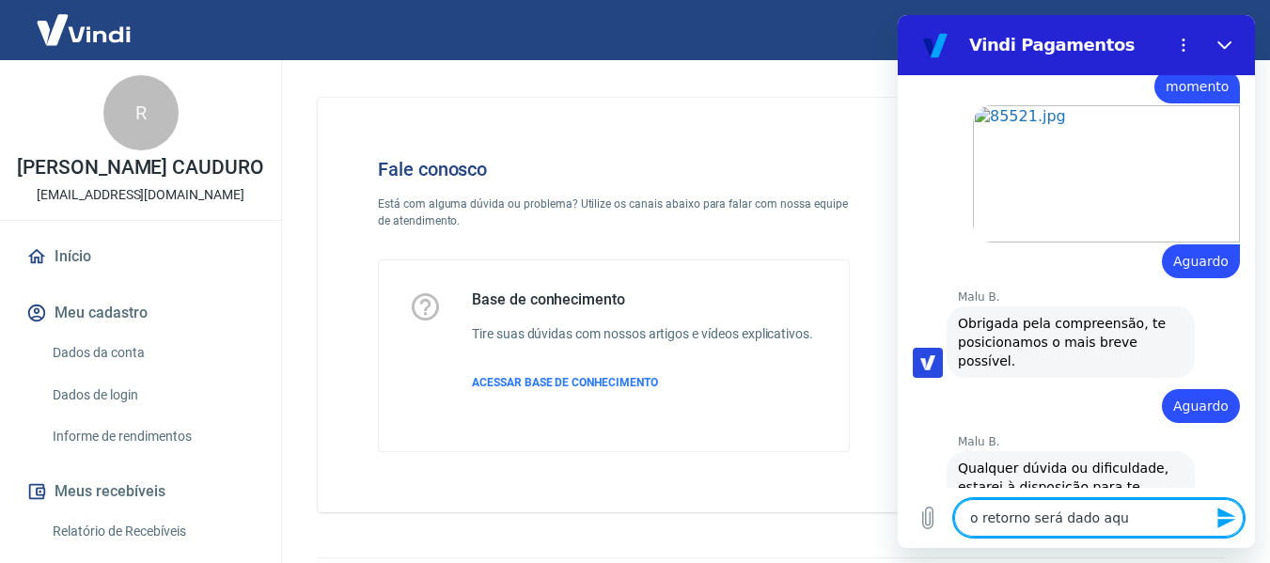
type textarea "o retorno será dado aqui"
type textarea "x"
type textarea "o retorno será dado aqui"
type textarea "x"
type textarea "o retorno será dado aqui n"
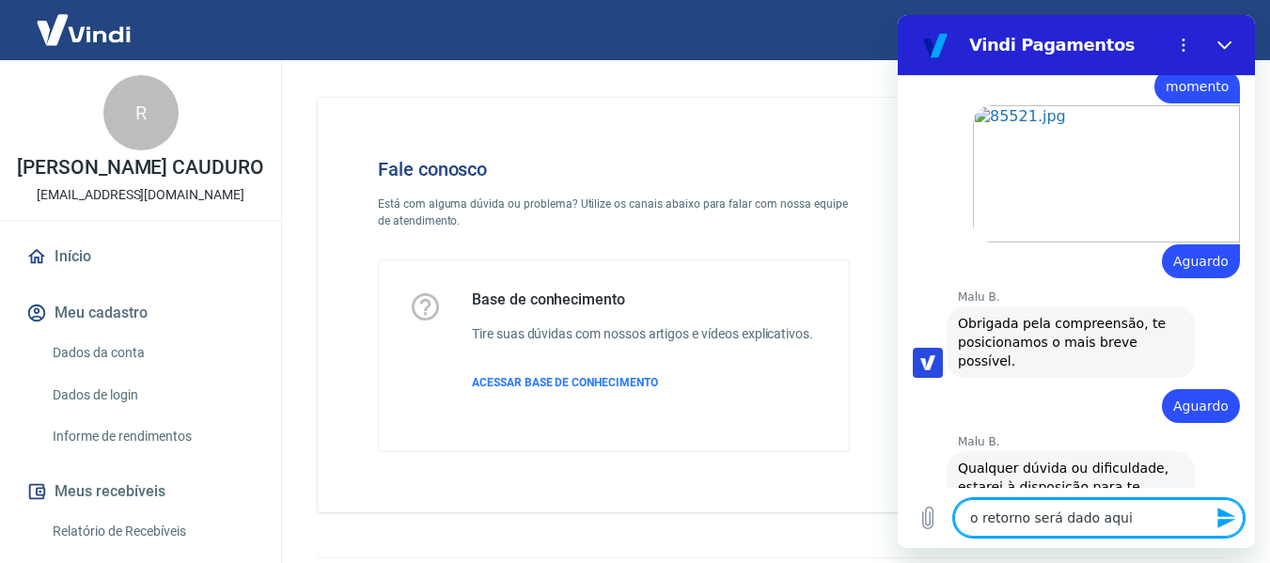
type textarea "x"
type textarea "o retorno será dado aqui"
type textarea "x"
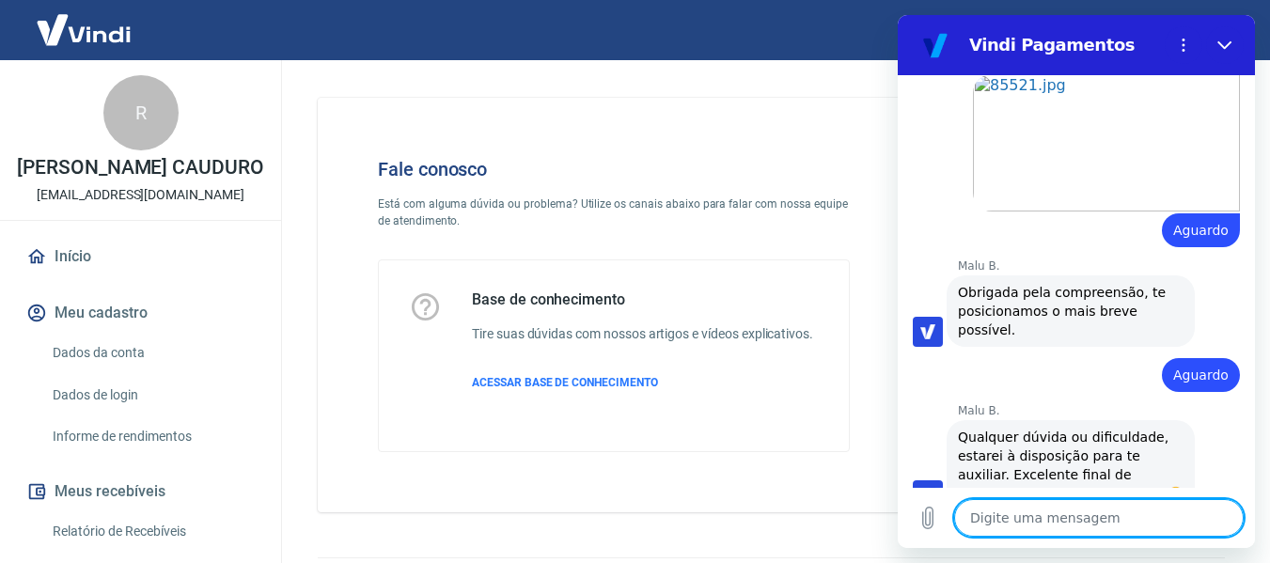
scroll to position [2385, 0]
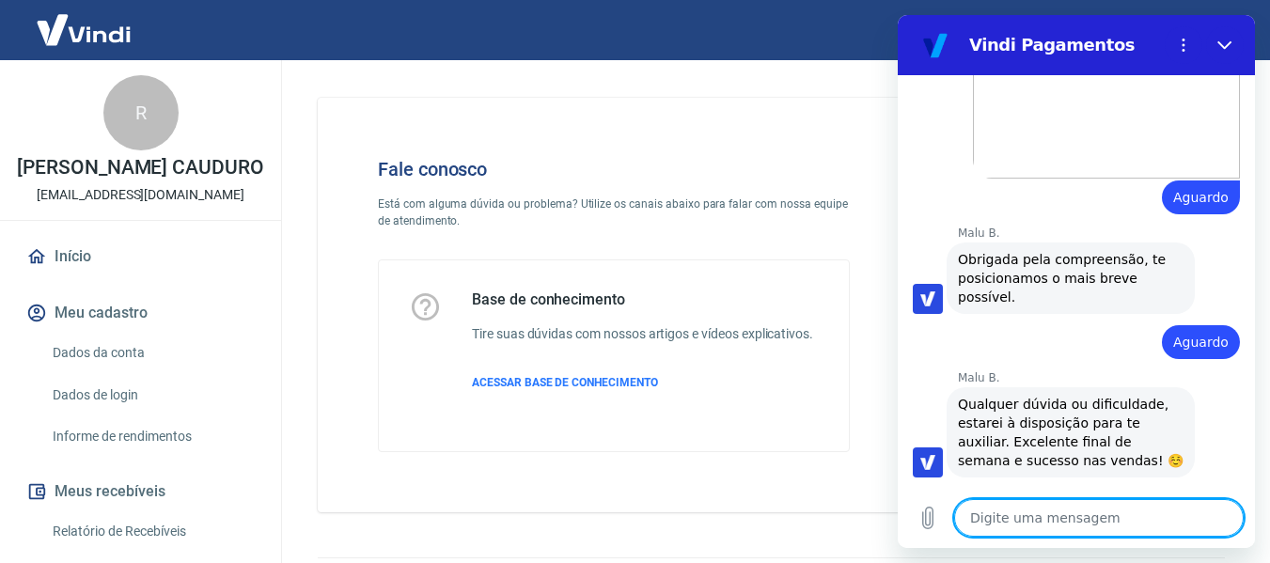
click at [1049, 521] on textarea at bounding box center [1099, 518] width 290 height 38
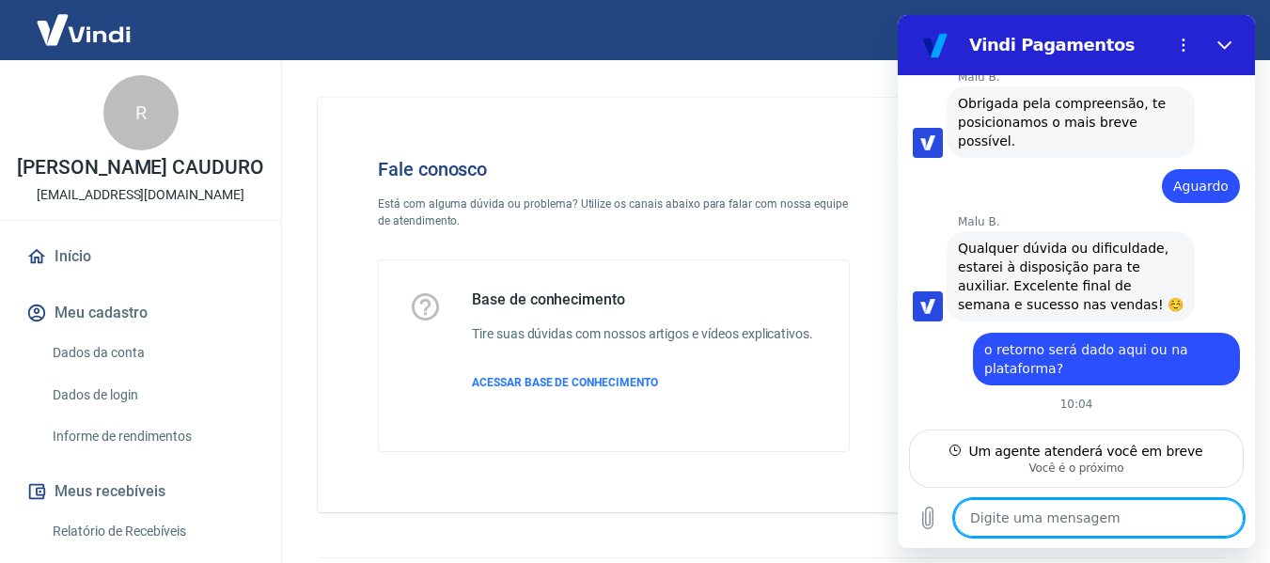
scroll to position [2522, 0]
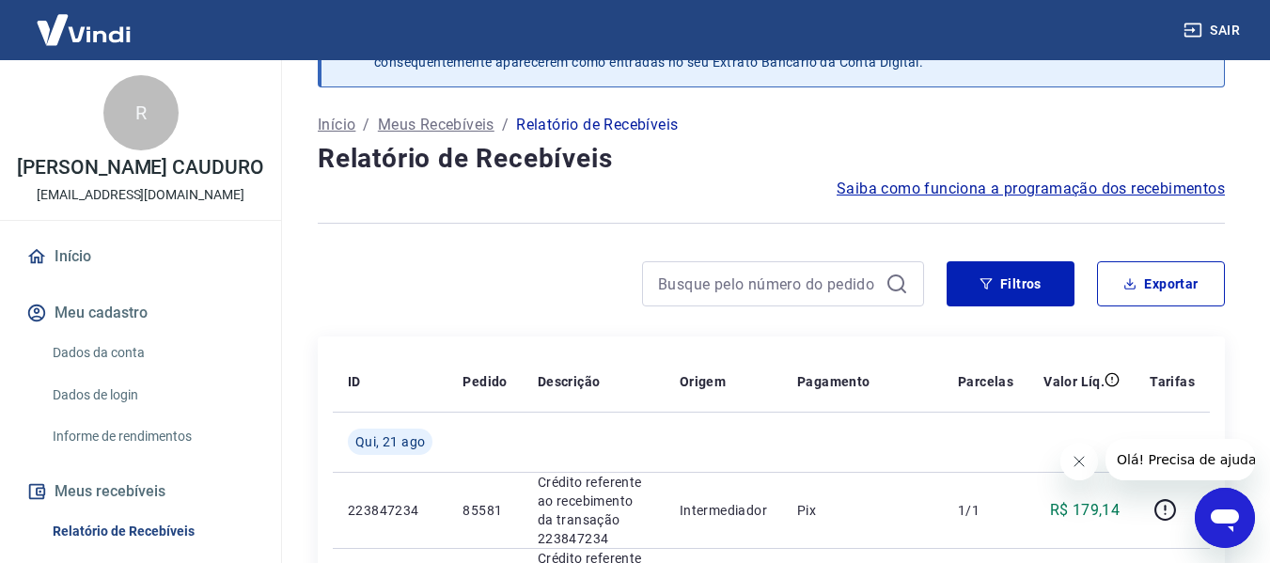
scroll to position [188, 0]
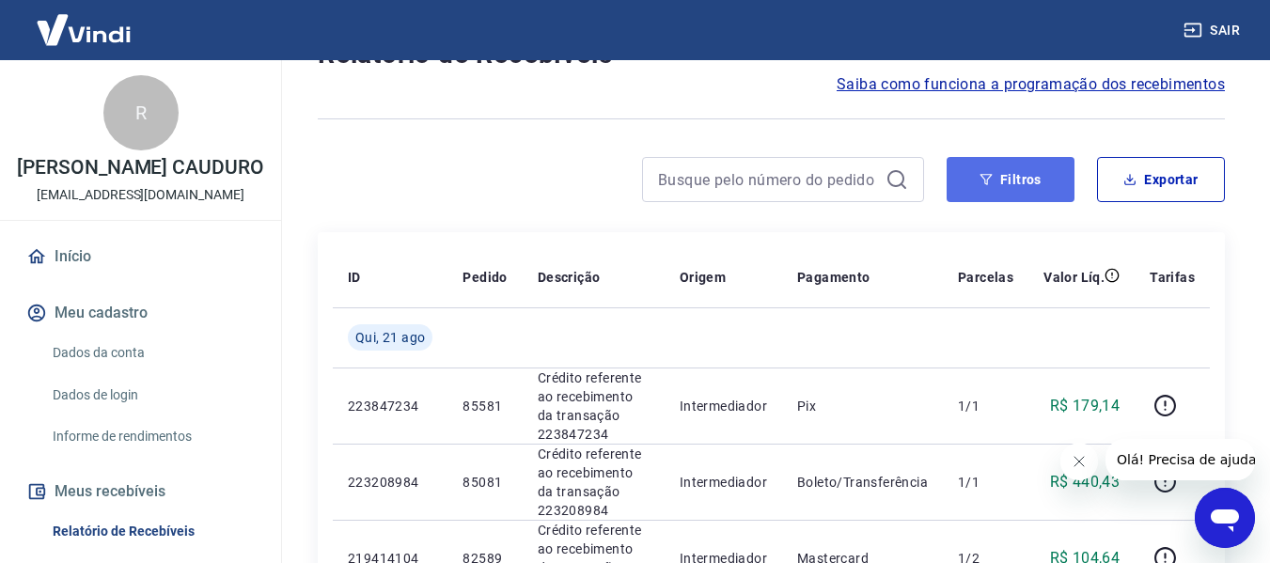
click at [986, 169] on button "Filtros" at bounding box center [1011, 179] width 128 height 45
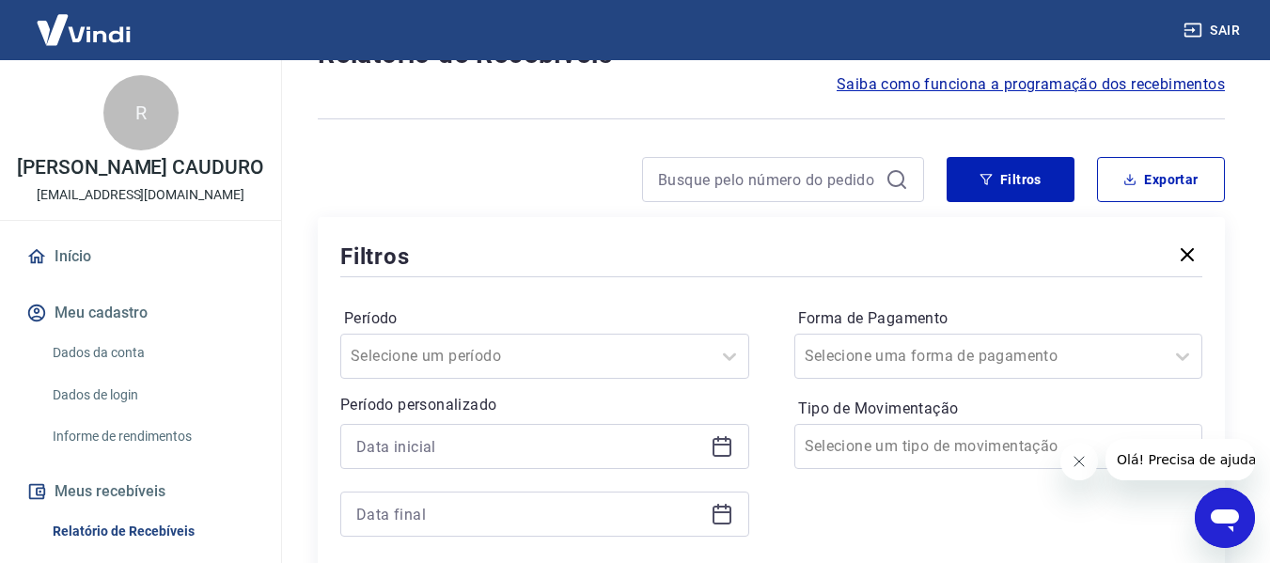
click at [721, 458] on div at bounding box center [544, 446] width 409 height 45
click at [724, 446] on icon at bounding box center [722, 445] width 19 height 2
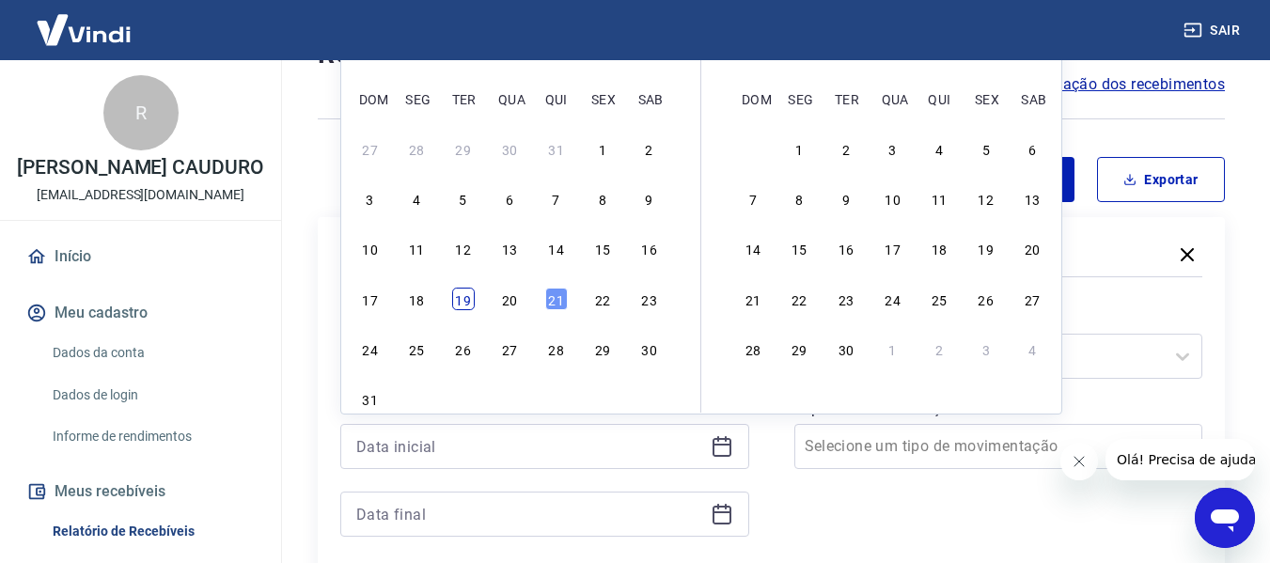
click at [465, 292] on div "19" at bounding box center [463, 299] width 23 height 23
type input "19/08/2025"
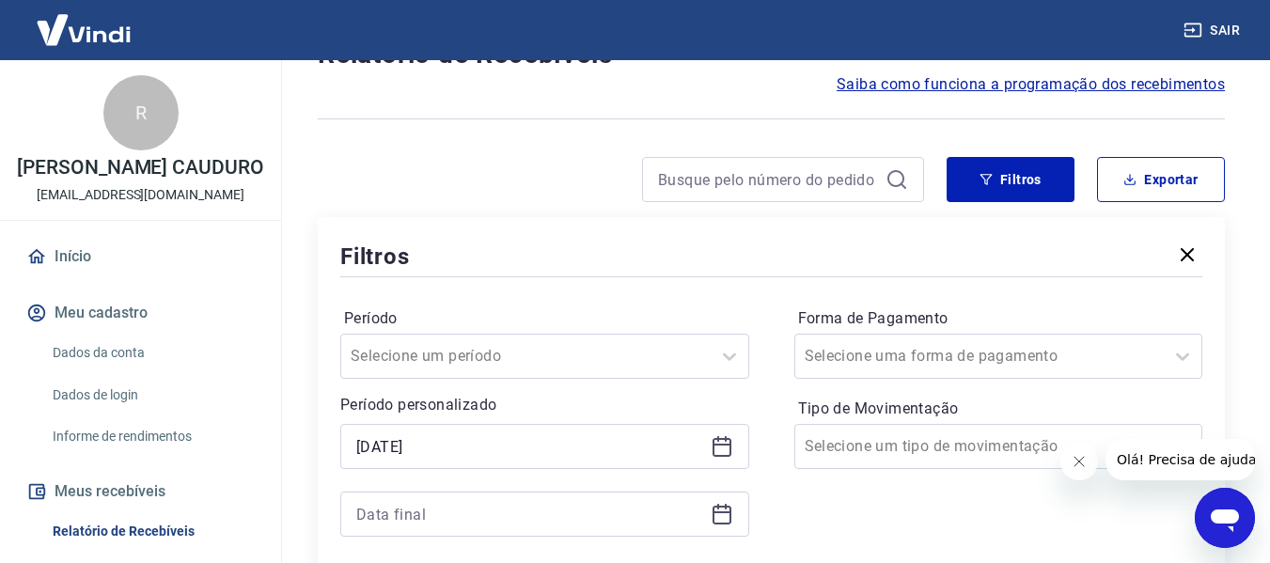
click at [724, 520] on icon at bounding box center [722, 514] width 23 height 23
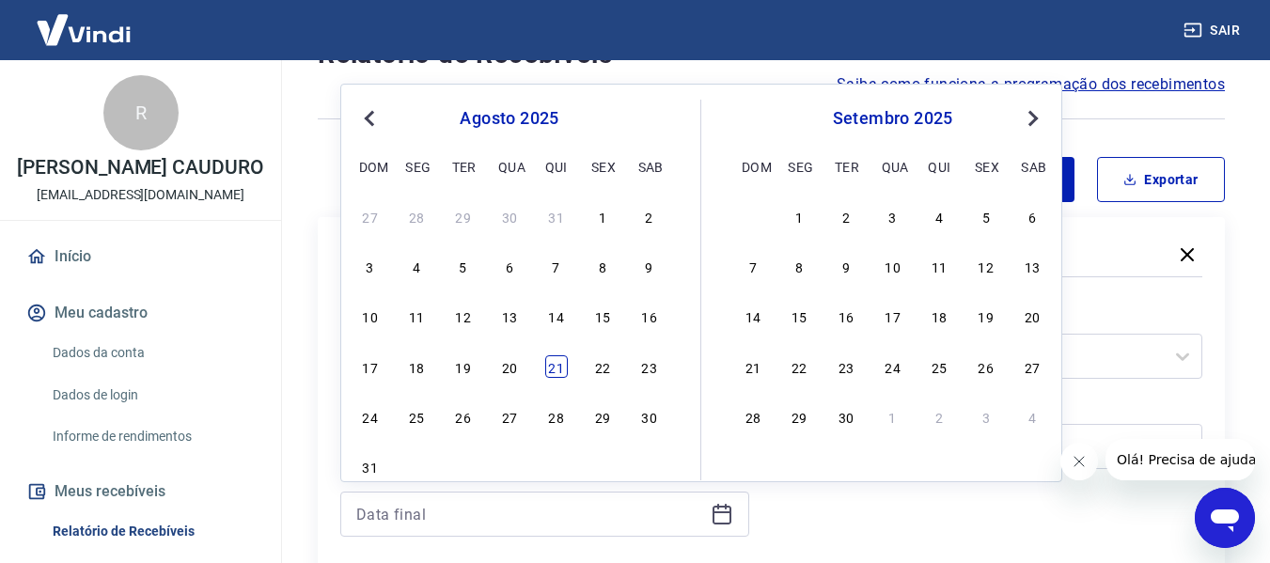
click at [555, 370] on div "21" at bounding box center [556, 366] width 23 height 23
type input "21/08/2025"
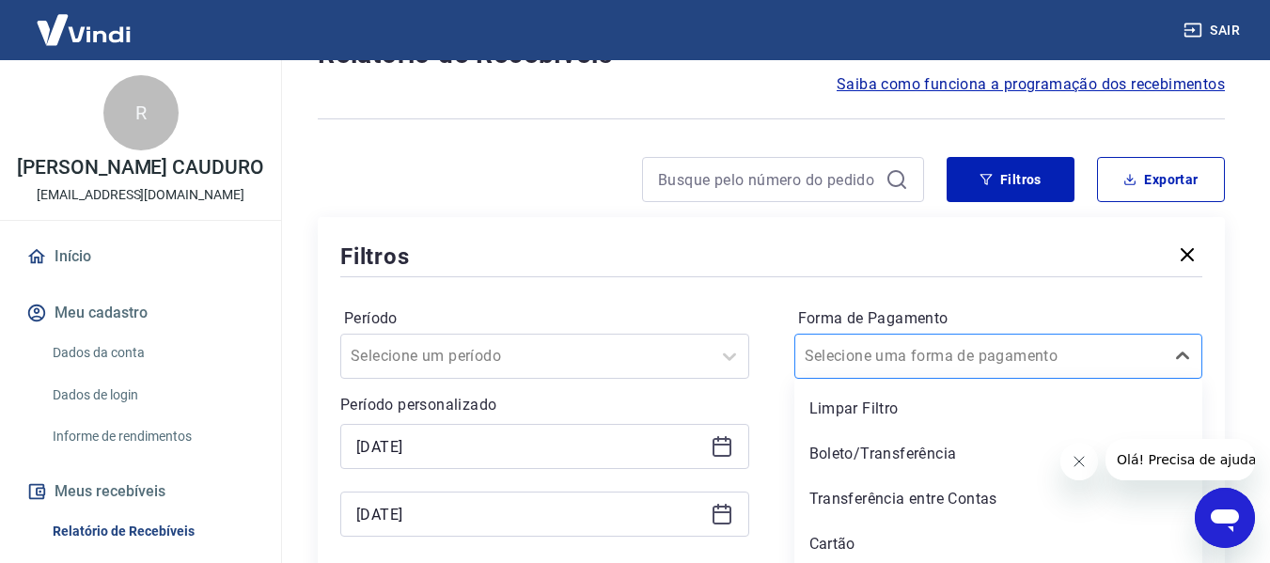
scroll to position [237, 0]
click at [1163, 355] on div "option Limpar Filtro focused, 1 of 5. 5 results available. Use Up and Down to c…" at bounding box center [999, 356] width 409 height 45
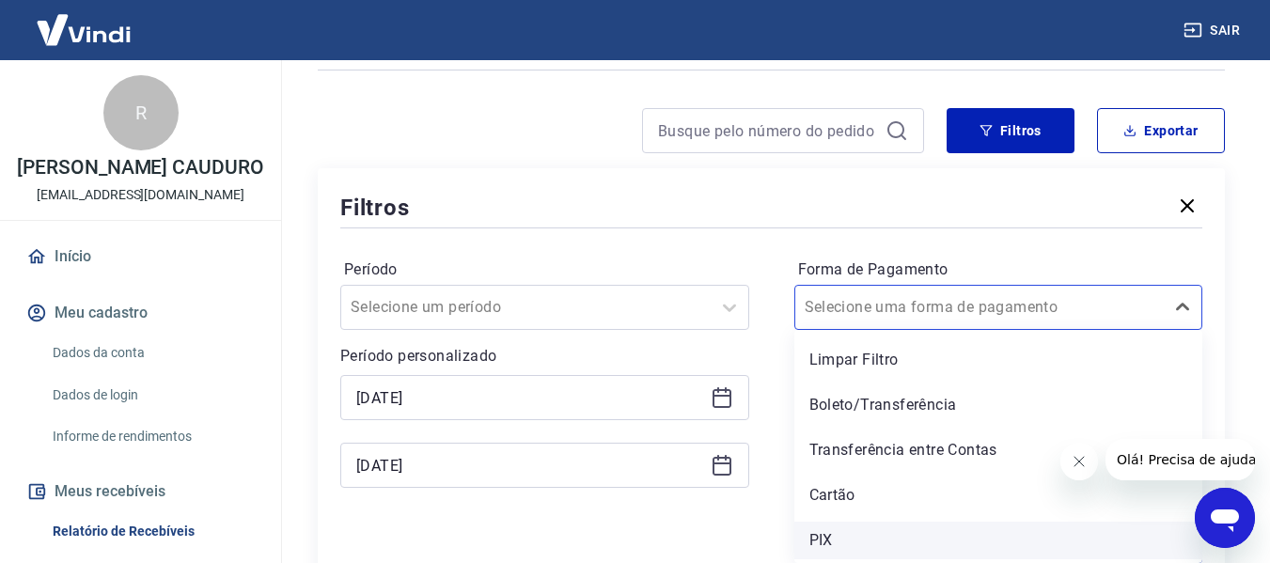
click at [843, 538] on div "PIX" at bounding box center [999, 541] width 409 height 38
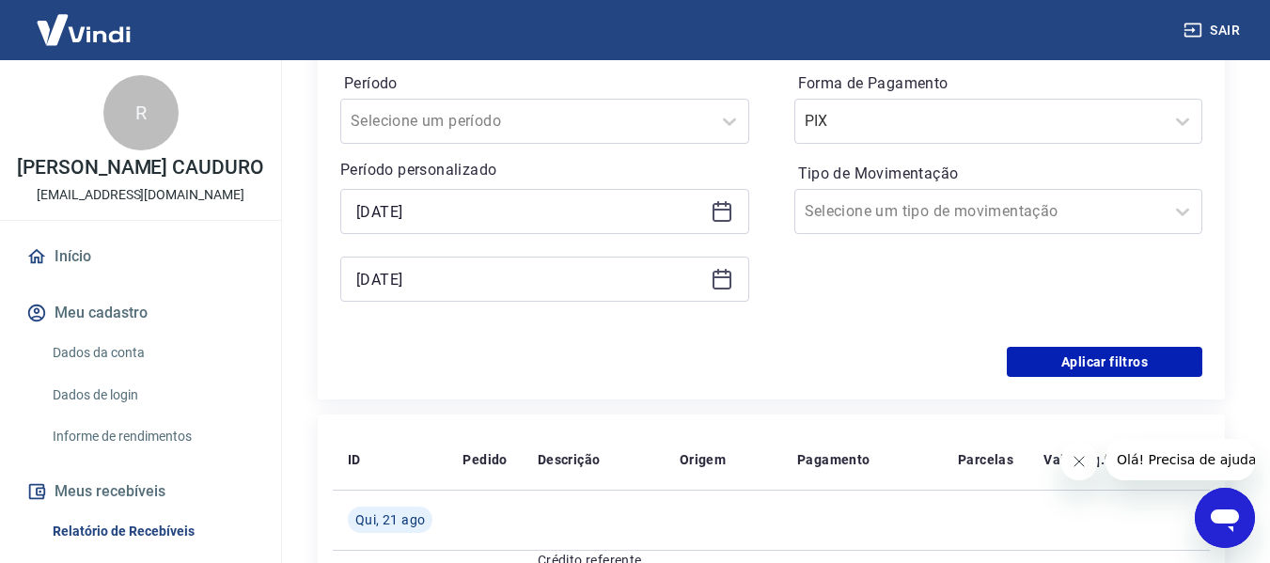
scroll to position [425, 0]
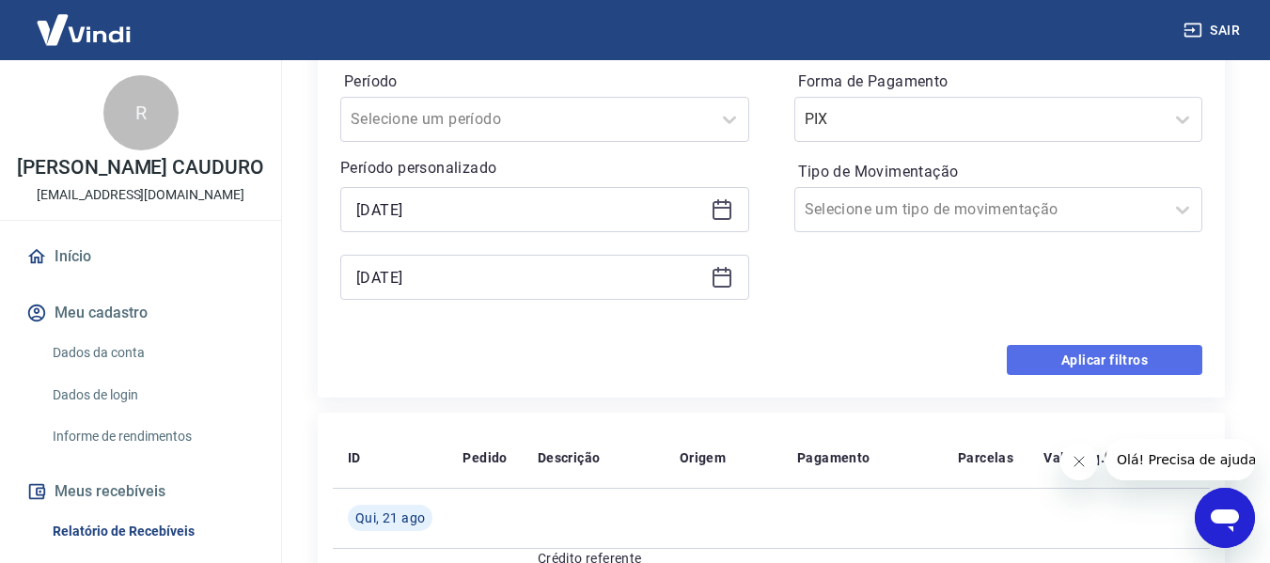
click at [1083, 352] on button "Aplicar filtros" at bounding box center [1105, 360] width 196 height 30
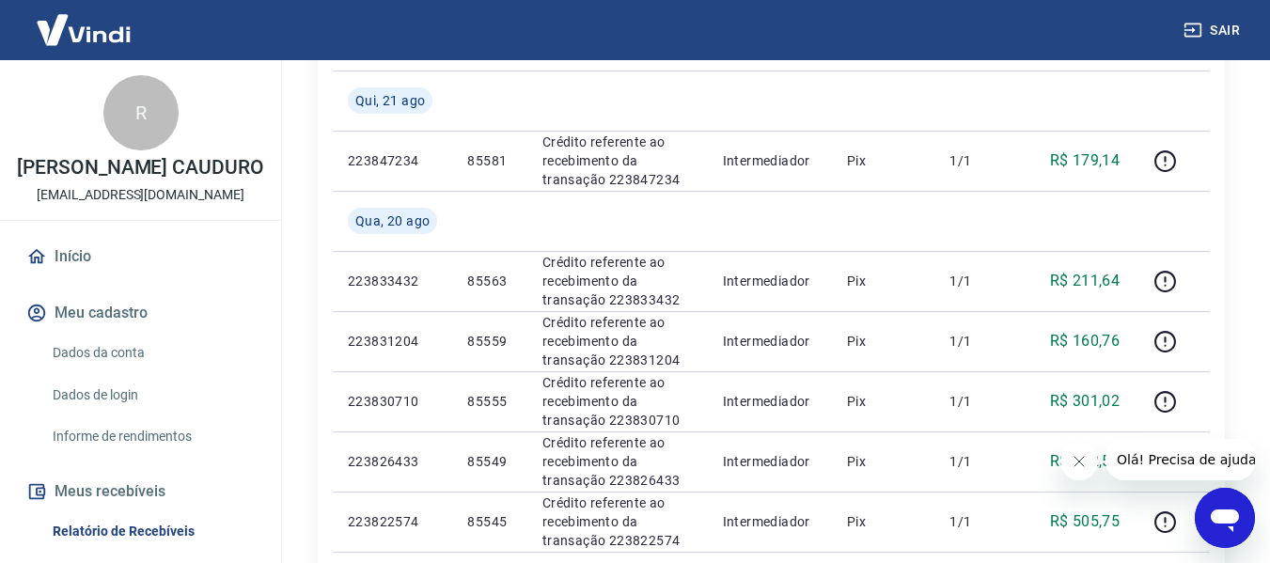
scroll to position [143, 0]
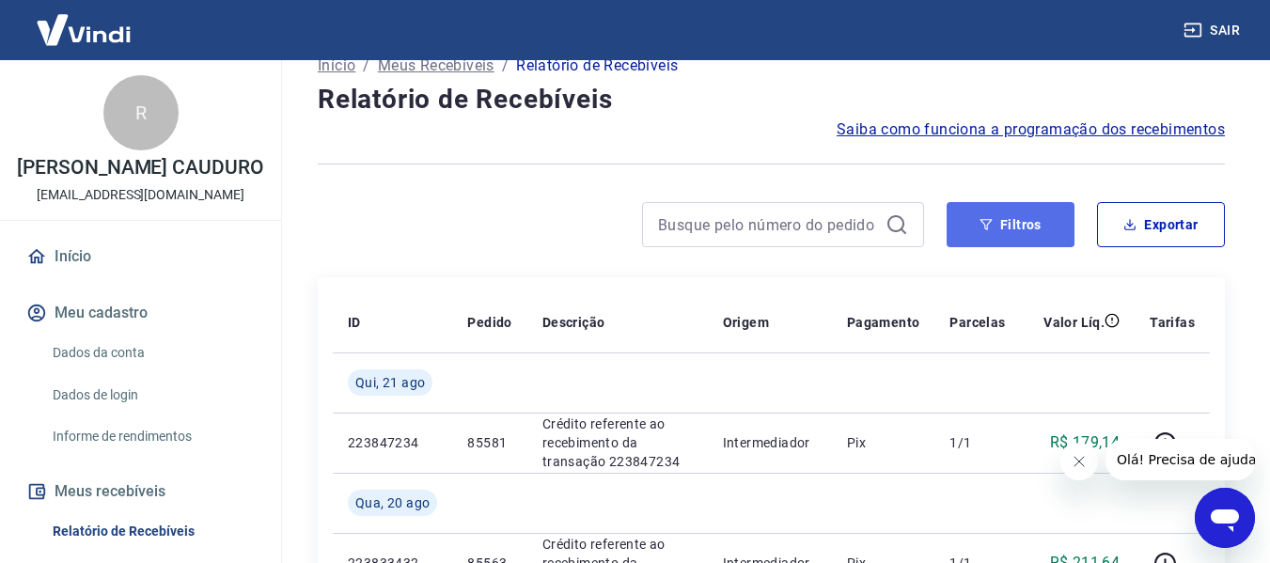
click at [1037, 229] on button "Filtros" at bounding box center [1011, 224] width 128 height 45
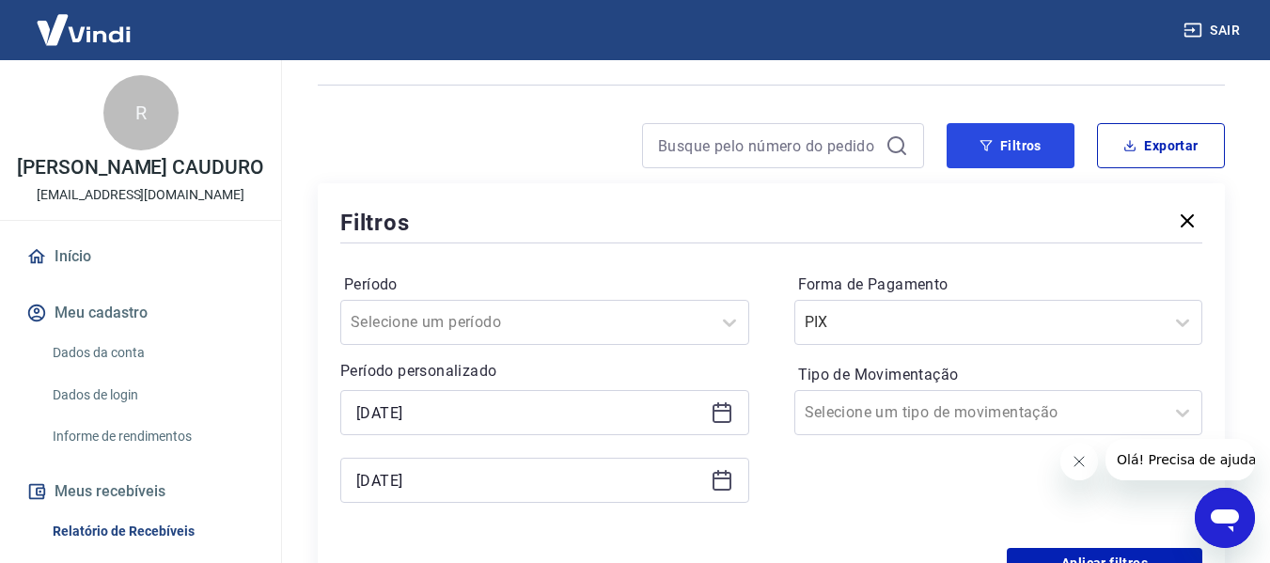
scroll to position [331, 0]
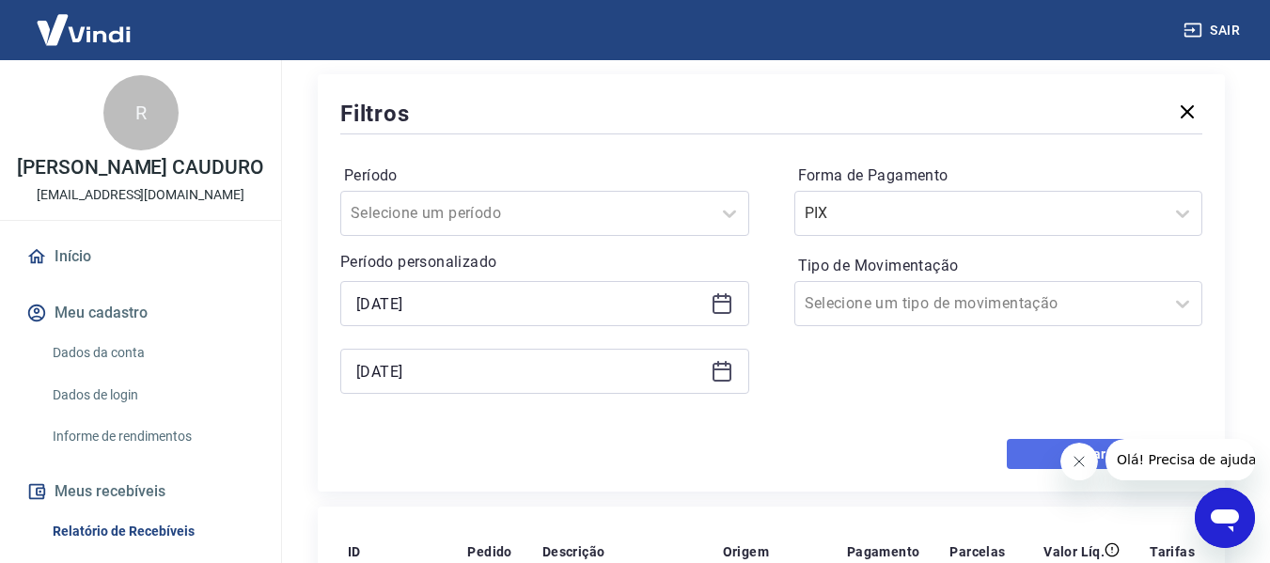
drag, startPoint x: 1023, startPoint y: 458, endPoint x: 28, endPoint y: 11, distance: 1090.6
click at [1023, 458] on button "Aplicar filtros" at bounding box center [1105, 454] width 196 height 30
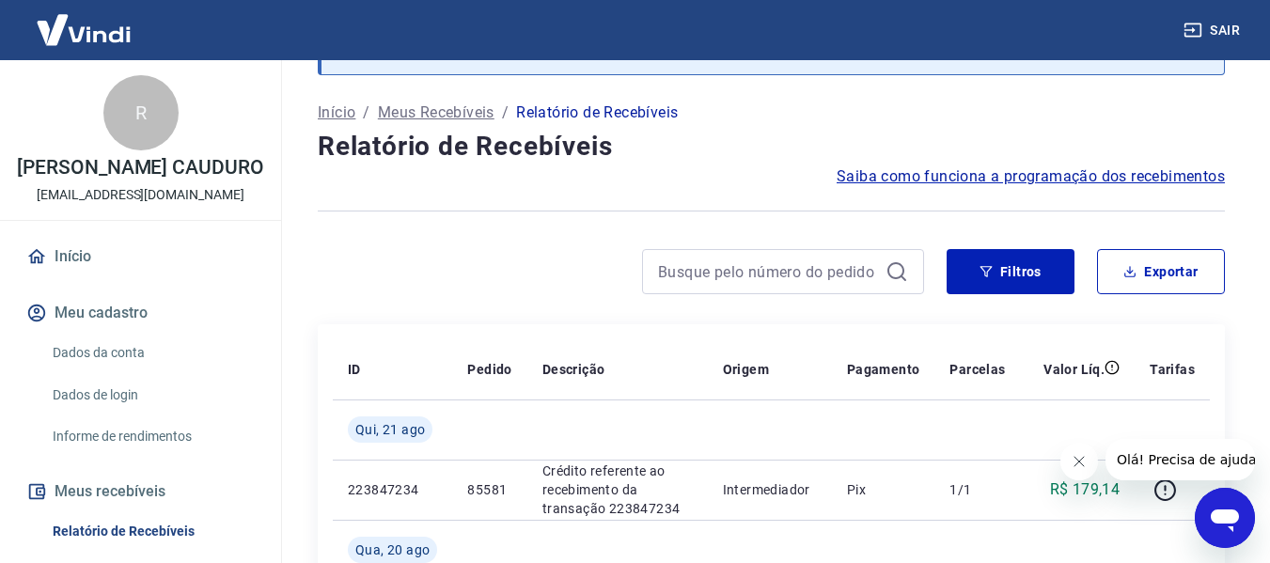
scroll to position [49, 0]
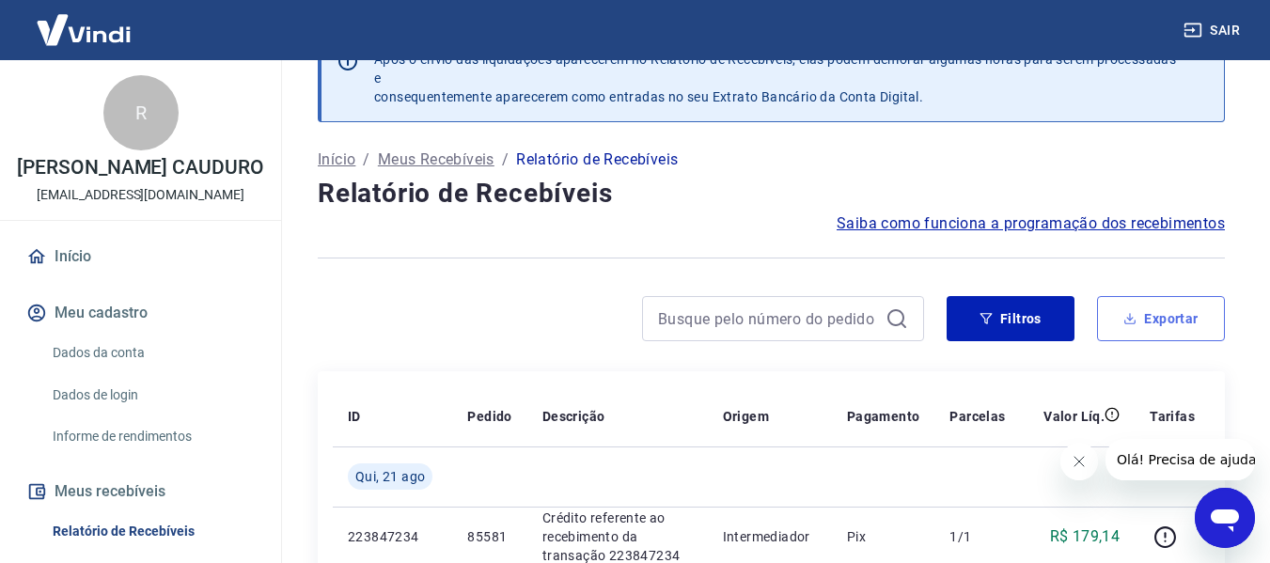
click at [1165, 314] on button "Exportar" at bounding box center [1161, 318] width 128 height 45
type input "19/08/2025"
type input "21/08/2025"
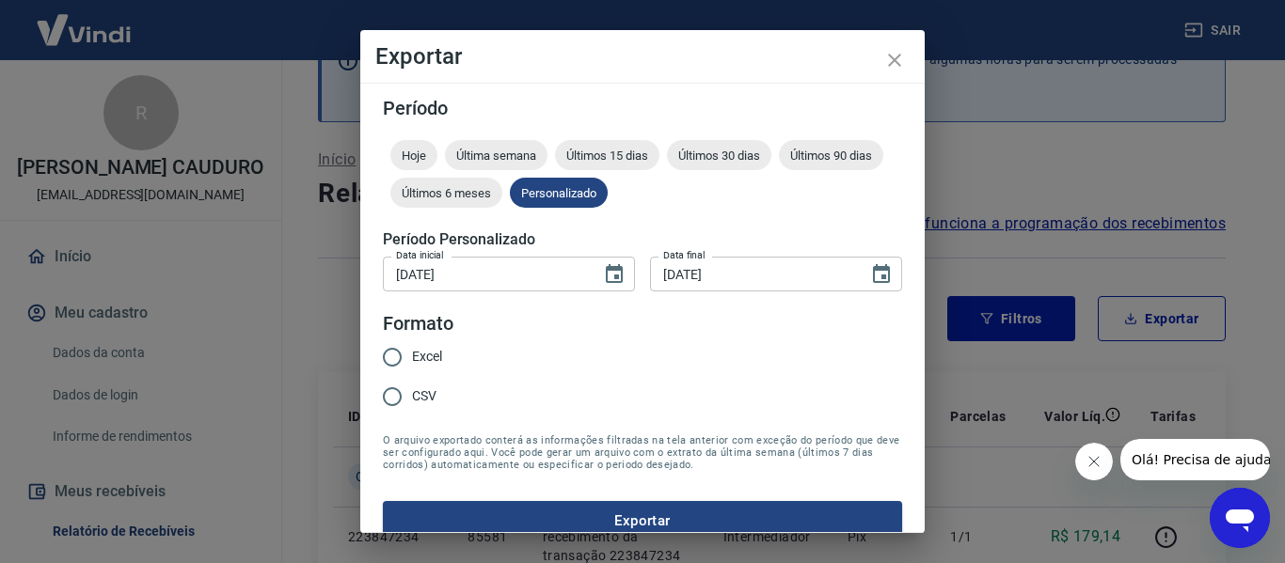
click at [409, 355] on input "Excel" at bounding box center [391, 357] width 39 height 39
radio input "true"
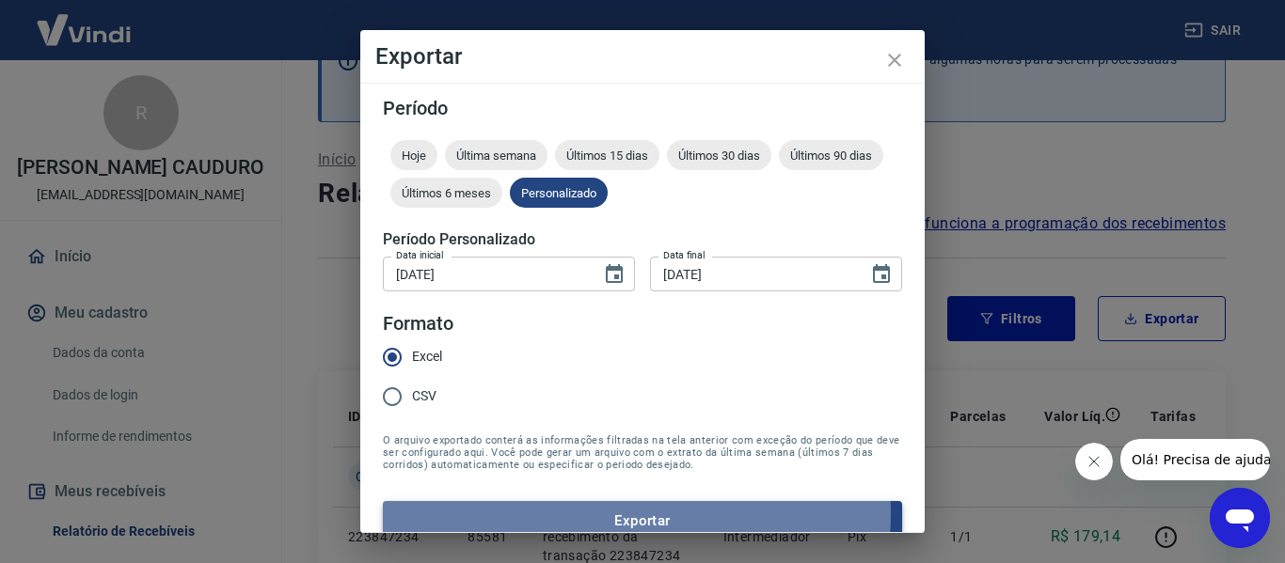
click at [630, 513] on button "Exportar" at bounding box center [642, 520] width 519 height 39
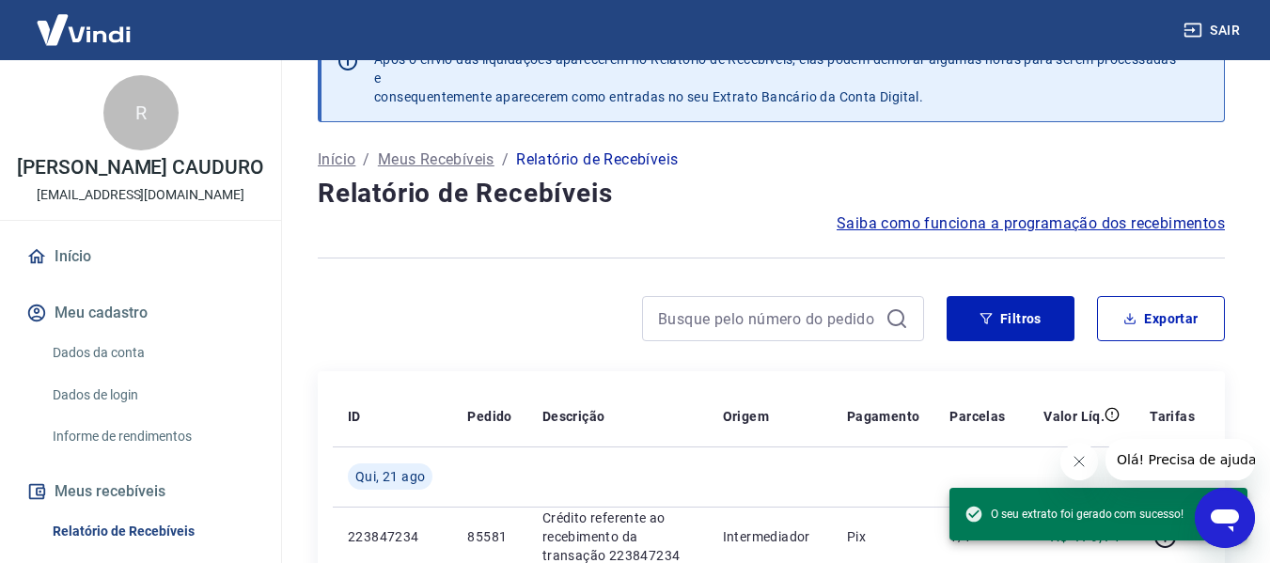
click at [1083, 467] on icon "Fechar mensagem da empresa" at bounding box center [1078, 461] width 15 height 15
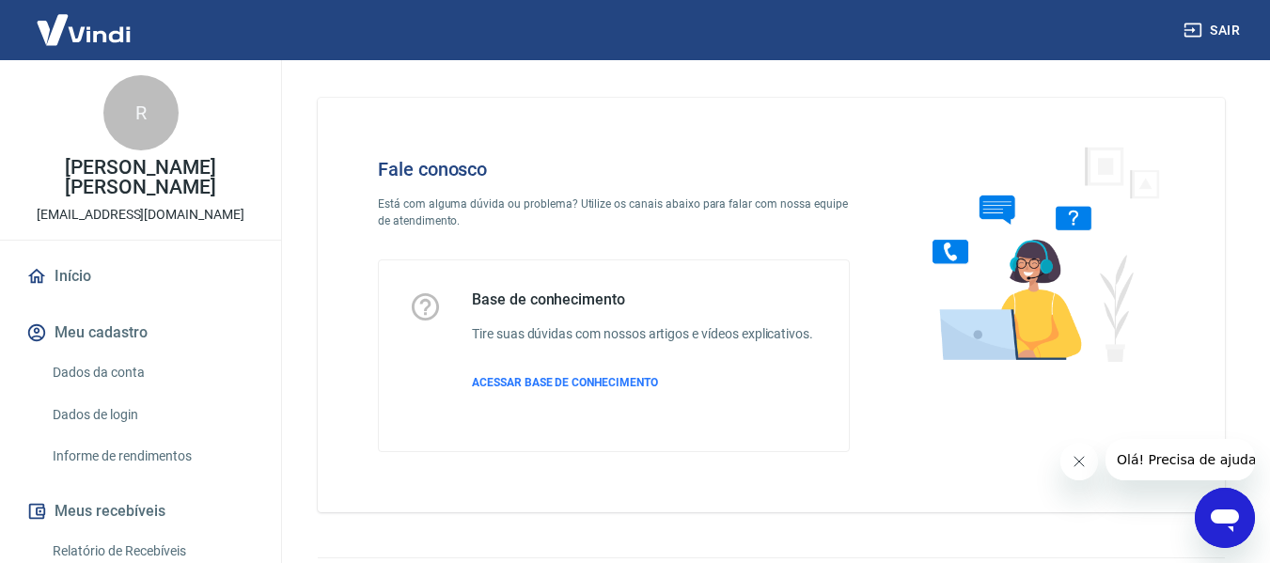
click at [1229, 526] on icon "Abrir janela de mensagens" at bounding box center [1225, 518] width 34 height 34
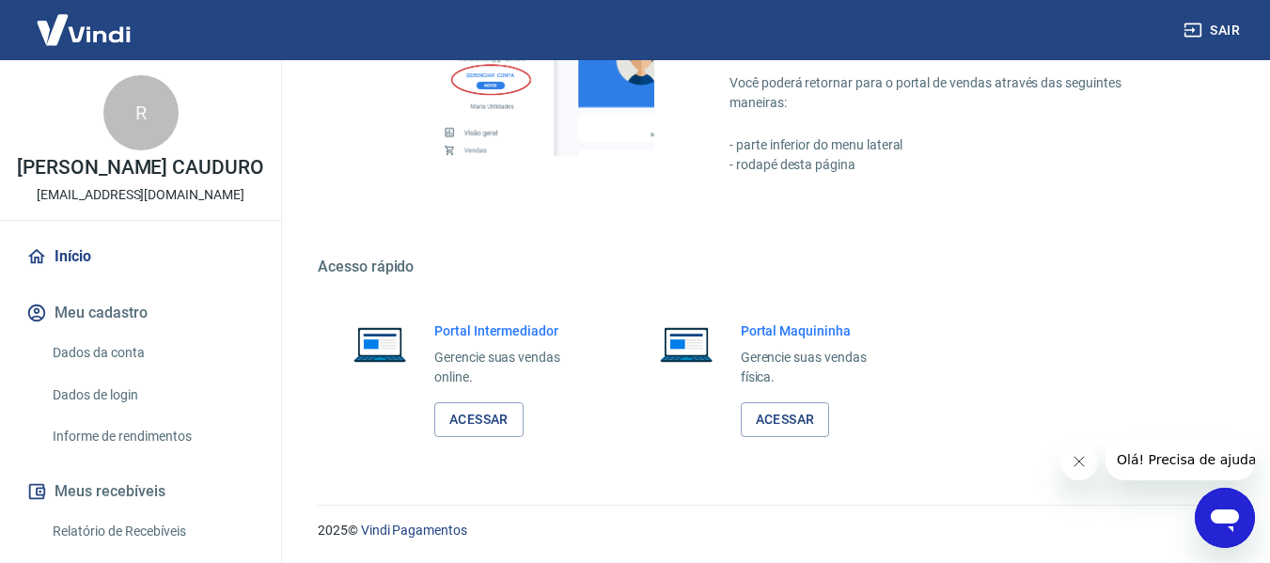
scroll to position [438, 0]
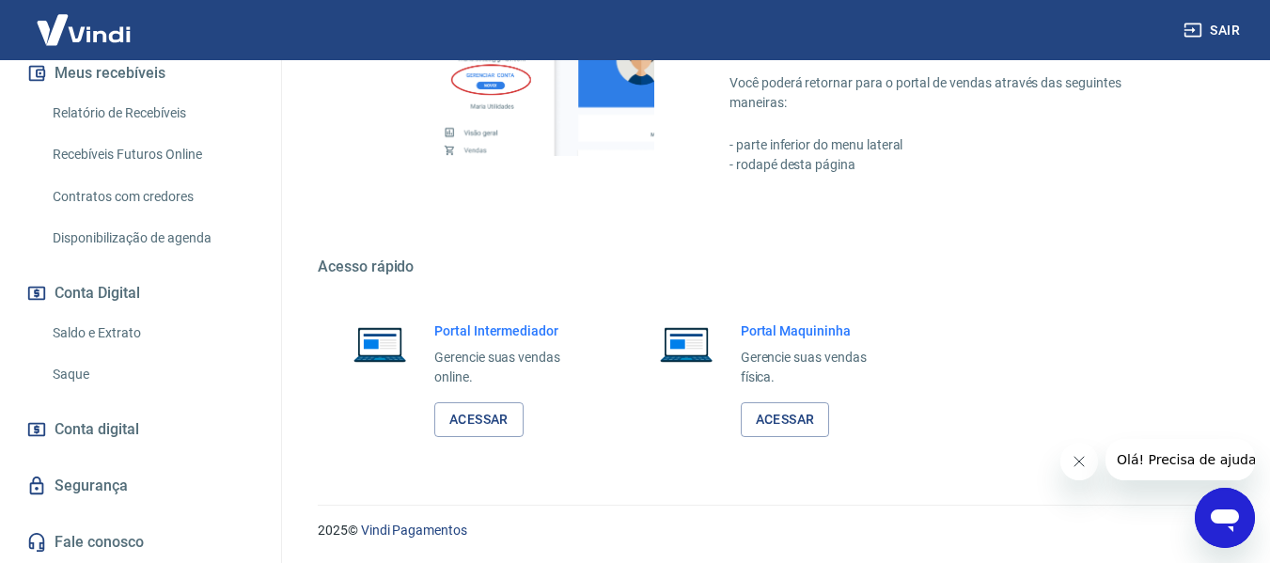
click at [1201, 515] on div "Abrir janela de mensagens" at bounding box center [1225, 518] width 56 height 56
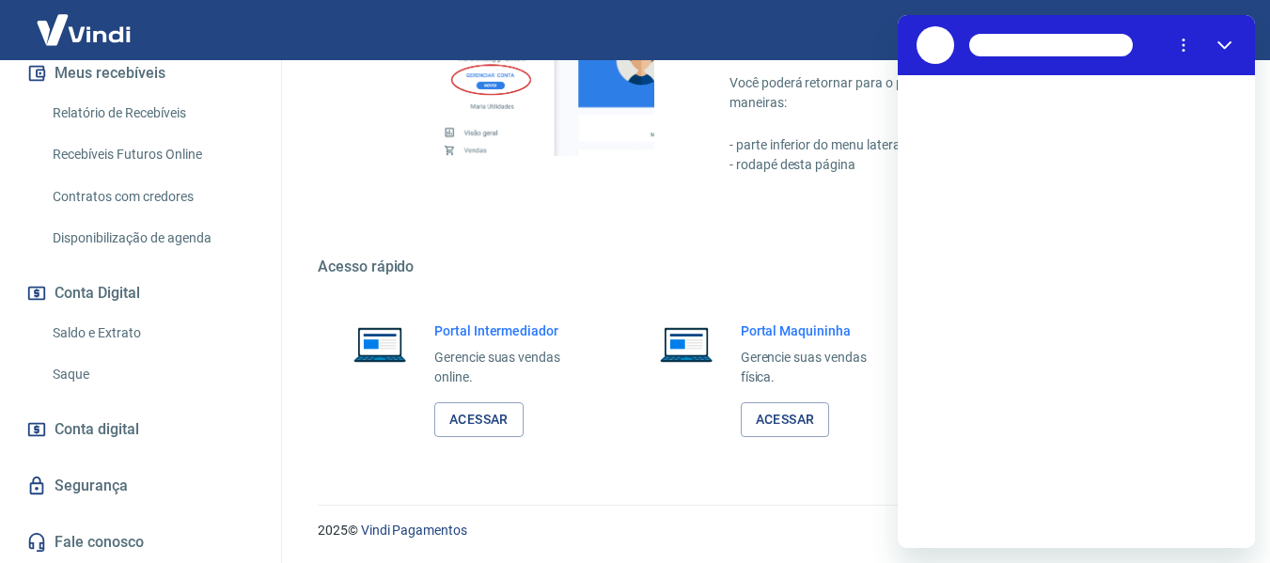
scroll to position [0, 0]
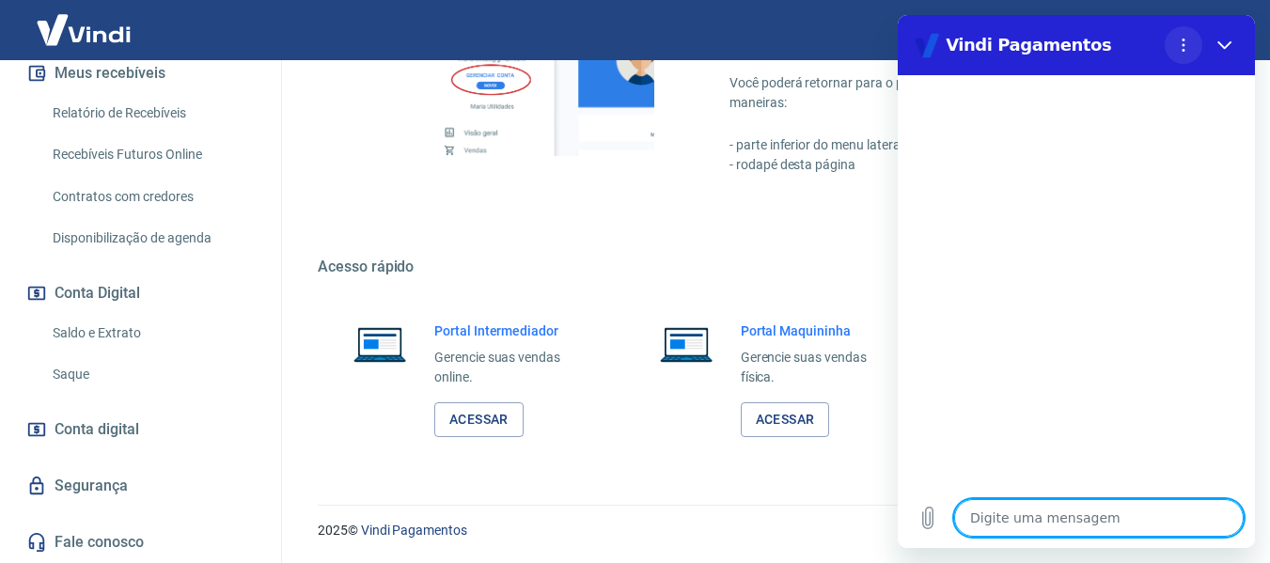
click at [1186, 43] on icon "Menu de opções" at bounding box center [1183, 45] width 15 height 15
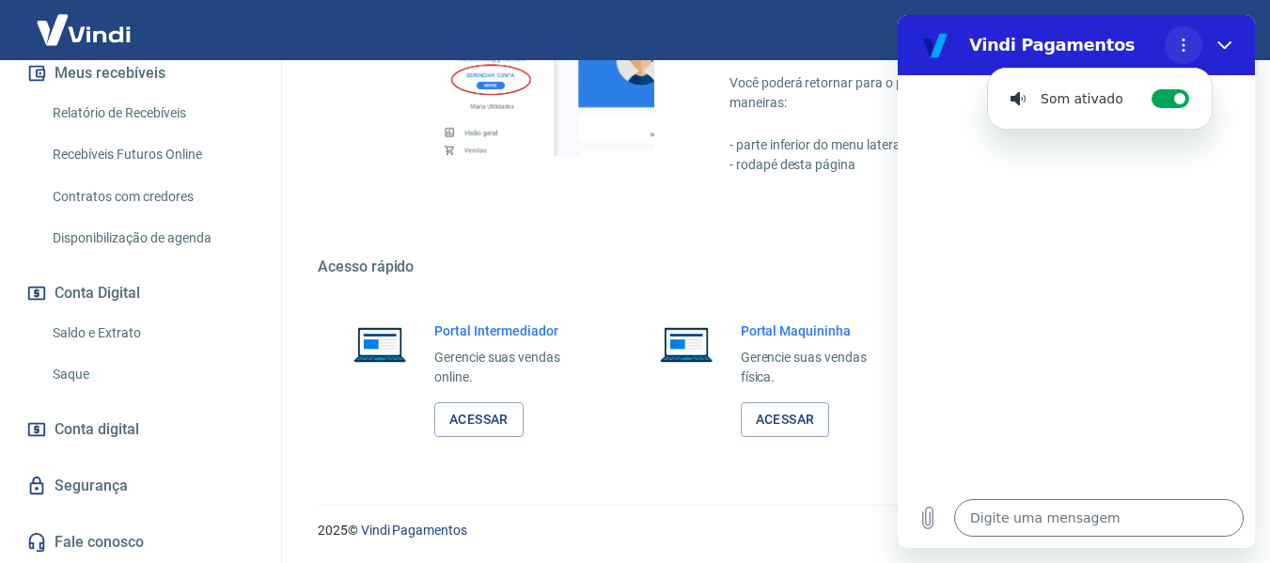
click at [1186, 43] on icon "Menu de opções" at bounding box center [1183, 45] width 15 height 15
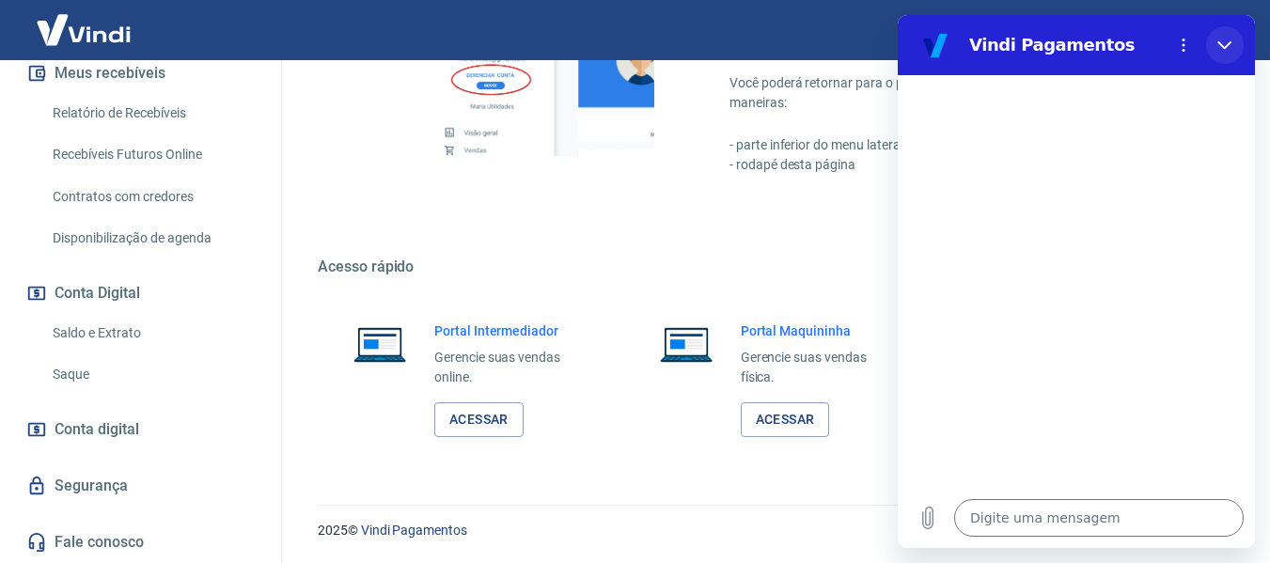
click at [1236, 41] on button "Fechar" at bounding box center [1225, 45] width 38 height 38
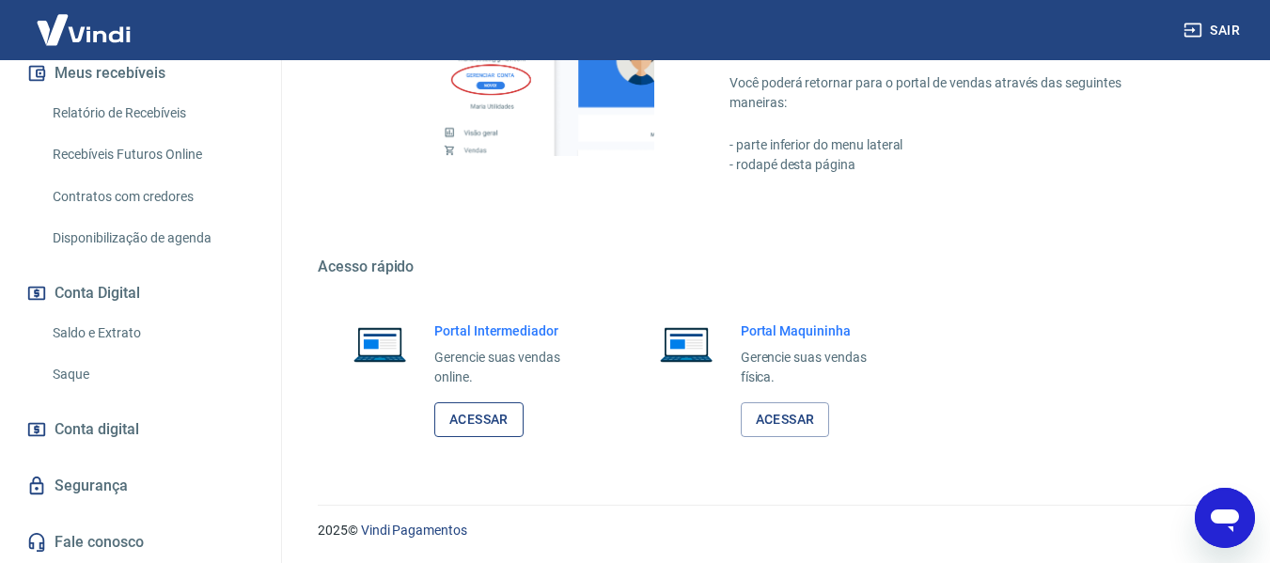
click at [487, 422] on link "Acessar" at bounding box center [478, 419] width 89 height 35
click at [1223, 528] on icon "Abrir janela de mensagens" at bounding box center [1225, 518] width 34 height 34
type textarea "x"
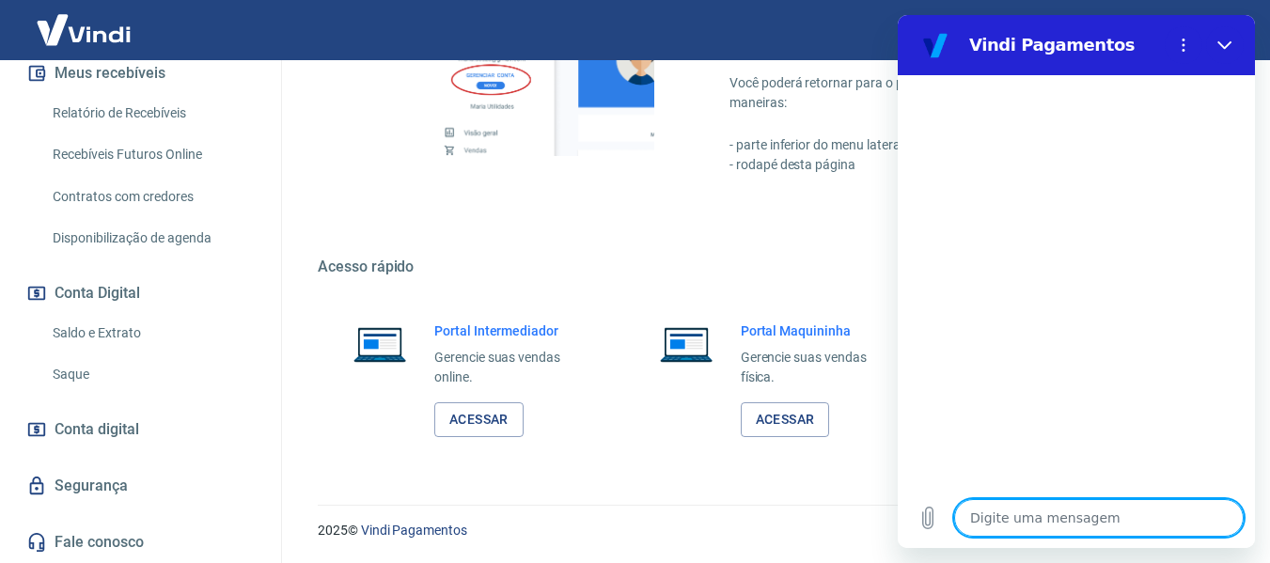
click at [1086, 512] on textarea at bounding box center [1099, 518] width 290 height 38
type textarea "B"
type textarea "x"
type textarea "Bo"
type textarea "x"
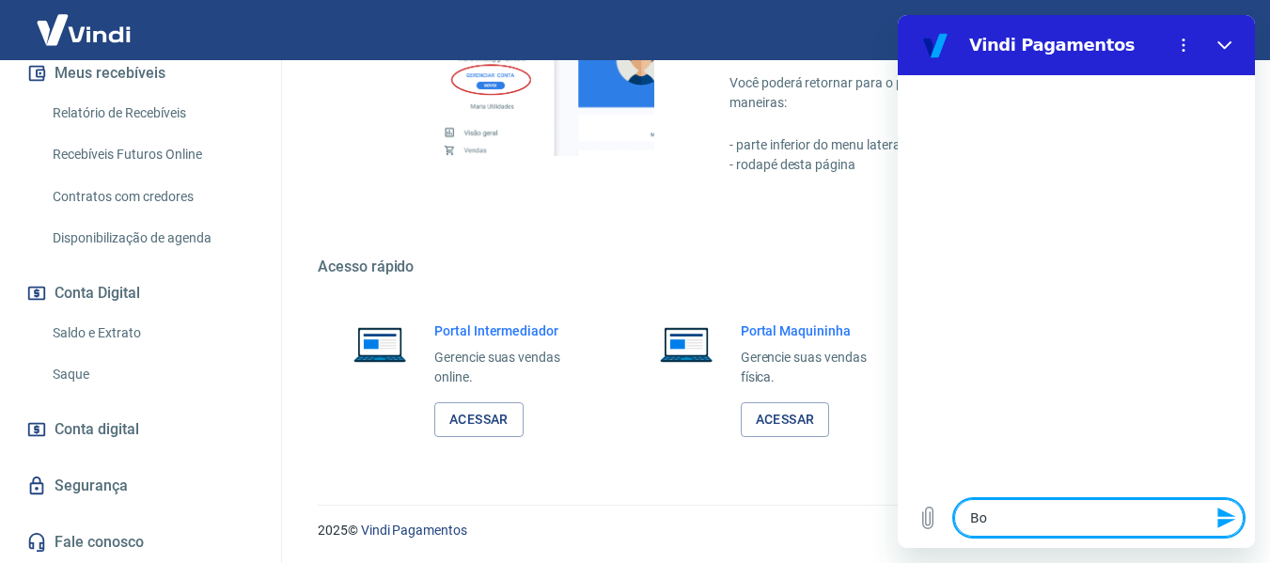
type textarea "Bom"
type textarea "x"
type textarea "Bom"
type textarea "x"
type textarea "Bom d"
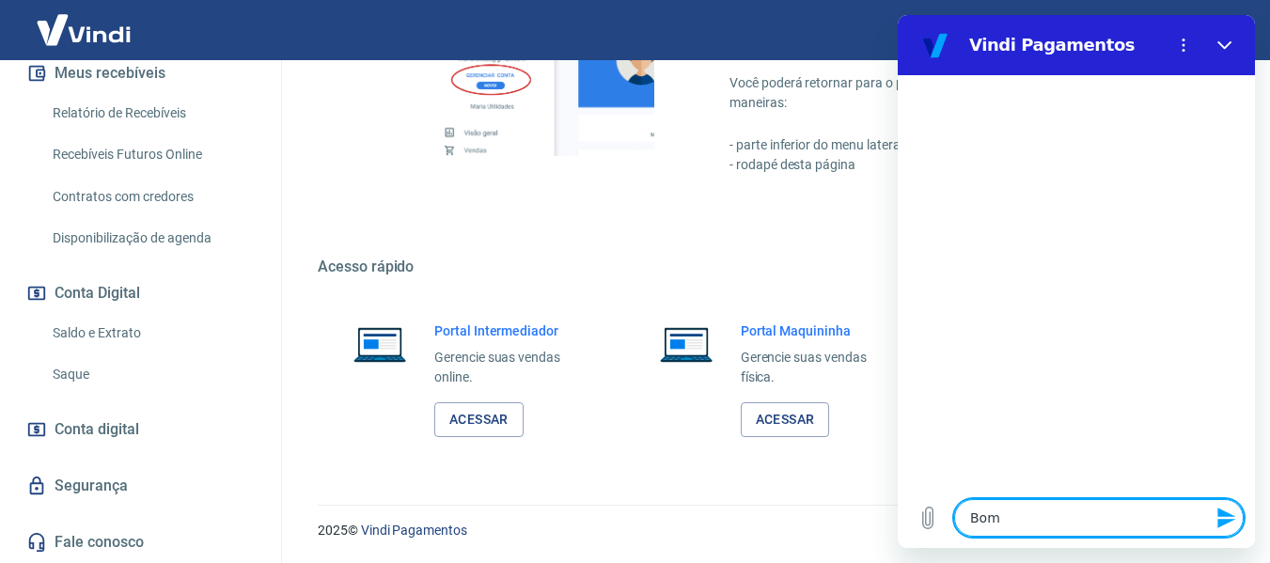
type textarea "x"
type textarea "Bom di"
type textarea "x"
type textarea "Bom dia"
type textarea "x"
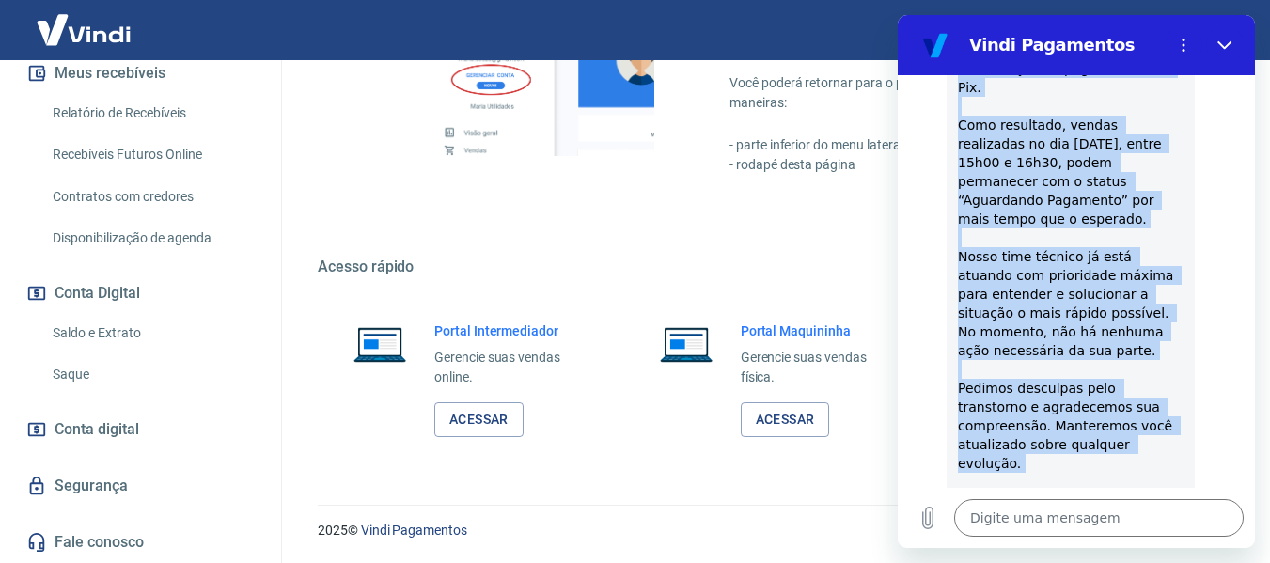
scroll to position [188, 0]
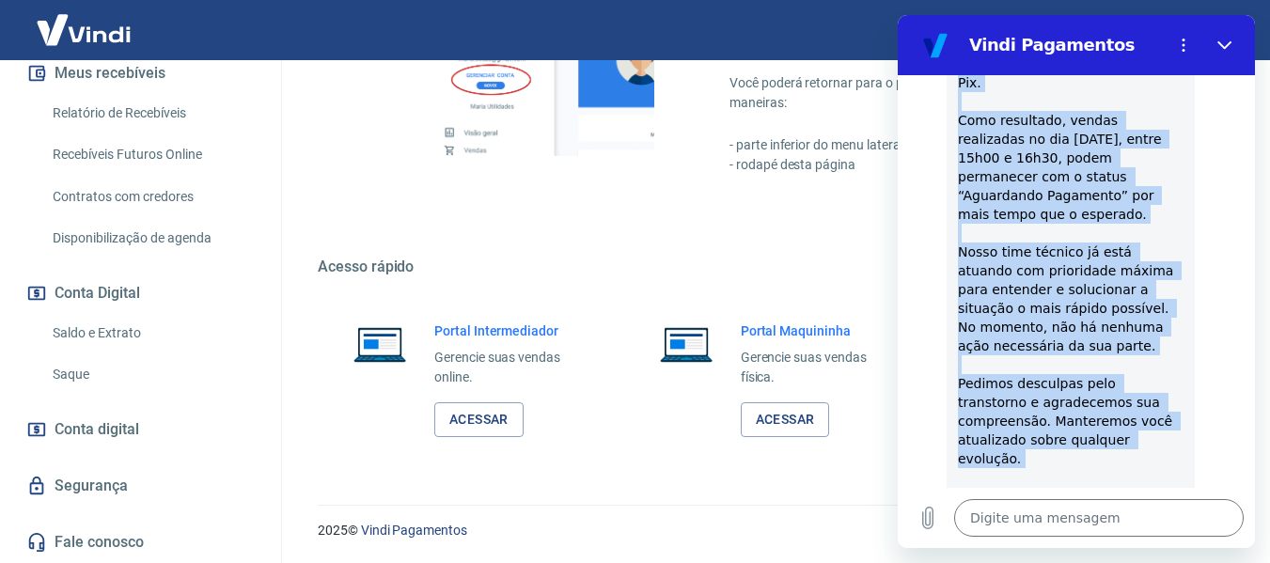
drag, startPoint x: 956, startPoint y: 210, endPoint x: 1097, endPoint y: 414, distance: 248.1
click at [1097, 414] on div "diz: [PERSON_NAME], [PERSON_NAME] CAUDURO. Informamos que identificamos uma ins…" at bounding box center [1071, 243] width 248 height 542
copy span "Informamos que identificamos uma instabilidade que impactou a confirmação de pa…"
click div "diz: [PERSON_NAME], [PERSON_NAME] CAUDURO. Informamos que identificamos uma ins…"
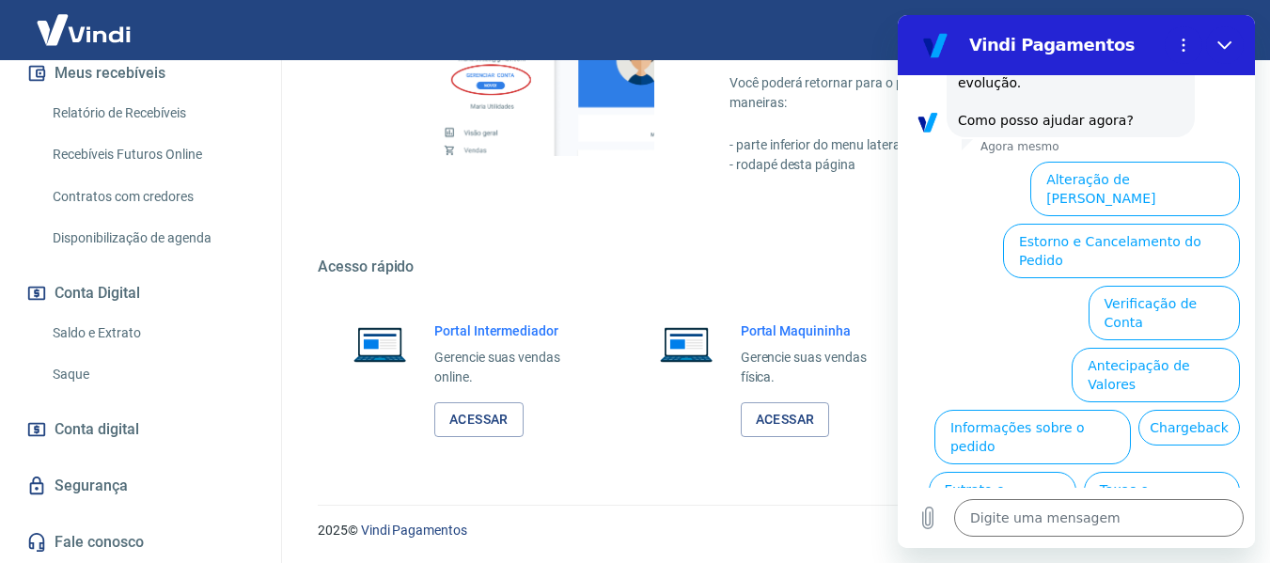
scroll to position [568, 0]
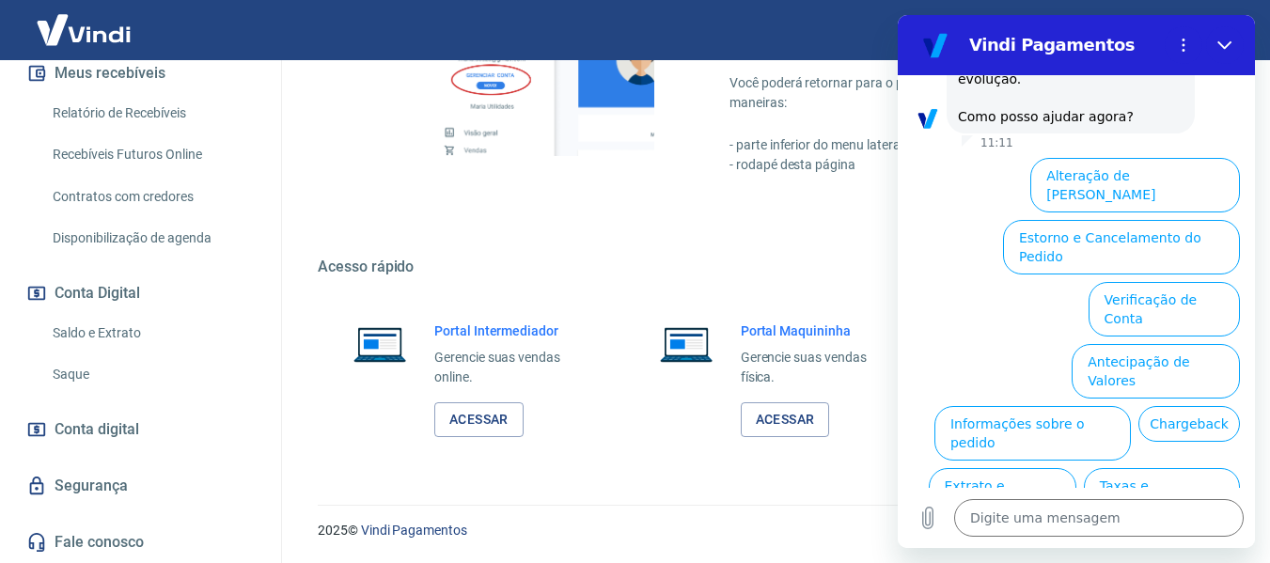
type textarea "x"
